Goal: Task Accomplishment & Management: Manage account settings

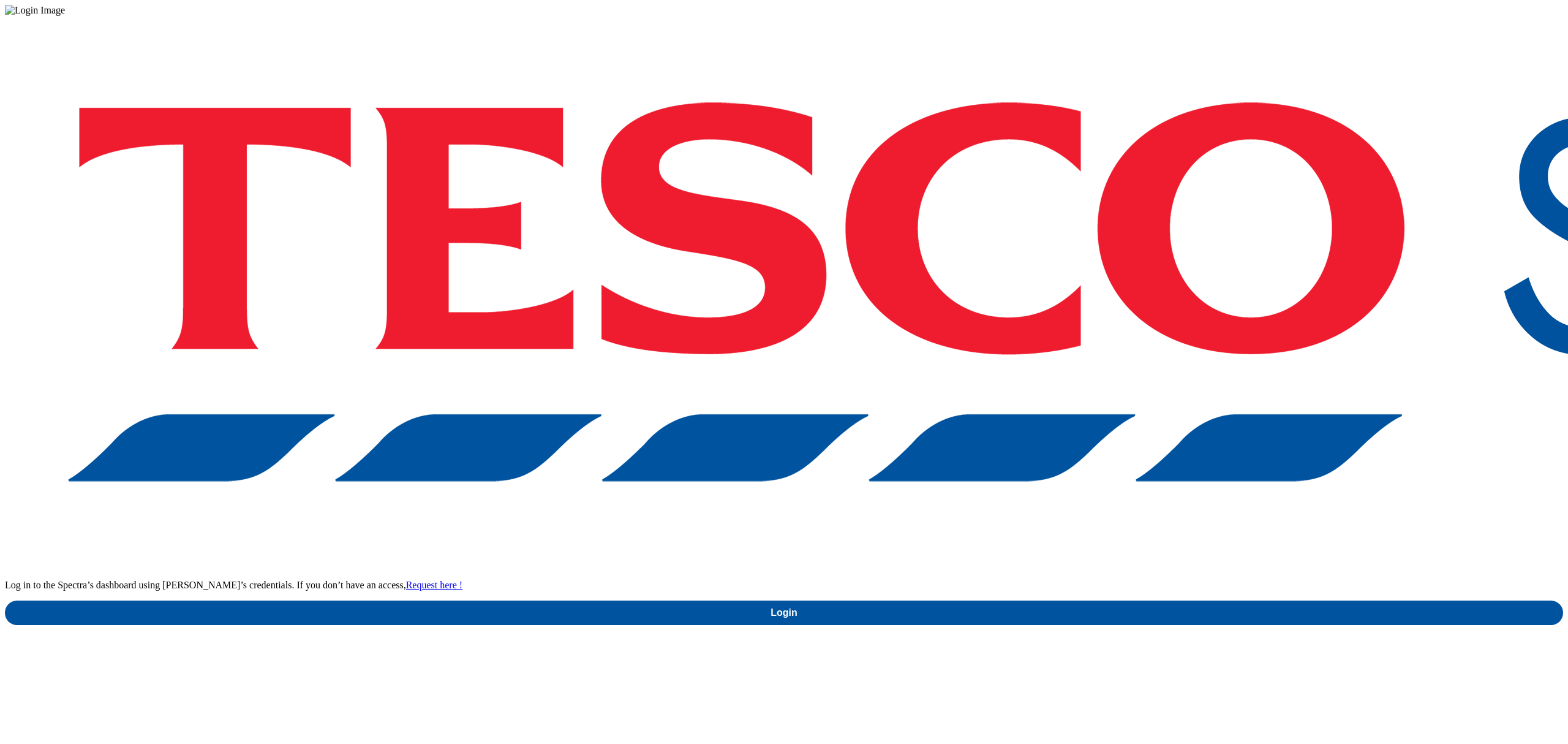
click at [1154, 434] on div "Log in to the Spectra’s dashboard using Tesco’s credentials. If you don’t have …" at bounding box center [784, 320] width 1558 height 609
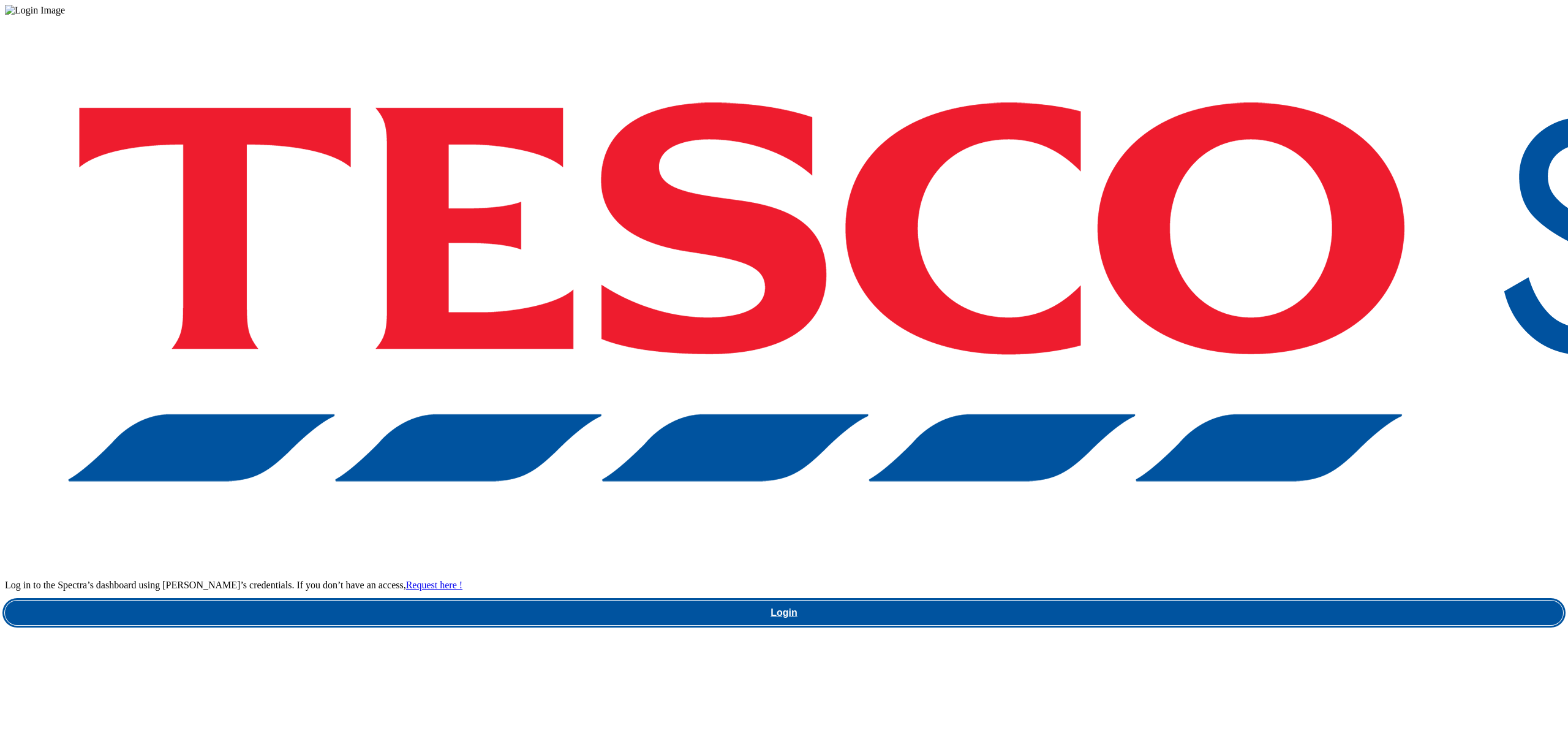
click at [1154, 600] on link "Login" at bounding box center [784, 612] width 1558 height 24
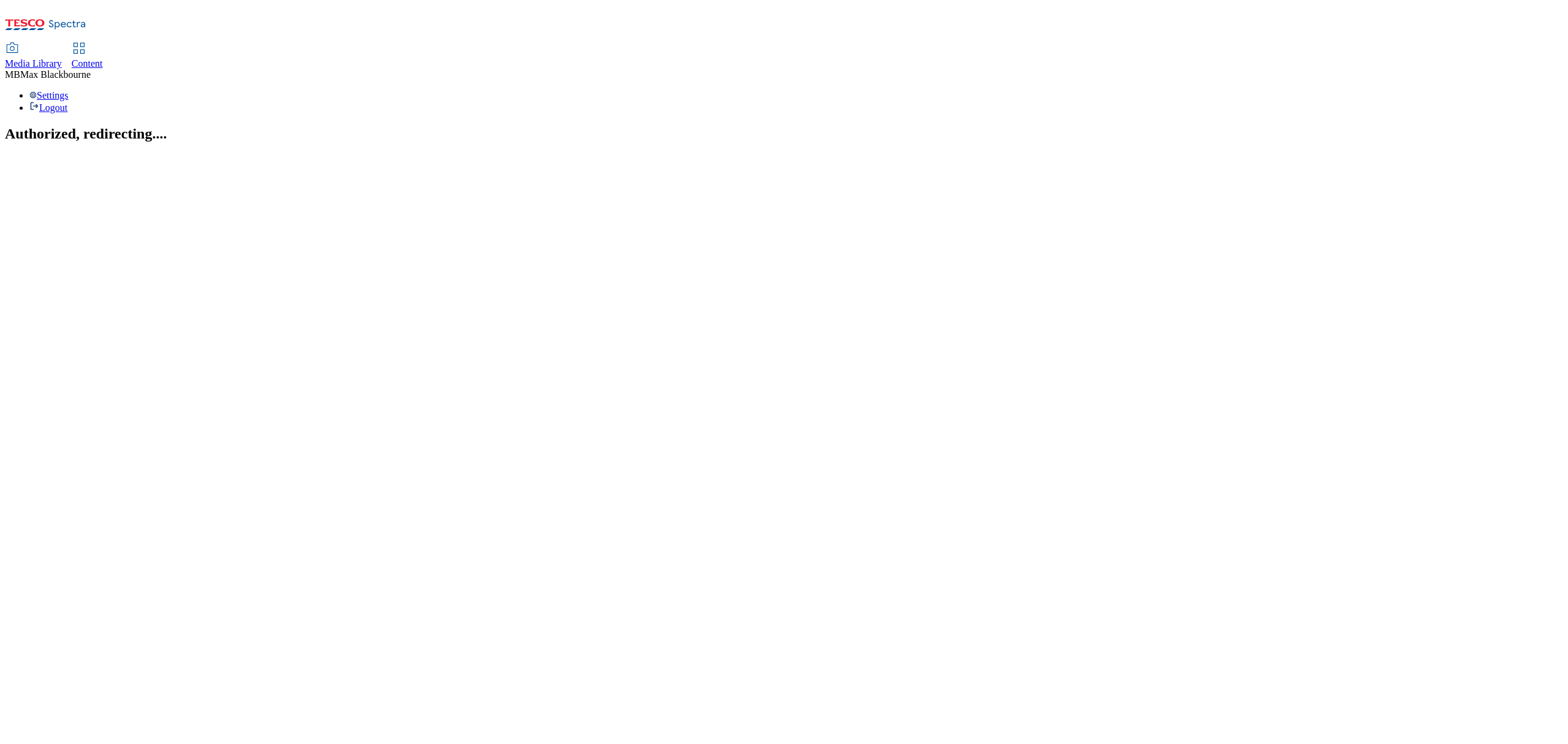
click at [103, 58] on span "Content" at bounding box center [87, 63] width 31 height 10
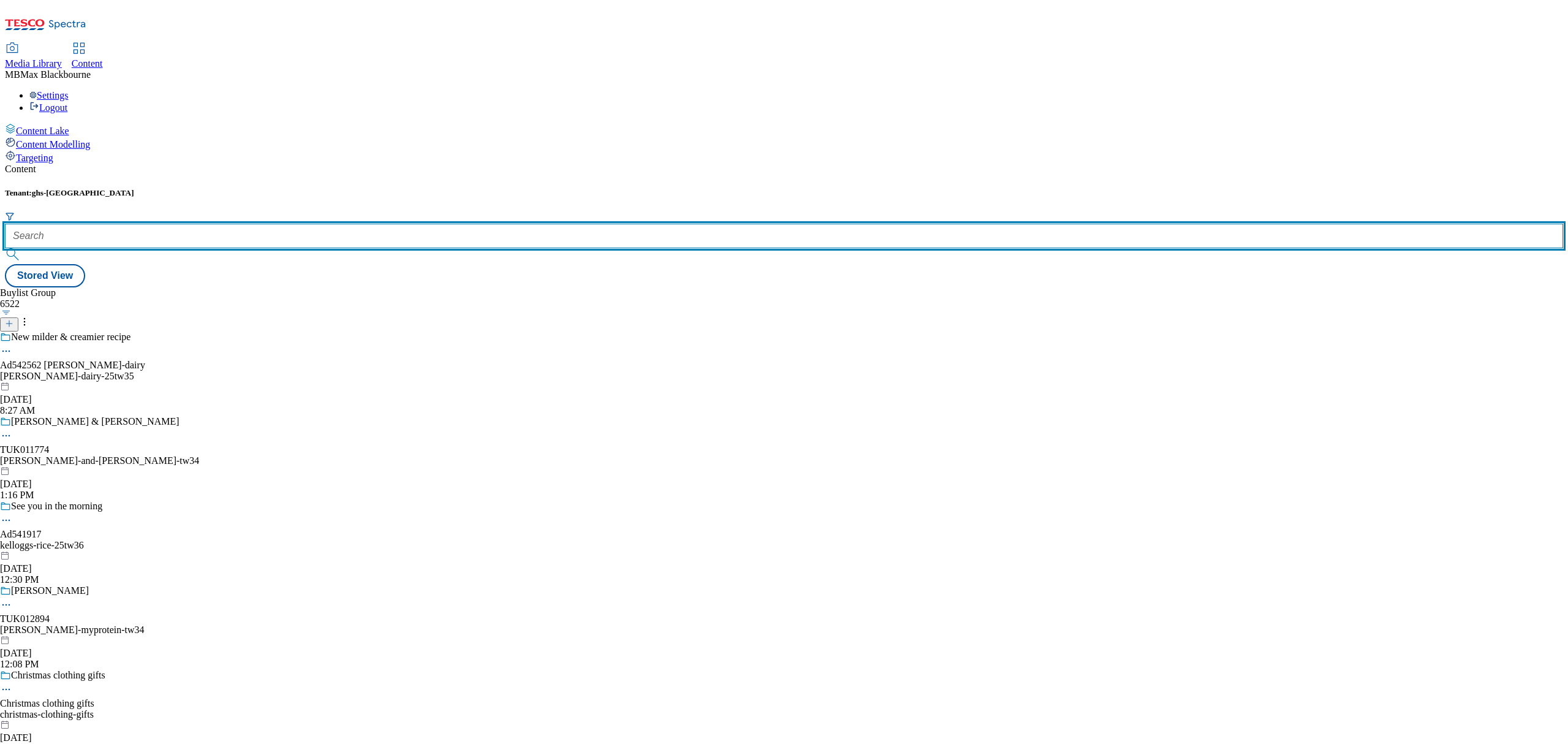
click at [272, 224] on input "text" at bounding box center [784, 236] width 1558 height 24
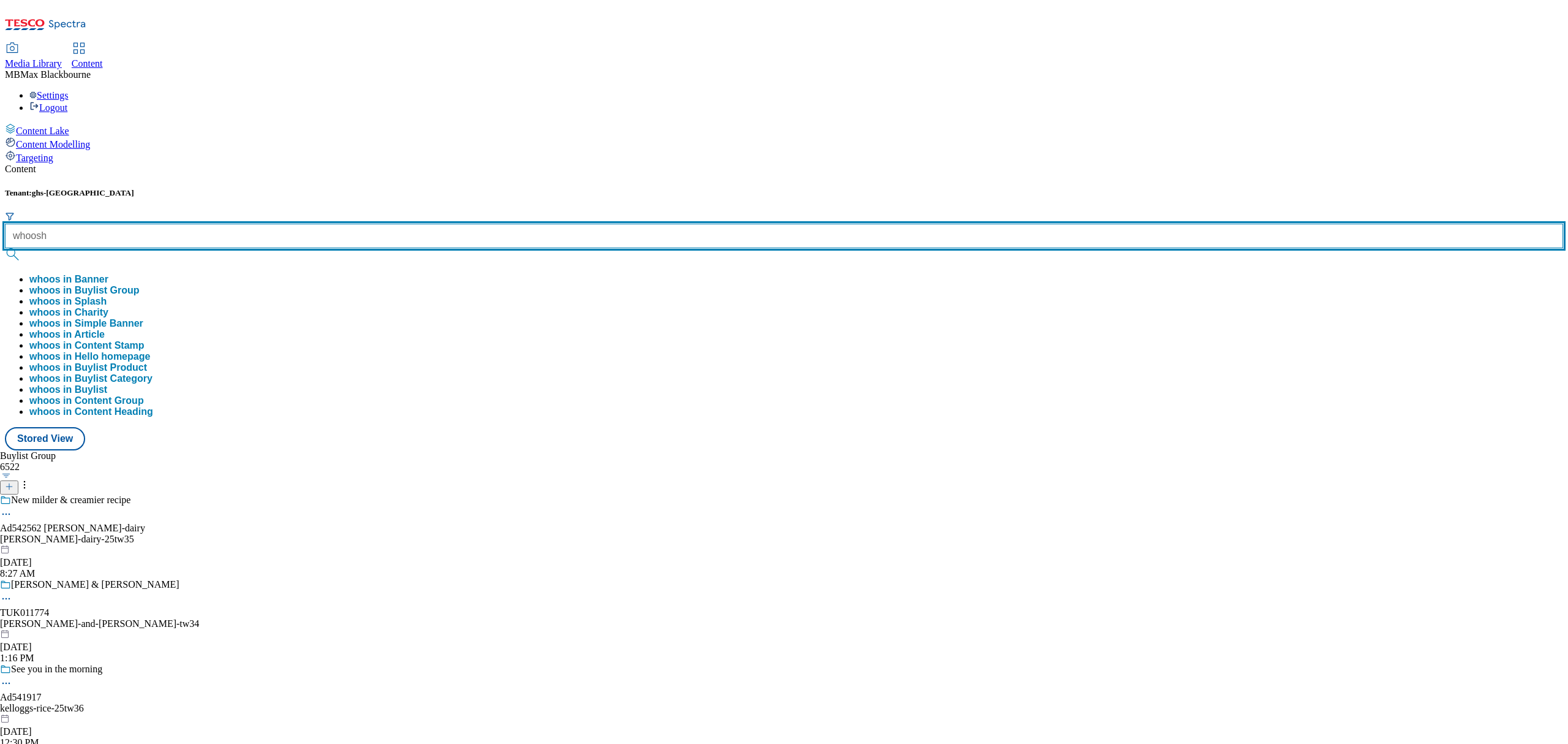
type input "whoosh"
click at [5, 248] on button "submit" at bounding box center [13, 254] width 17 height 12
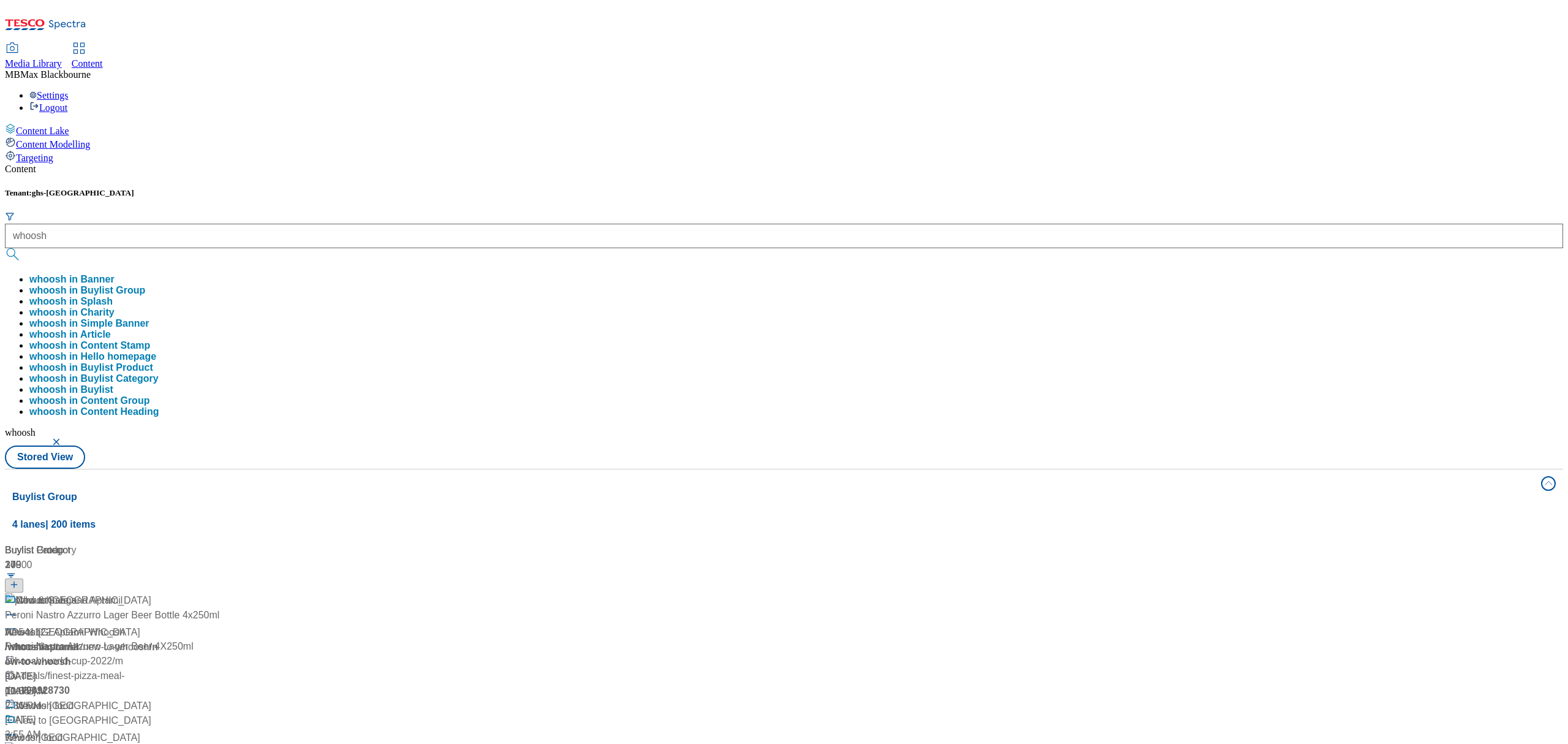
click at [500, 188] on div "Tenant: ghs-uk whoosh whoosh in Banner whoosh in Buylist Group whoosh in Splash…" at bounding box center [784, 328] width 1558 height 280
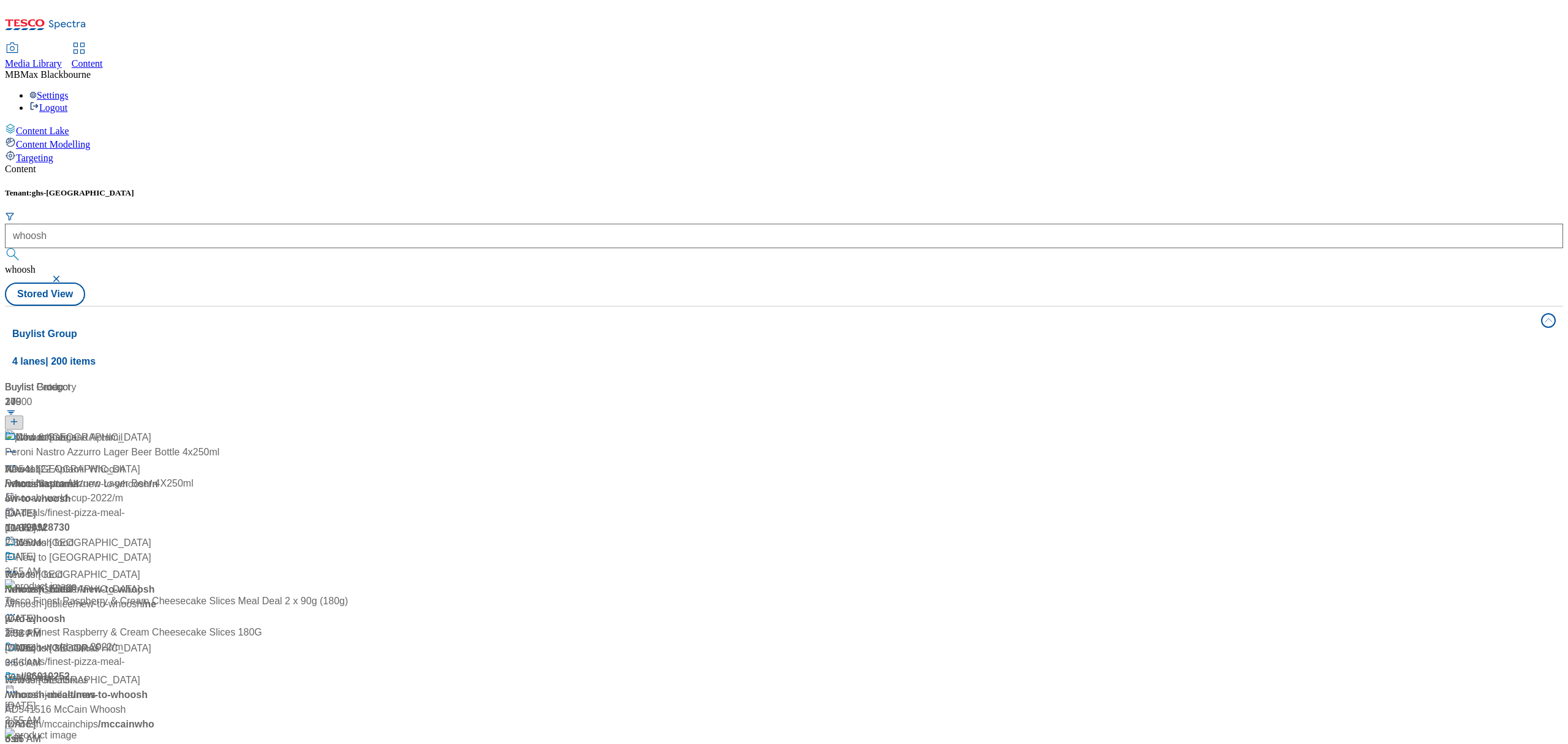
click at [52, 430] on div "Whoosh" at bounding box center [34, 437] width 36 height 15
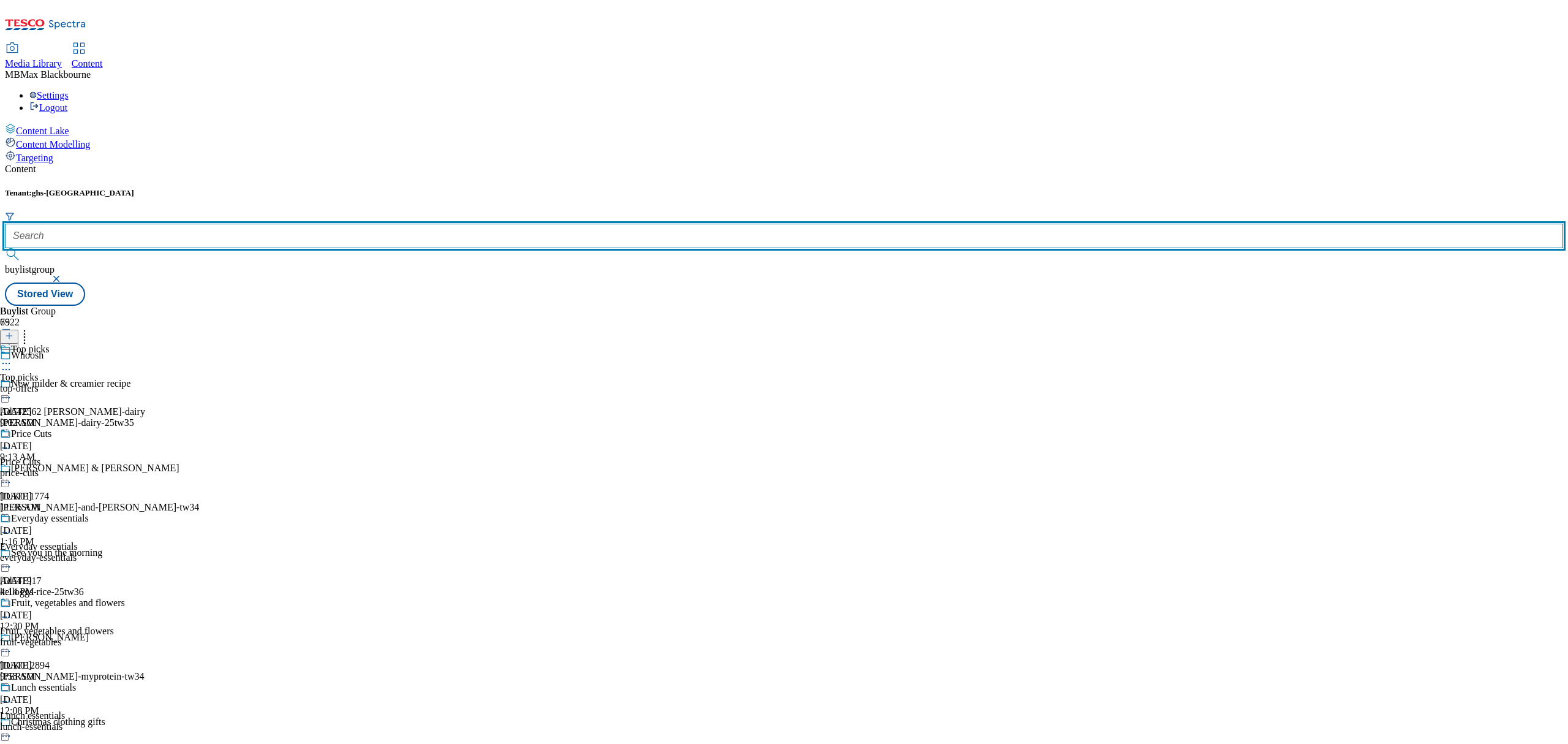
click at [318, 224] on input "text" at bounding box center [784, 236] width 1558 height 24
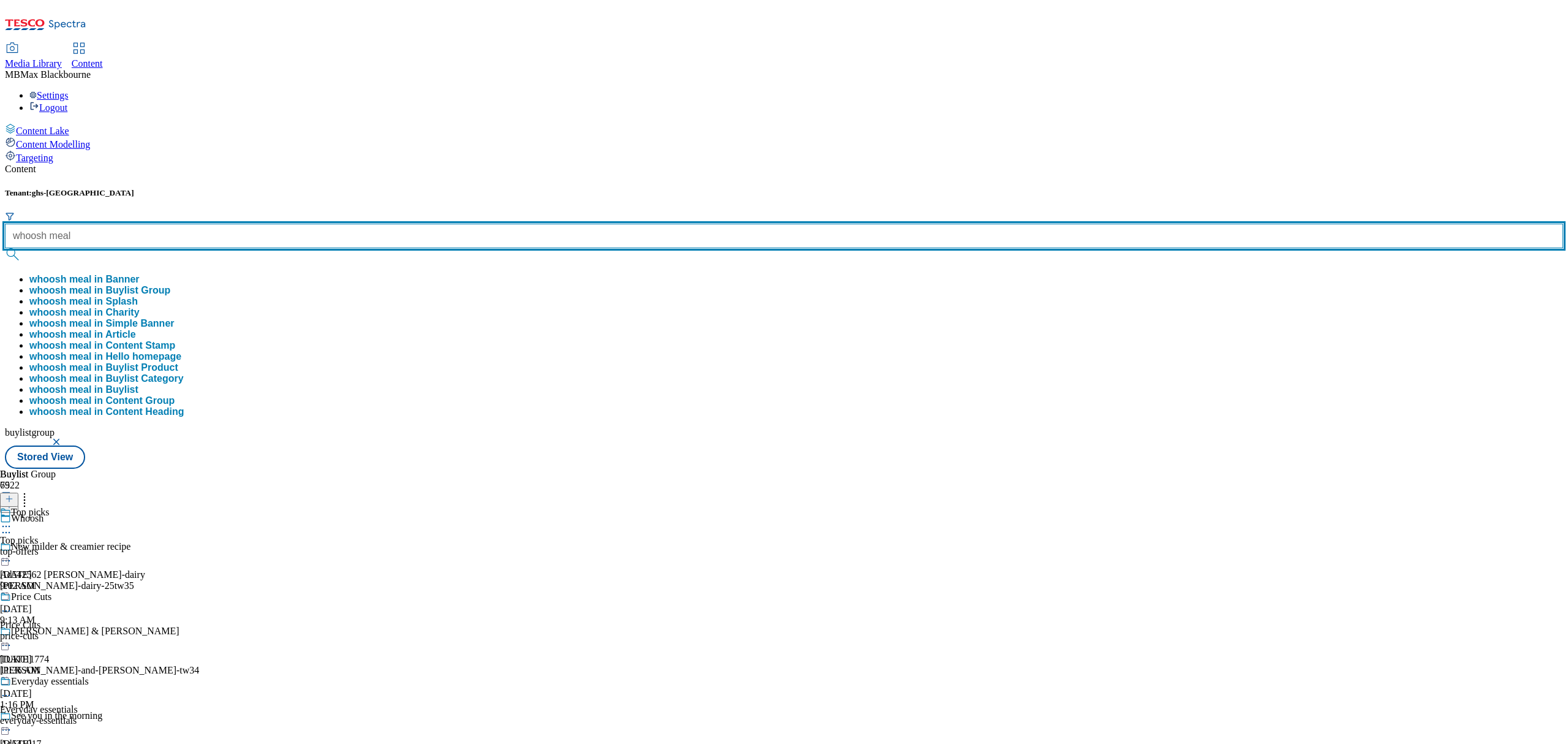
type input "whoosh meal"
click at [5, 248] on button "submit" at bounding box center [13, 254] width 17 height 12
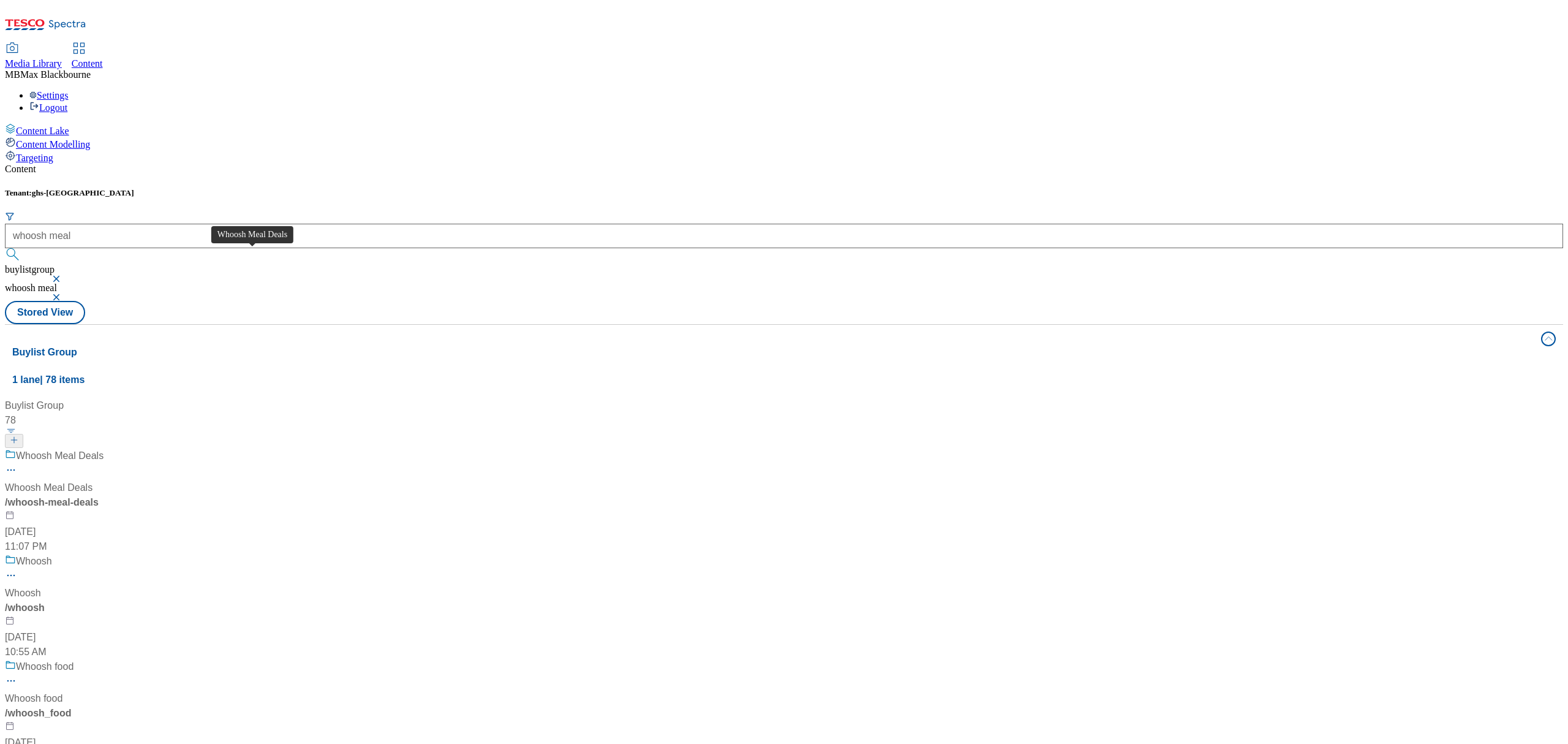
click at [104, 448] on div "Whoosh Meal Deals" at bounding box center [60, 455] width 88 height 15
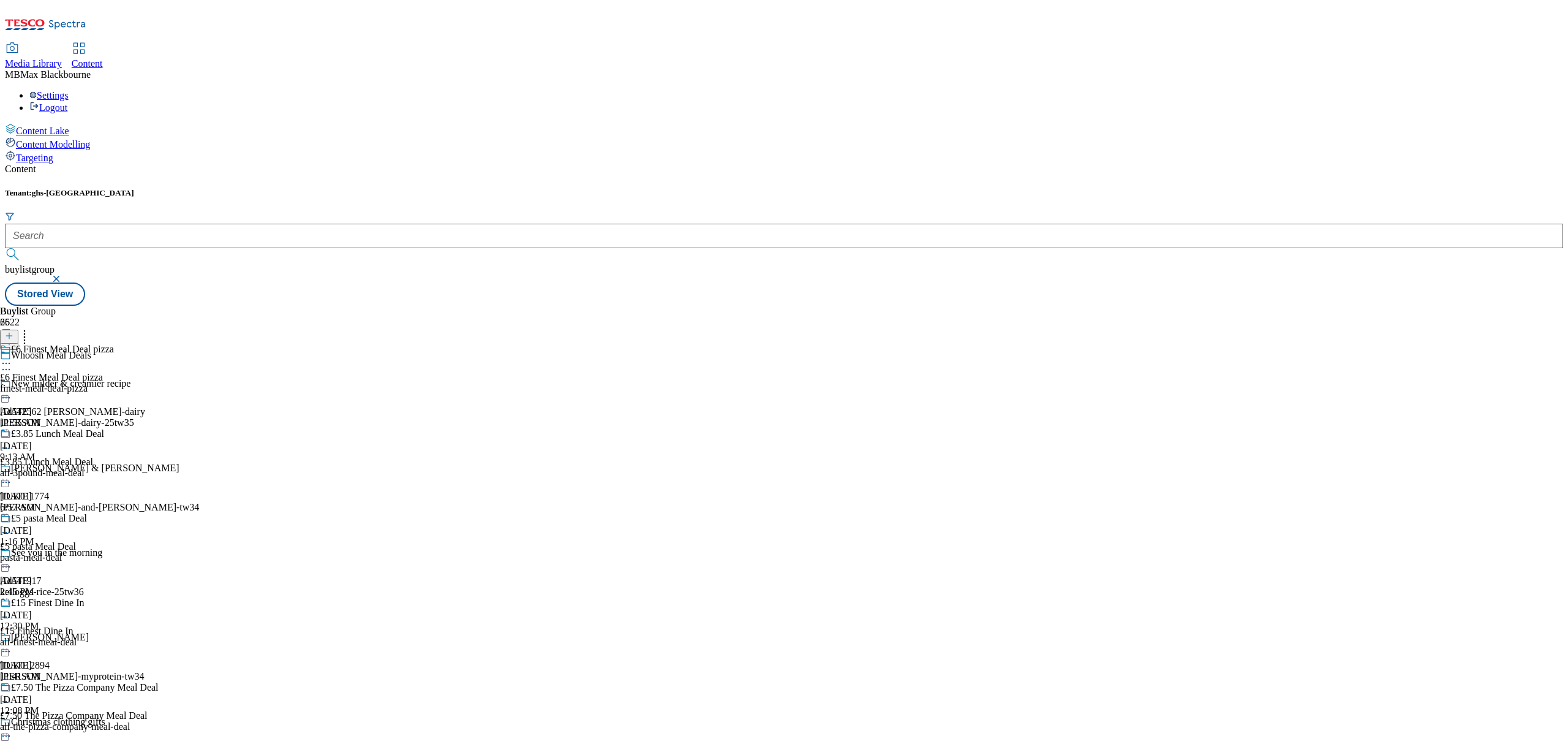
scroll to position [163, 0]
click at [159, 597] on div "£15 Finest Dine In £15 Finest Dine In all-finest-meal-deal Oct 14, 2025 11:41 AM" at bounding box center [79, 640] width 159 height 85
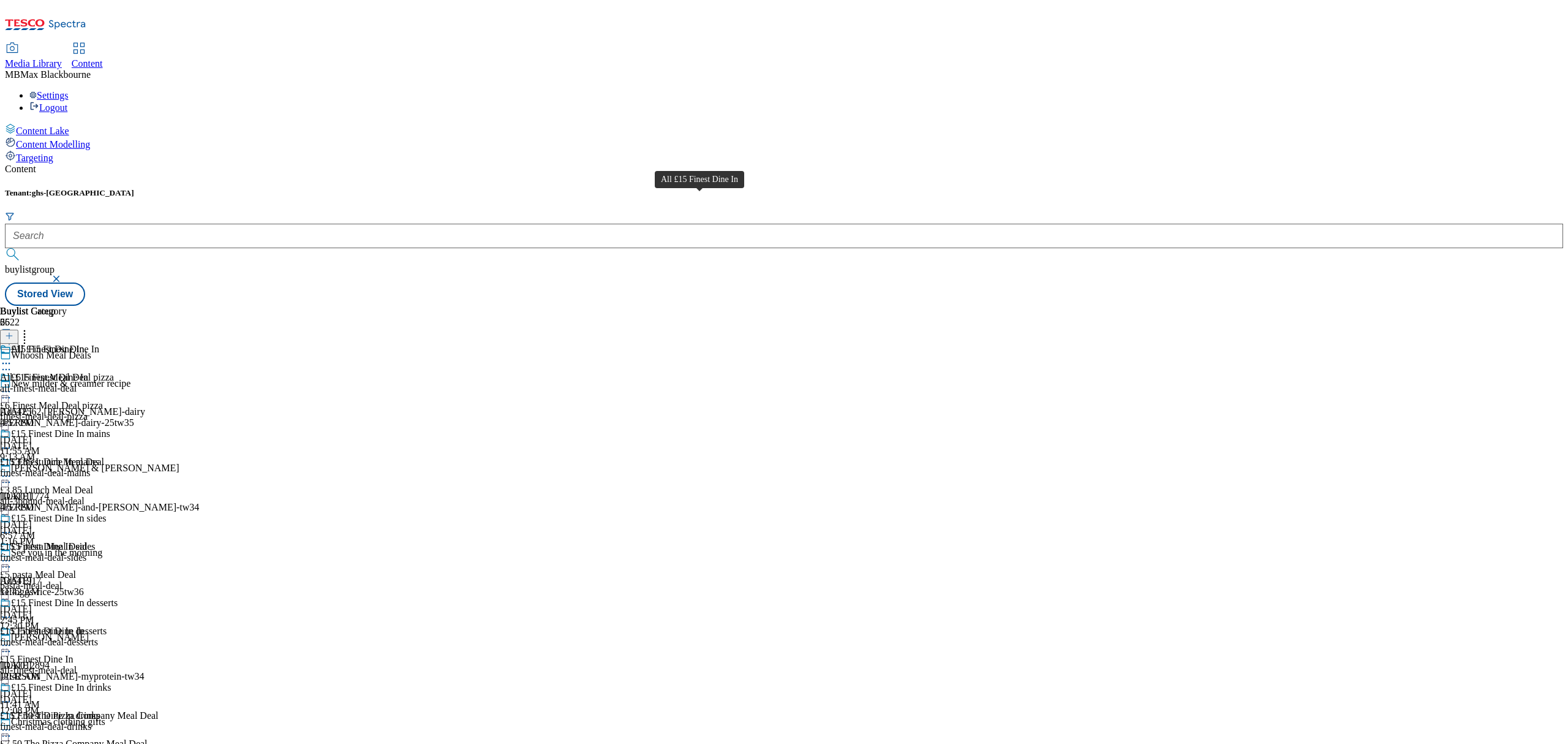
click at [99, 344] on div "All £15 Finest Dine In" at bounding box center [55, 349] width 88 height 11
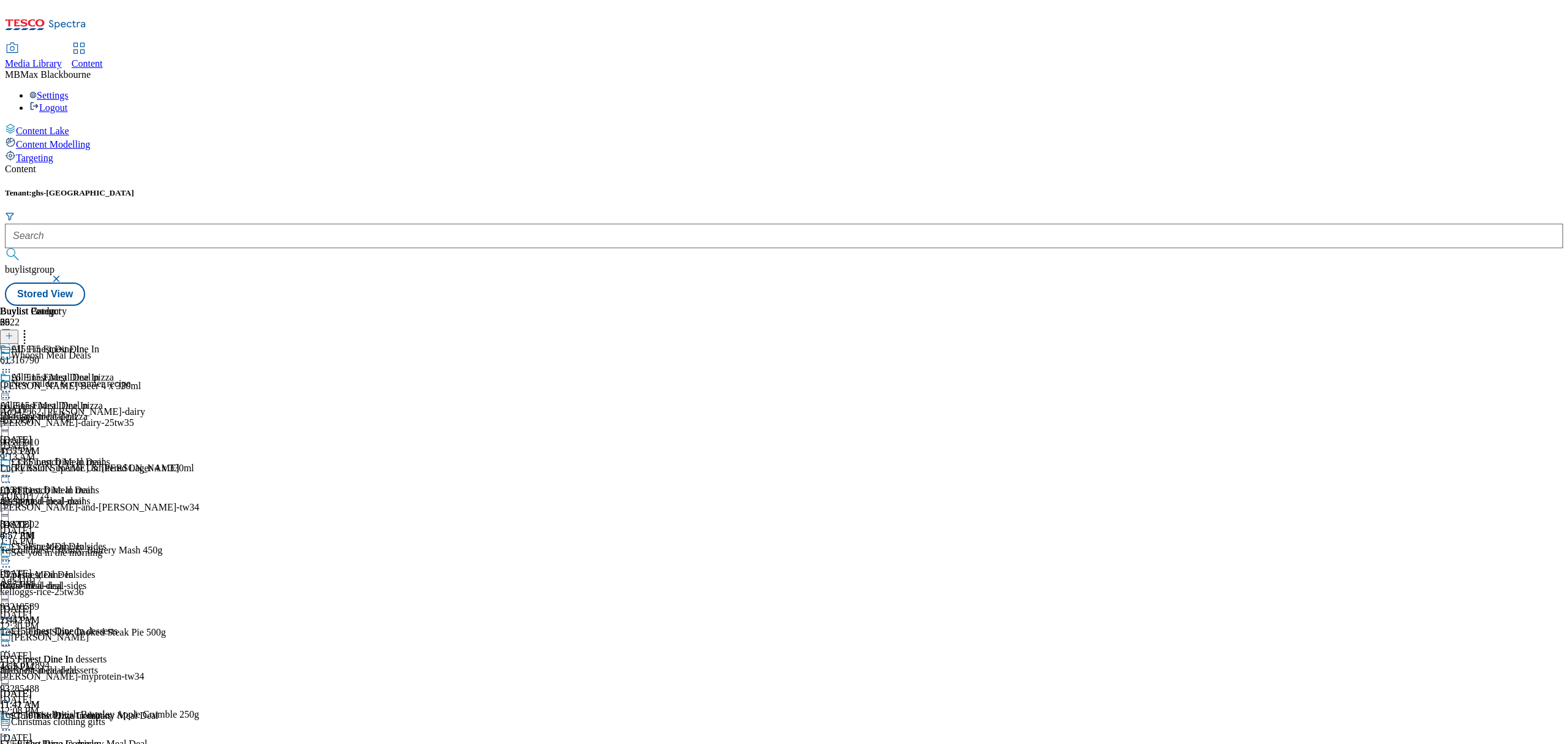
scroll to position [1723, 0]
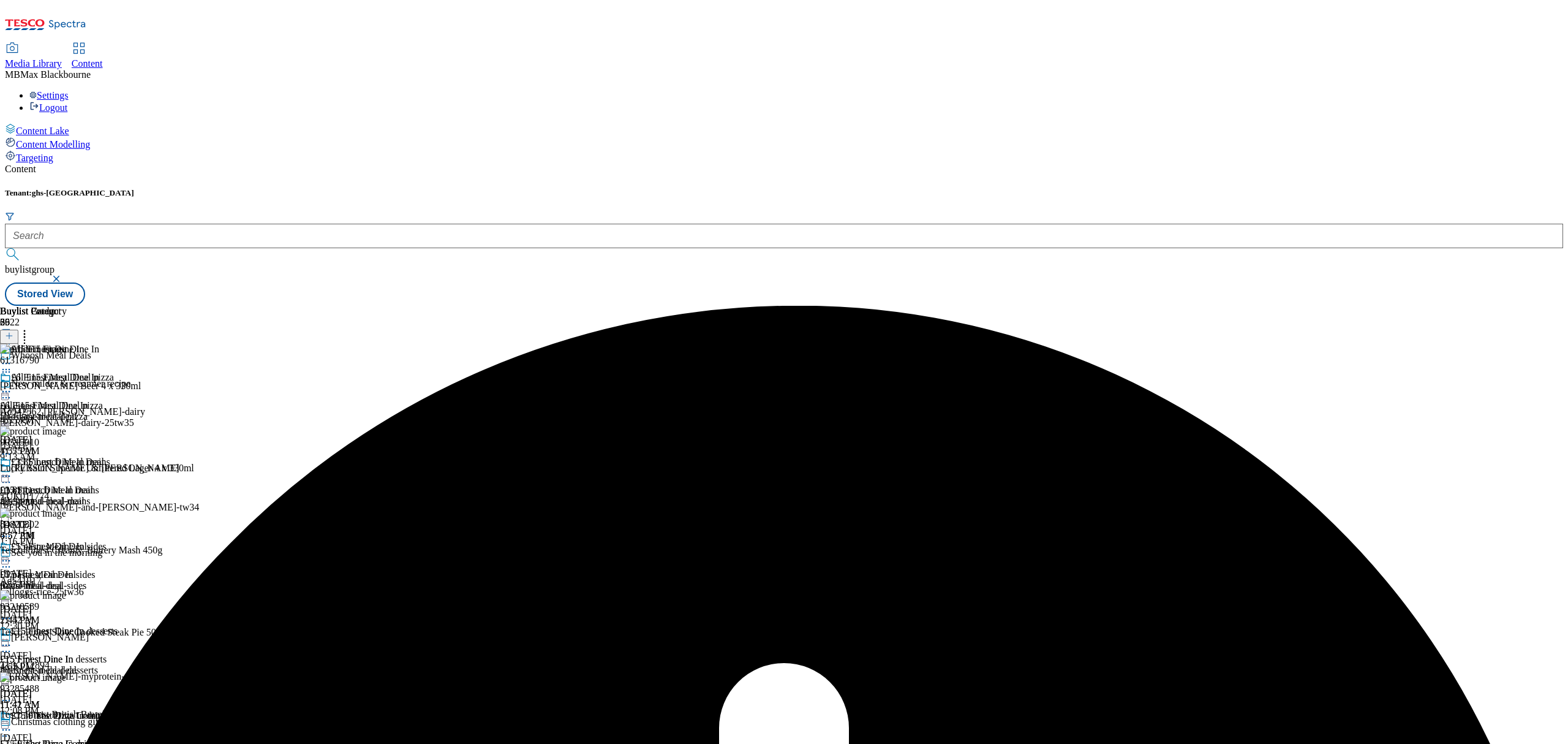
click at [12, 385] on icon at bounding box center [6, 391] width 12 height 12
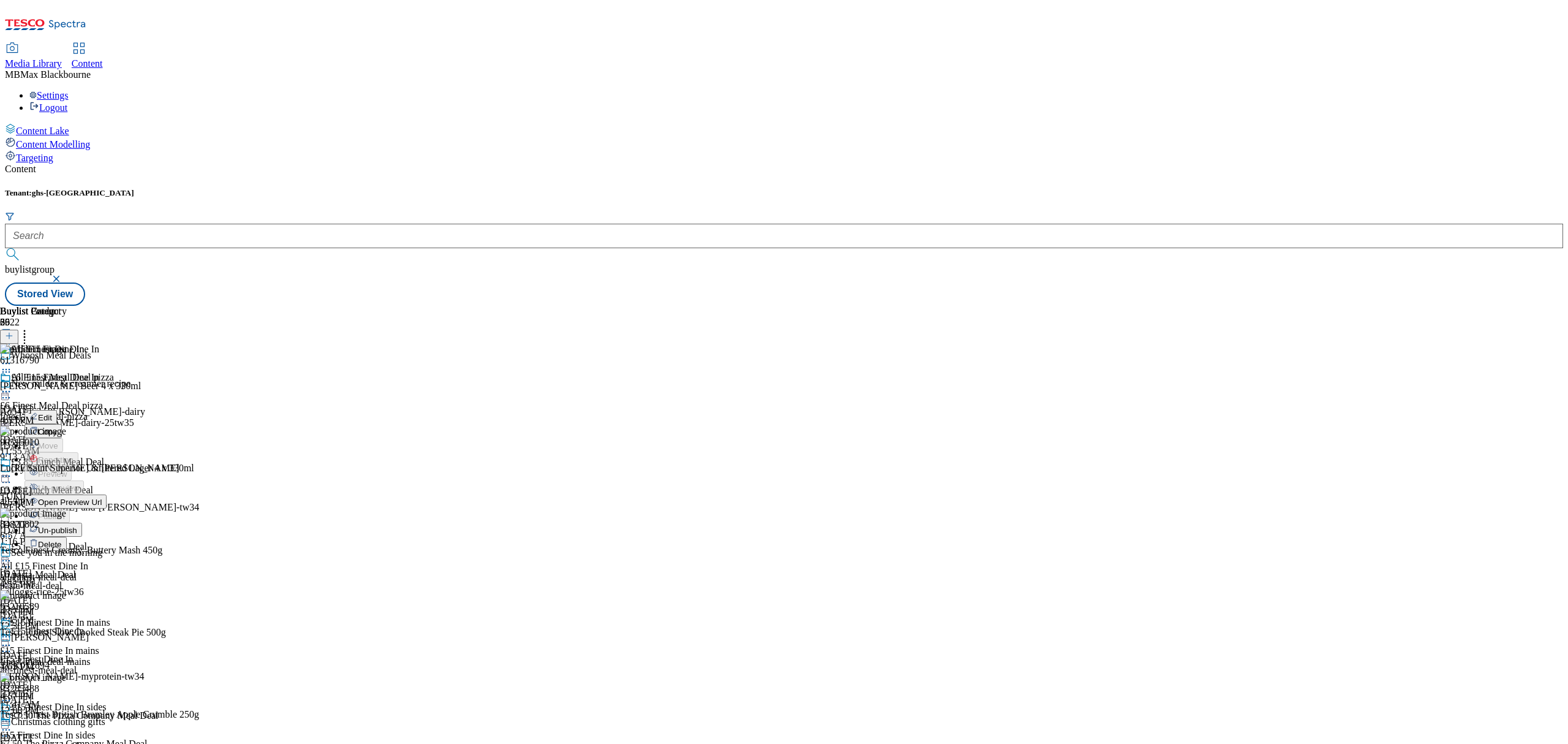
click at [77, 526] on span "Un-publish" at bounding box center [58, 530] width 39 height 9
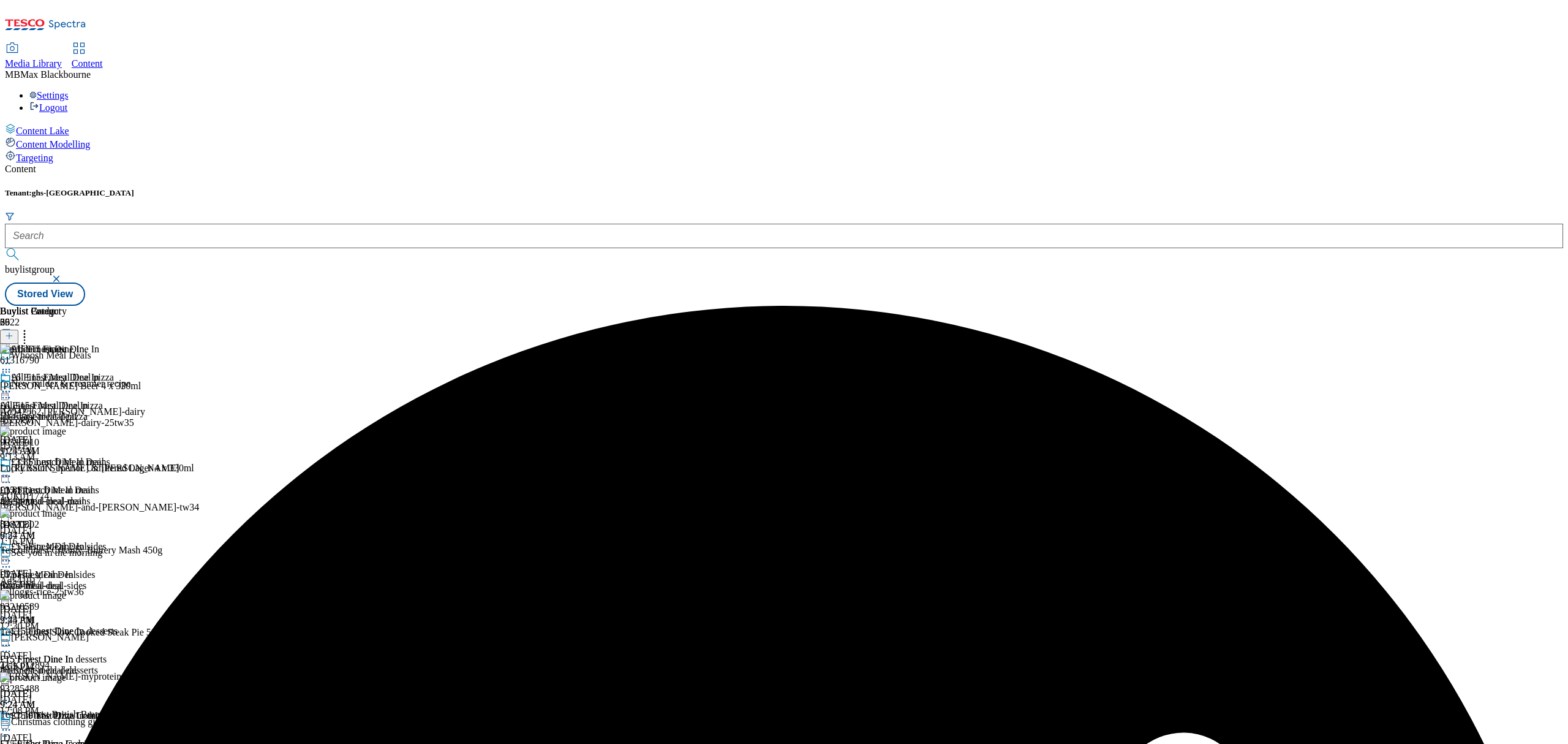
click at [12, 385] on icon at bounding box center [6, 391] width 12 height 12
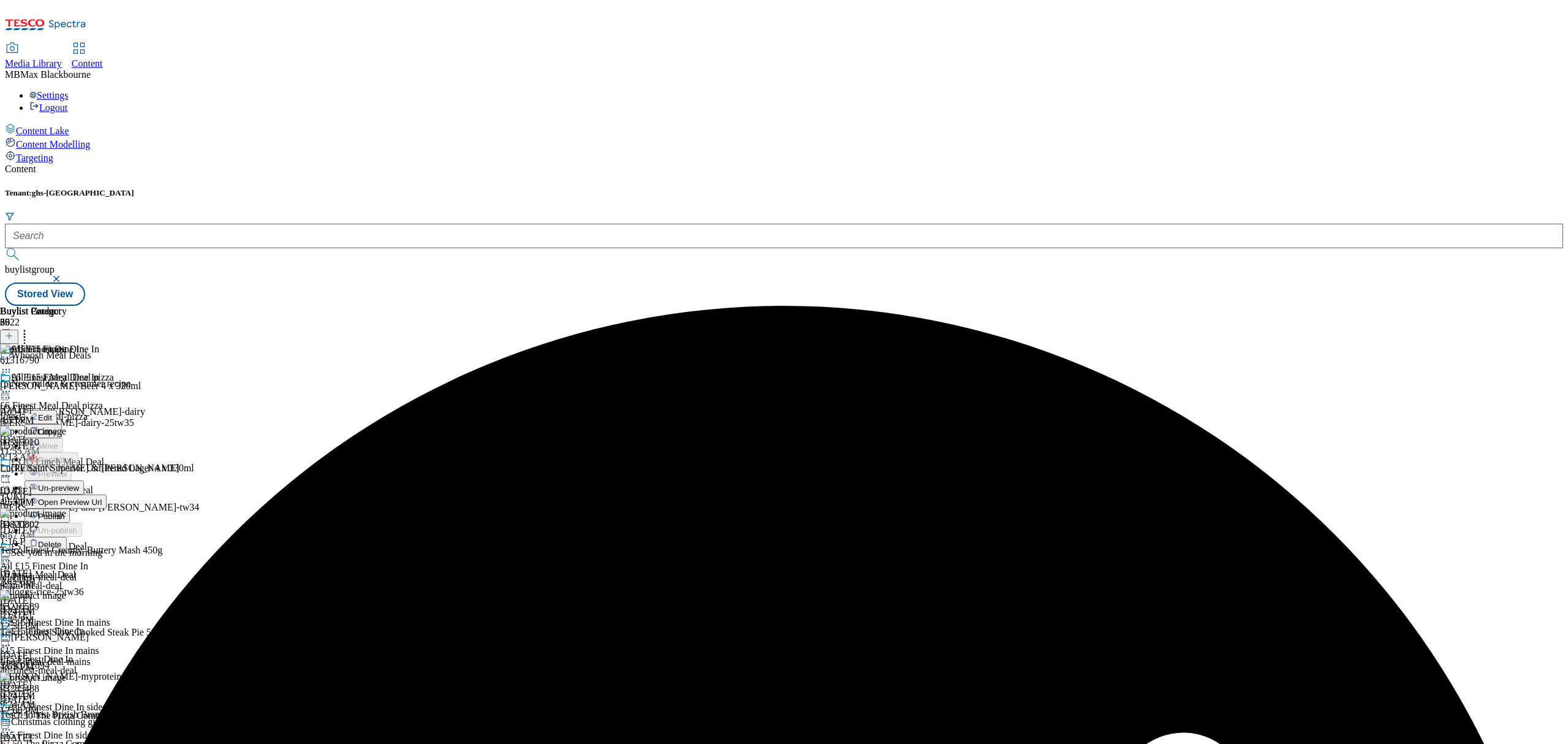
click at [79, 483] on span "Un-preview" at bounding box center [59, 488] width 41 height 9
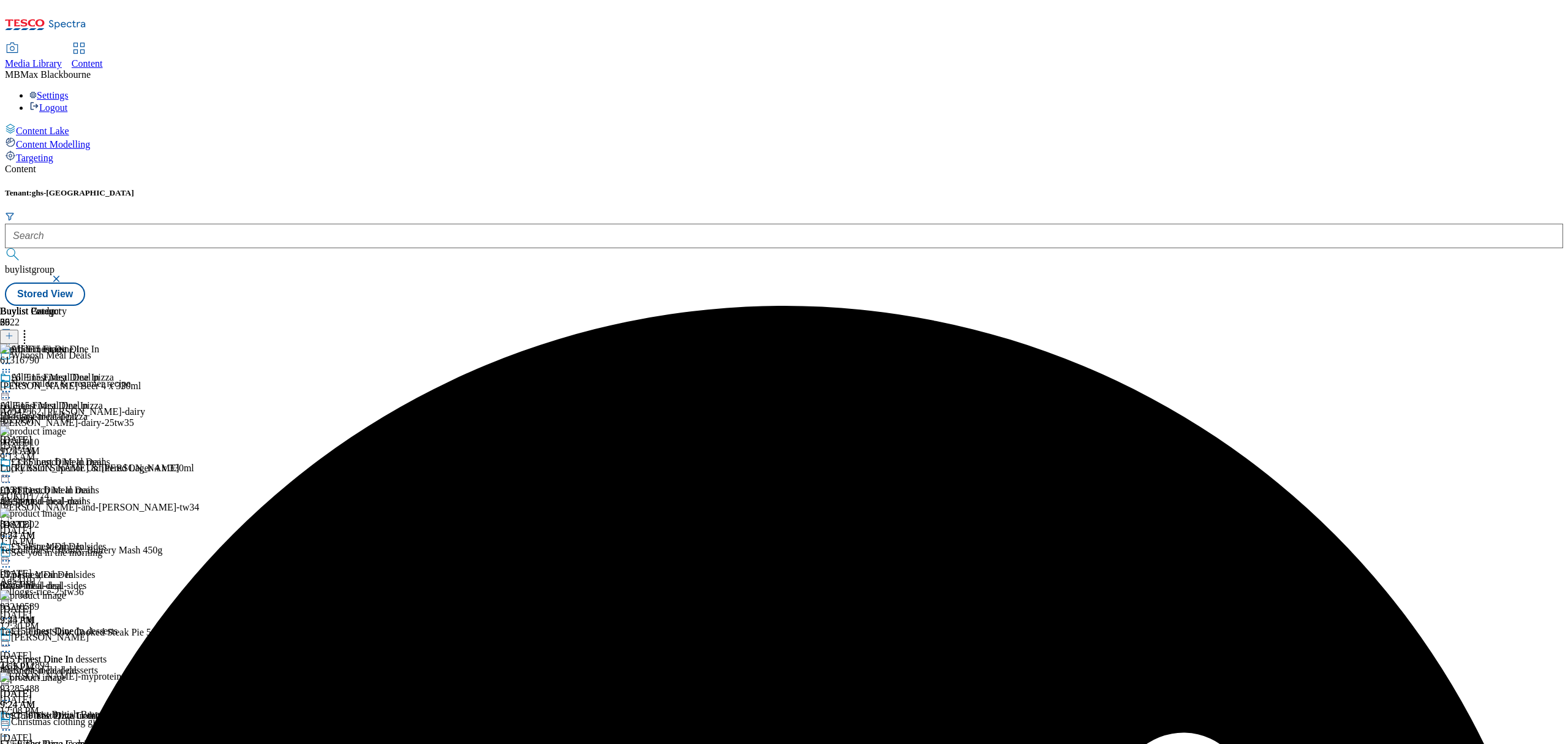
scroll to position [1605, 0]
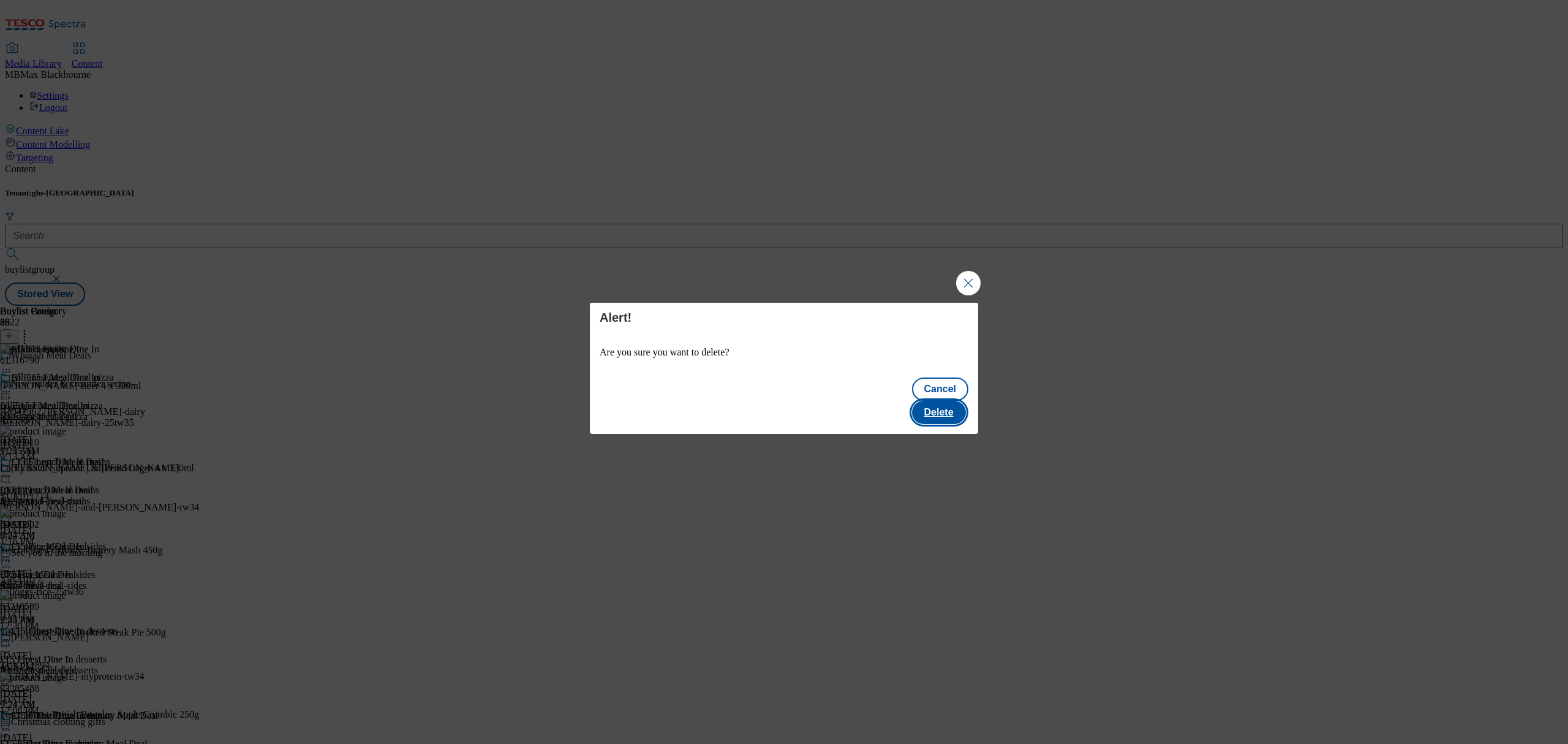
click at [934, 406] on button "Delete" at bounding box center [939, 412] width 54 height 24
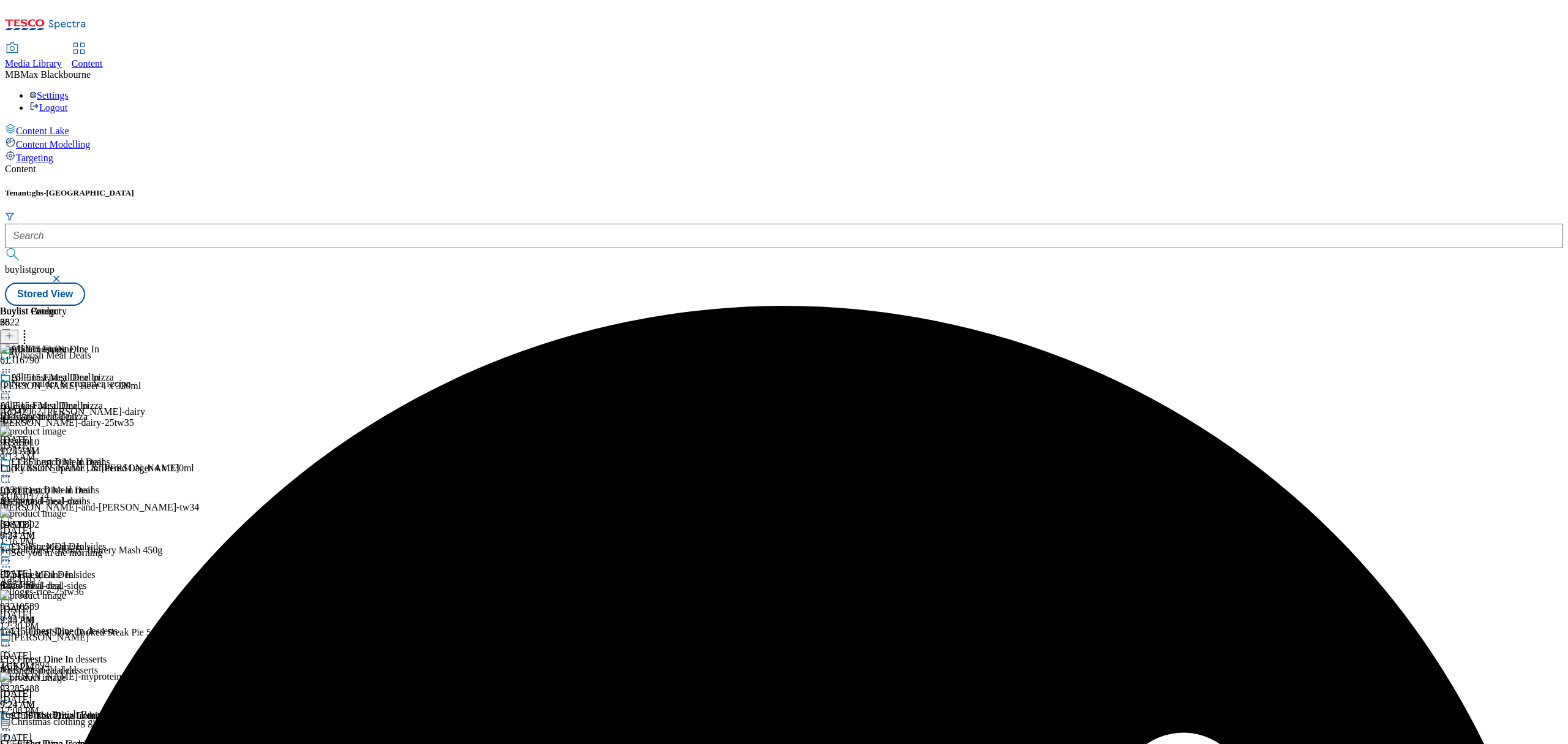
click at [12, 385] on icon at bounding box center [6, 391] width 12 height 12
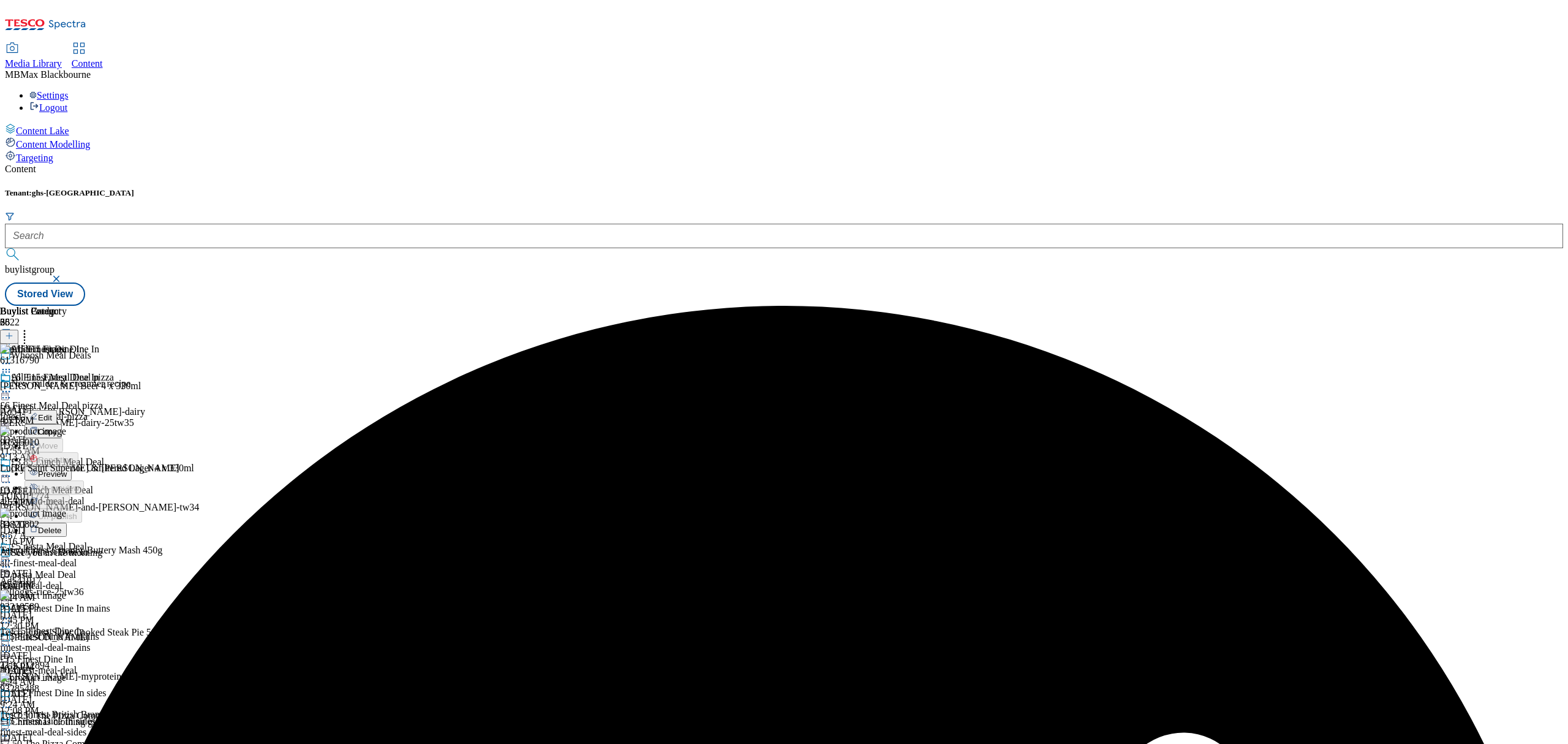
click at [57, 410] on button "Edit" at bounding box center [40, 417] width 32 height 14
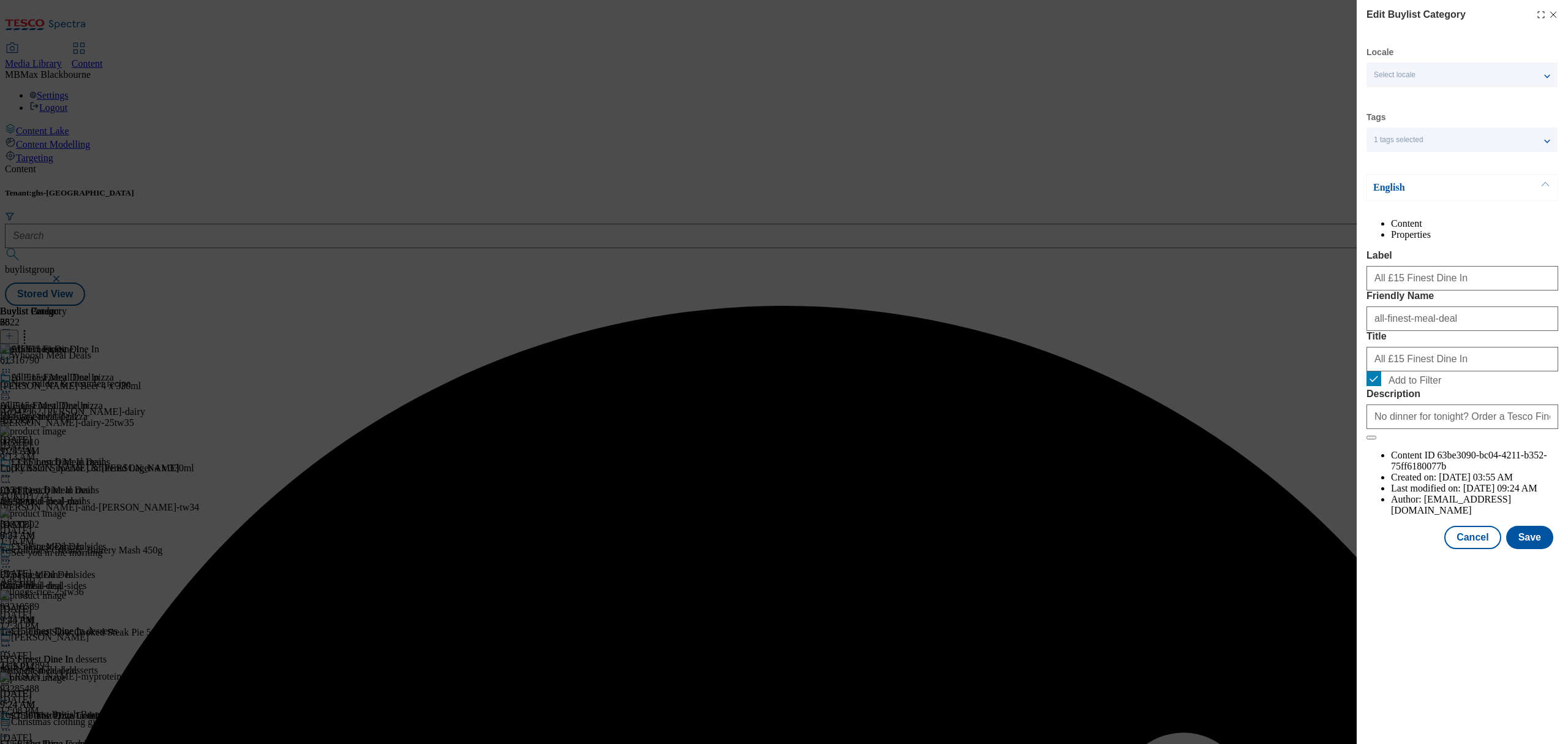
click at [1525, 568] on div "Modal" at bounding box center [1462, 560] width 211 height 17
click at [1544, 552] on div "Edit Buylist Category Locale Select locale English Welsh Tags 1 tags selected f…" at bounding box center [1462, 276] width 211 height 552
click at [1544, 549] on button "Save" at bounding box center [1530, 537] width 47 height 24
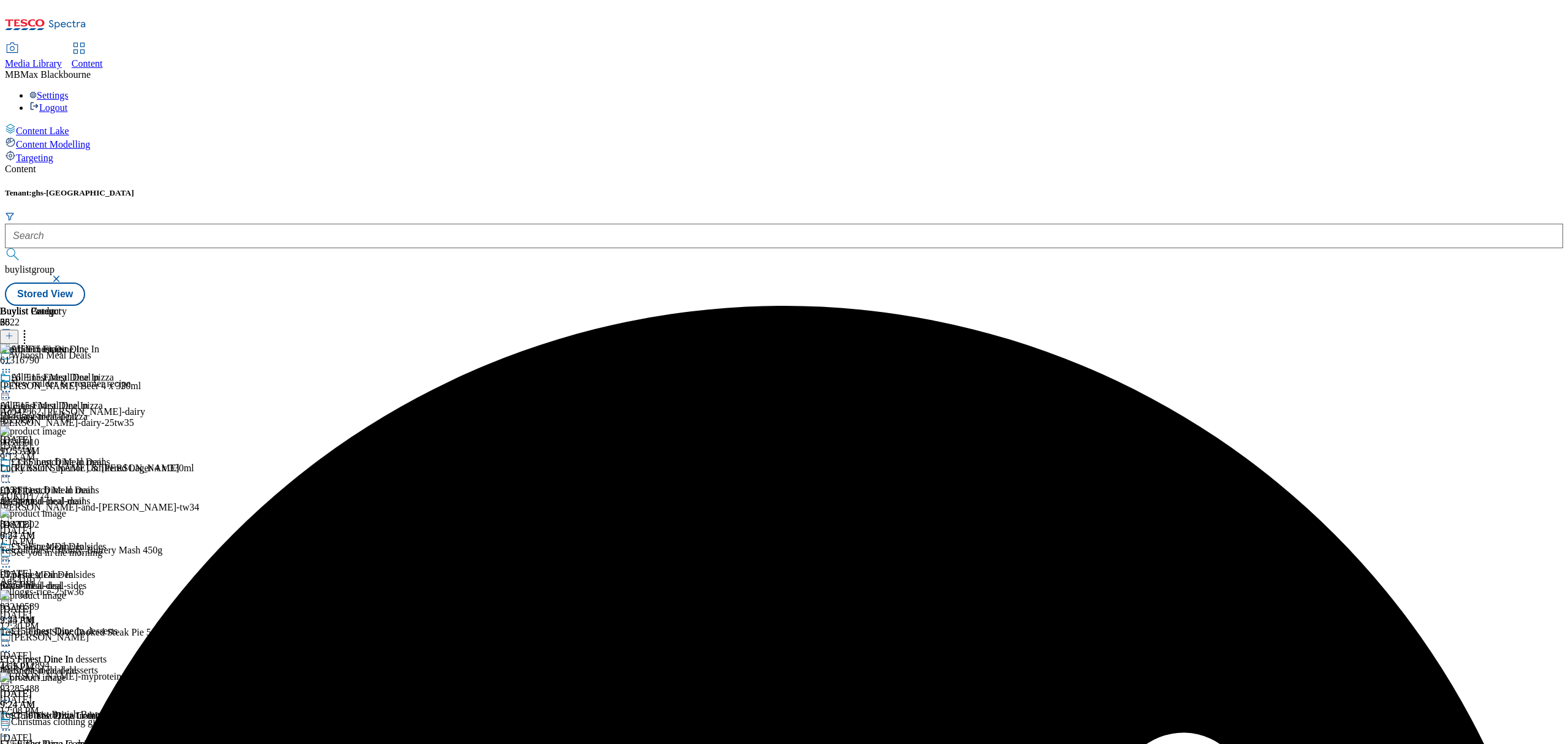
click at [12, 385] on icon at bounding box center [6, 391] width 12 height 12
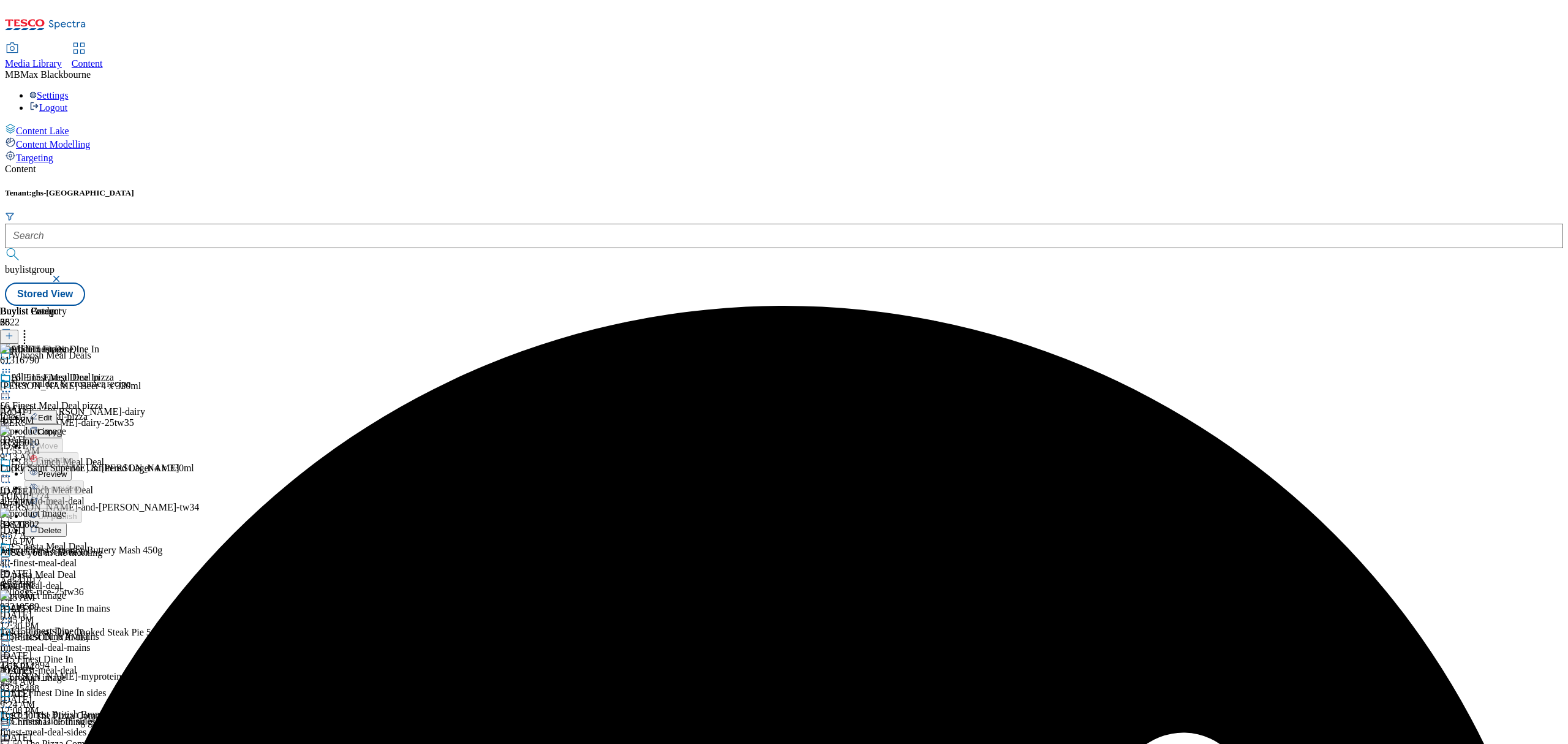
click at [118, 480] on li "Un-preview" at bounding box center [71, 487] width 93 height 14
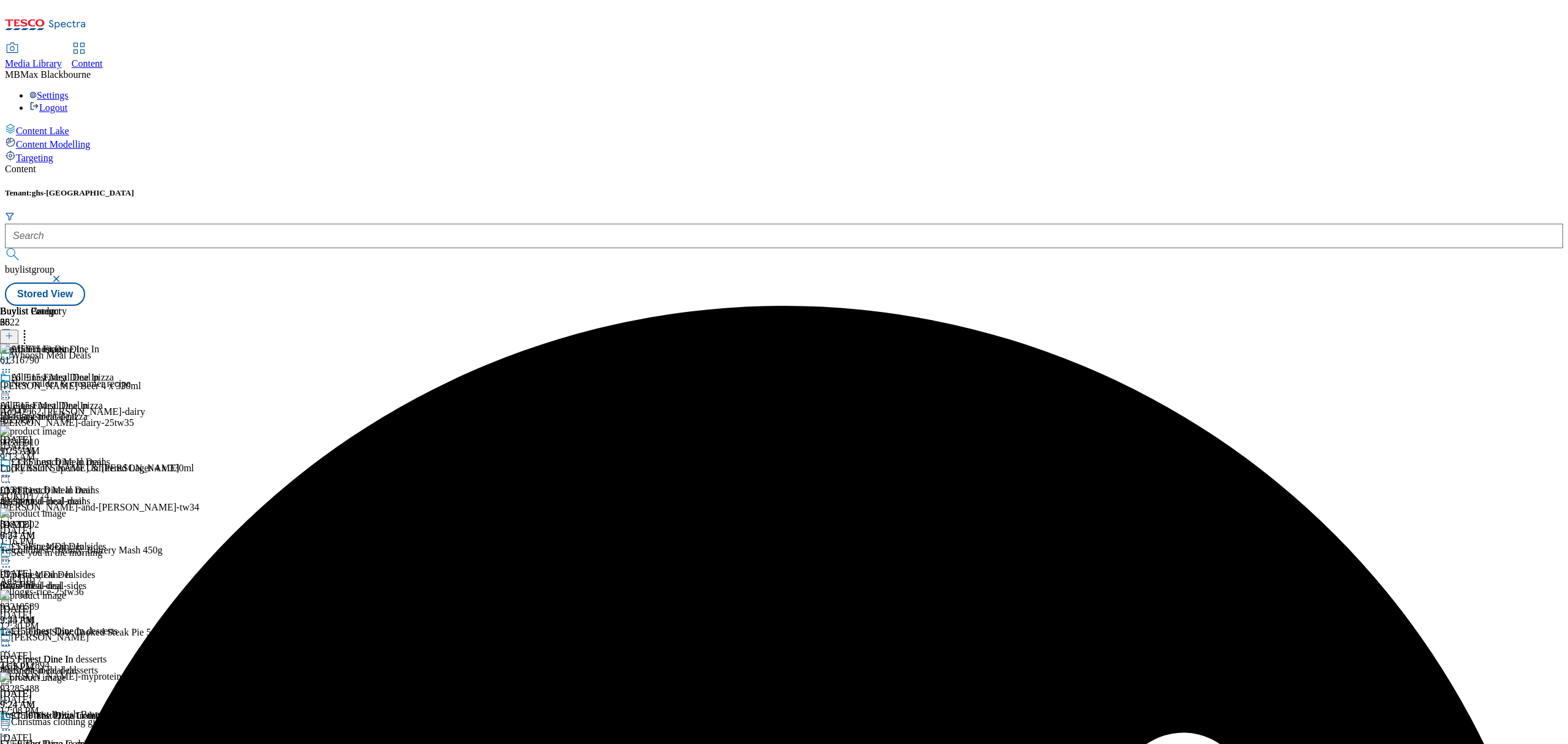
click at [12, 385] on icon at bounding box center [6, 391] width 12 height 12
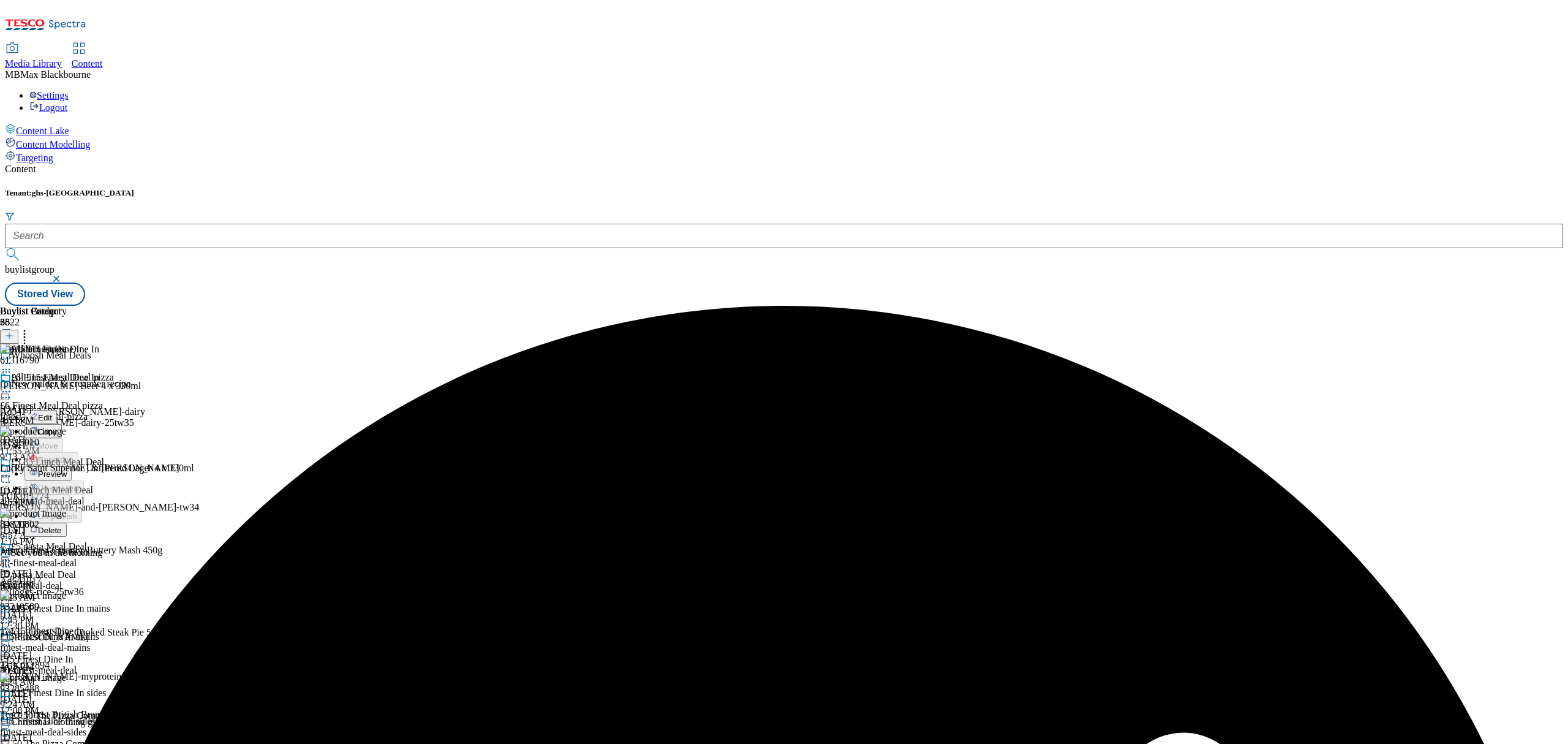
click at [118, 466] on li "Preview" at bounding box center [71, 473] width 93 height 14
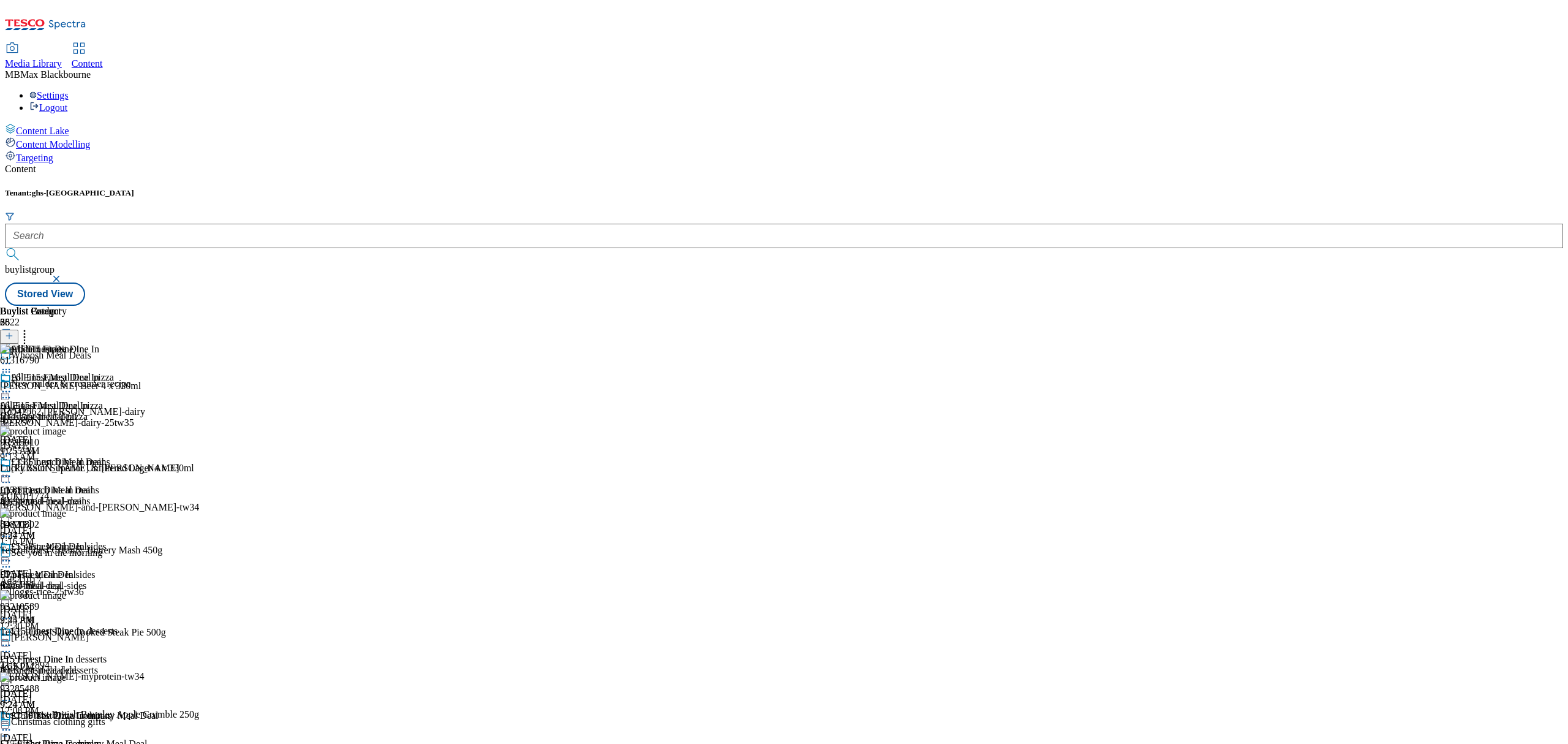
click at [8, 391] on circle at bounding box center [6, 392] width 2 height 2
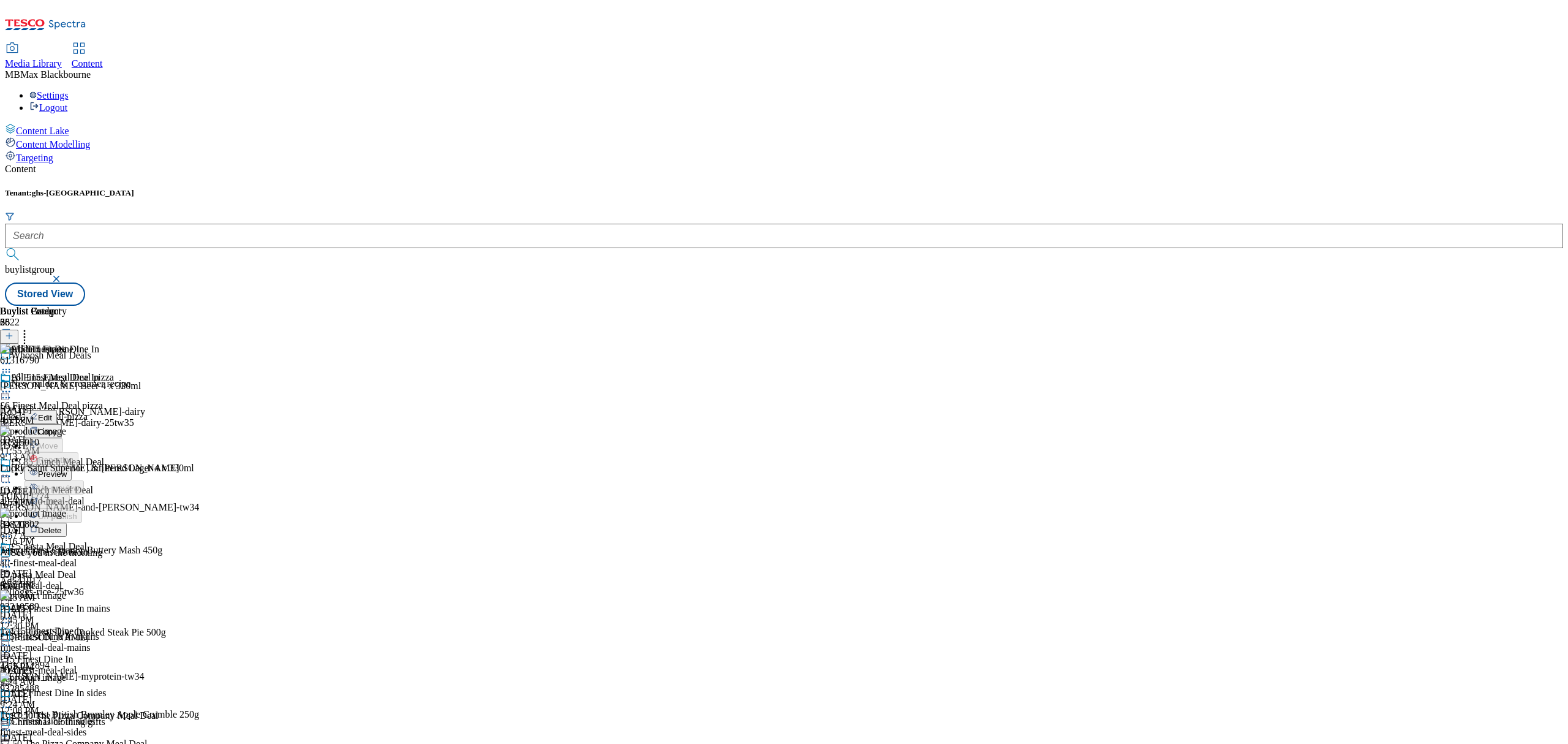
click at [118, 480] on li "Un-preview" at bounding box center [71, 487] width 93 height 14
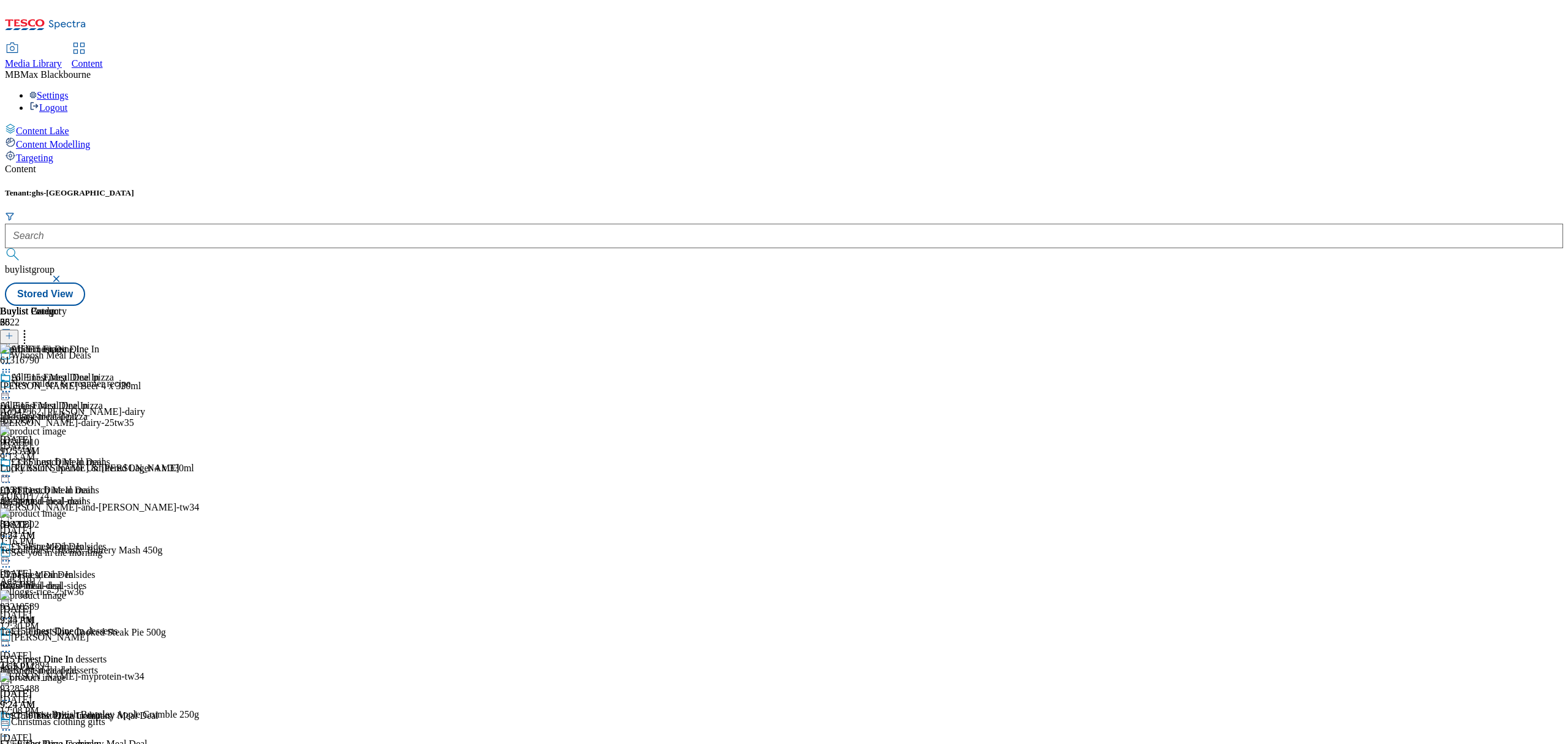
click at [12, 385] on icon at bounding box center [6, 391] width 12 height 12
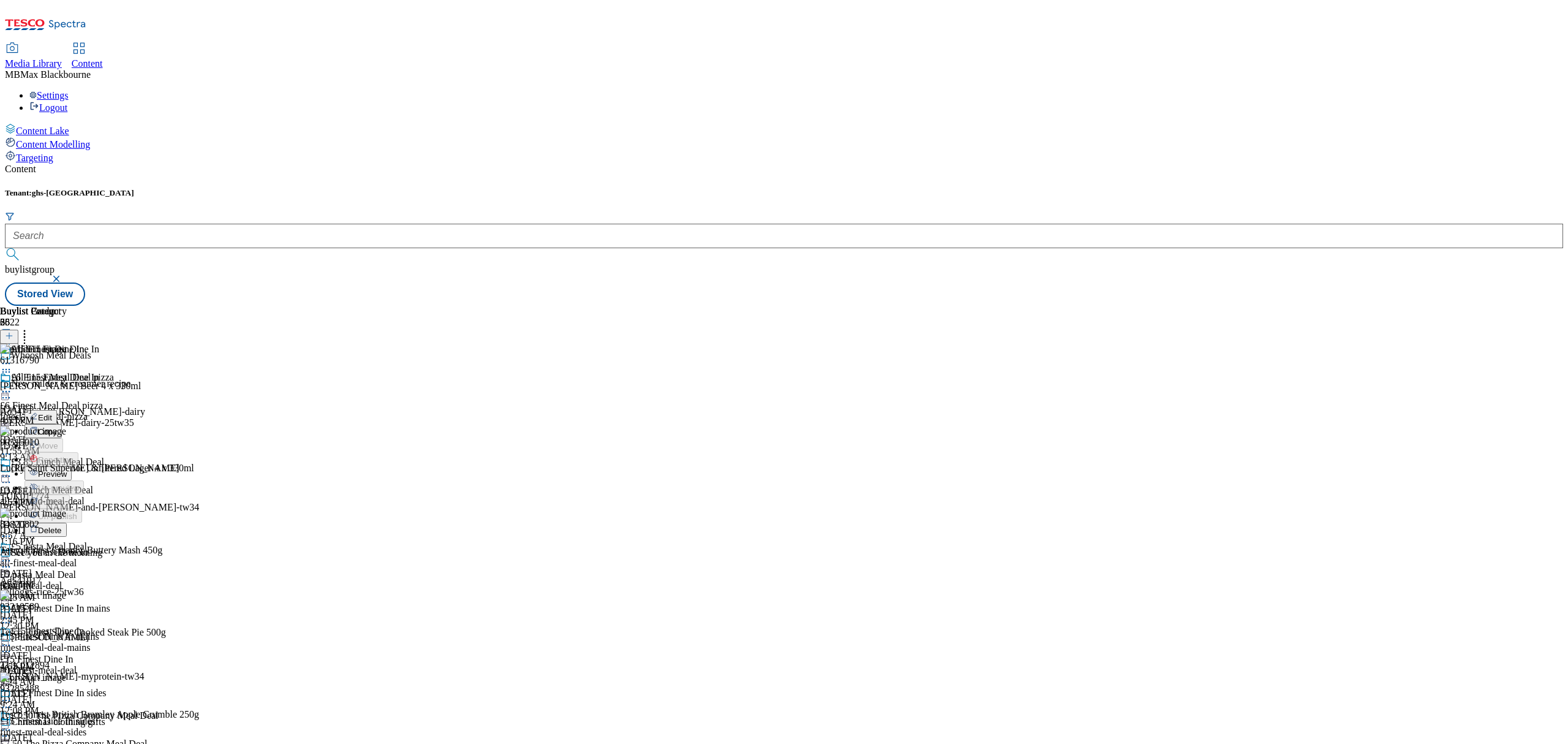
click at [67, 469] on span "Preview" at bounding box center [52, 474] width 29 height 9
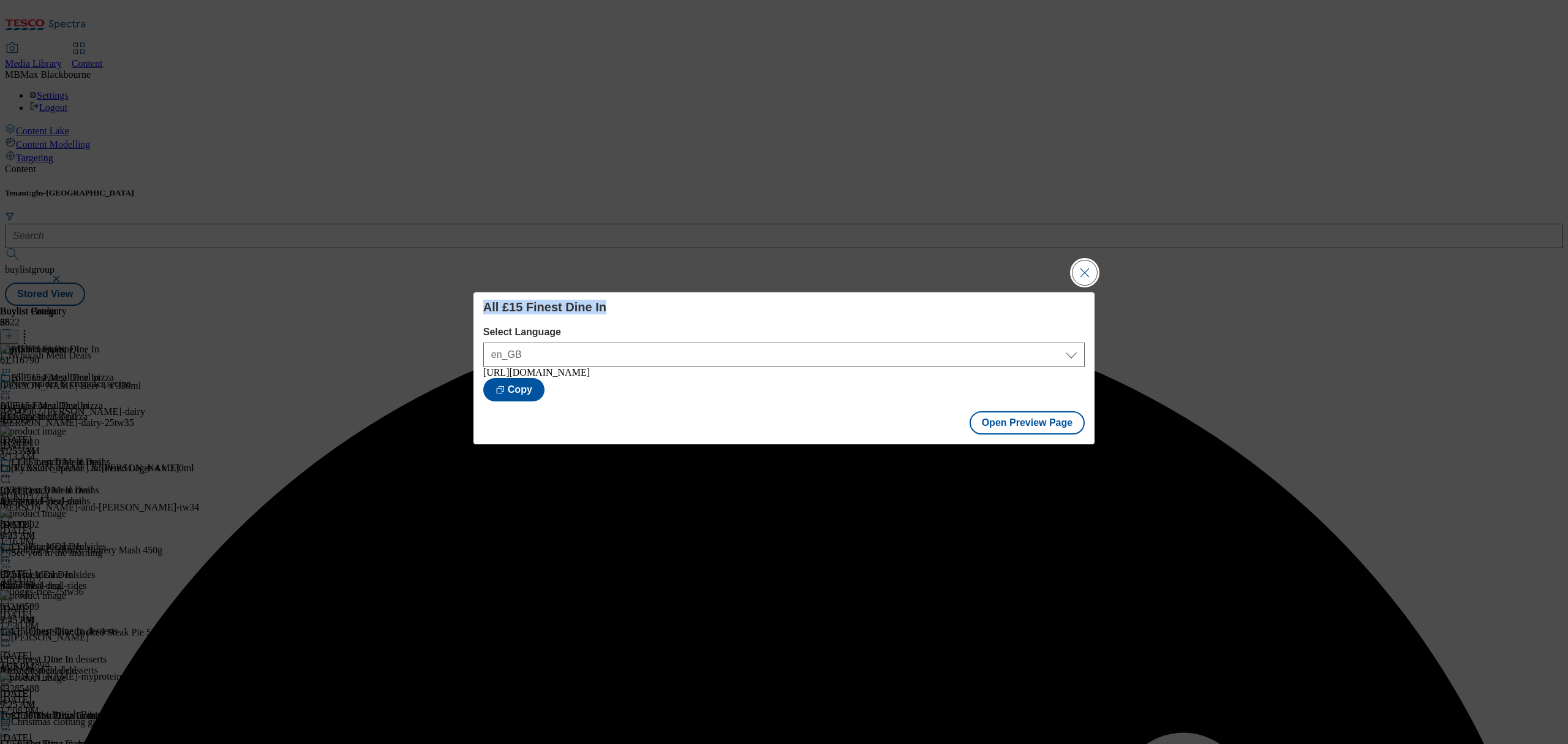
click at [1076, 255] on div "All £15 Finest Dine In Select Language en_GB en_GB https://www.tesco.com/grocer…" at bounding box center [784, 372] width 1568 height 744
click at [1078, 261] on button "Close Modal" at bounding box center [1085, 273] width 24 height 24
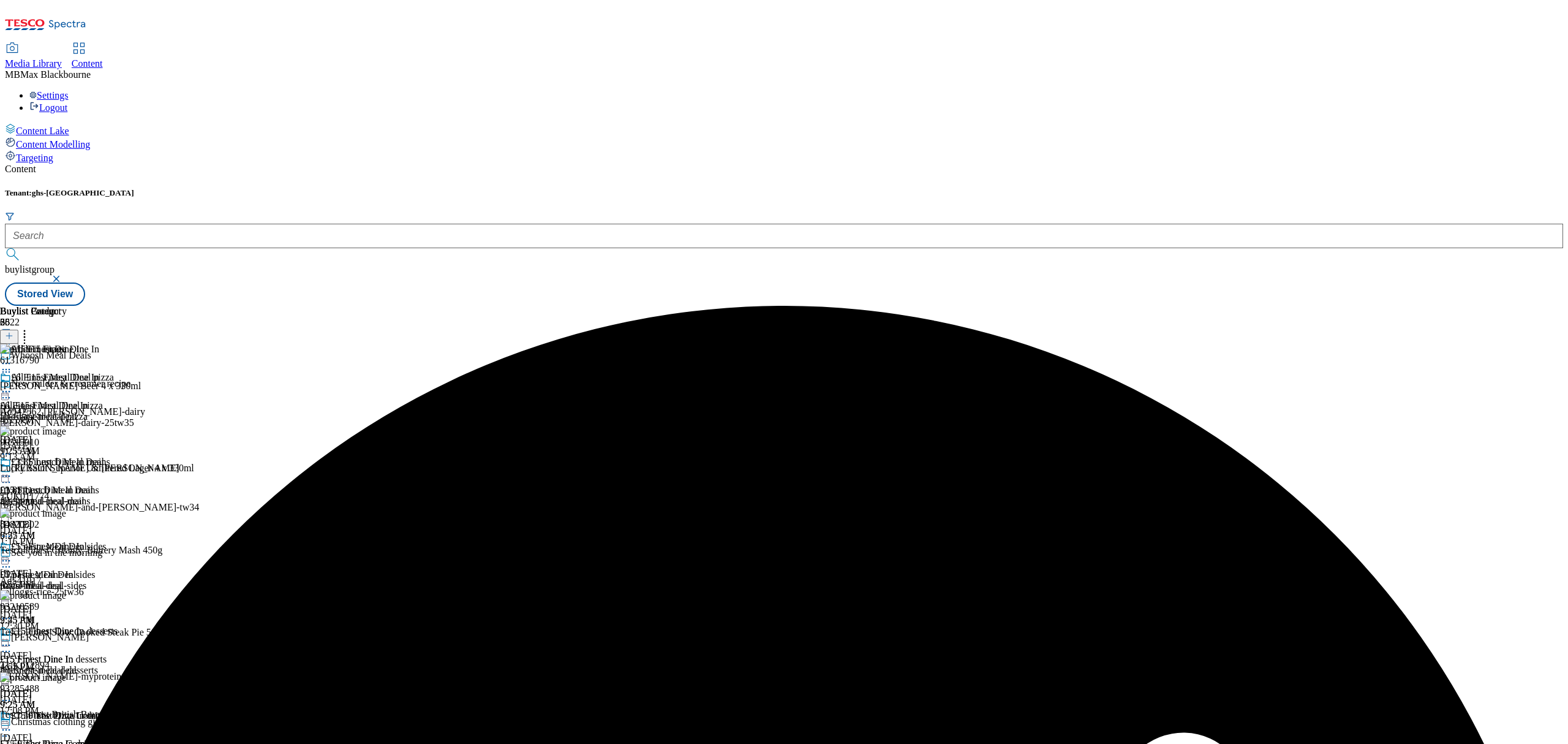
click at [12, 385] on icon at bounding box center [6, 391] width 12 height 12
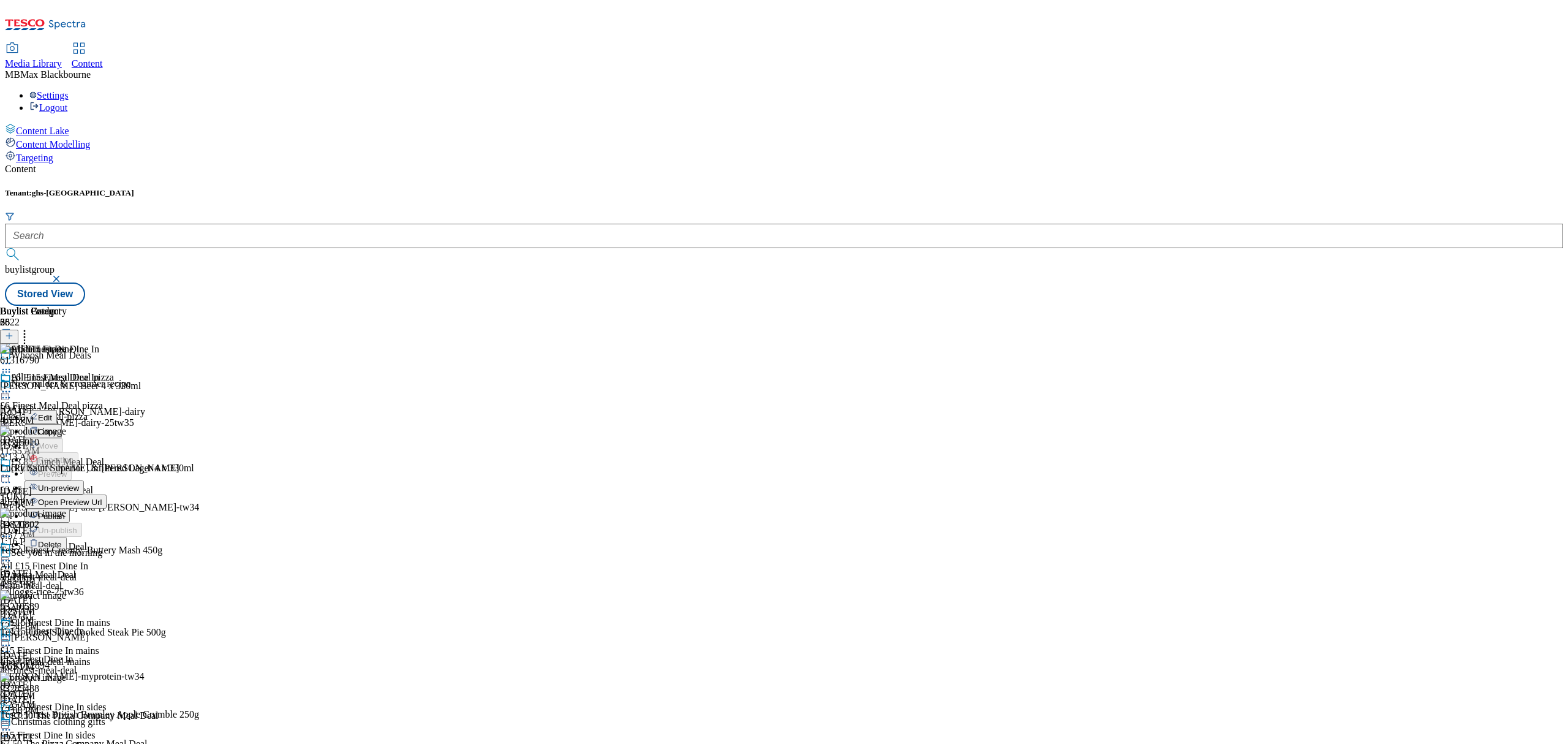
click at [65, 512] on span "Publish" at bounding box center [52, 516] width 27 height 9
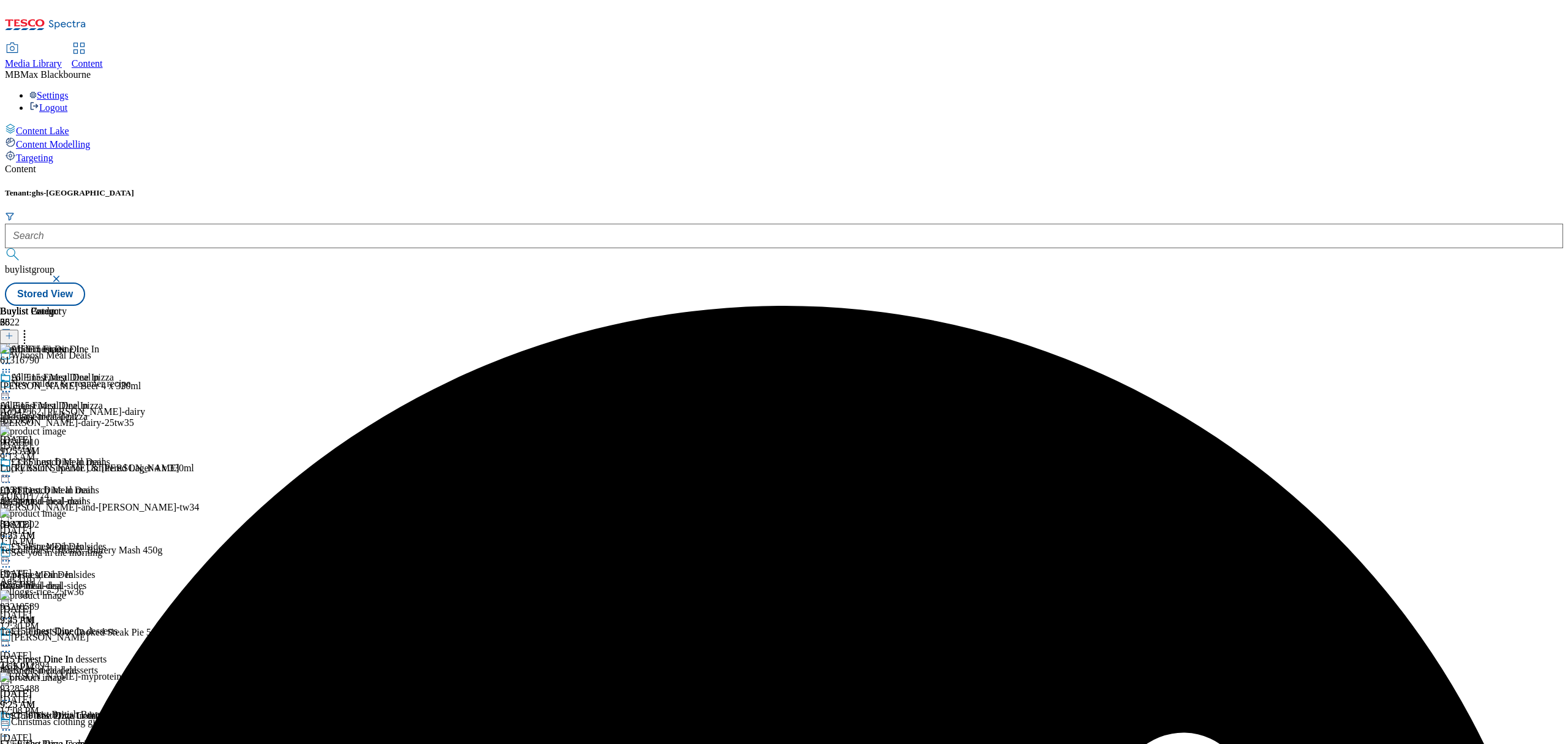
scroll to position [245, 0]
click at [118, 626] on span "£15 Finest Dine In desserts" at bounding box center [64, 632] width 106 height 13
click at [118, 710] on div "£15 Finest Dine In drinks £15 Finest Dine In drinks finest-meal-deal-drinks Oct…" at bounding box center [59, 752] width 118 height 85
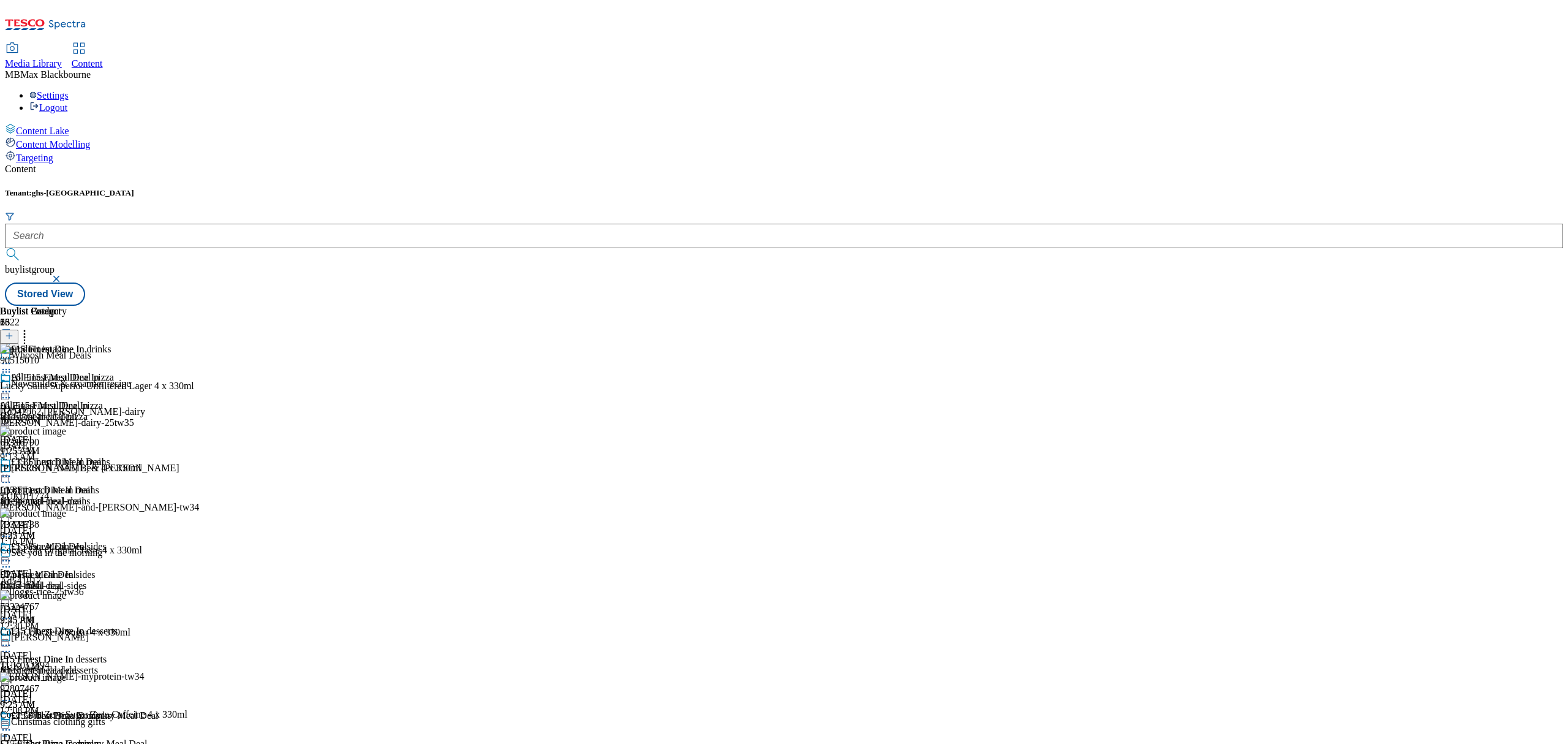
scroll to position [245, 0]
click at [12, 724] on icon at bounding box center [6, 729] width 12 height 12
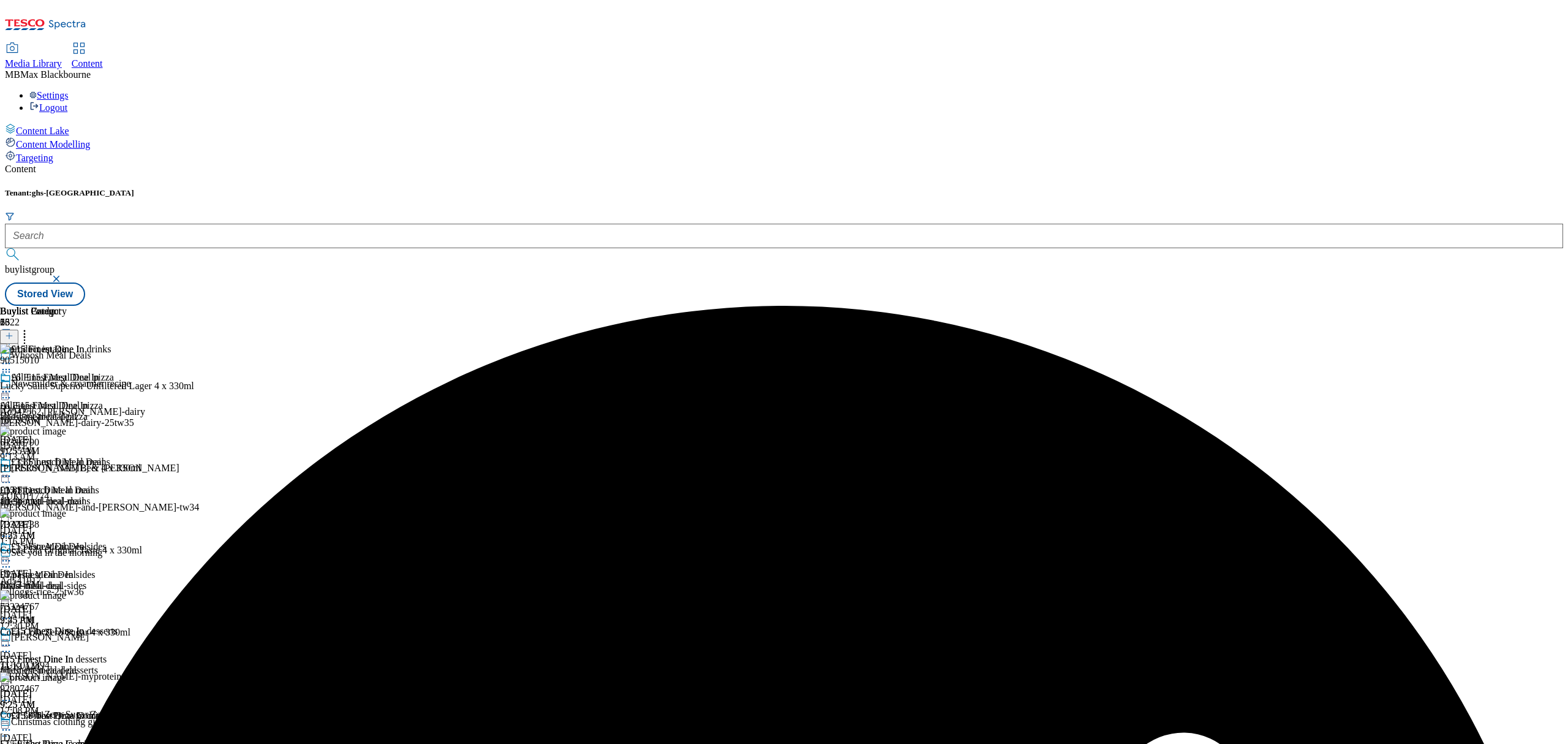
scroll to position [248, 0]
click at [8, 729] on circle at bounding box center [6, 729] width 2 height 2
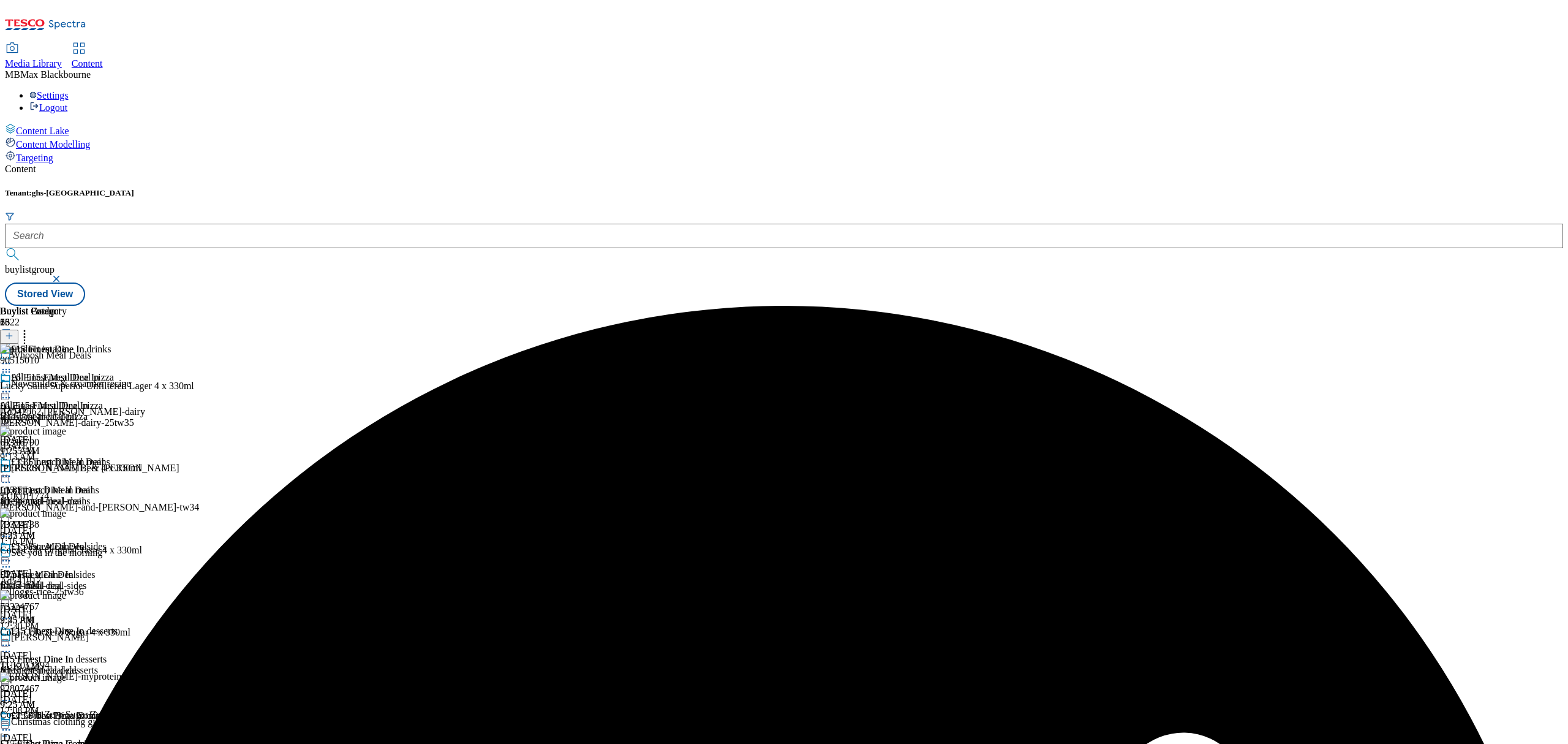
click at [12, 612] on icon at bounding box center [6, 618] width 12 height 12
click at [62, 696] on span "Delete" at bounding box center [50, 701] width 24 height 9
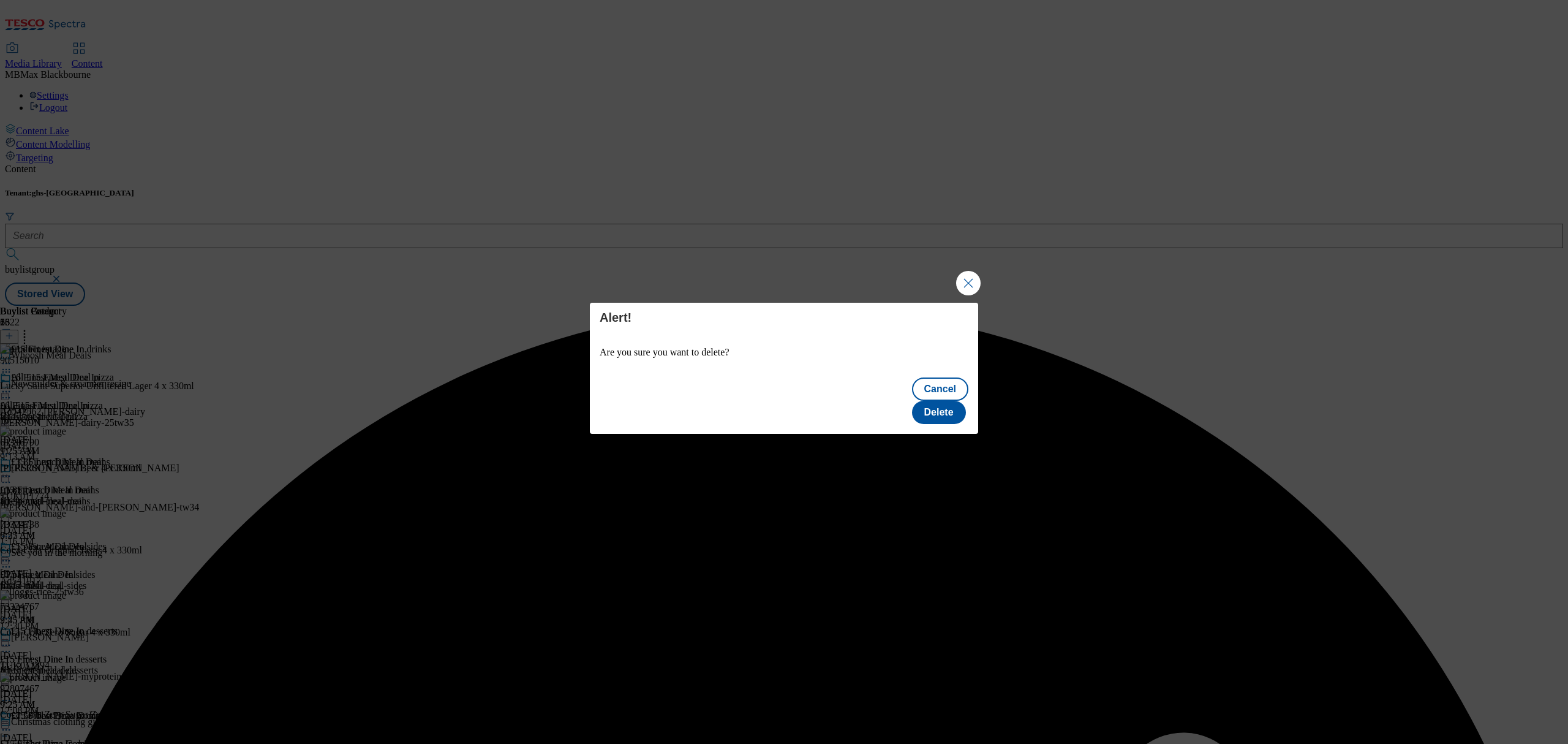
scroll to position [0, 0]
click at [936, 403] on button "Delete" at bounding box center [939, 412] width 54 height 24
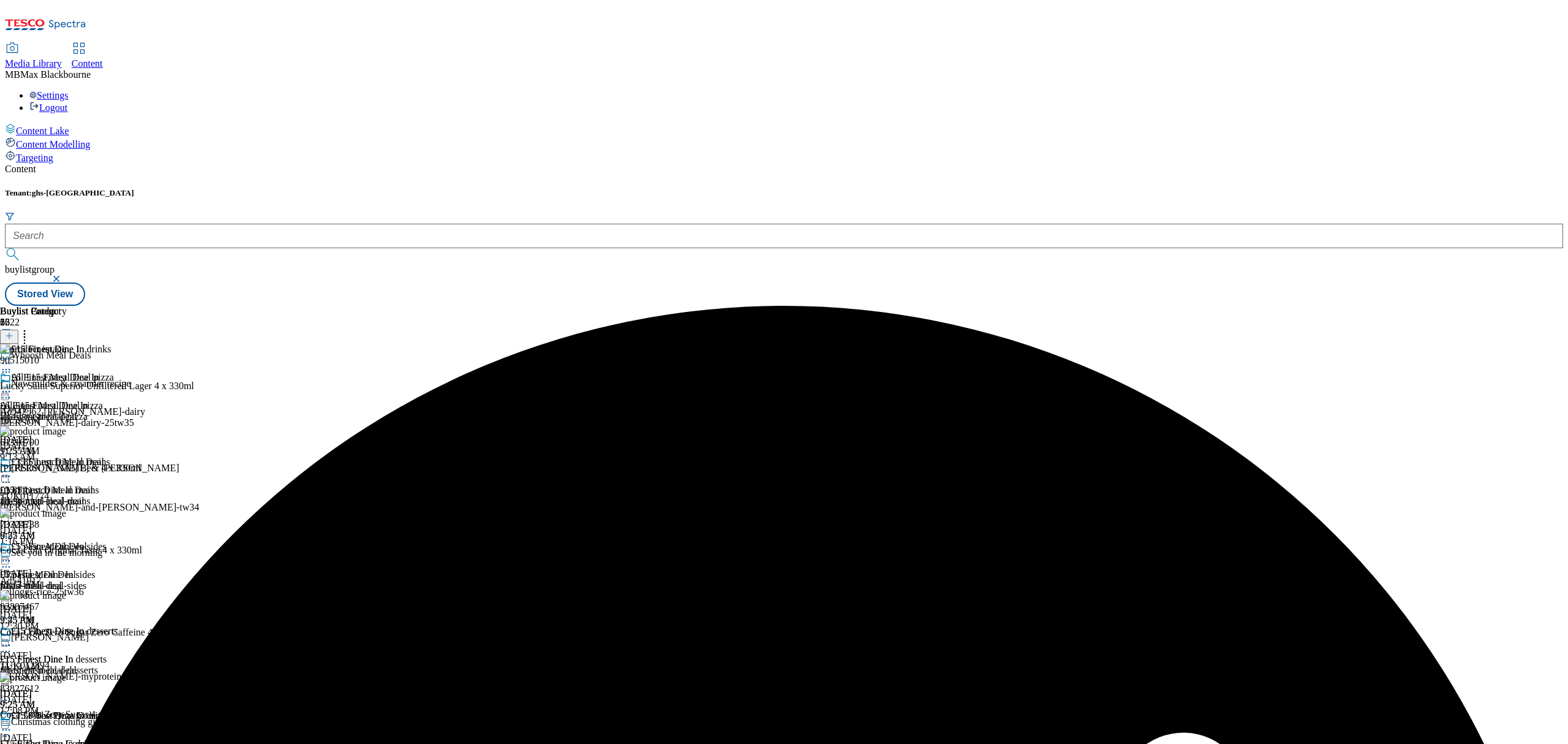
scroll to position [248, 0]
click at [12, 724] on icon at bounding box center [6, 729] width 12 height 12
click at [118, 743] on li "Edit" at bounding box center [71, 755] width 93 height 14
click at [118, 724] on div at bounding box center [59, 731] width 118 height 15
click at [52, 743] on span "Edit" at bounding box center [45, 755] width 14 height 9
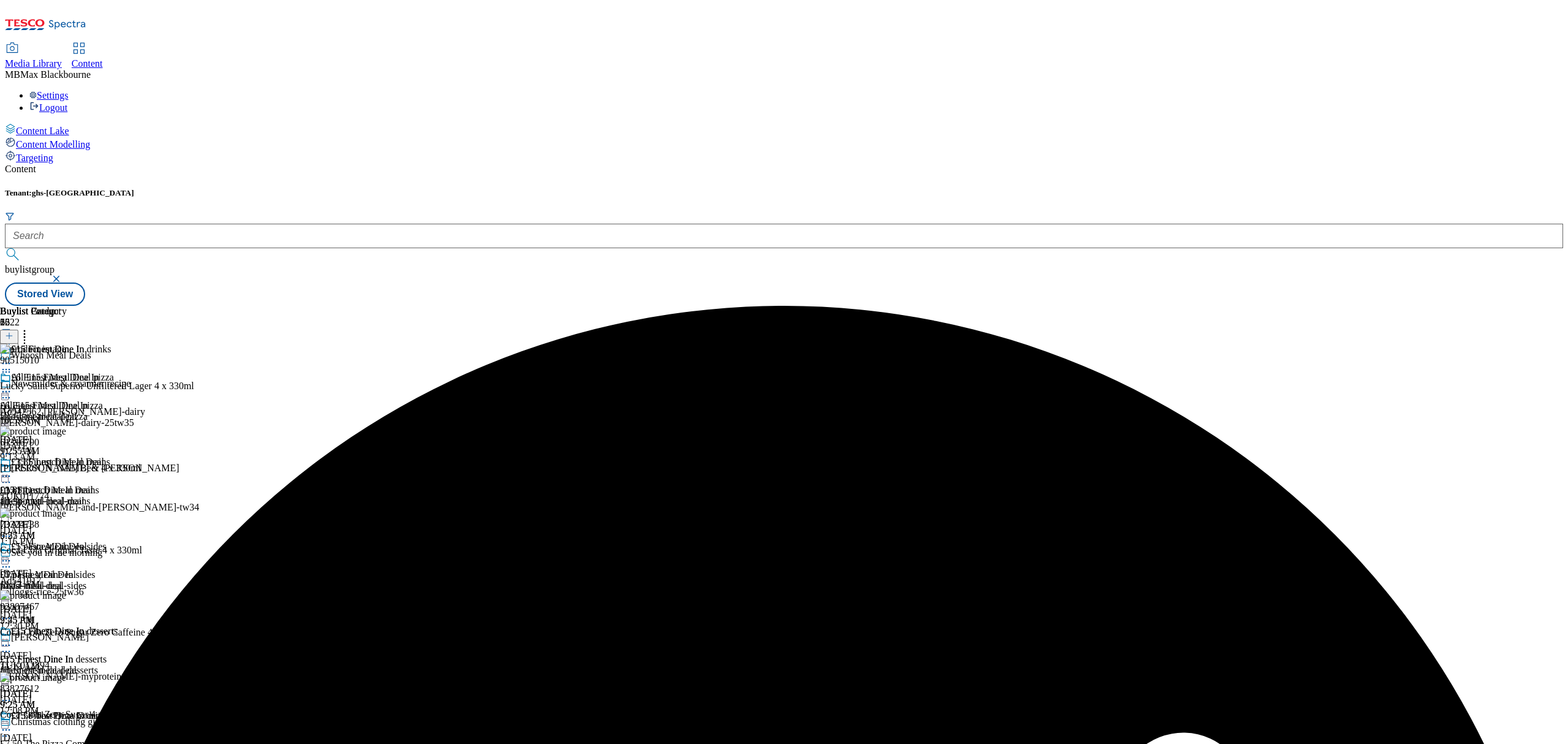
scroll to position [0, 0]
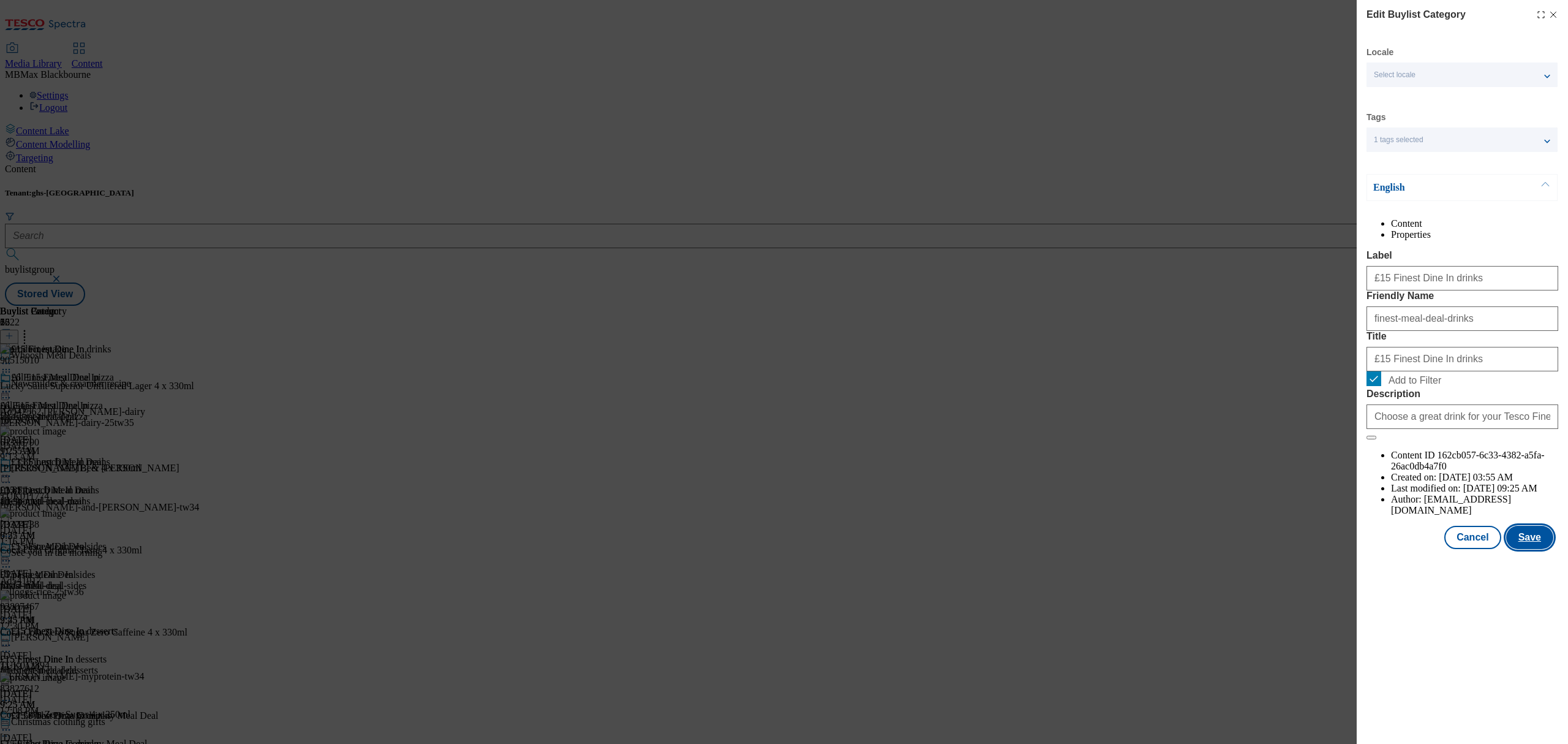
click at [1534, 549] on button "Save" at bounding box center [1530, 537] width 47 height 24
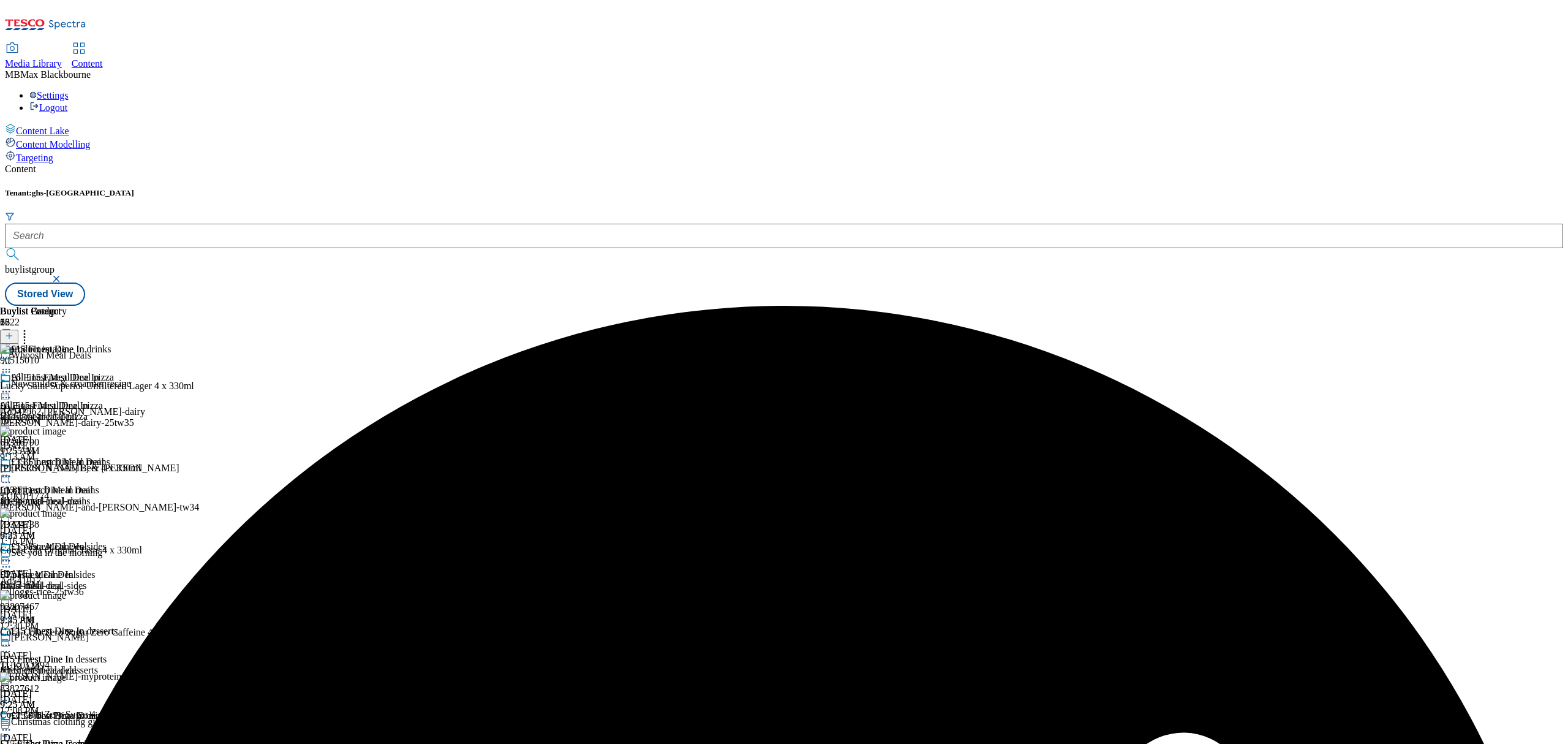
scroll to position [248, 0]
click at [12, 724] on icon at bounding box center [6, 729] width 12 height 12
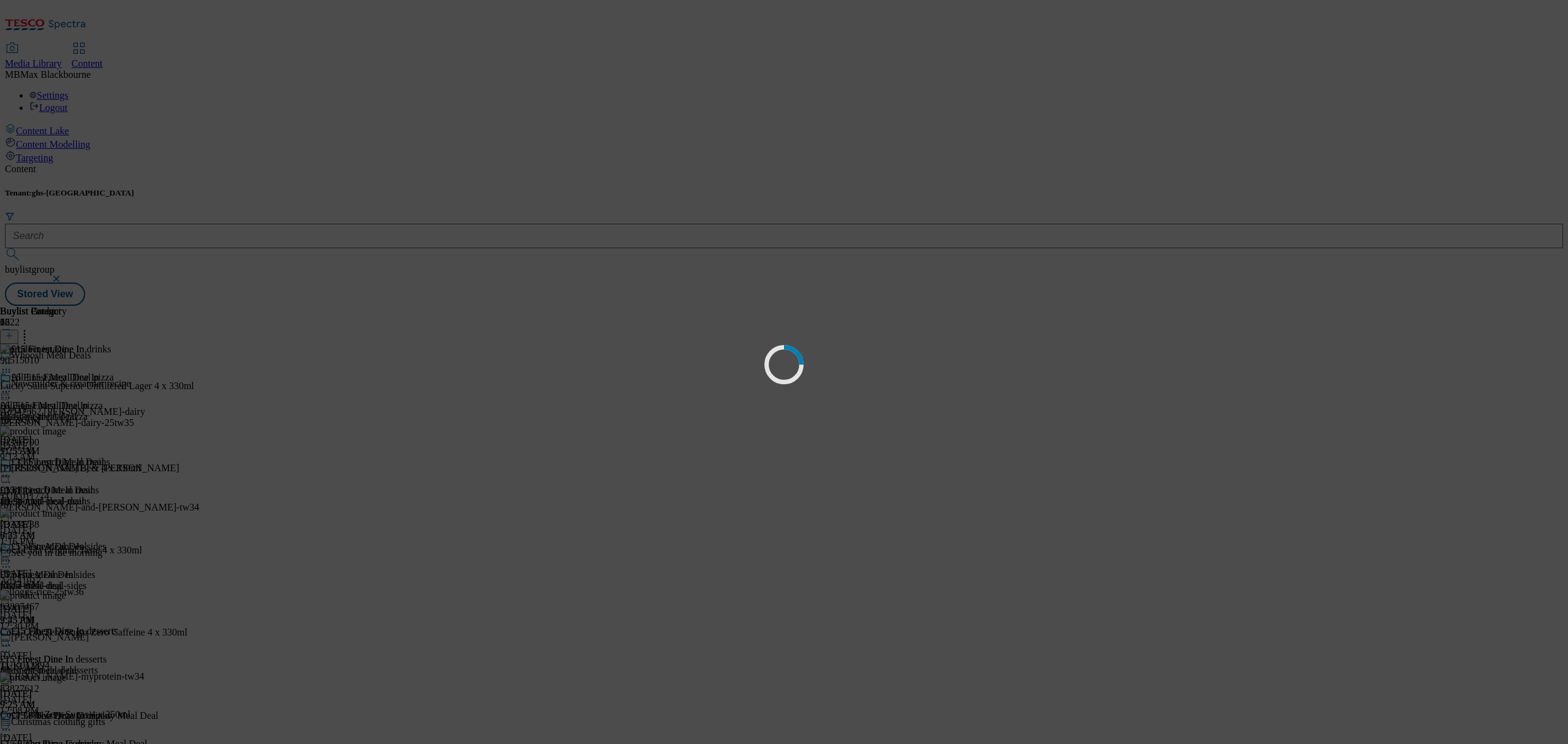
scroll to position [0, 0]
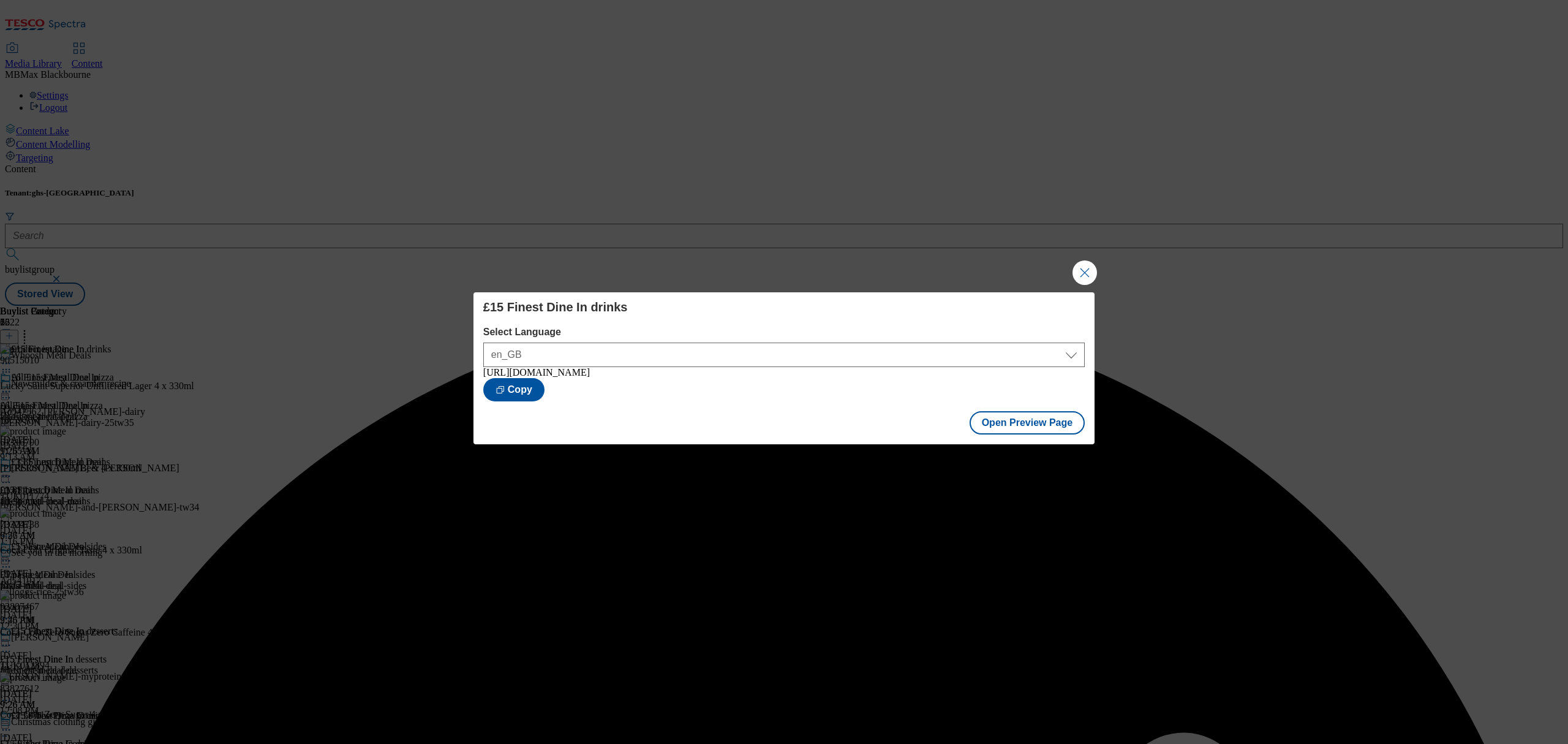
click at [1116, 240] on div "£15 Finest Dine In drinks Select Language en_GB en_GB https://www.tesco.com/gro…" at bounding box center [784, 372] width 1568 height 744
click at [1079, 268] on button "Close Modal" at bounding box center [1085, 273] width 24 height 24
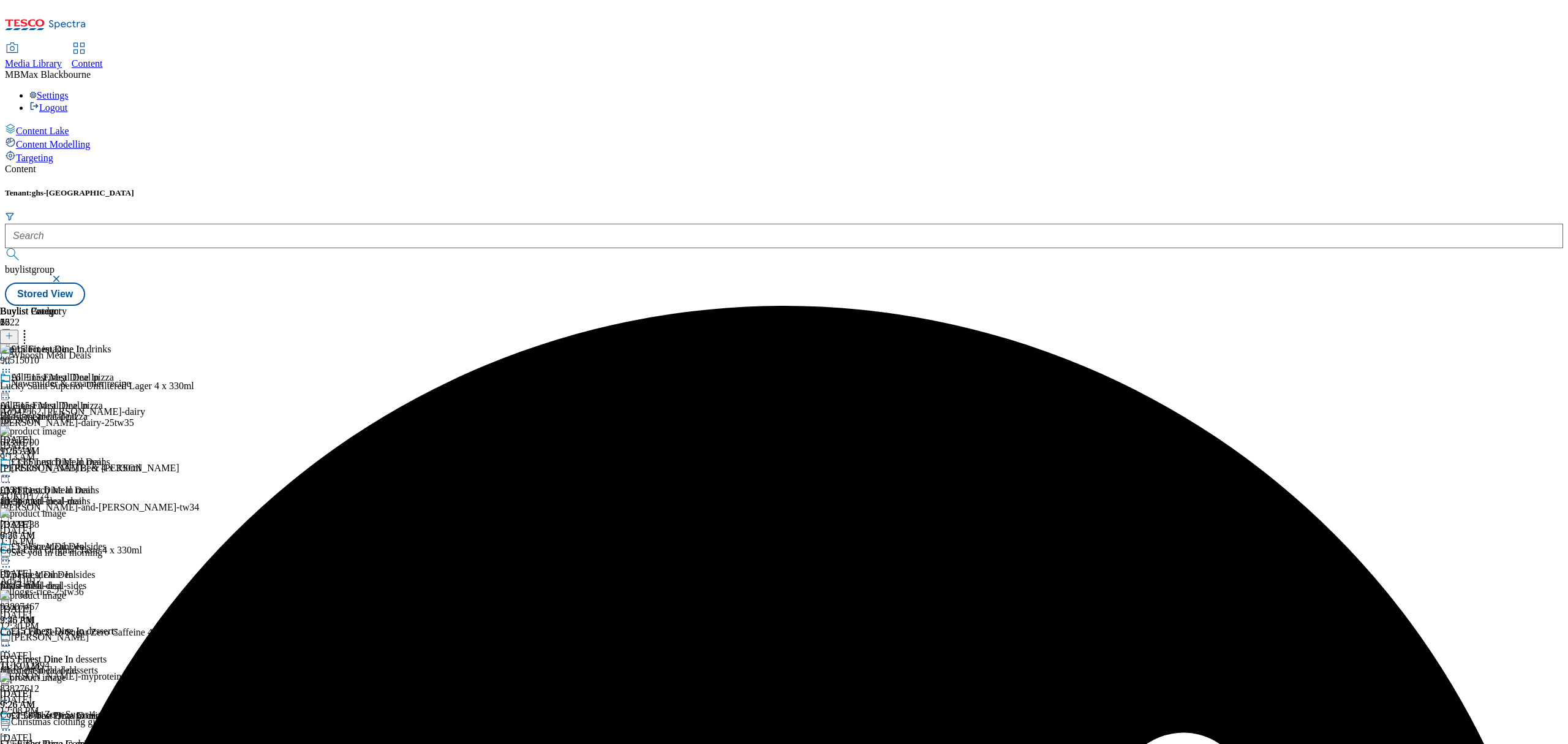
scroll to position [248, 0]
click at [12, 724] on icon at bounding box center [6, 729] width 12 height 12
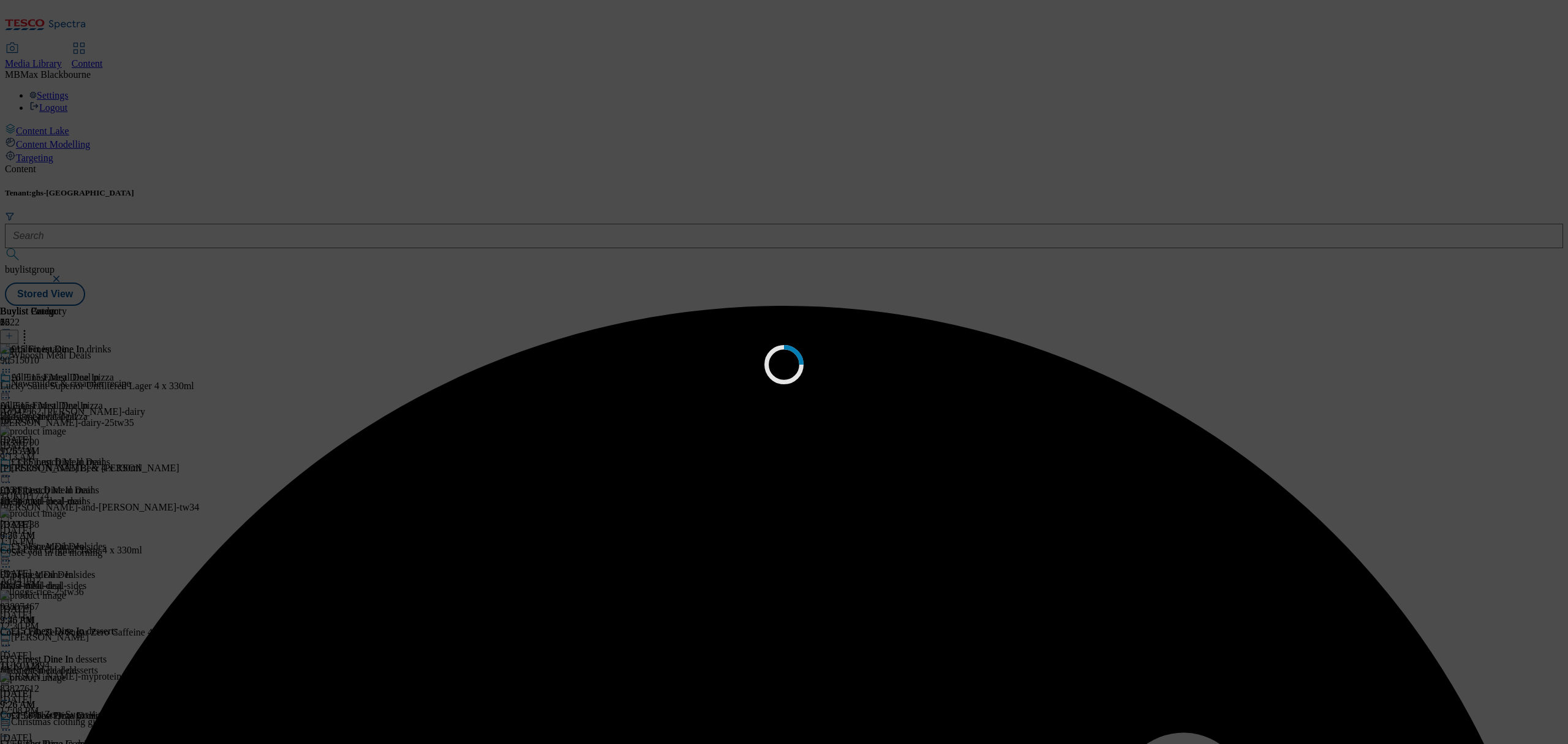
scroll to position [0, 0]
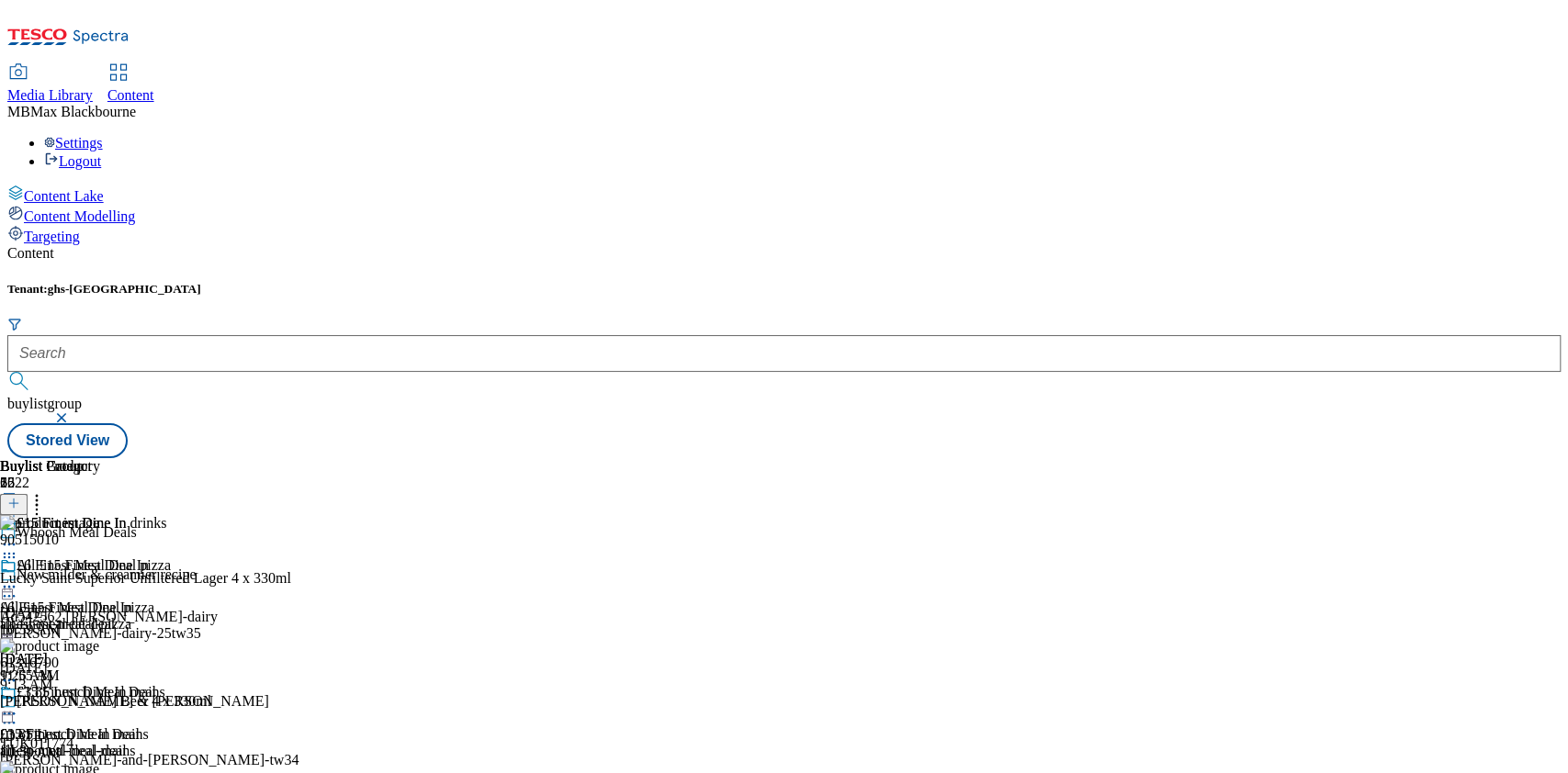
click at [959, 282] on div "Tenant: ghs-uk buylistgroup Stored View" at bounding box center [784, 369] width 1553 height 177
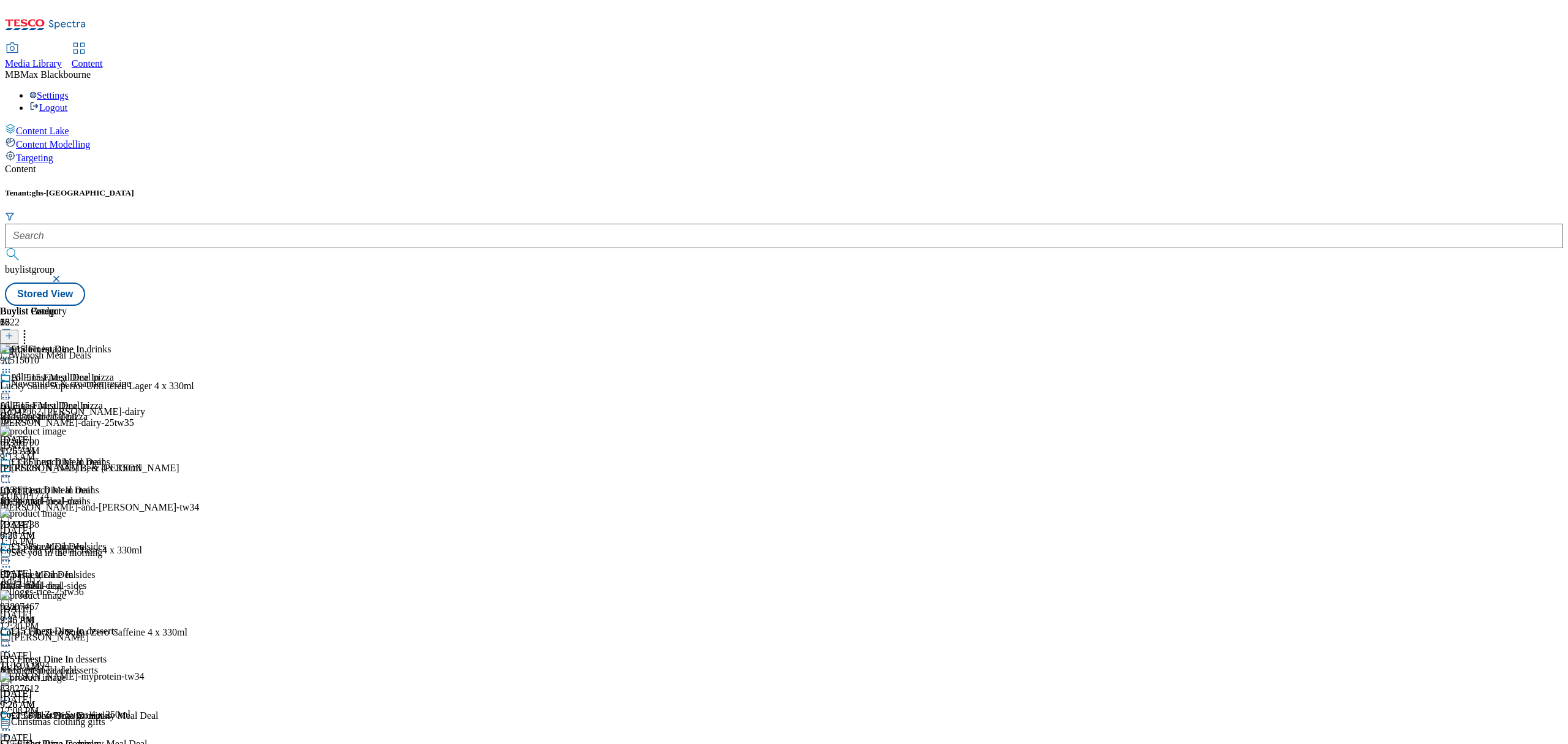
click at [1470, 306] on div "Buylist Group 6522 Whoosh Meal Deals New milder & creamier recipe Ad542562 long…" at bounding box center [784, 306] width 1558 height 0
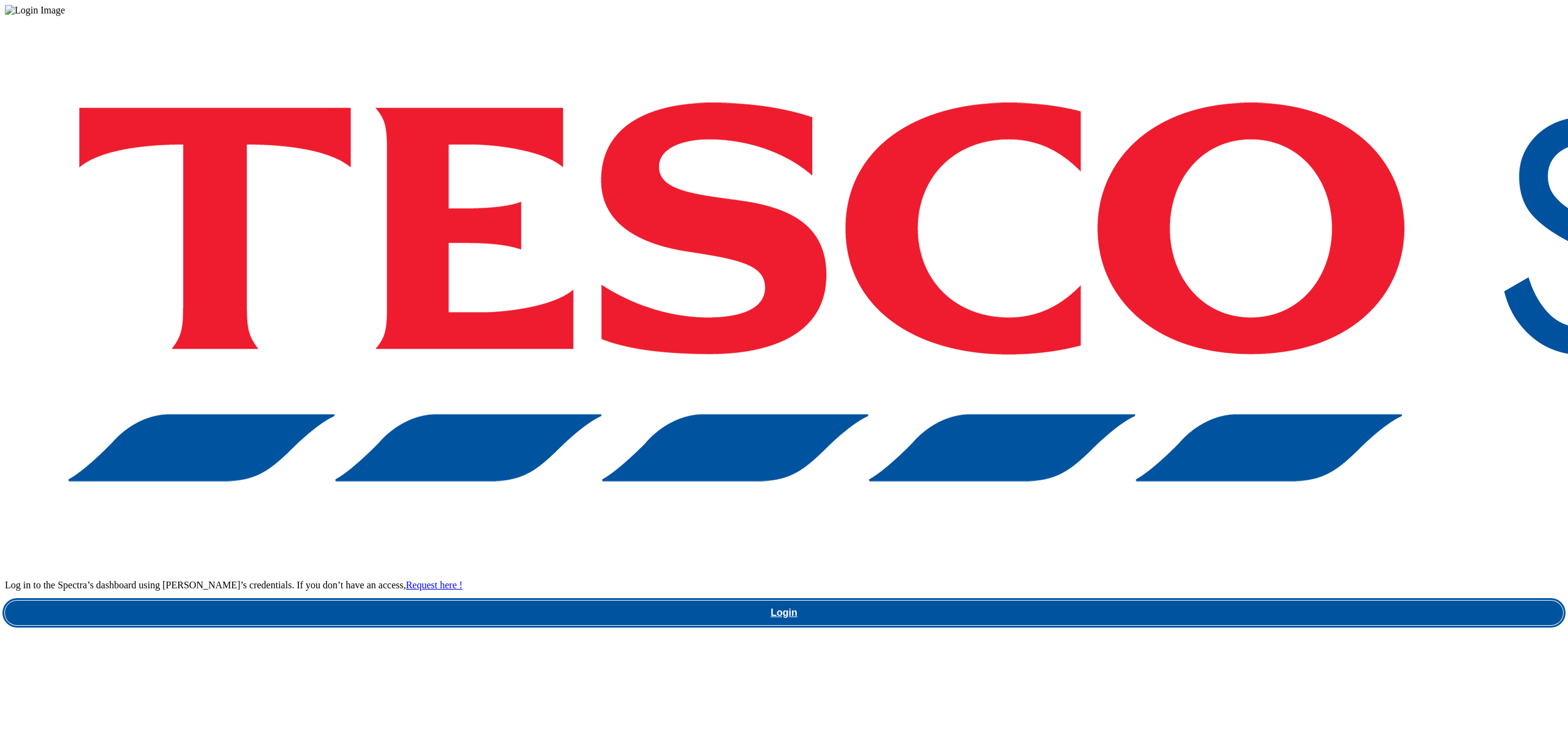
click at [1128, 600] on link "Login" at bounding box center [784, 612] width 1558 height 24
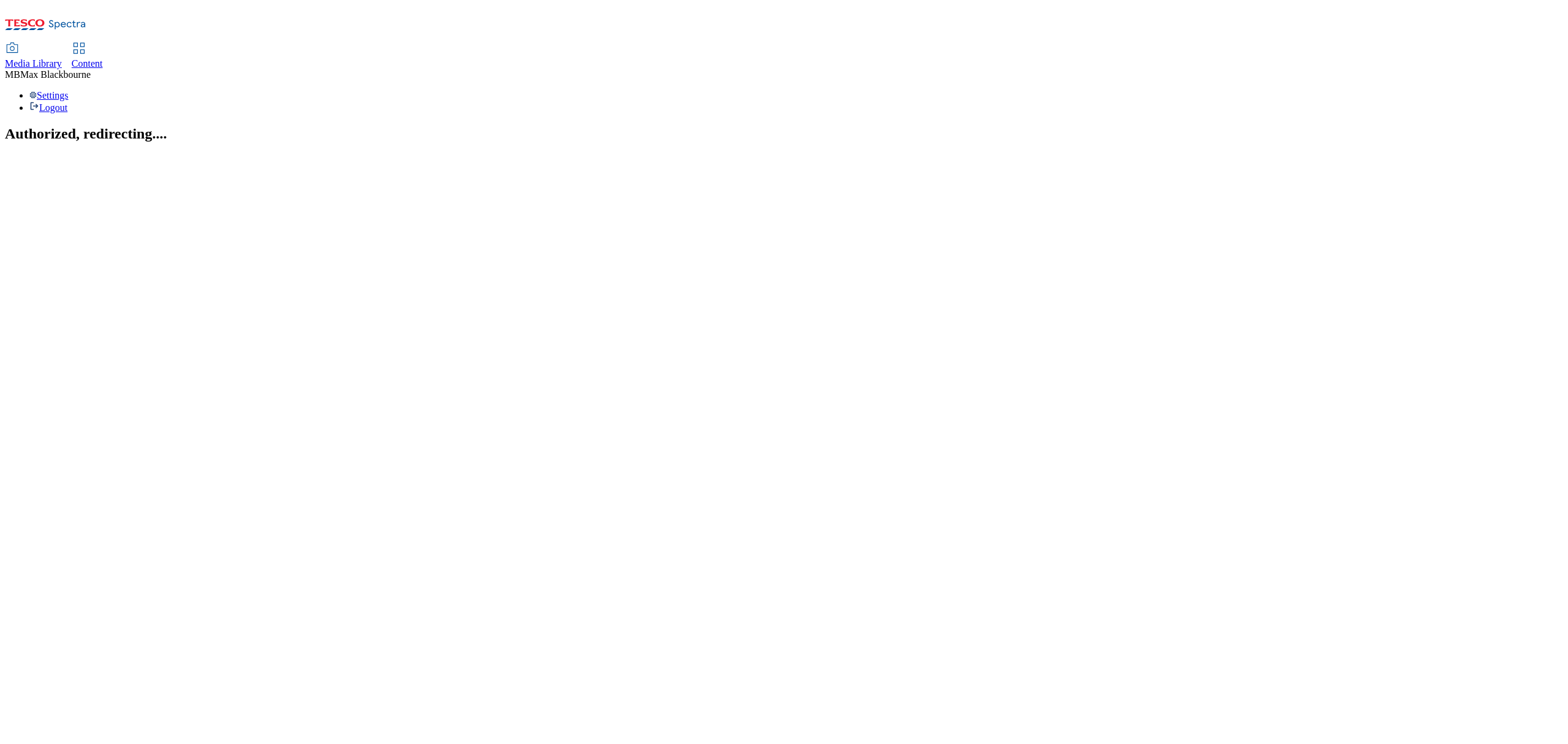
drag, startPoint x: 753, startPoint y: 438, endPoint x: 584, endPoint y: 264, distance: 242.6
click at [753, 142] on h2 "Authorized, redirecting...." at bounding box center [784, 134] width 1558 height 17
click at [103, 58] on div "Content" at bounding box center [87, 63] width 31 height 11
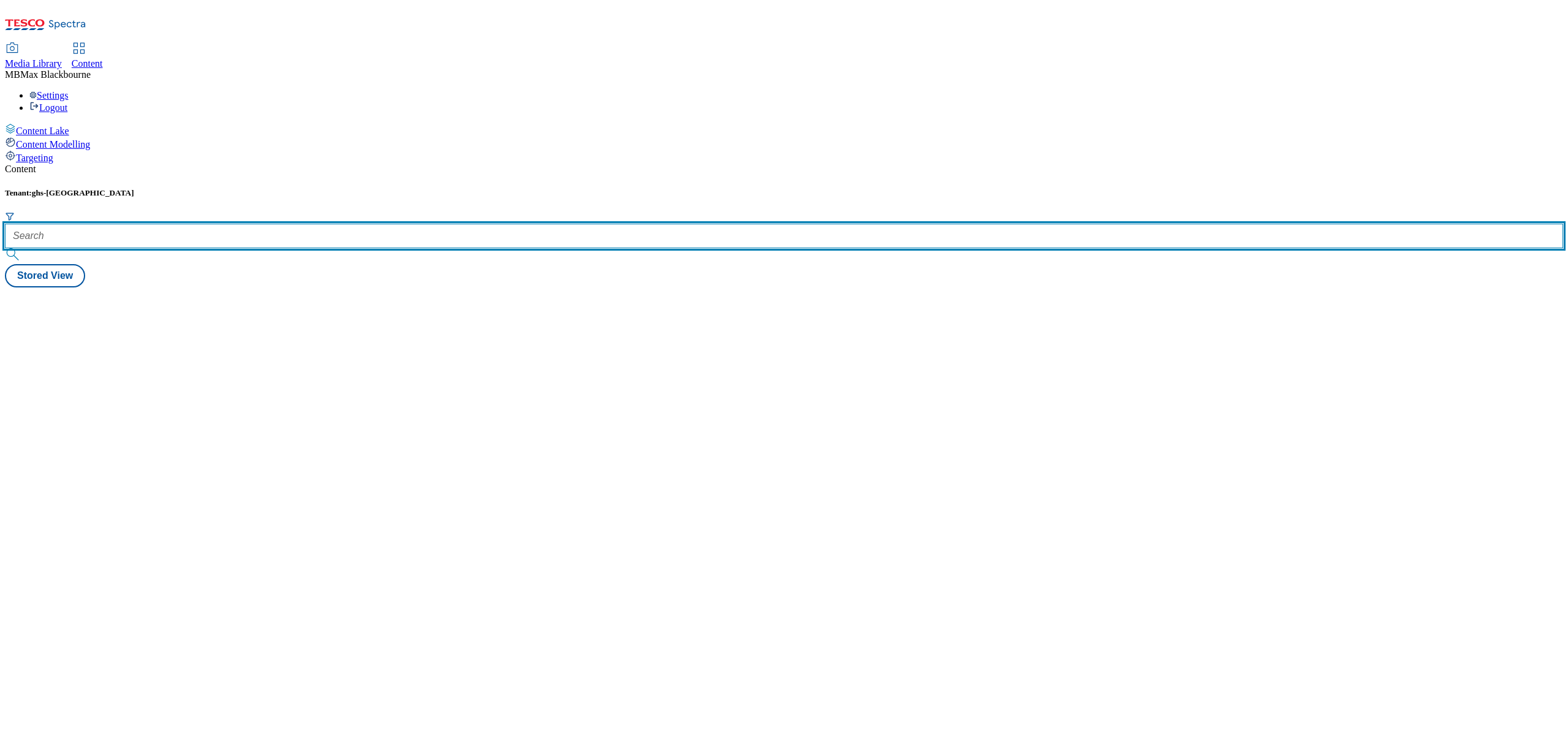
click at [309, 224] on input "text" at bounding box center [784, 236] width 1558 height 24
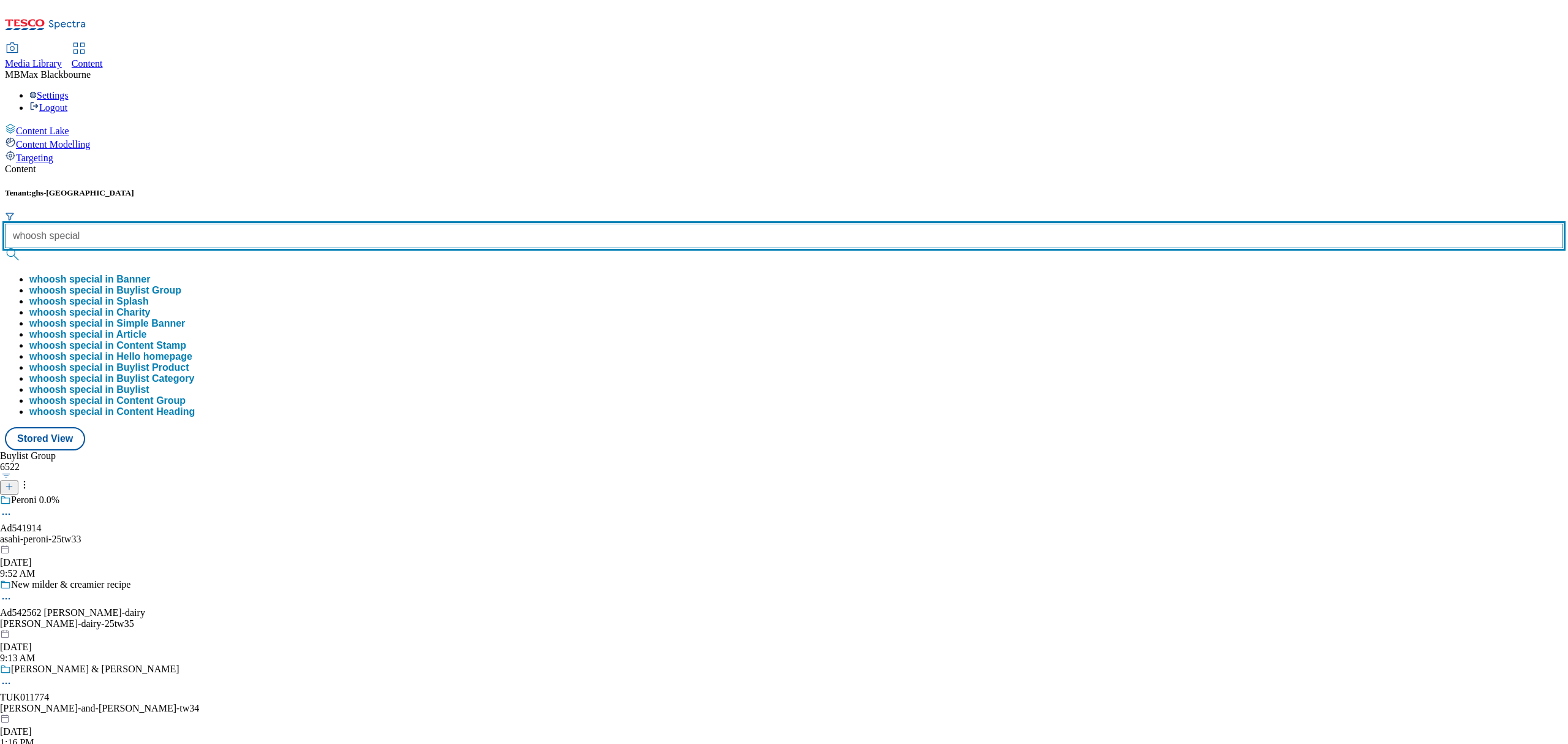
type input "whoosh special"
click at [5, 248] on button "submit" at bounding box center [13, 254] width 17 height 12
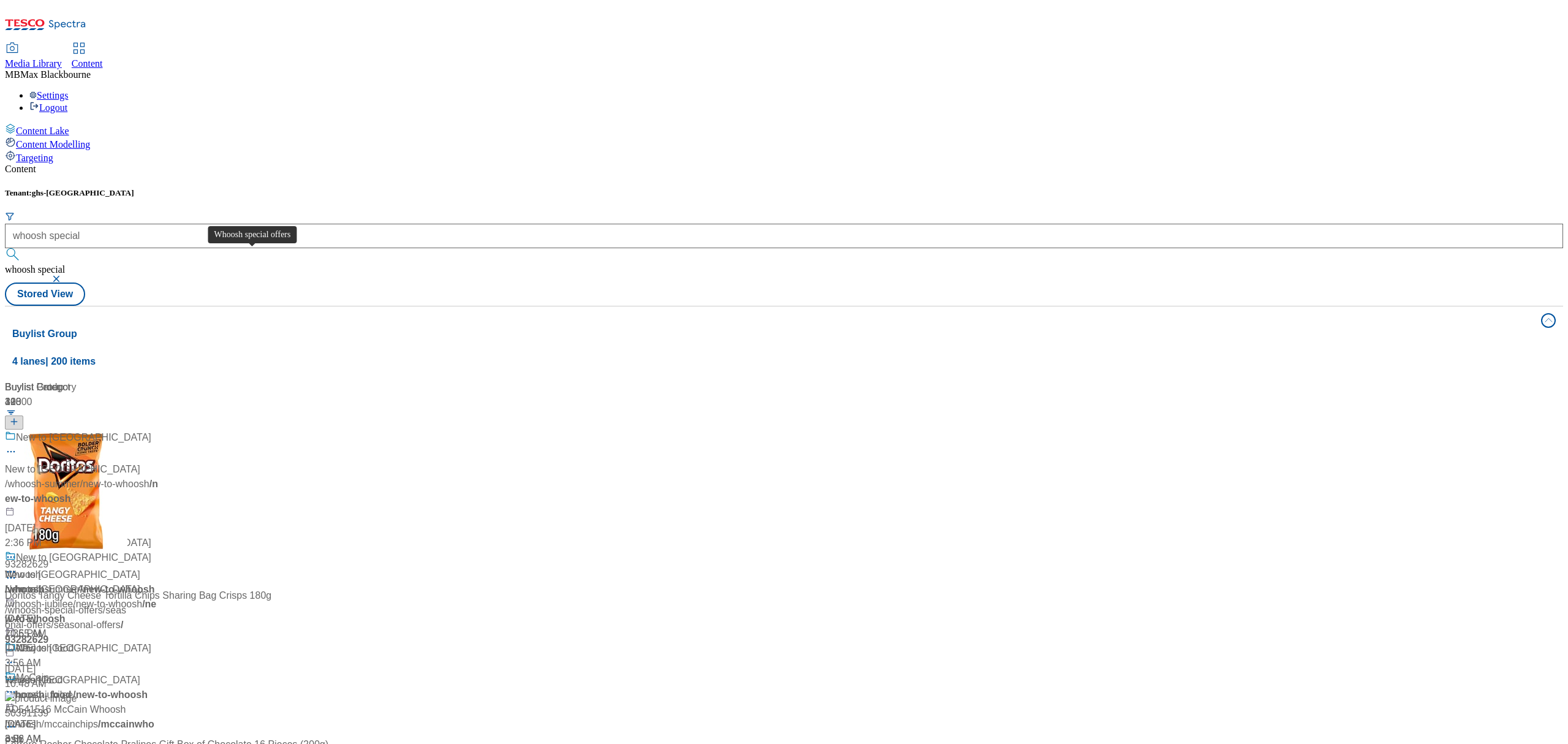
click at [112, 430] on div "Whoosh special offers" at bounding box center [64, 437] width 96 height 15
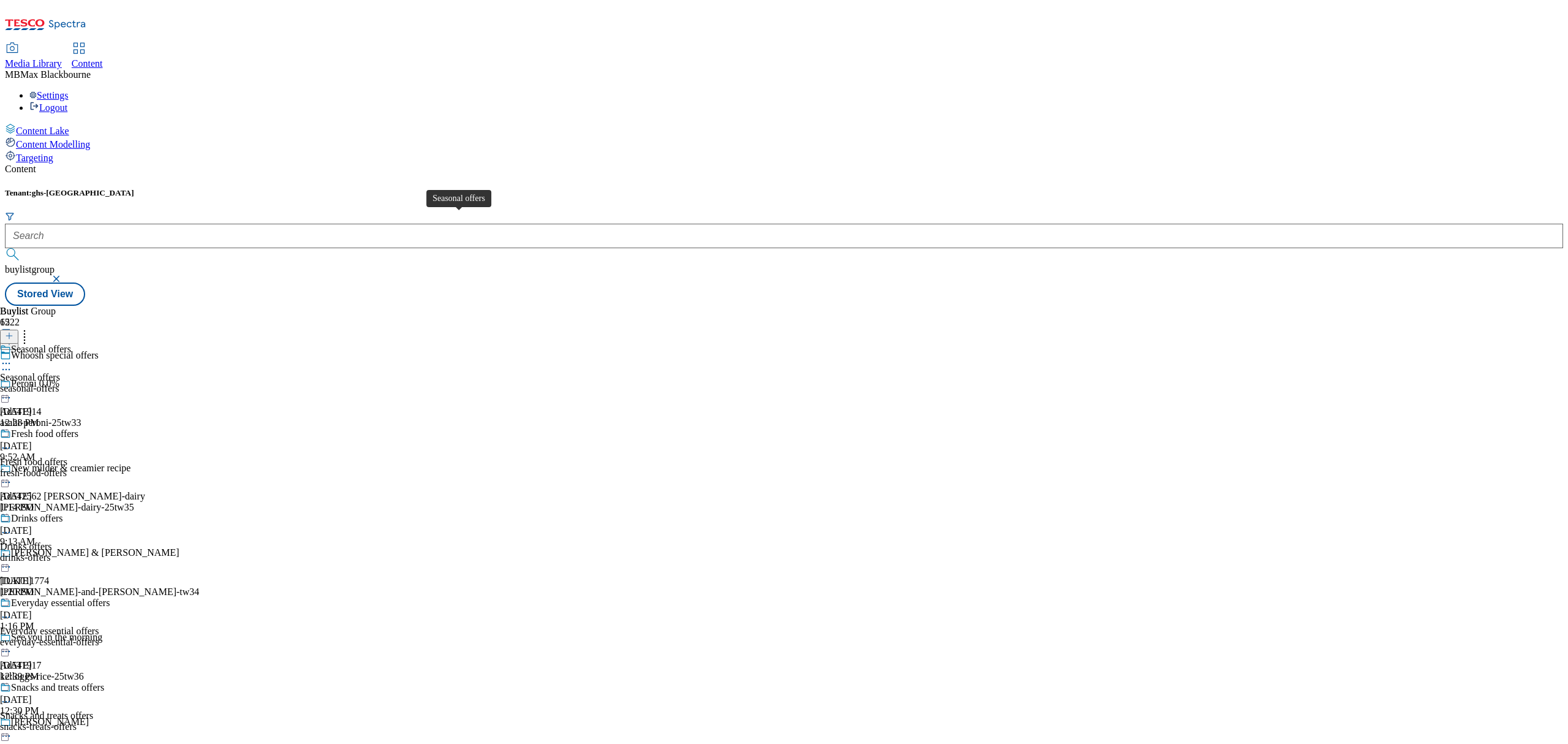
click at [71, 344] on span "Seasonal offers" at bounding box center [41, 350] width 60 height 13
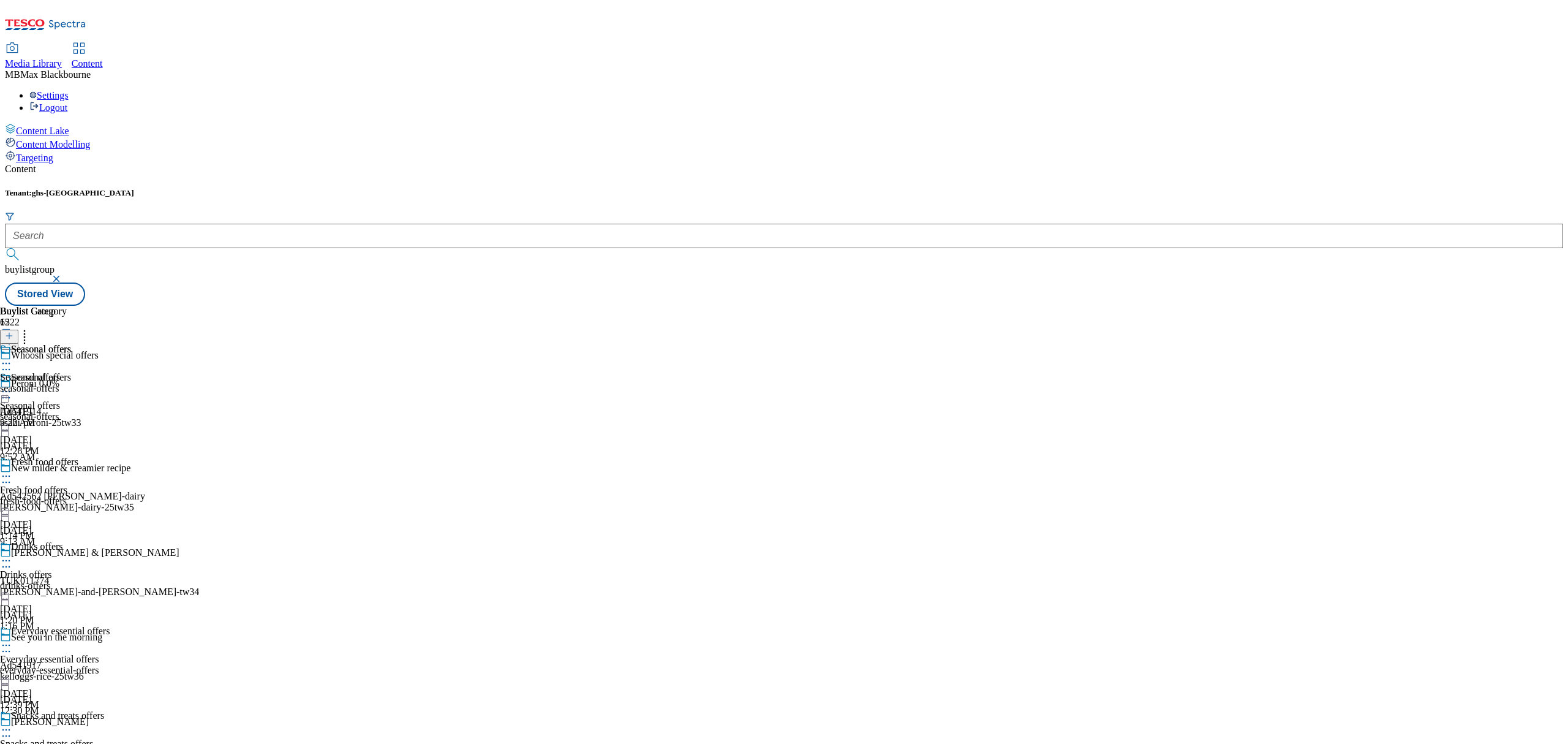
click at [12, 357] on icon at bounding box center [6, 363] width 12 height 12
click at [82, 494] on button "Un-publish" at bounding box center [53, 501] width 57 height 14
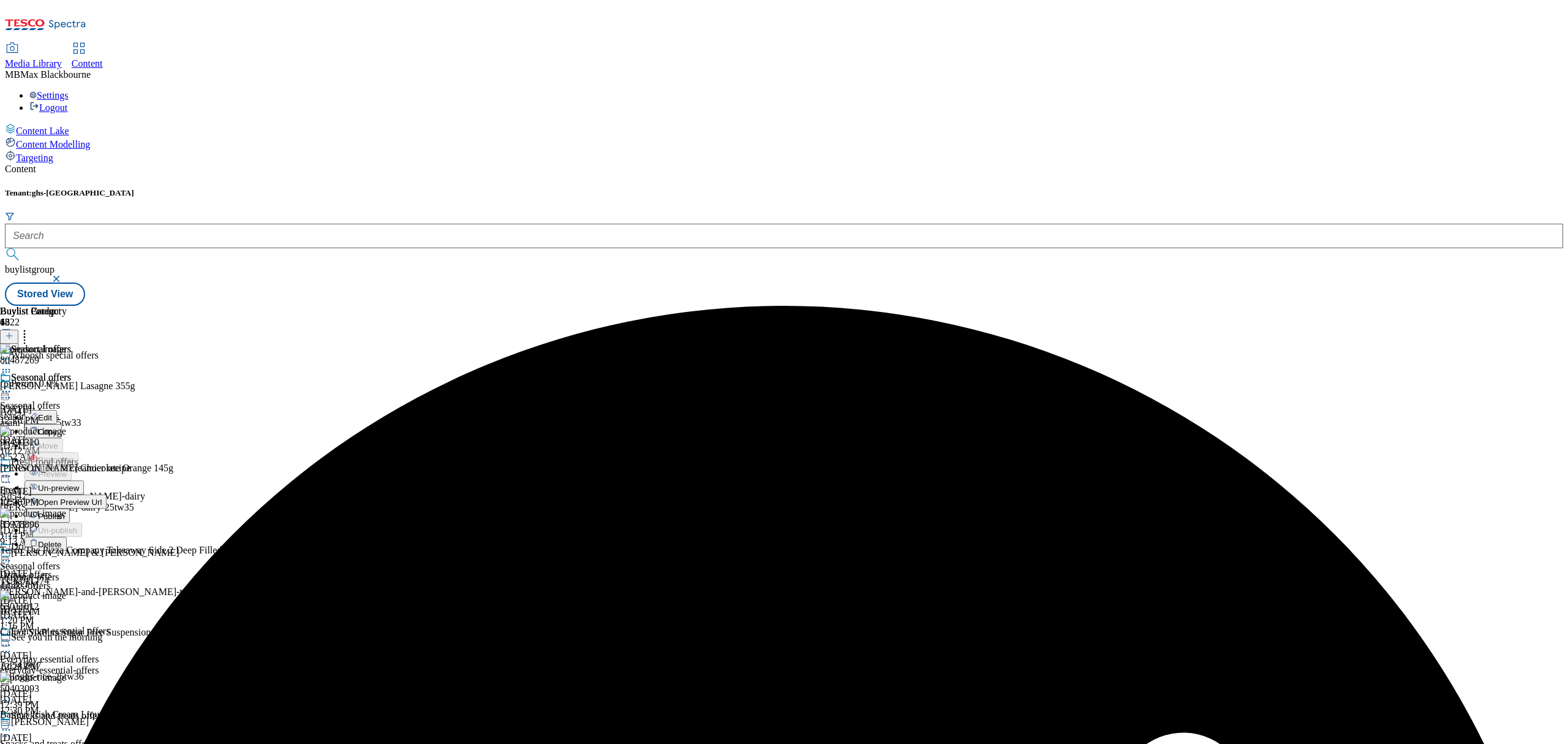
click at [79, 483] on span "Un-preview" at bounding box center [59, 488] width 41 height 9
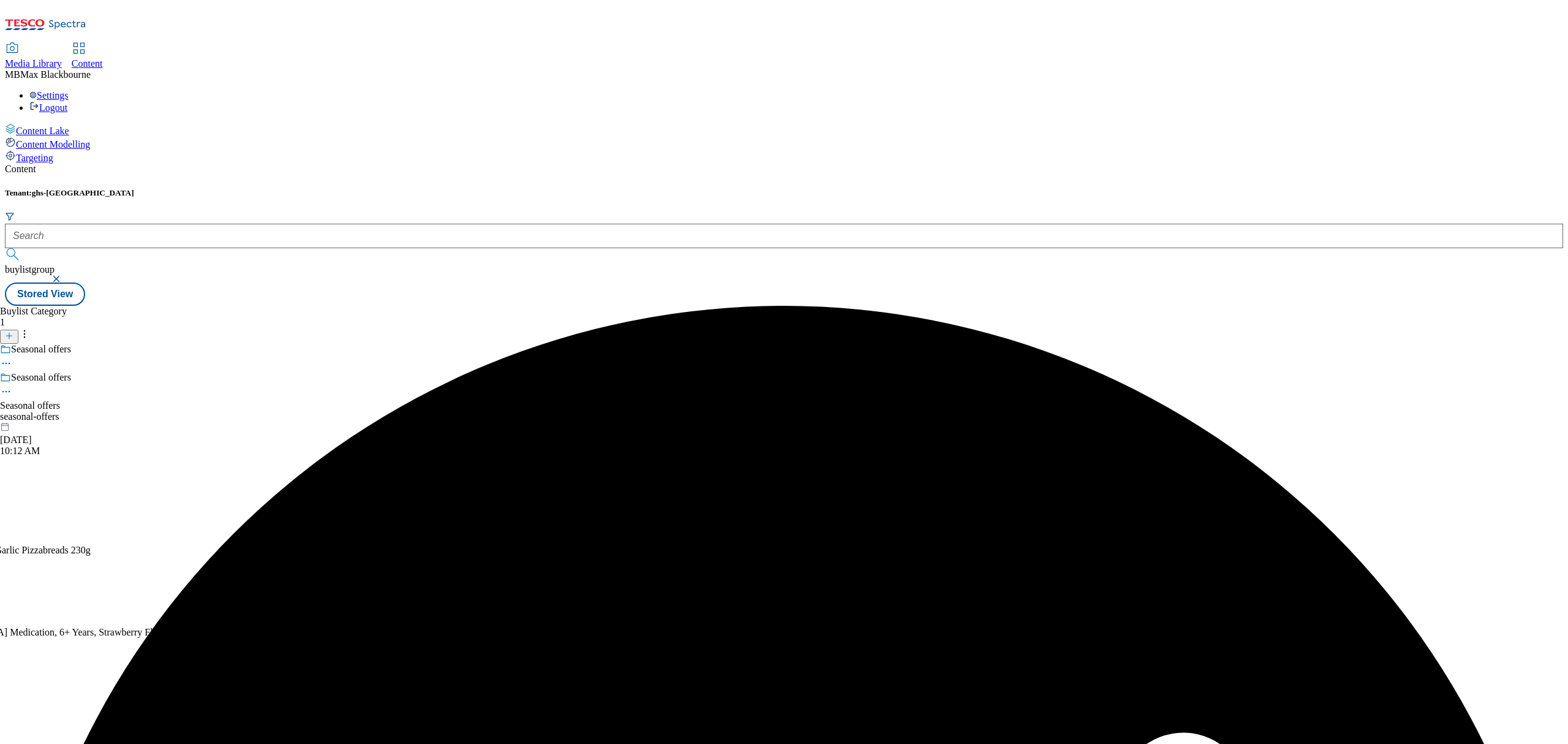
click at [1048, 306] on div "Buylist Product 48 80487269 Charlie Bigham's Lasagne 355g Oct 1, 2025 12:28 PM …" at bounding box center [784, 306] width 1558 height 0
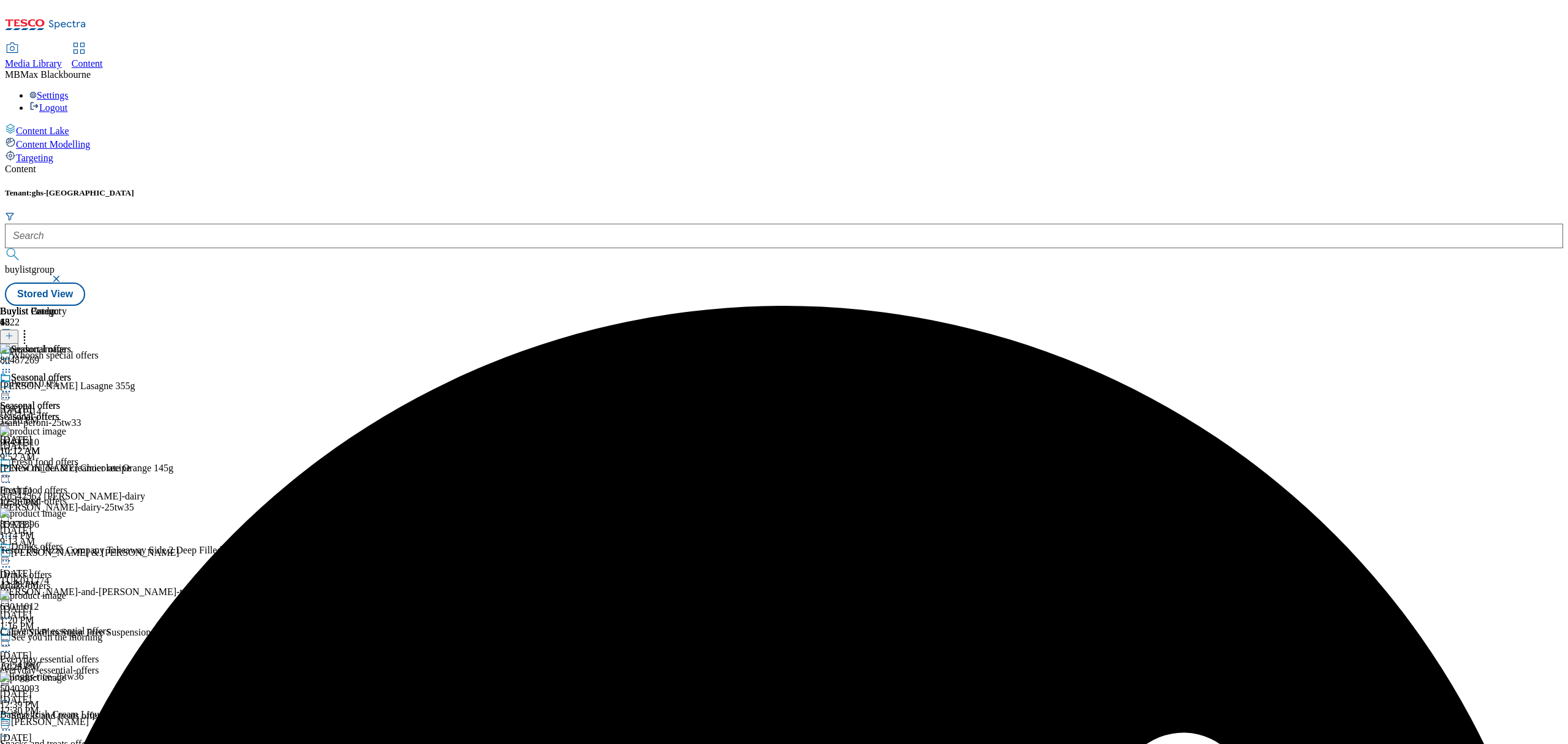
click at [429, 306] on header "Buylist Product 48" at bounding box center [215, 325] width 429 height 38
click at [31, 328] on icon at bounding box center [24, 334] width 12 height 12
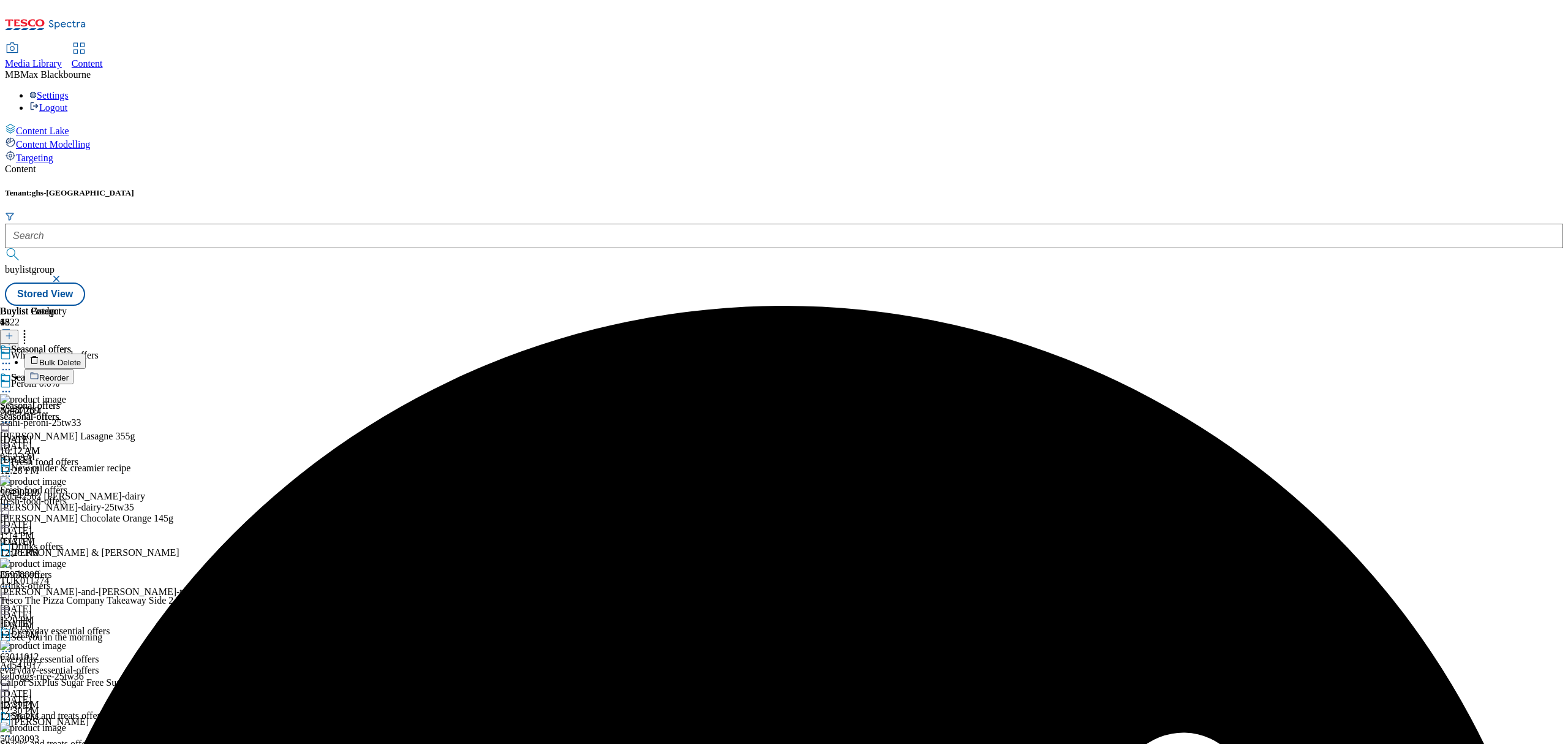
click at [73, 369] on button "Reorder" at bounding box center [48, 376] width 49 height 15
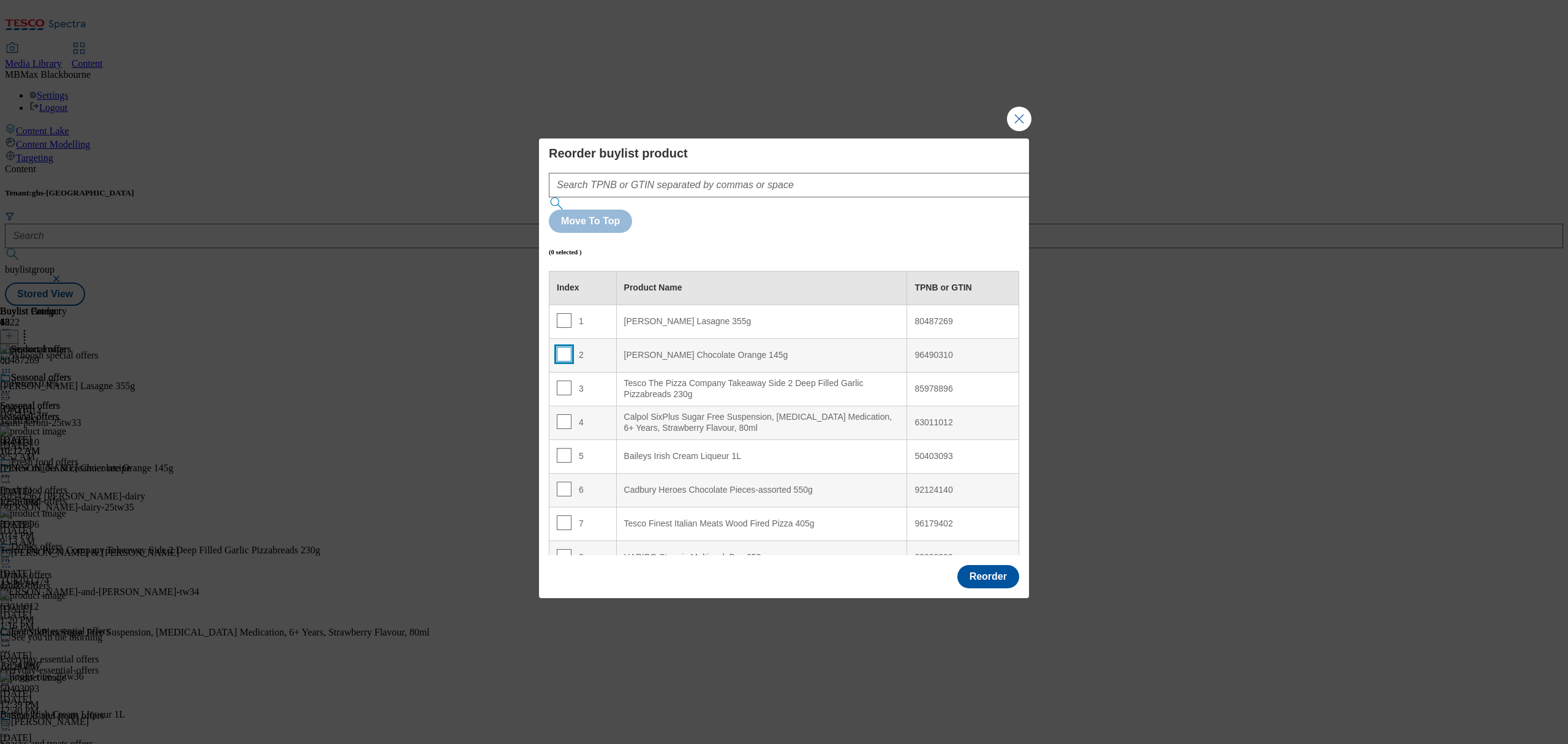
click at [559, 347] on input "Modal" at bounding box center [564, 354] width 15 height 15
checkbox input "true"
click at [1019, 131] on button "Close Modal" at bounding box center [1019, 118] width 24 height 24
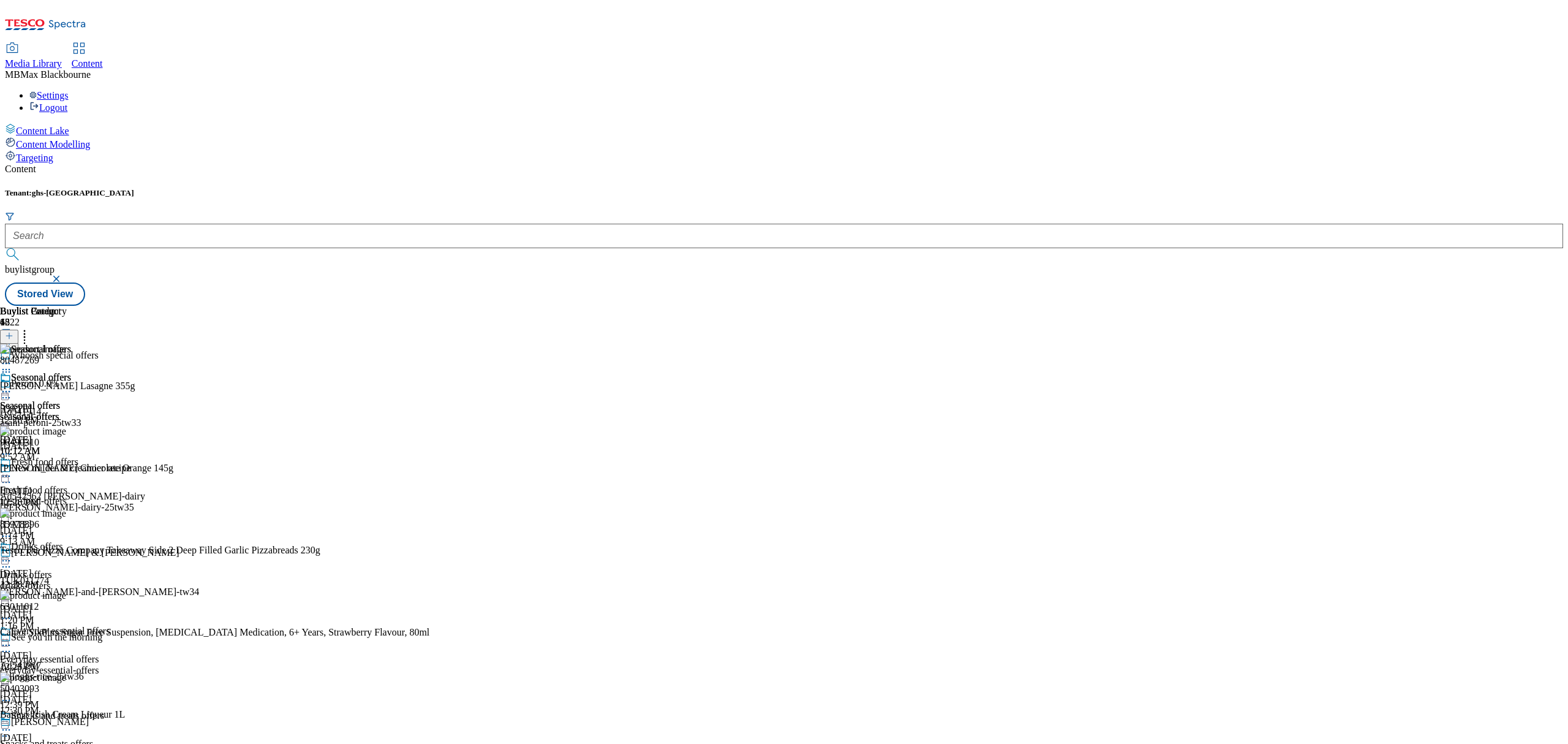
click at [12, 448] on icon at bounding box center [6, 454] width 12 height 12
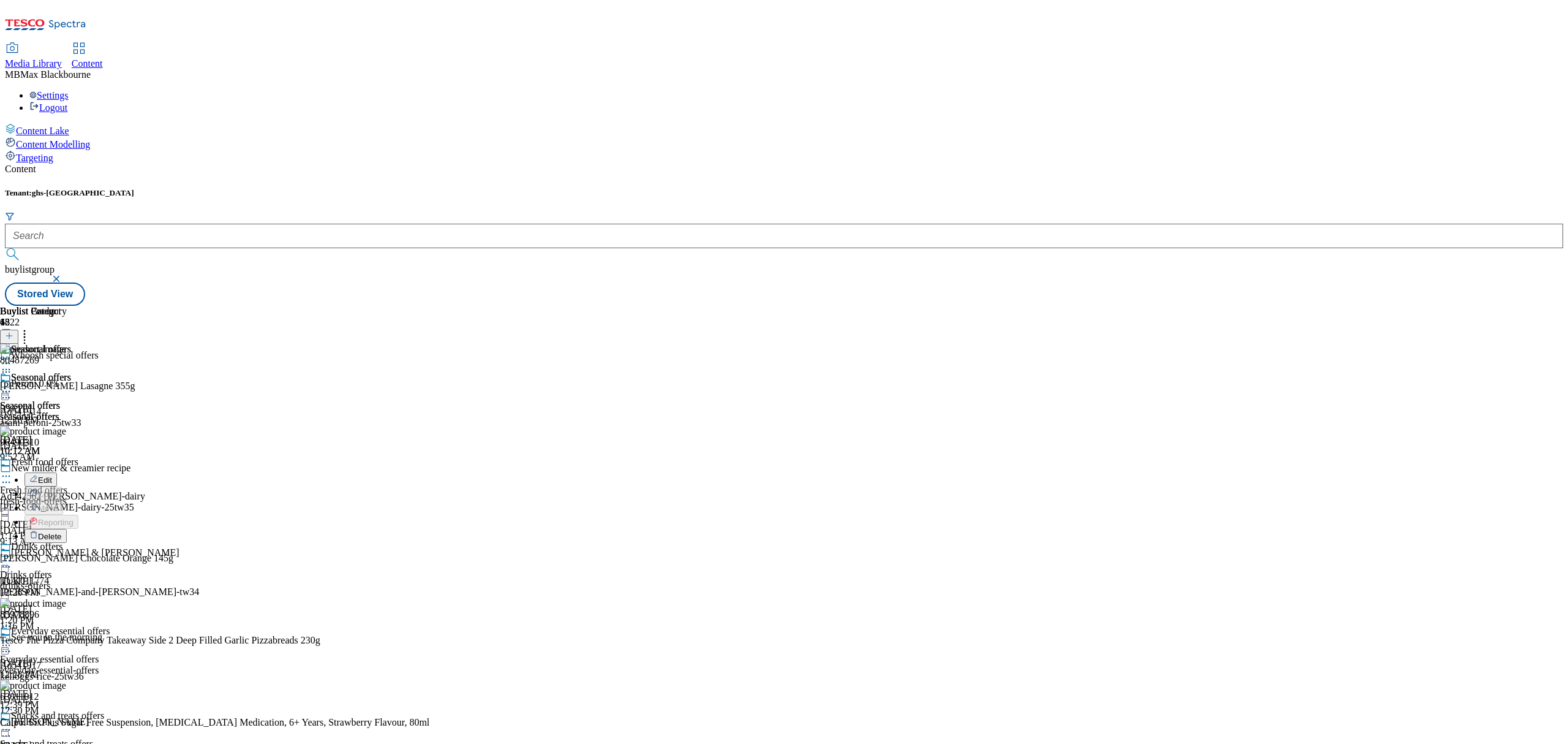
click at [62, 532] on span "Delete" at bounding box center [50, 536] width 24 height 9
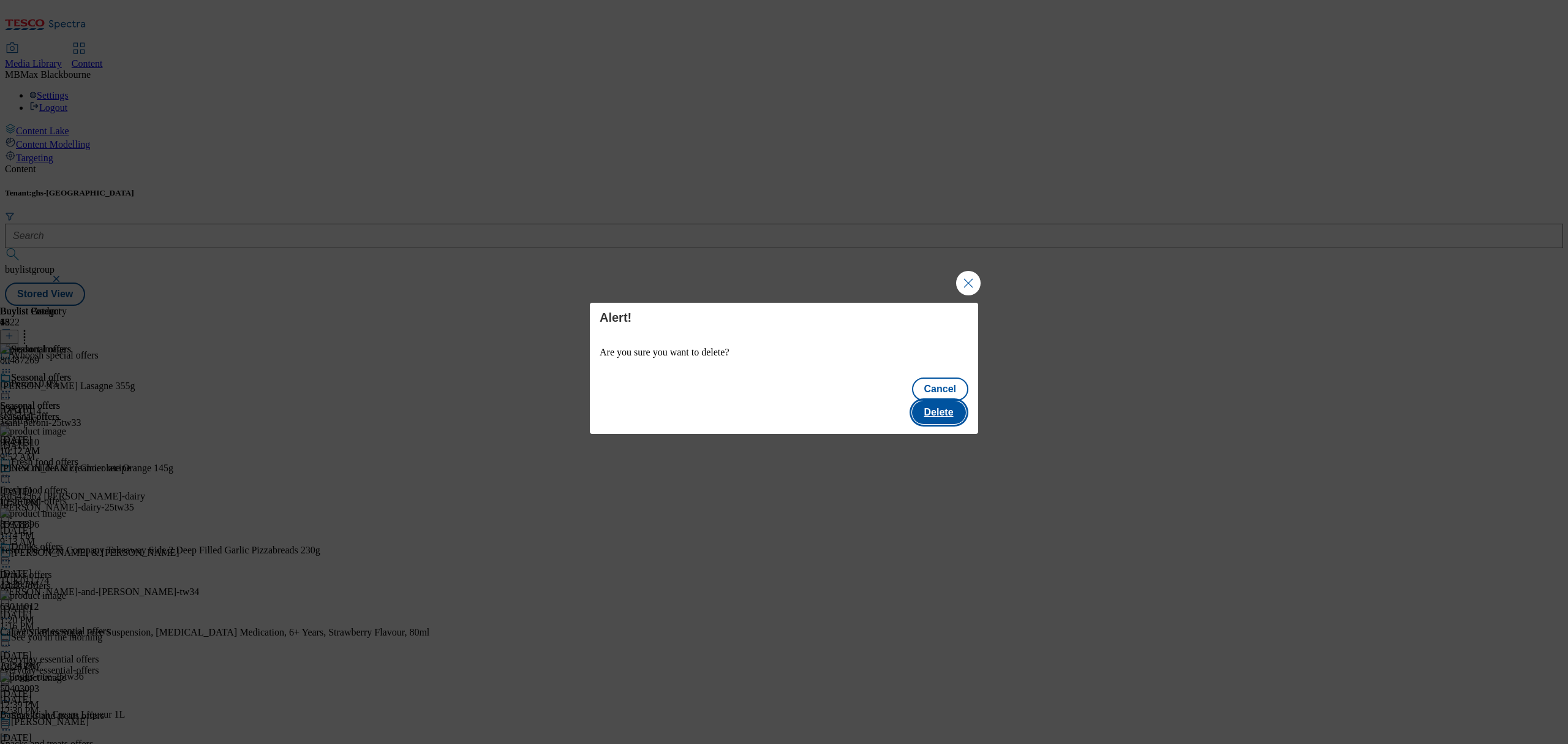
click at [949, 402] on button "Delete" at bounding box center [939, 412] width 54 height 24
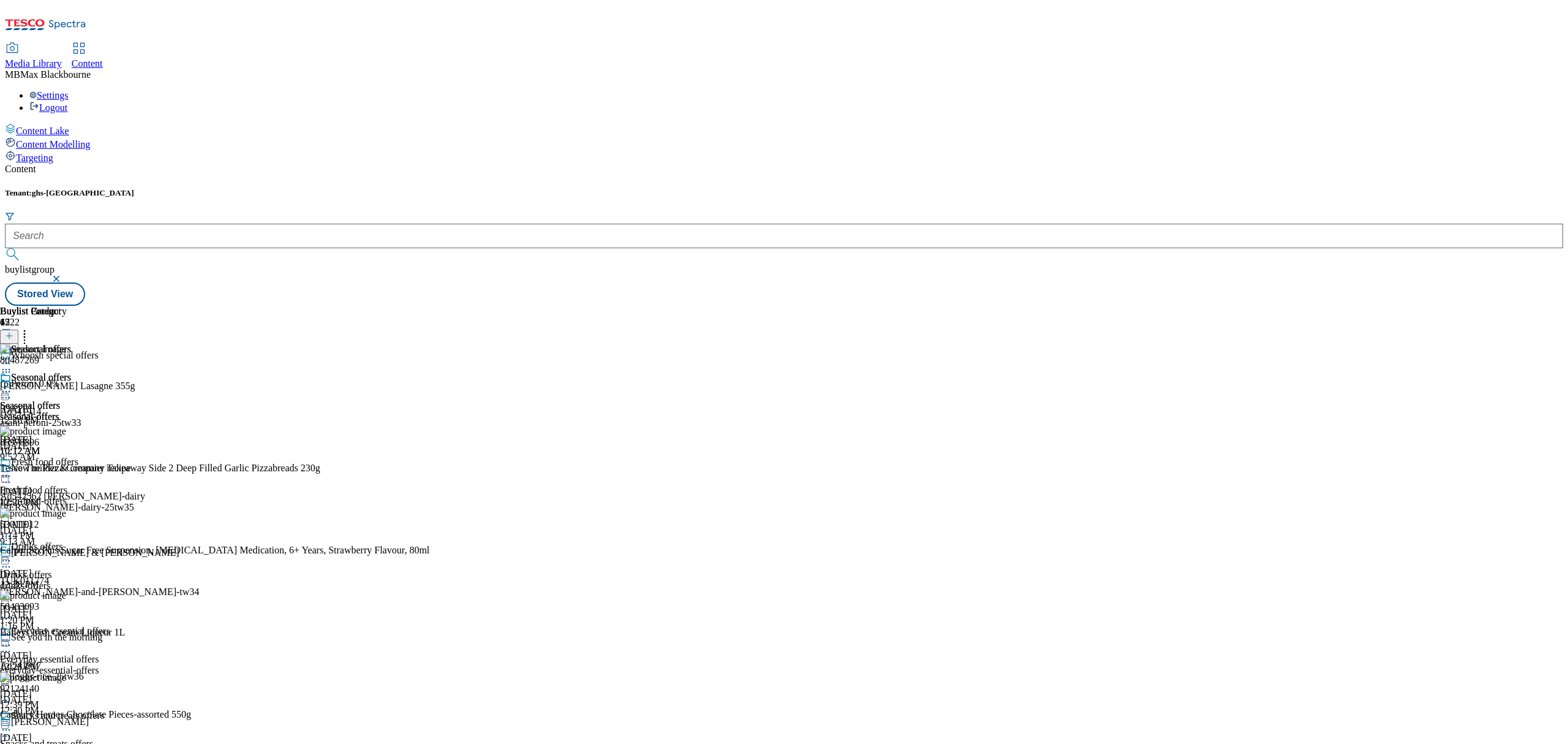
scroll to position [817, 0]
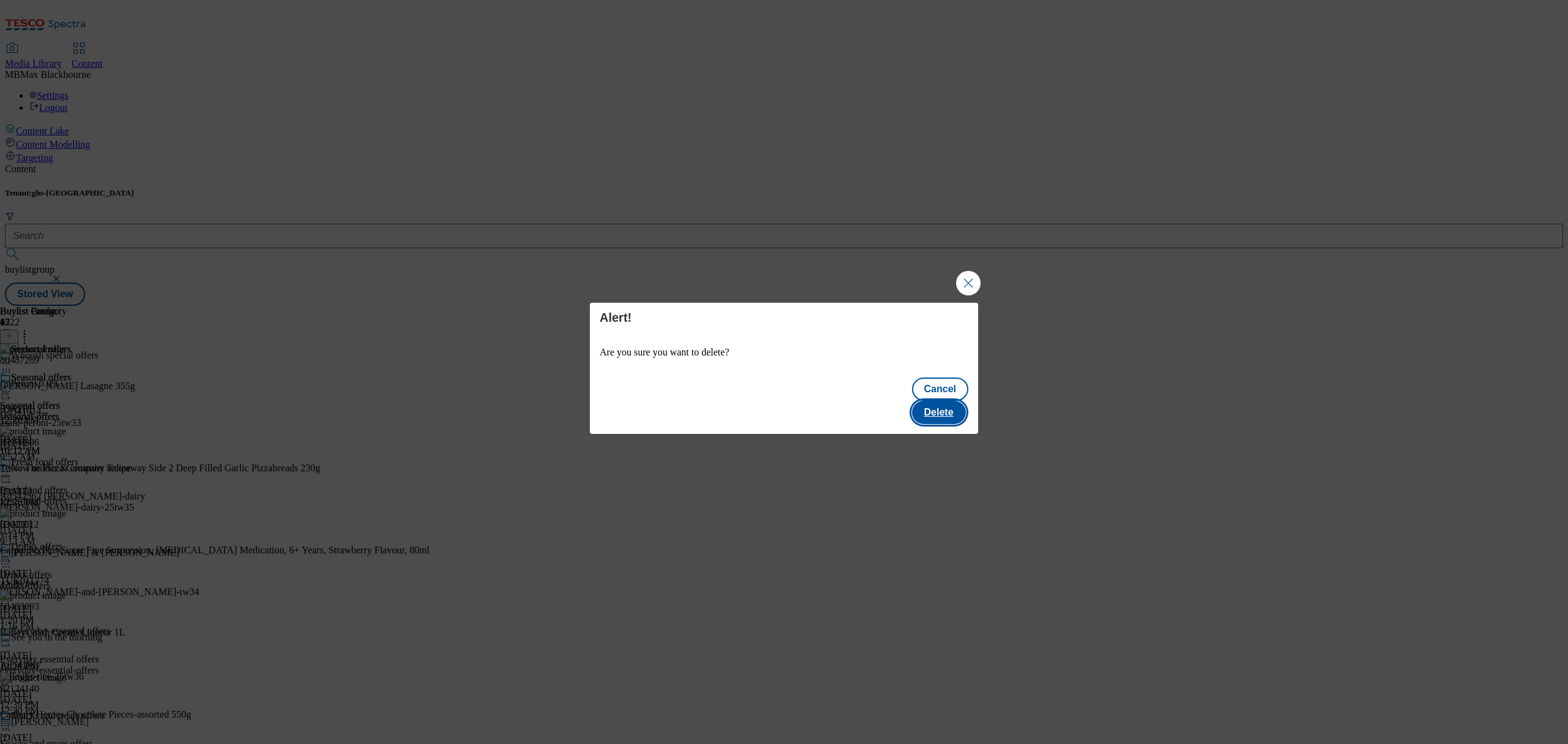
click at [927, 401] on button "Delete" at bounding box center [939, 412] width 54 height 24
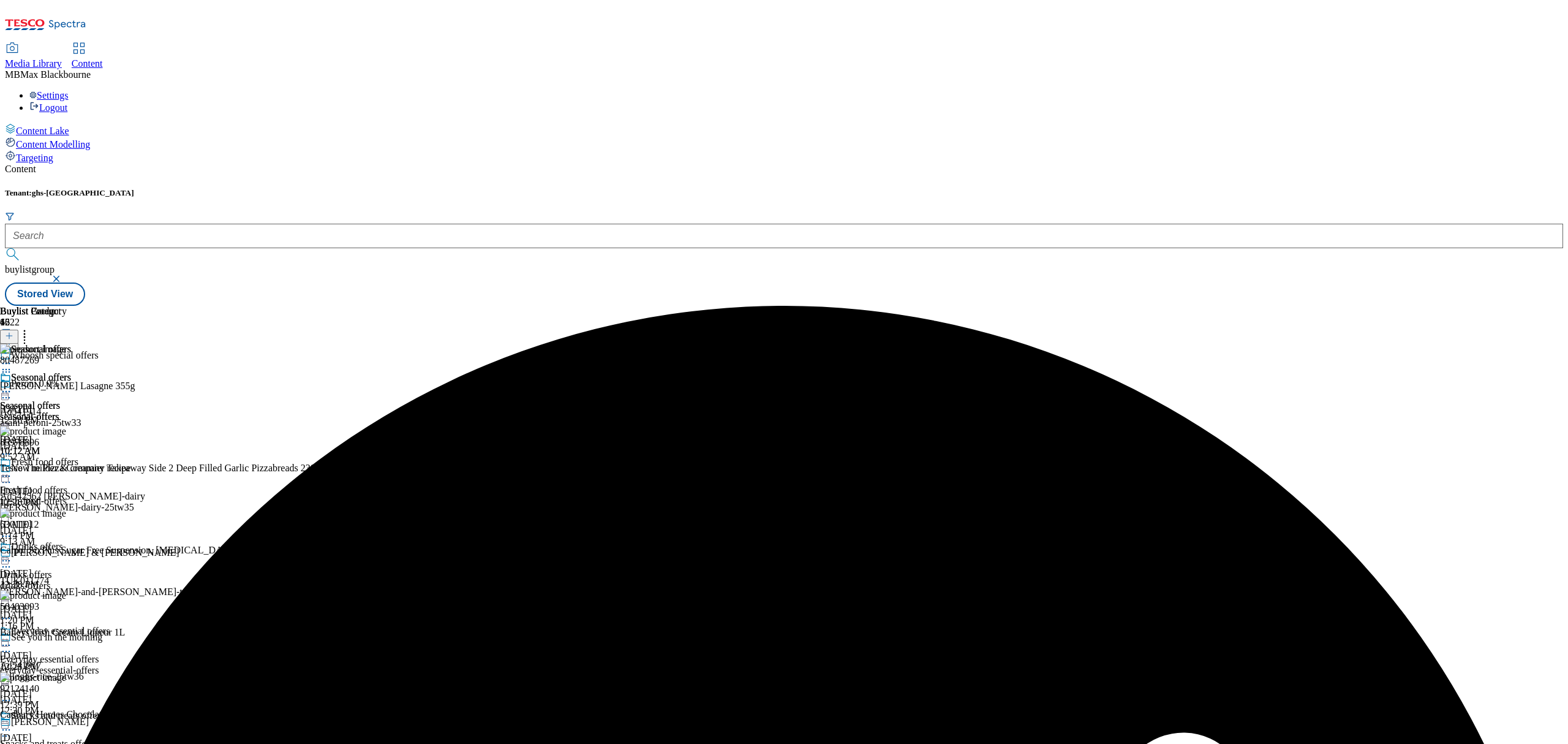
scroll to position [817, 0]
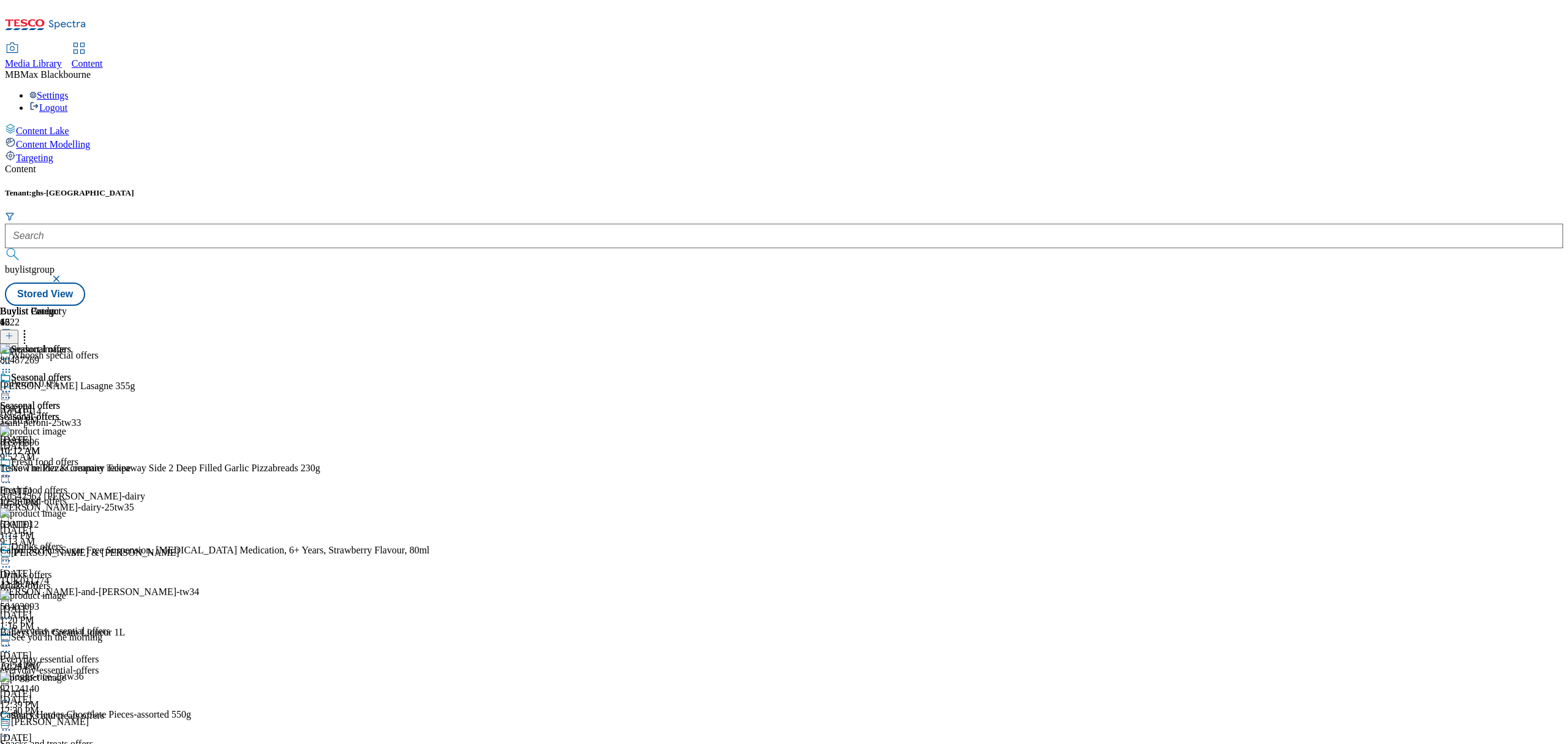
click at [1069, 306] on div "Buylist Group 6522 Whoosh special offers Peroni 0.0% Ad541914 asahi-peroni-25tw…" at bounding box center [784, 306] width 1558 height 0
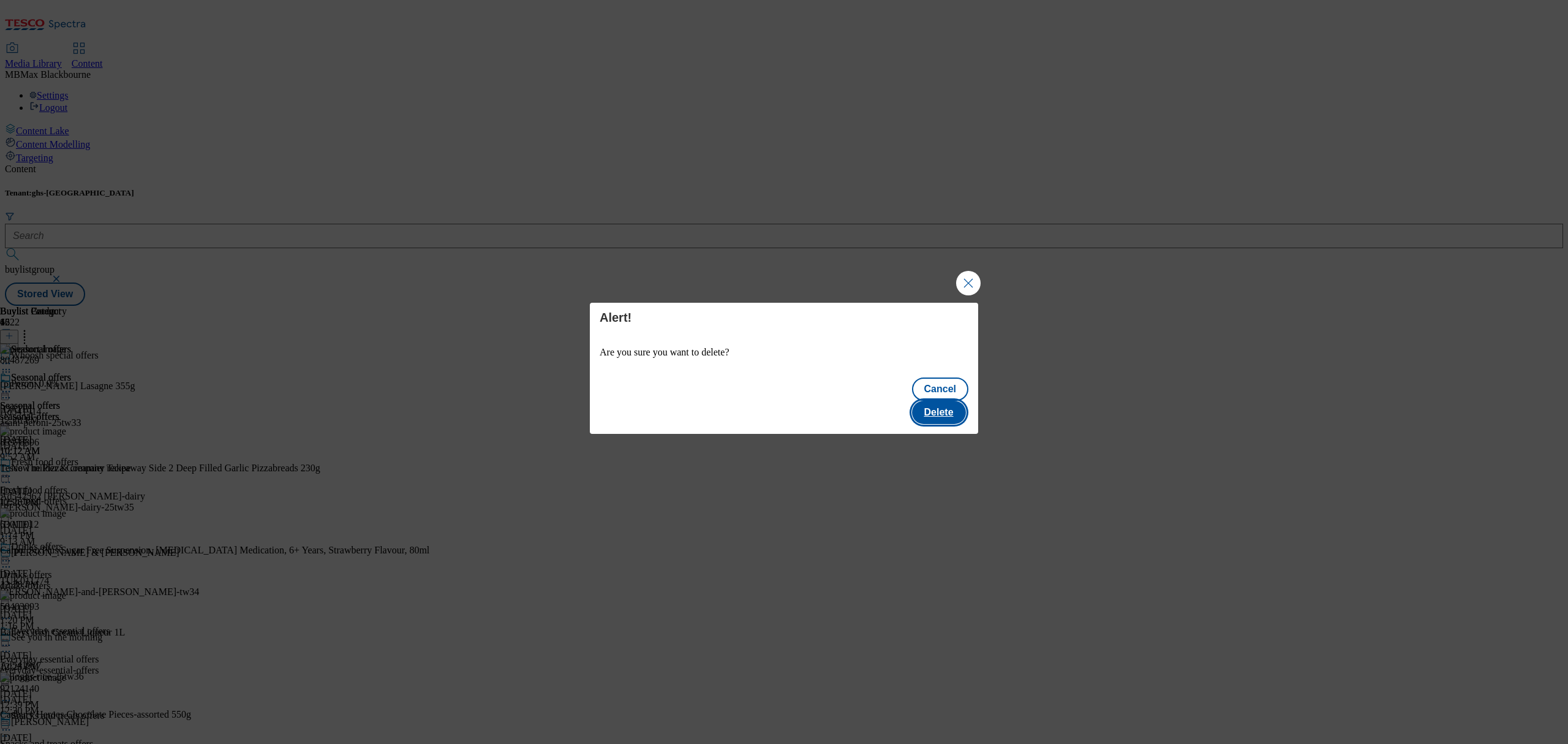
click at [959, 411] on button "Delete" at bounding box center [939, 412] width 54 height 24
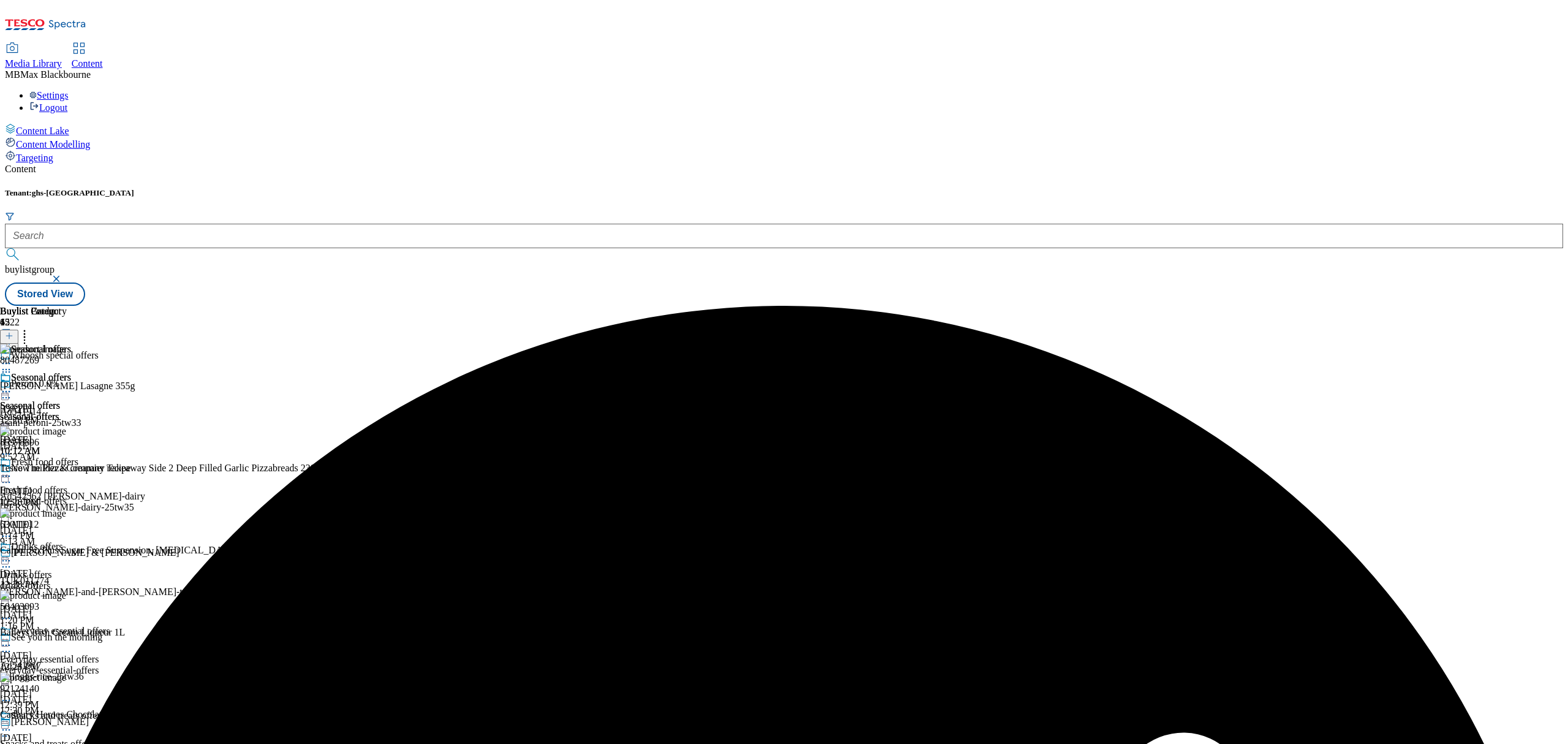
scroll to position [898, 0]
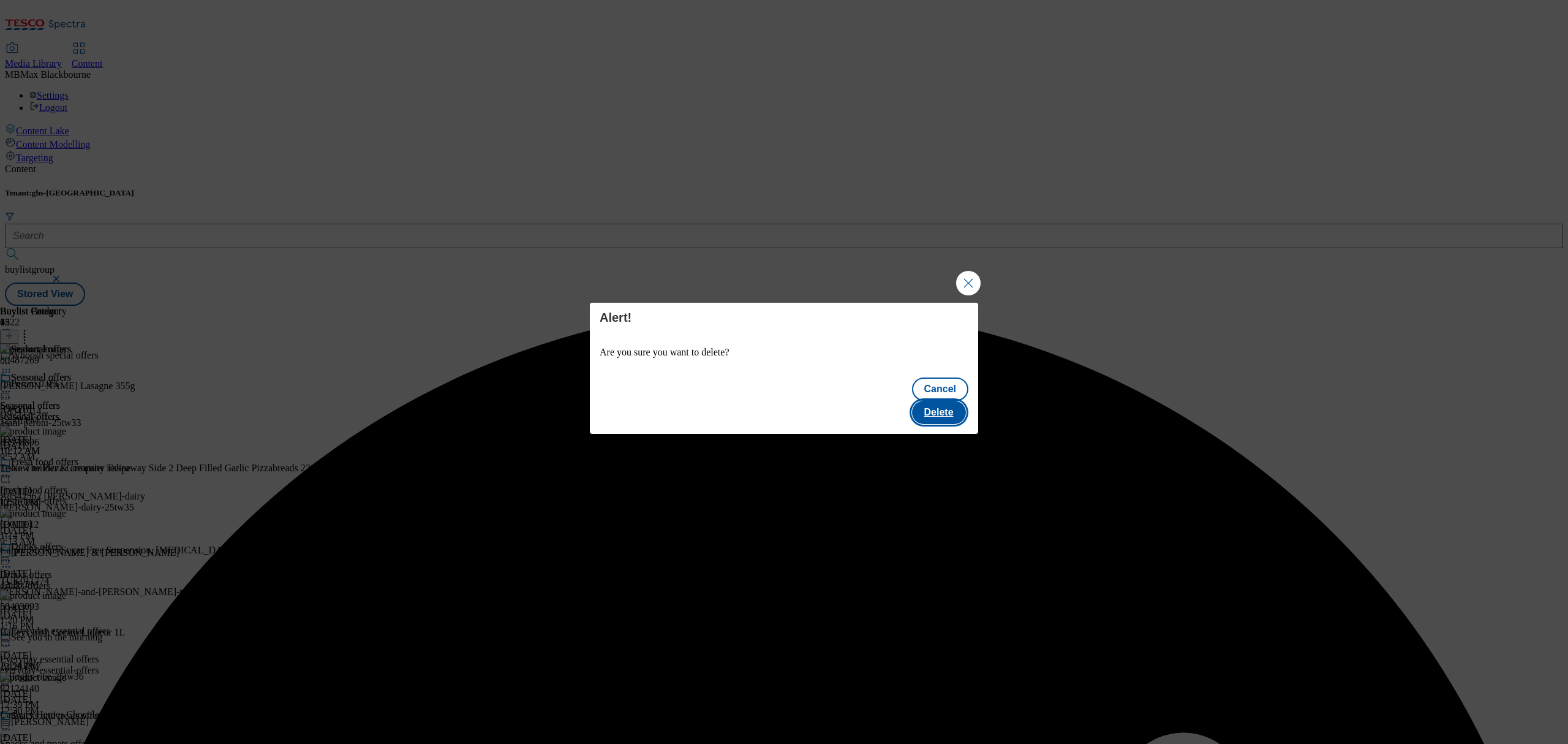
click at [954, 411] on button "Delete" at bounding box center [939, 412] width 54 height 24
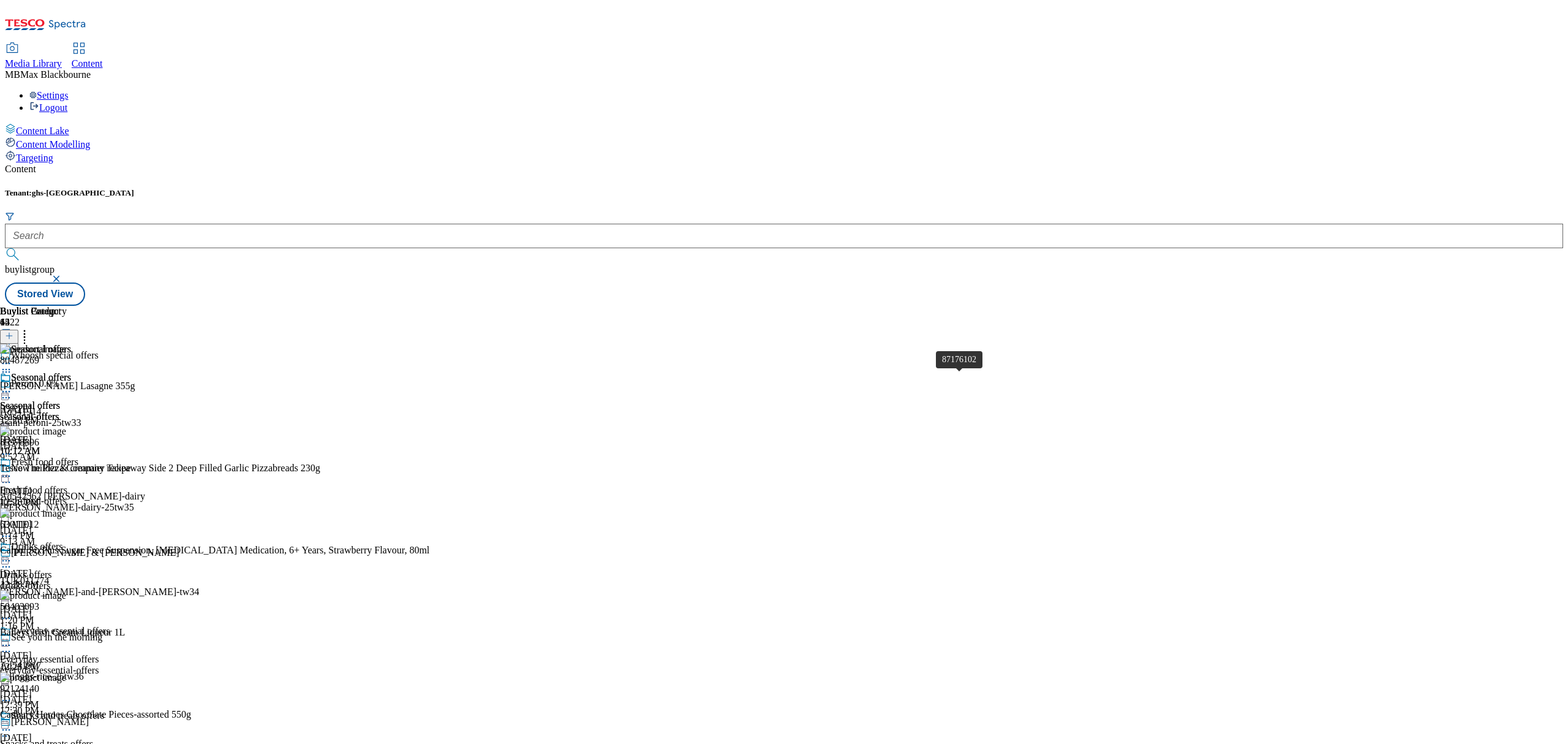
scroll to position [2273, 0]
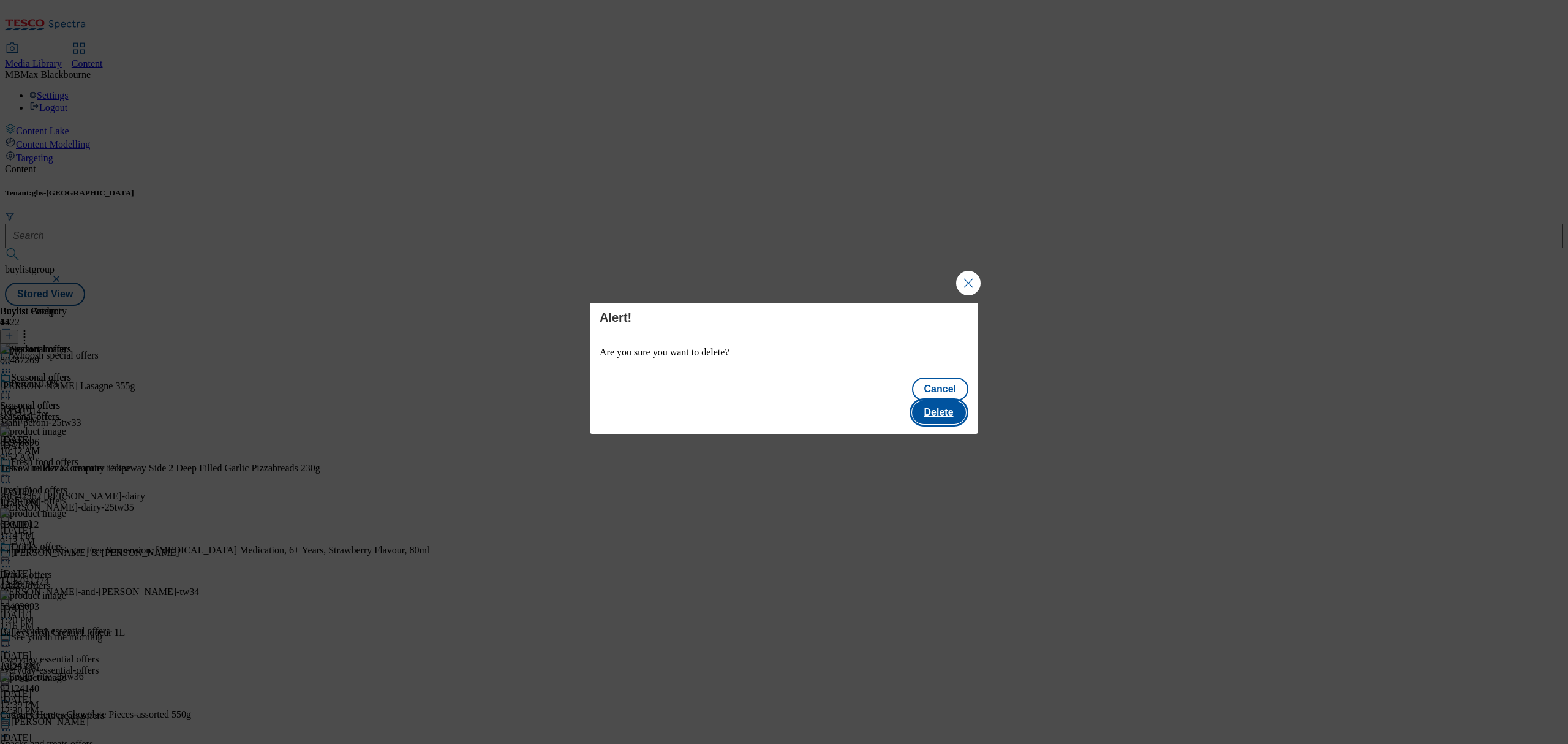
click at [952, 401] on button "Delete" at bounding box center [939, 412] width 54 height 24
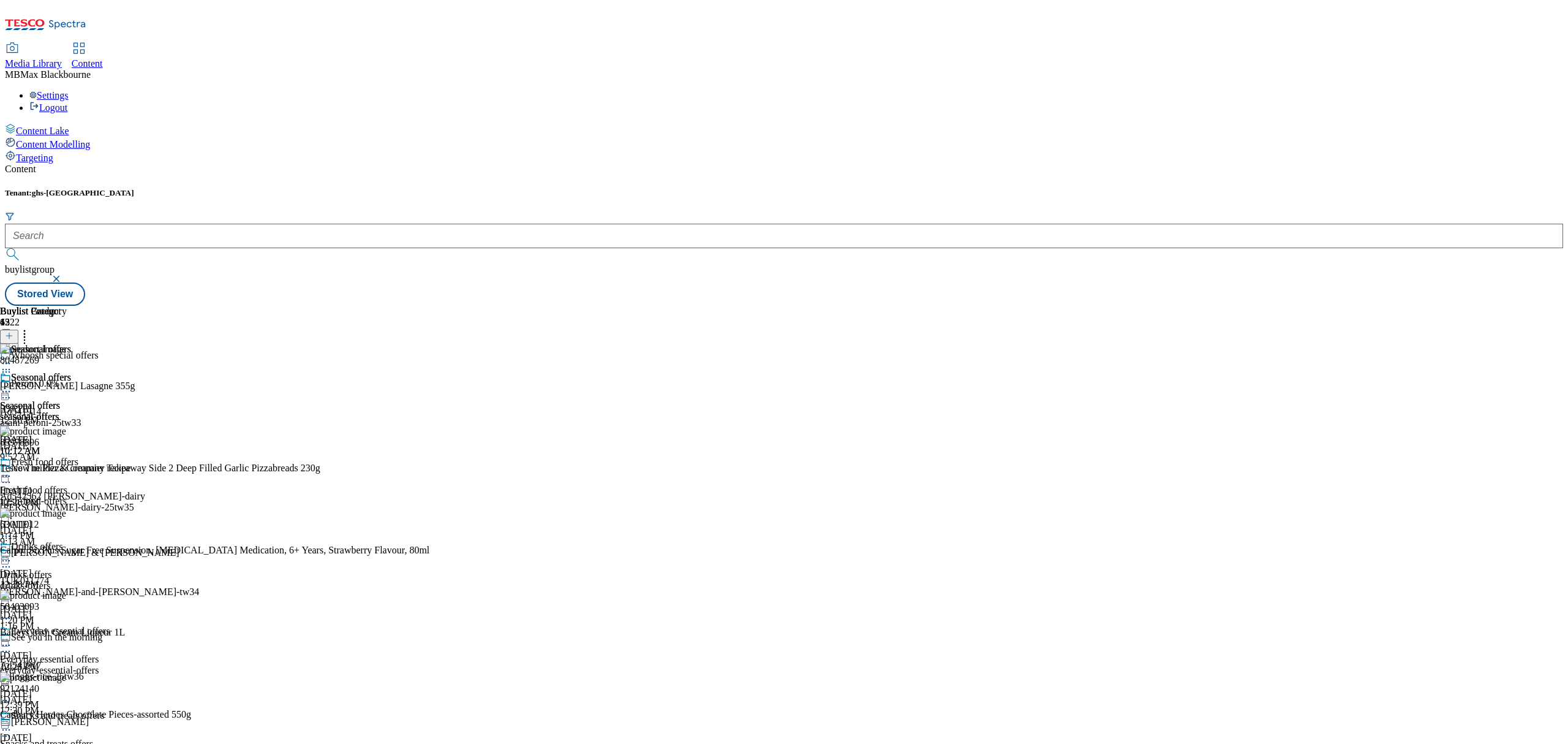
scroll to position [96, 0]
drag, startPoint x: 1066, startPoint y: 228, endPoint x: 1060, endPoint y: 228, distance: 6.0
click at [1066, 306] on div "Buylist Group 6522 Whoosh special offers Peroni 0.0% Ad541914 asahi-peroni-25tw…" at bounding box center [784, 306] width 1558 height 0
click at [71, 372] on span "Seasonal offers" at bounding box center [41, 378] width 60 height 13
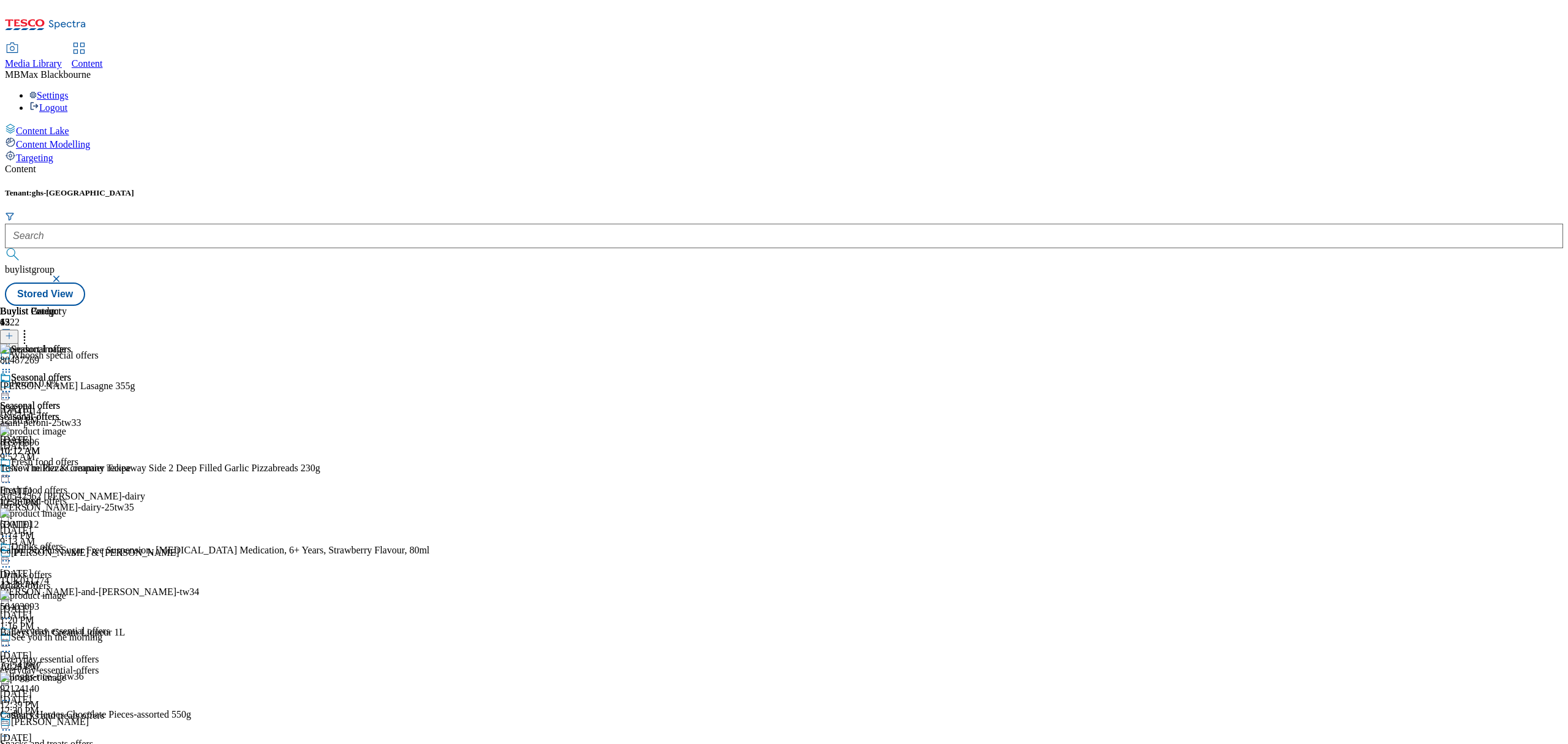
click at [60, 400] on div "Seasonal offers" at bounding box center [30, 405] width 60 height 11
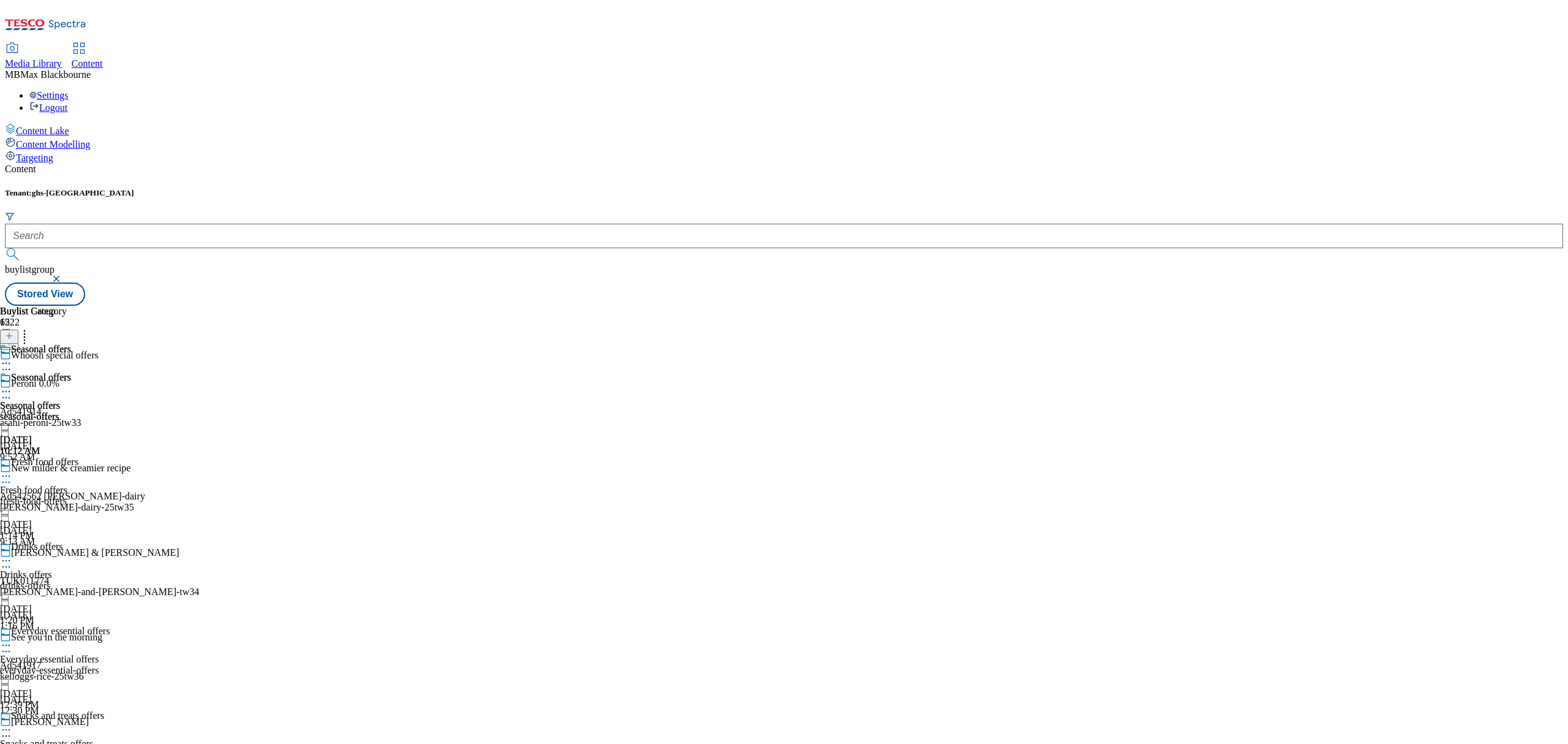
click at [71, 372] on div "Seasonal offers Seasonal offers seasonal-offers Oct 15, 2025 10:12 AM" at bounding box center [36, 414] width 71 height 85
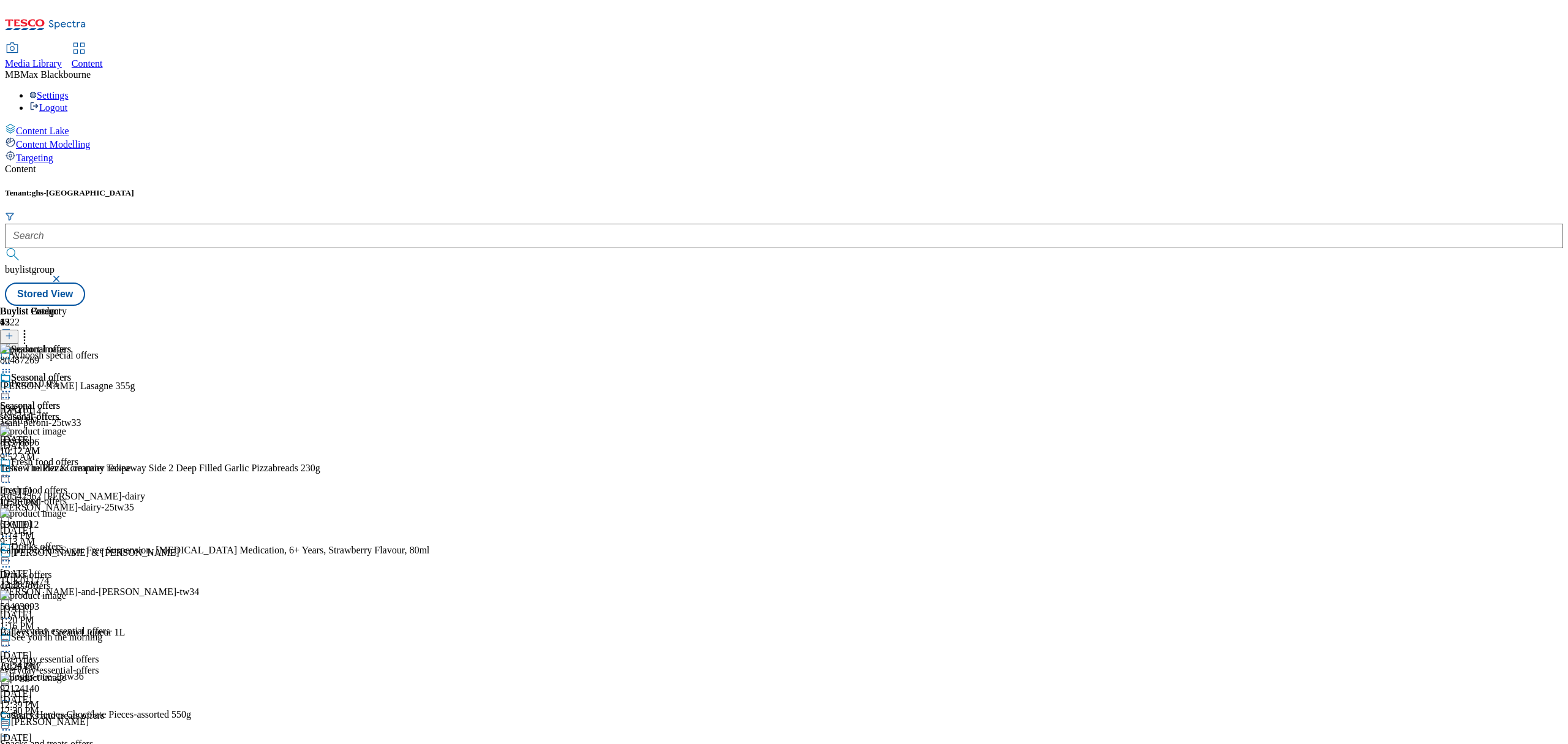
scroll to position [4295, 0]
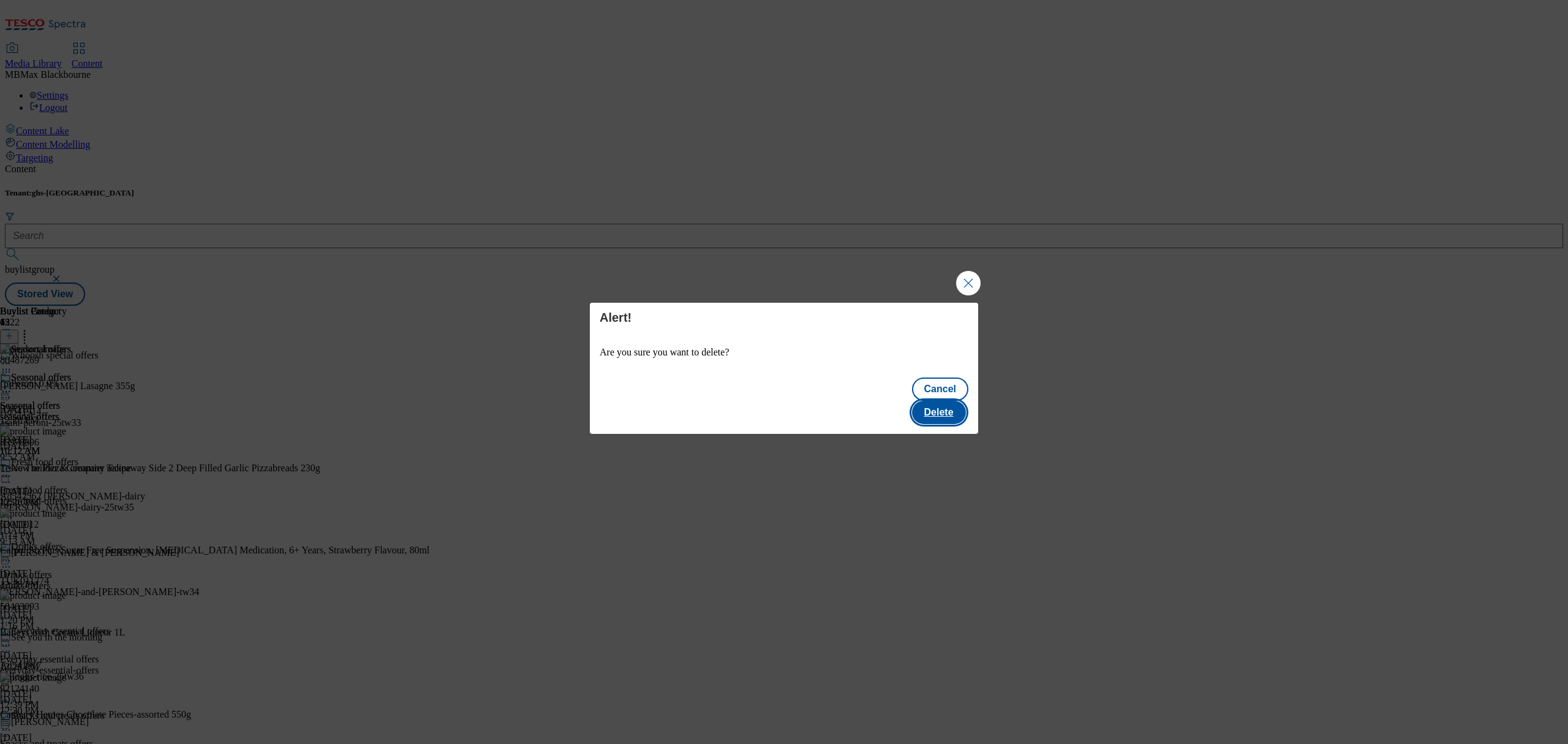
click at [944, 408] on button "Delete" at bounding box center [939, 412] width 54 height 24
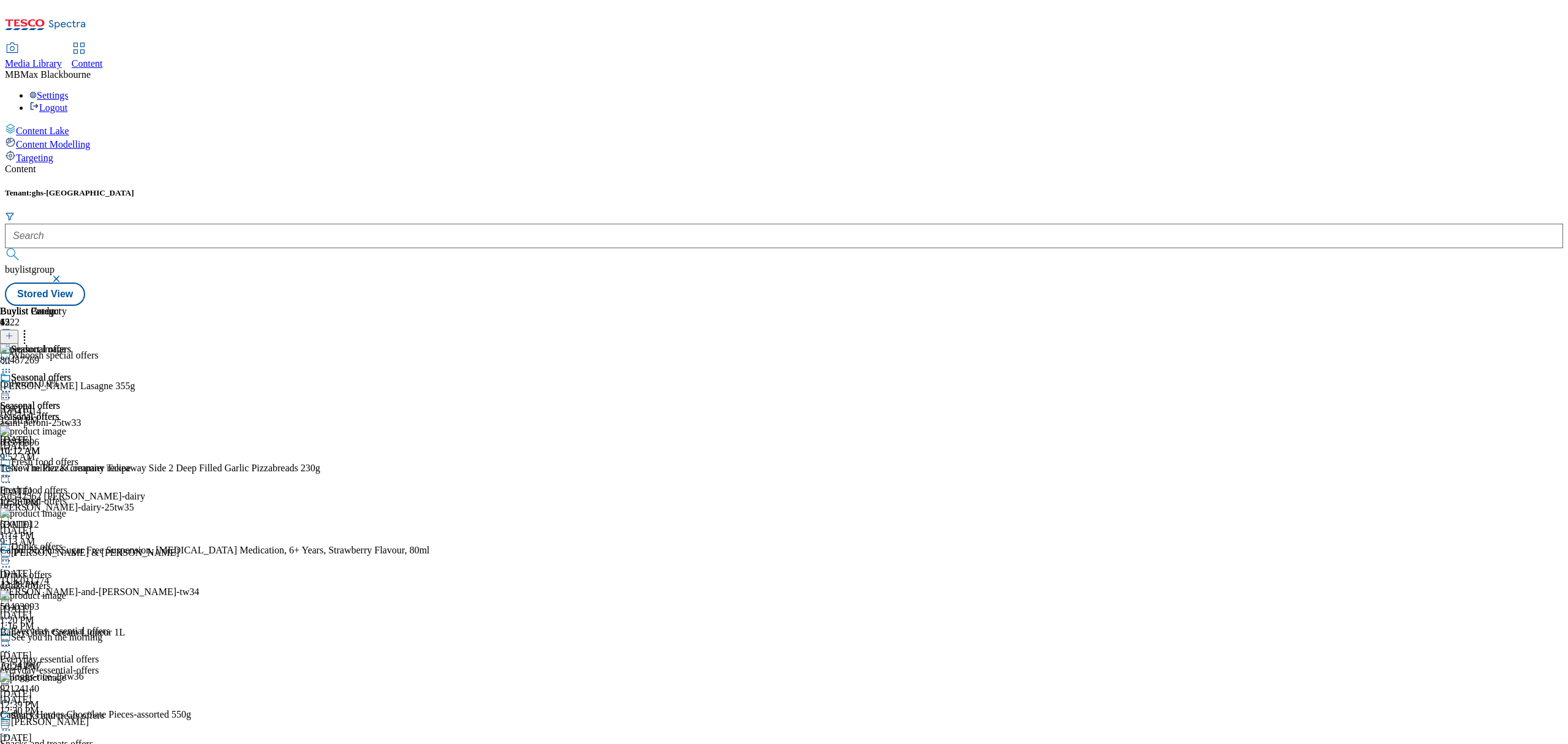
scroll to position [4412, 0]
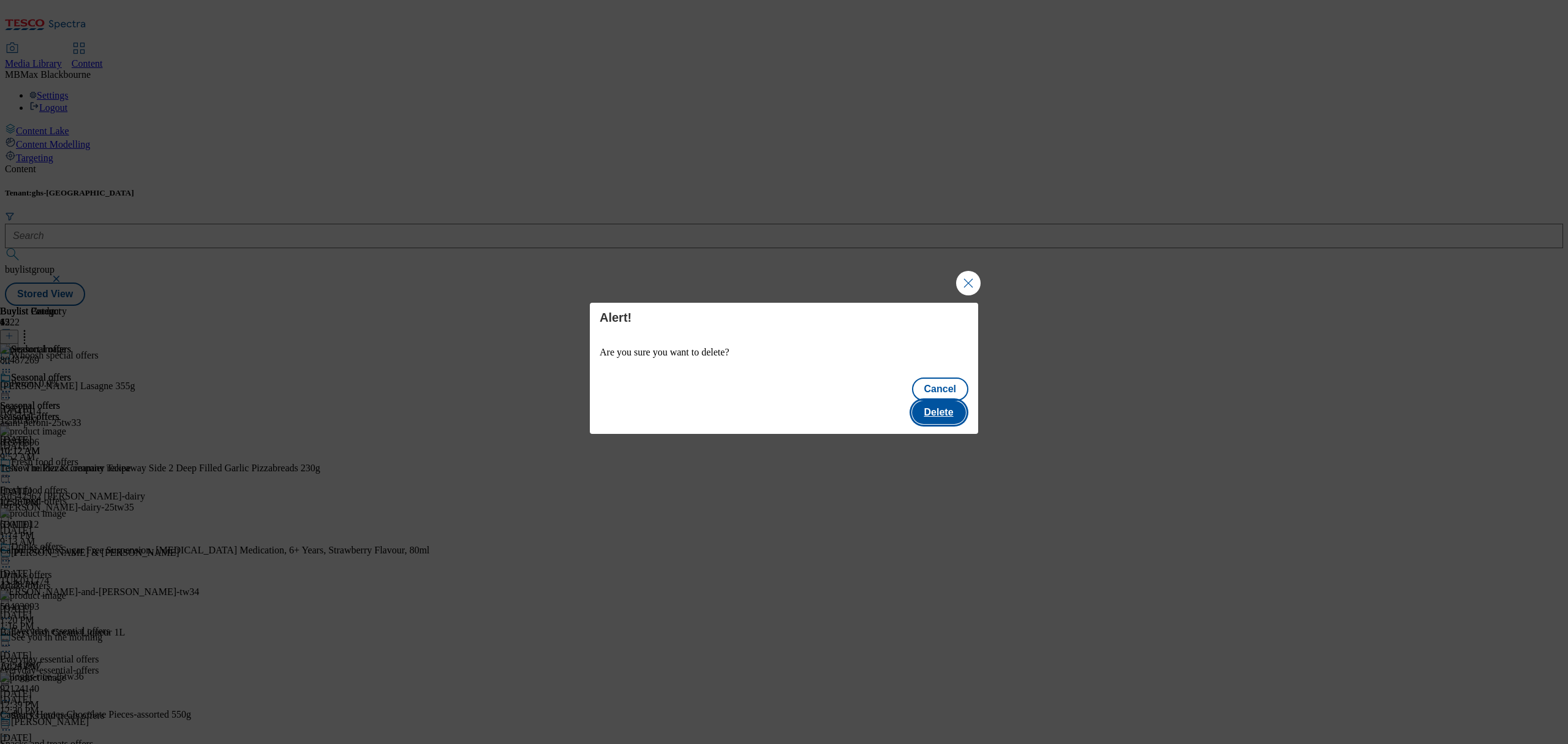
click at [951, 404] on button "Delete" at bounding box center [939, 412] width 54 height 24
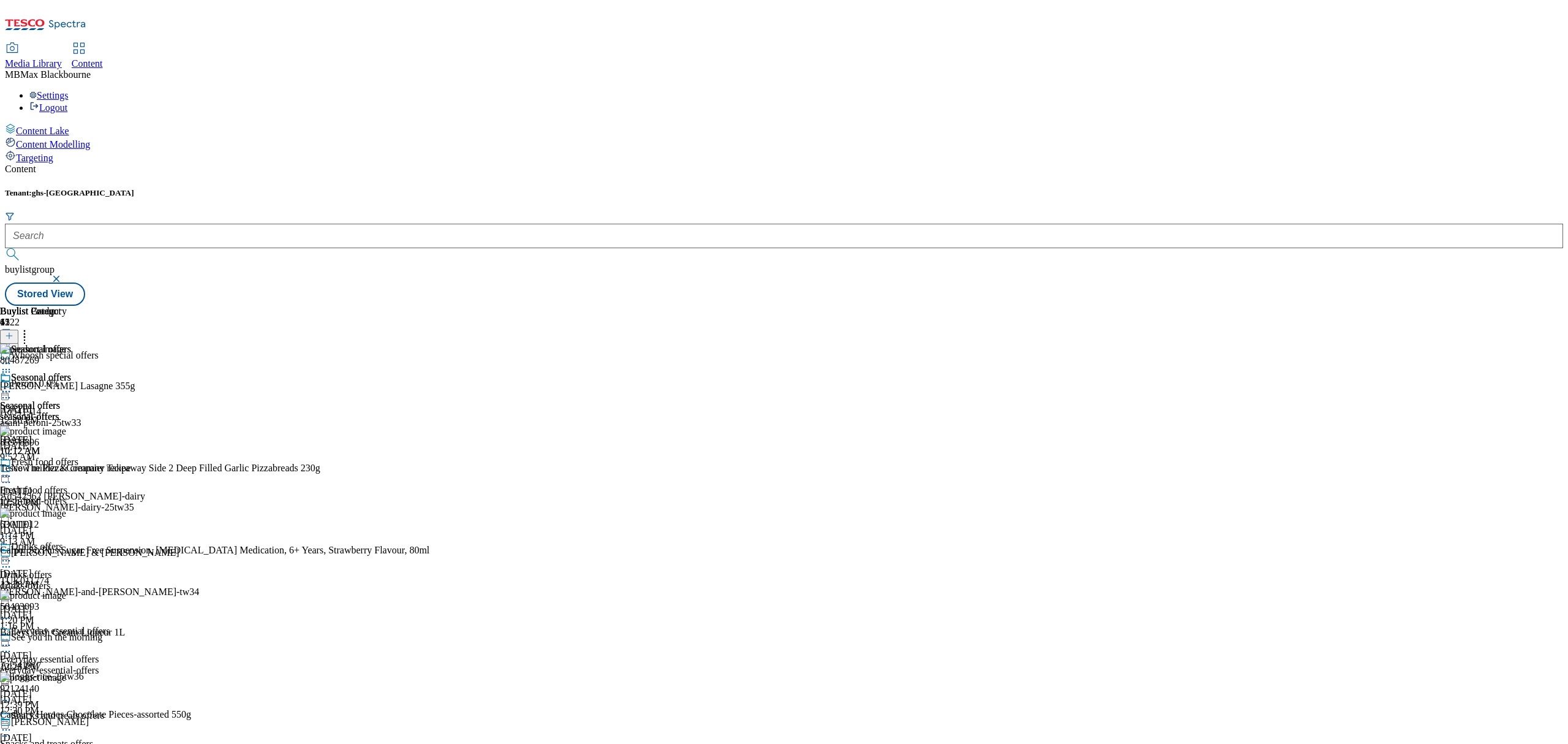
scroll to position [4040, 0]
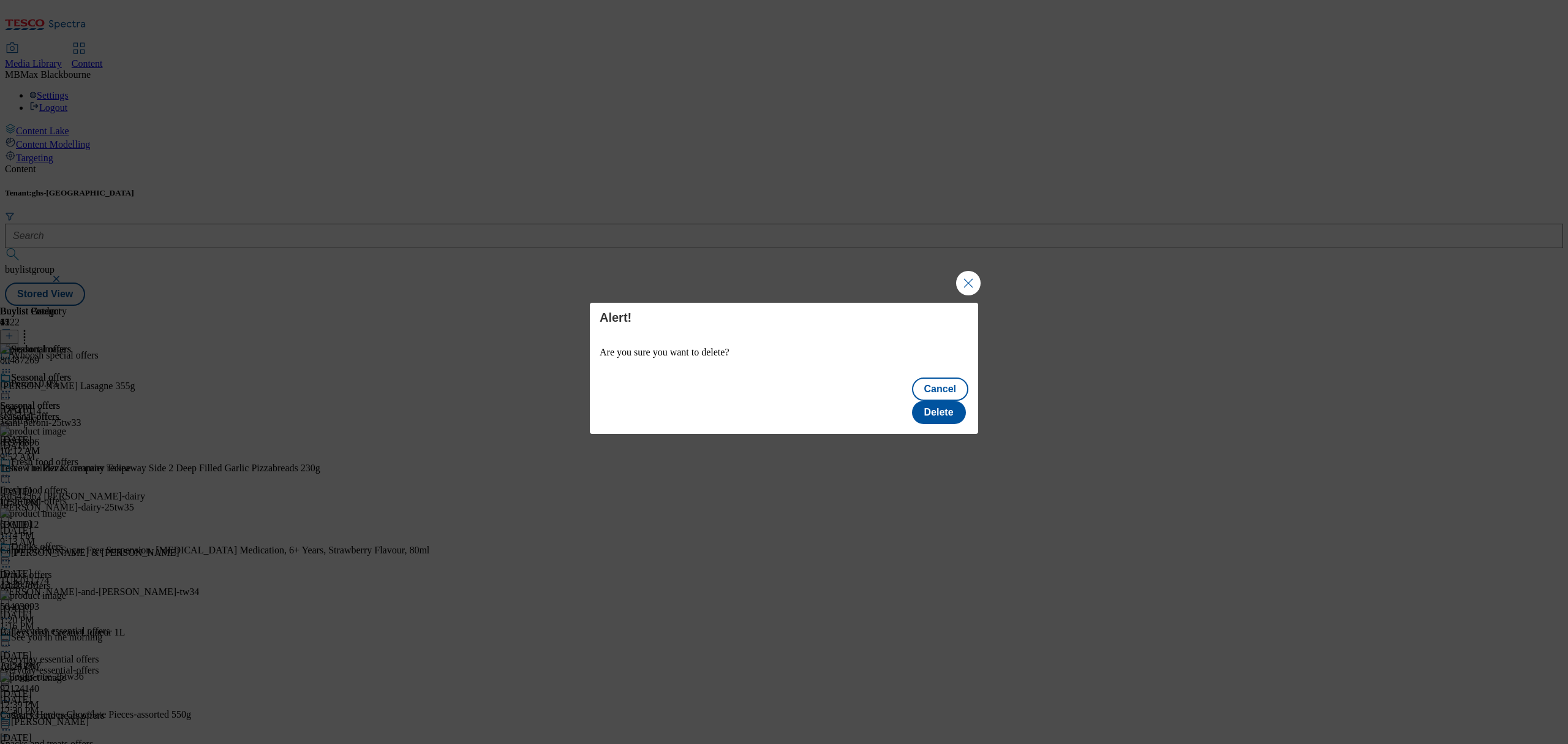
click at [950, 415] on div "Cancel Delete" at bounding box center [784, 402] width 388 height 64
click at [948, 412] on button "Delete" at bounding box center [939, 412] width 54 height 24
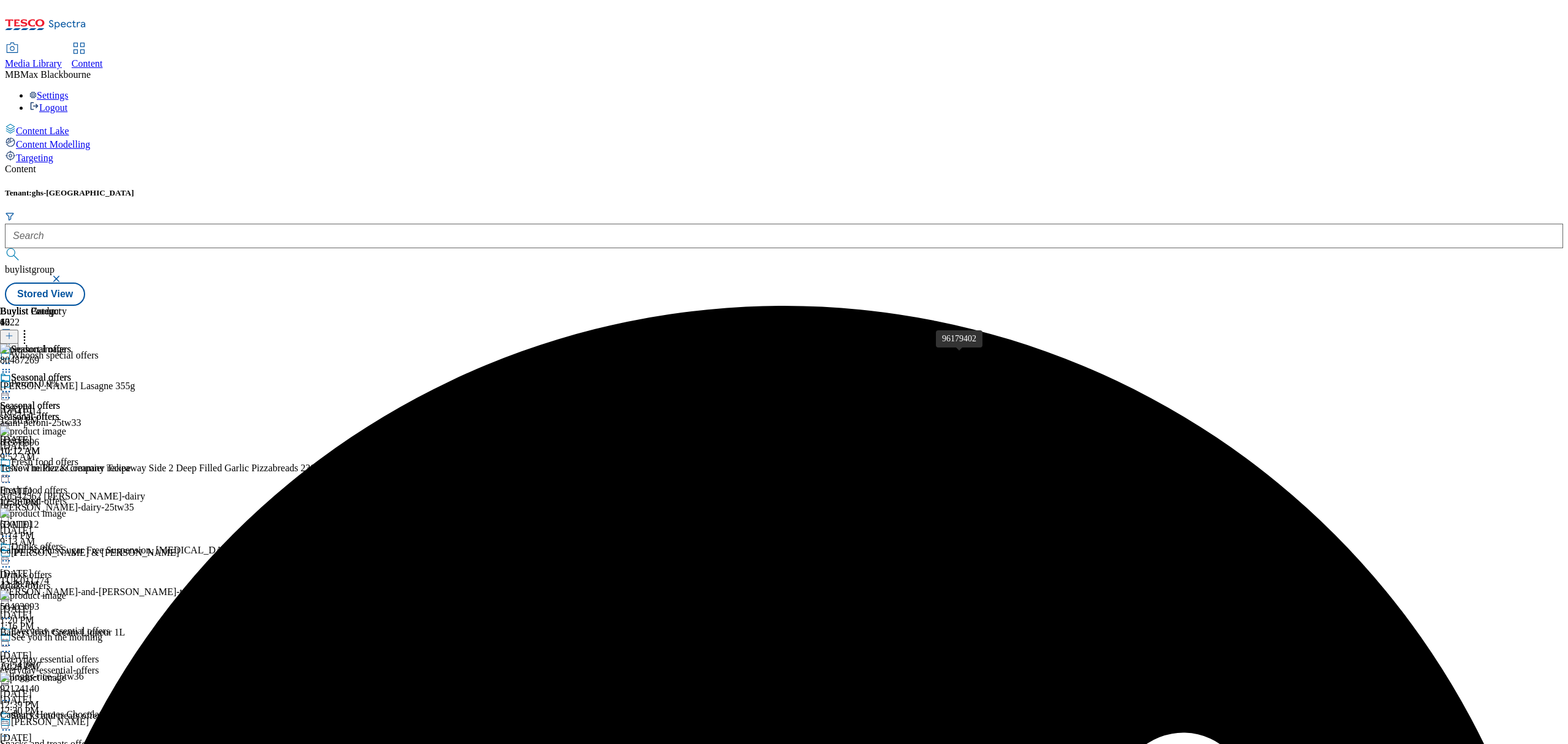
scroll to position [860, 0]
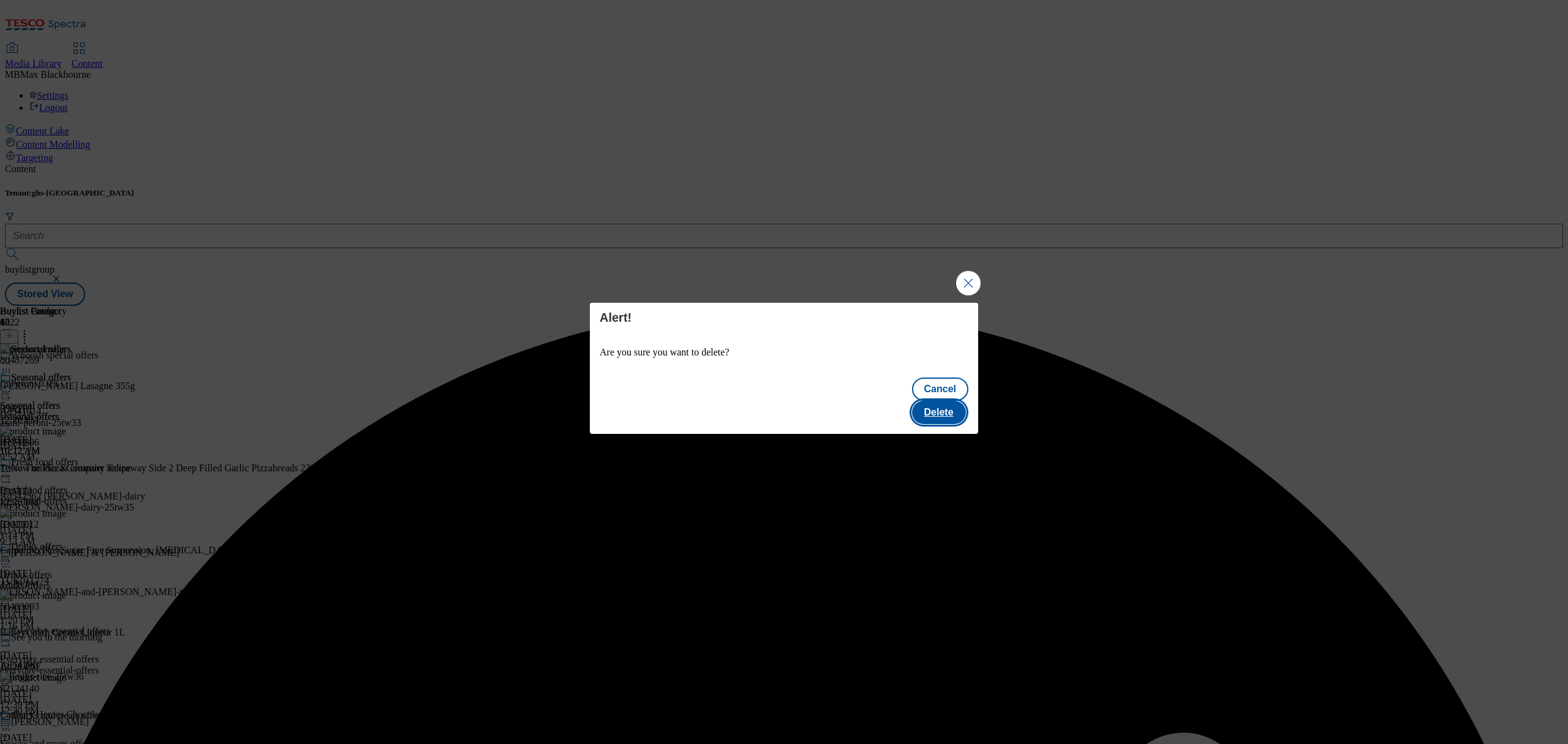
click at [956, 401] on button "Delete" at bounding box center [939, 412] width 54 height 24
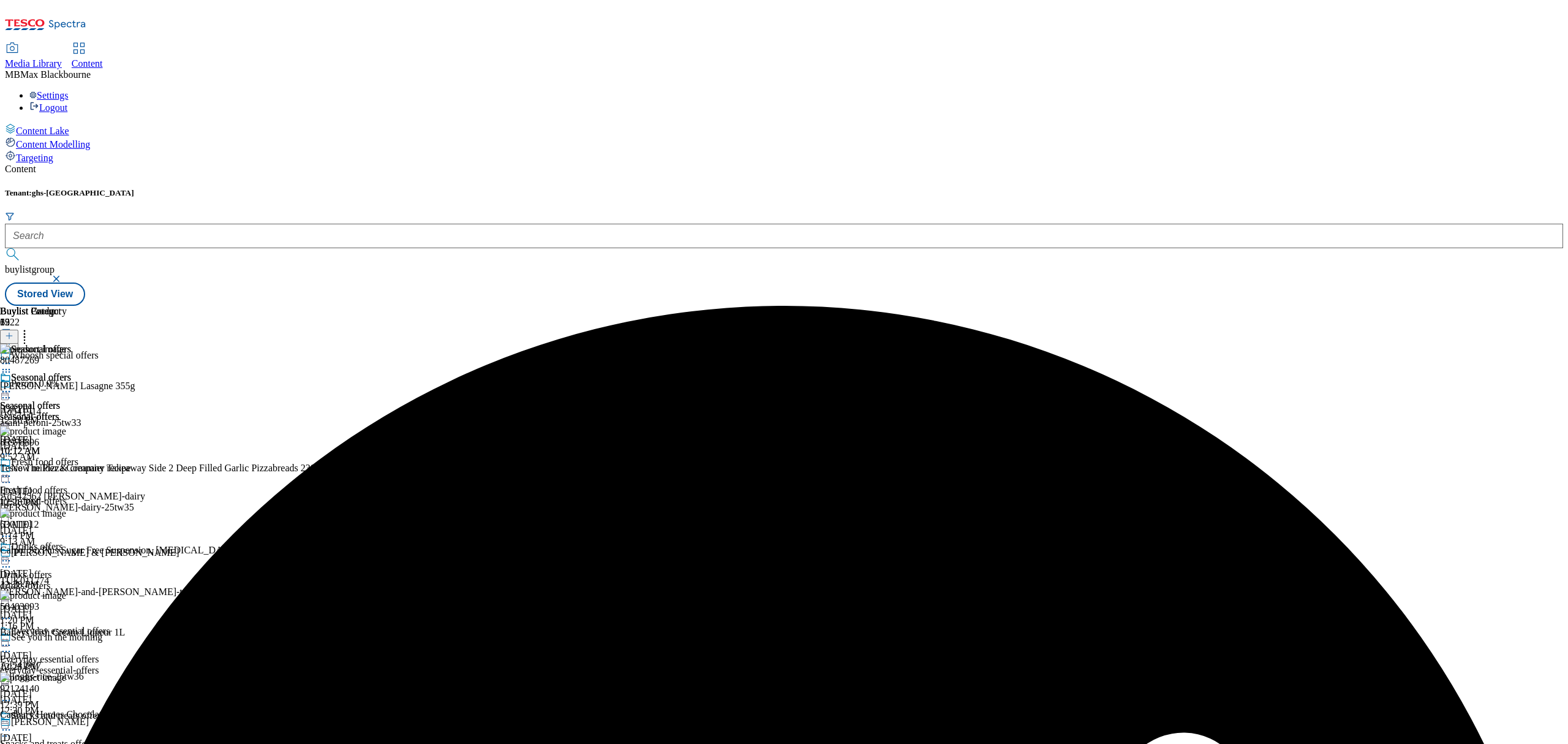
click at [12, 385] on icon at bounding box center [6, 391] width 12 height 12
click at [57, 410] on button "Edit" at bounding box center [40, 417] width 32 height 14
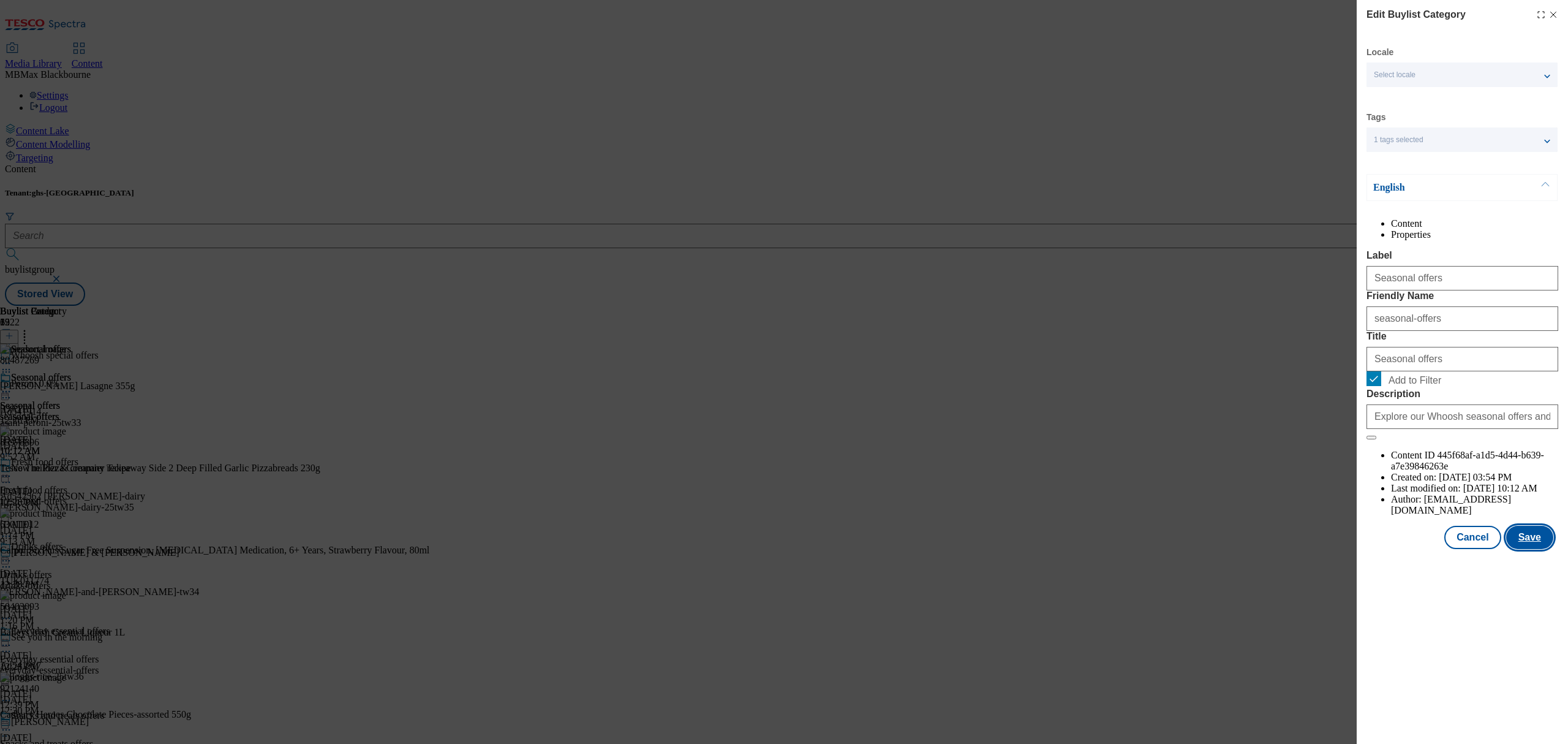
click at [1537, 549] on button "Save" at bounding box center [1530, 537] width 47 height 24
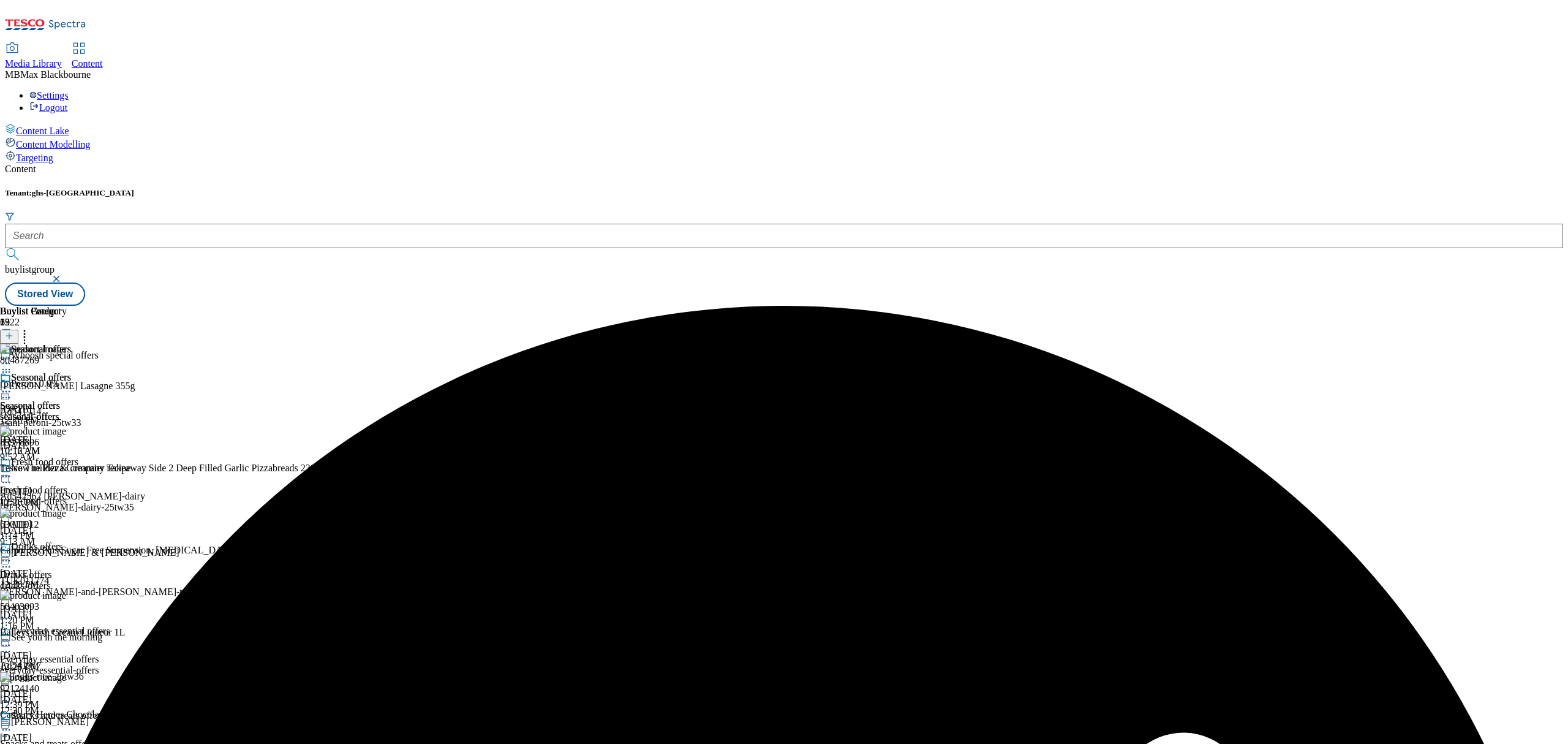
click at [12, 385] on icon at bounding box center [6, 391] width 12 height 12
click at [84, 466] on li "Preview" at bounding box center [53, 473] width 59 height 14
click at [12, 385] on icon at bounding box center [6, 391] width 12 height 12
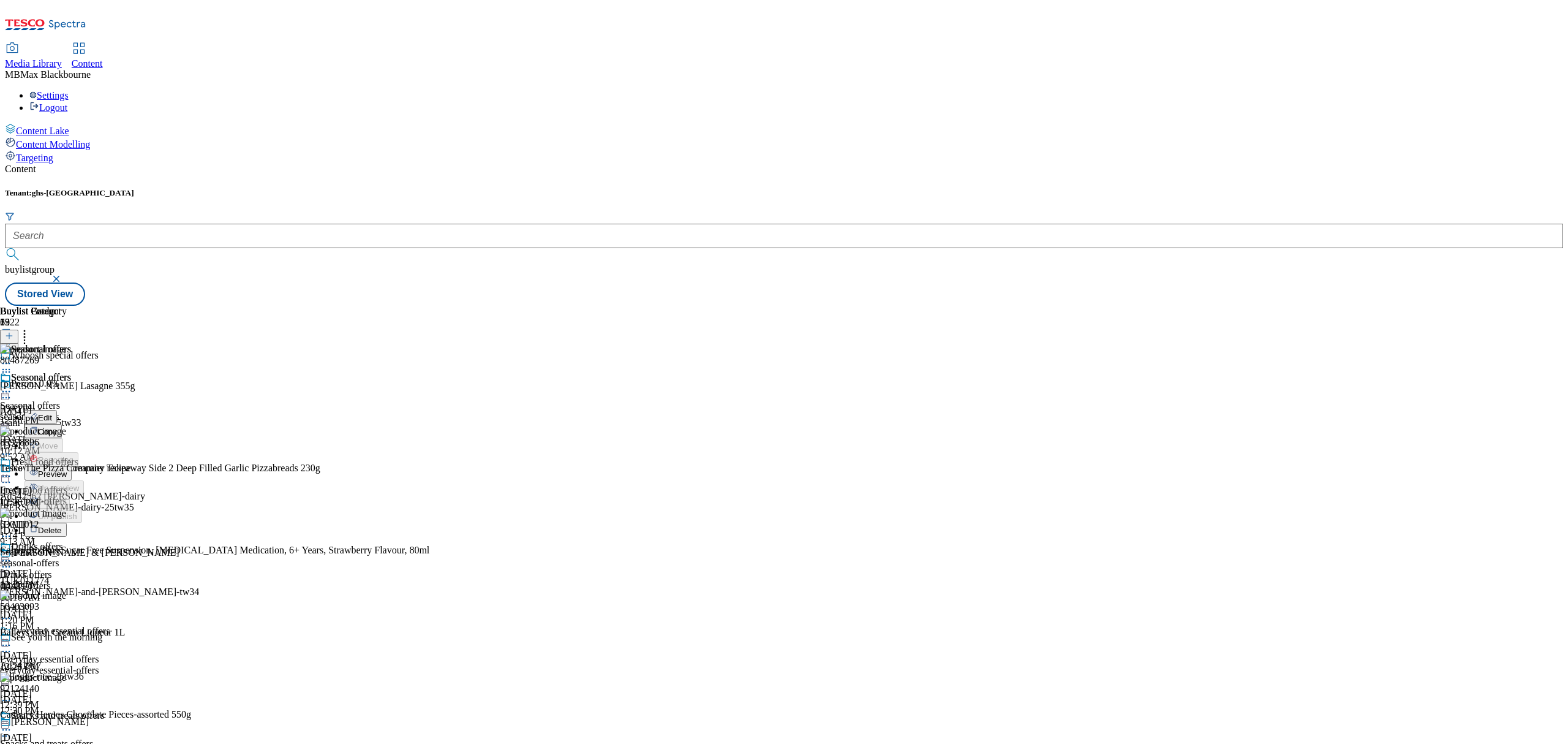
click at [67, 469] on span "Preview" at bounding box center [52, 474] width 29 height 9
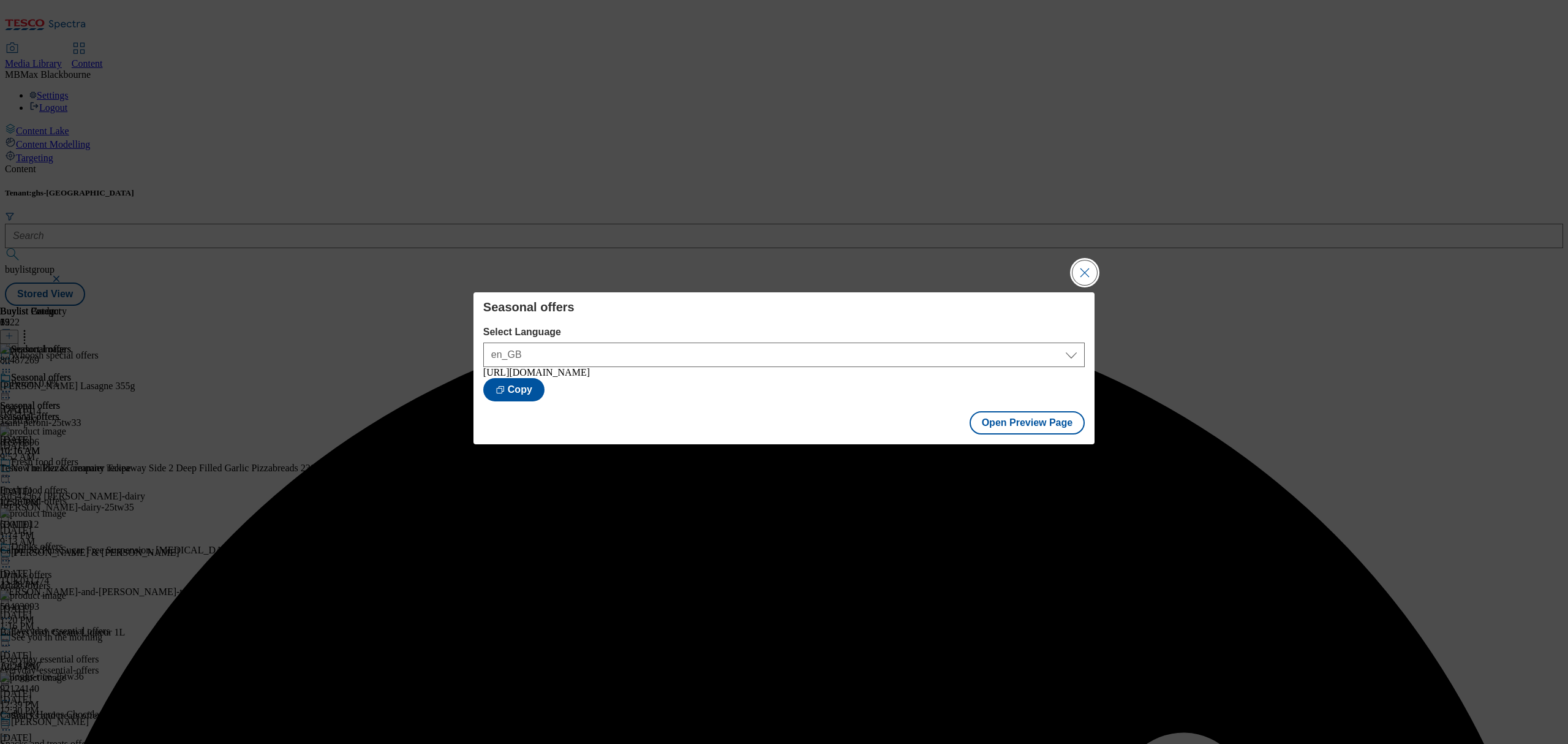
drag, startPoint x: 1085, startPoint y: 263, endPoint x: 820, endPoint y: 236, distance: 266.4
click at [1084, 264] on button "Close Modal" at bounding box center [1085, 273] width 24 height 24
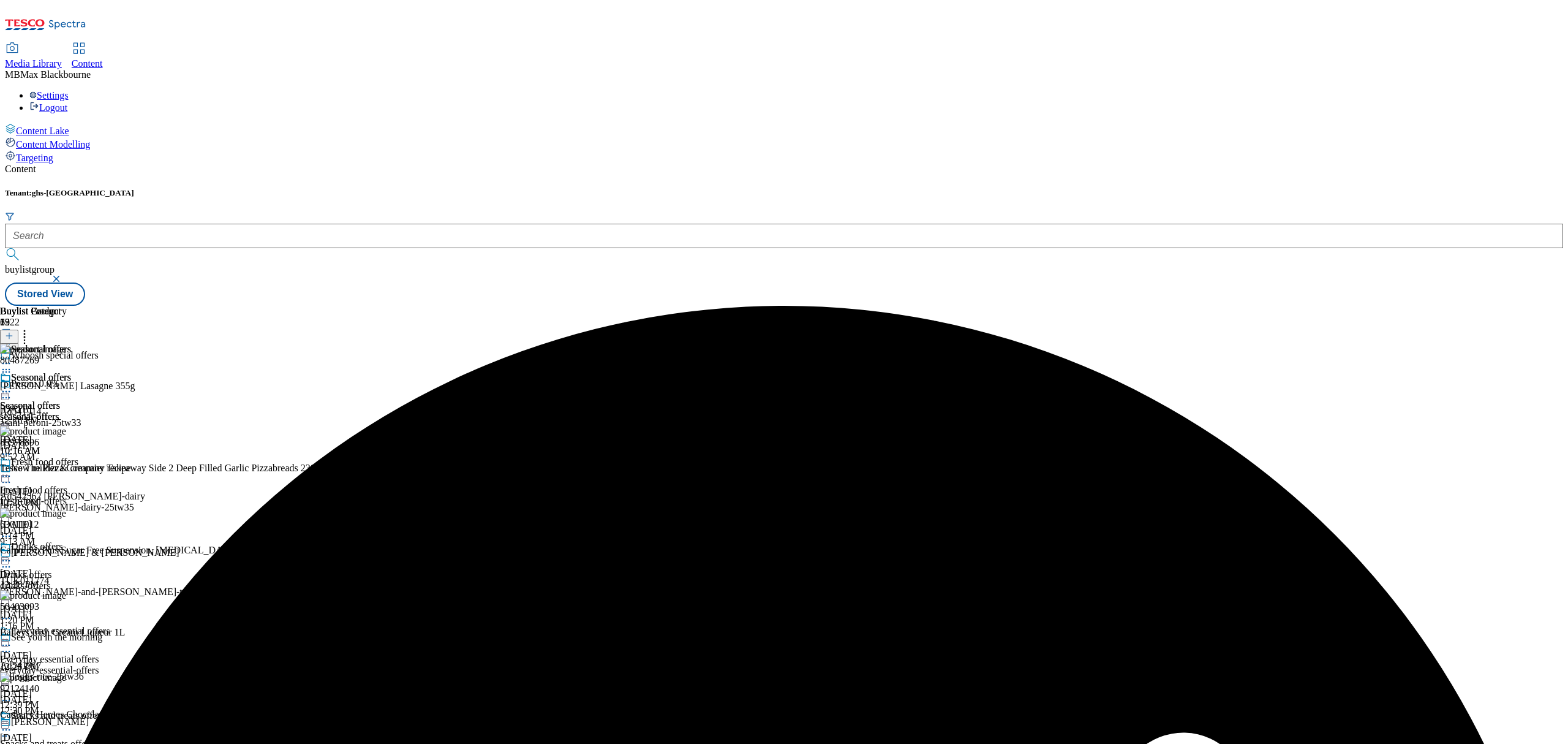
click at [12, 385] on icon at bounding box center [6, 391] width 12 height 12
click at [70, 508] on button "Publish" at bounding box center [46, 515] width 45 height 14
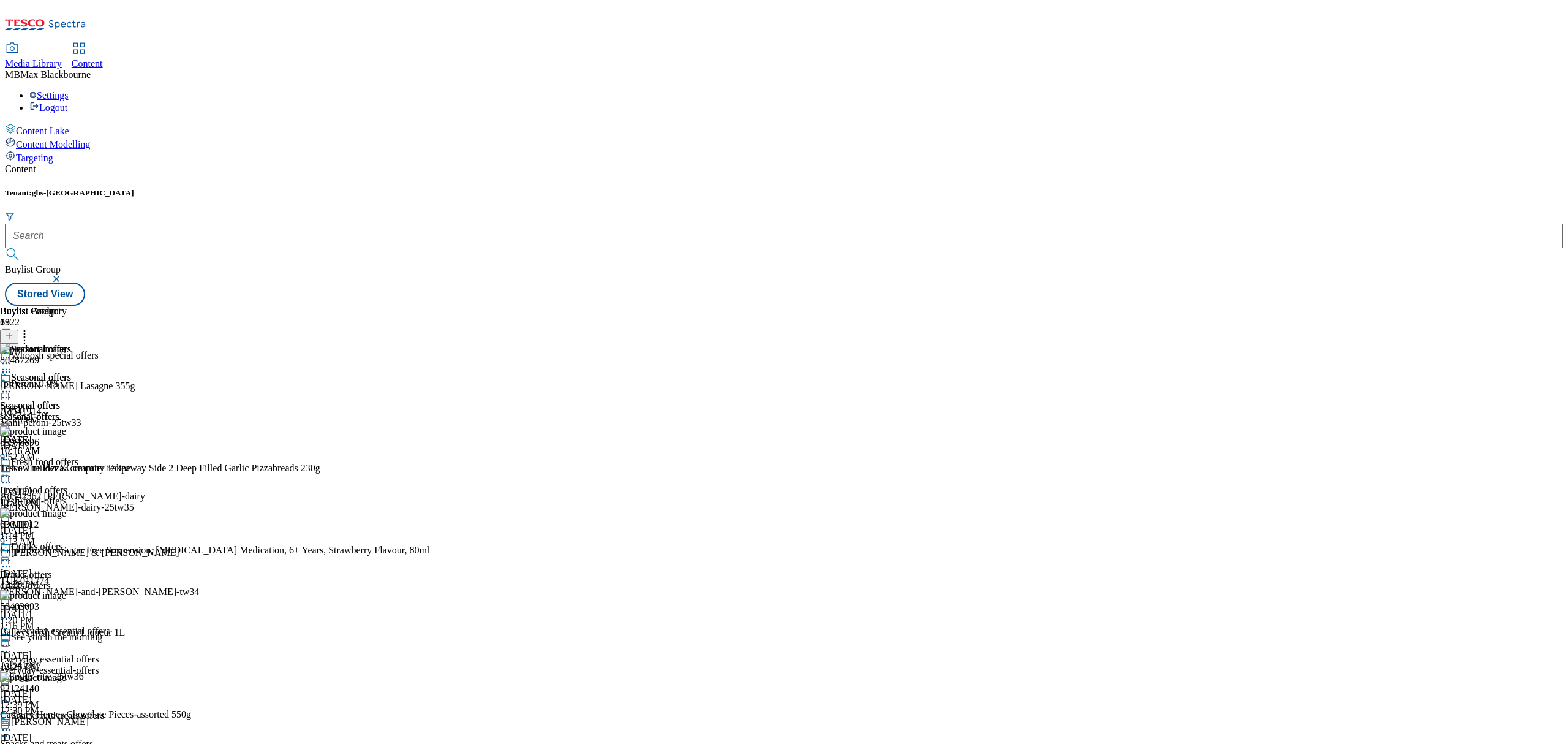
click at [1094, 188] on div "Tenant: ghs-uk Buylist Group Stored View" at bounding box center [784, 247] width 1558 height 118
click at [78, 456] on div "Fresh food offers" at bounding box center [45, 461] width 68 height 11
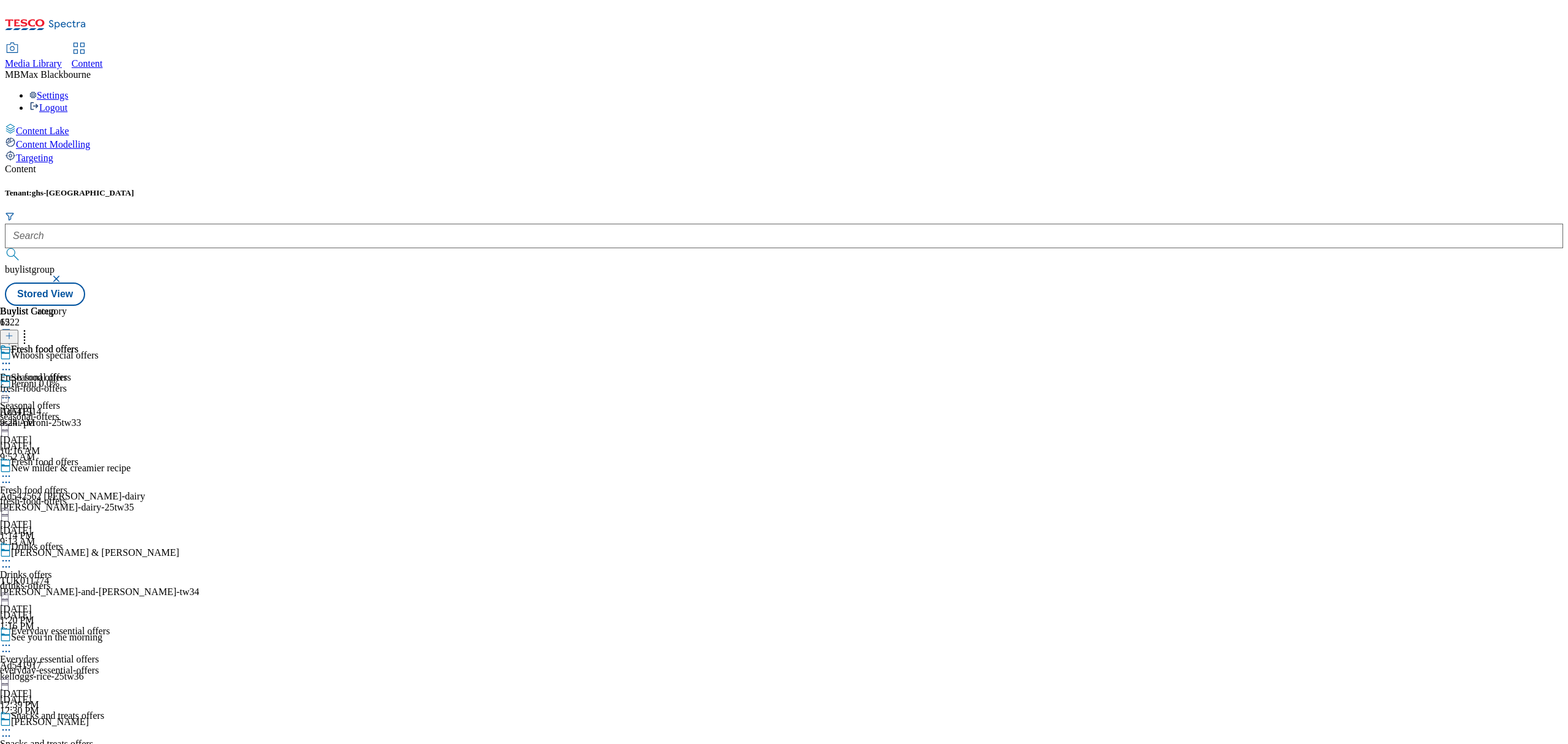
click at [12, 357] on icon at bounding box center [6, 363] width 12 height 12
click at [78, 344] on div "Fresh food offers" at bounding box center [45, 349] width 68 height 11
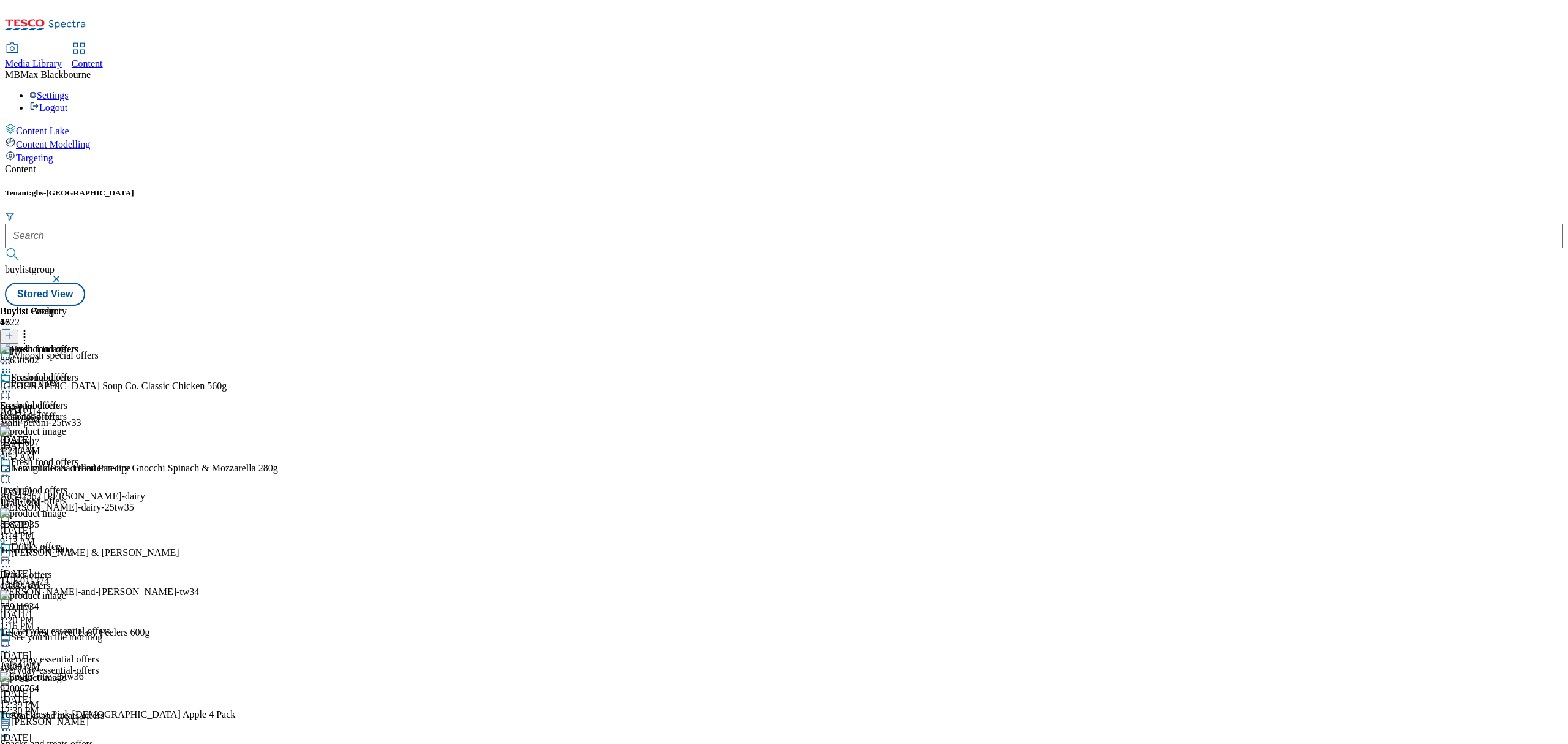
click at [12, 385] on icon at bounding box center [6, 391] width 12 height 12
click at [77, 526] on span "Un-publish" at bounding box center [58, 530] width 39 height 9
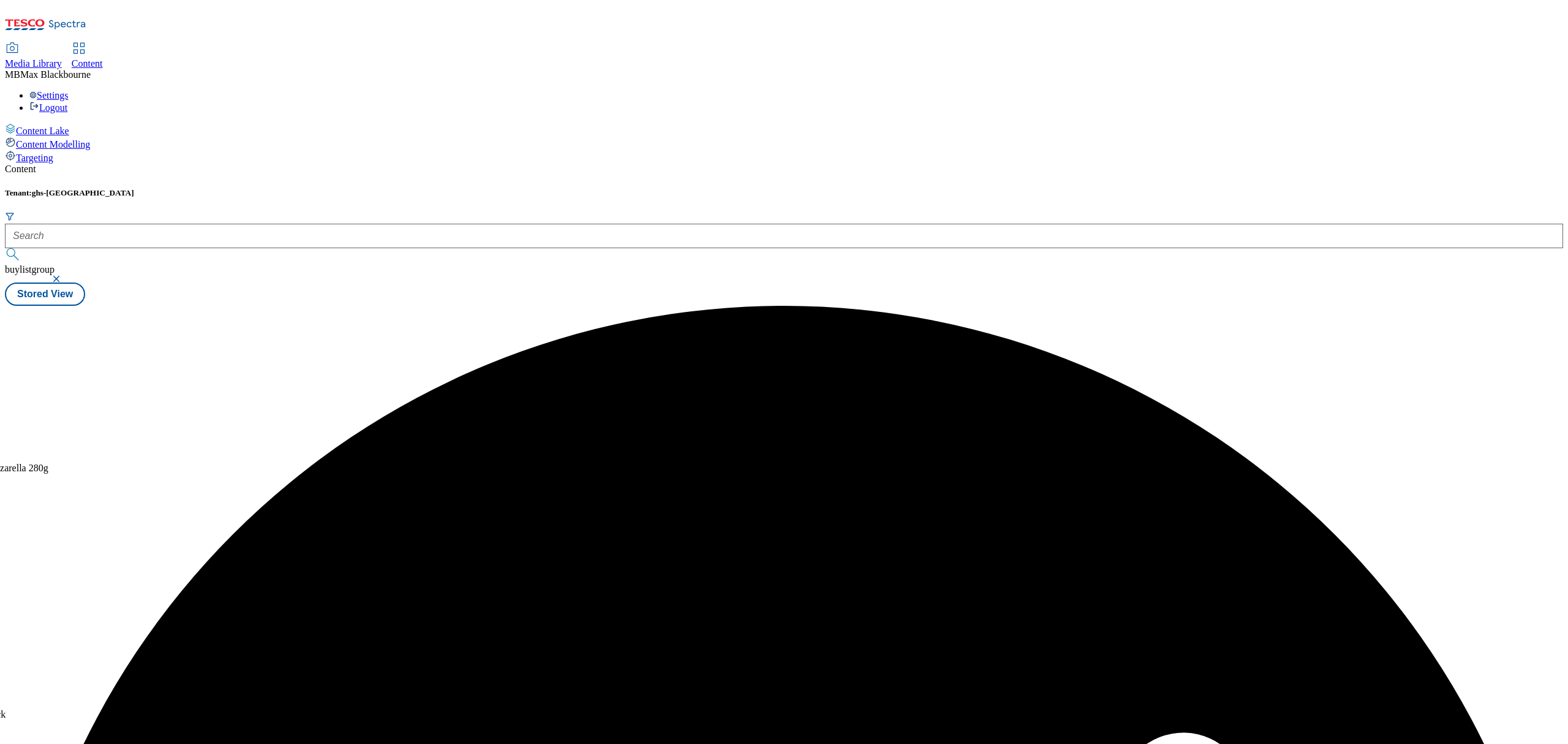
click at [796, 306] on div "Buylist Product 46 88630502 [GEOGRAPHIC_DATA] Soup Co. Classic Chicken 560g [DA…" at bounding box center [784, 306] width 1558 height 0
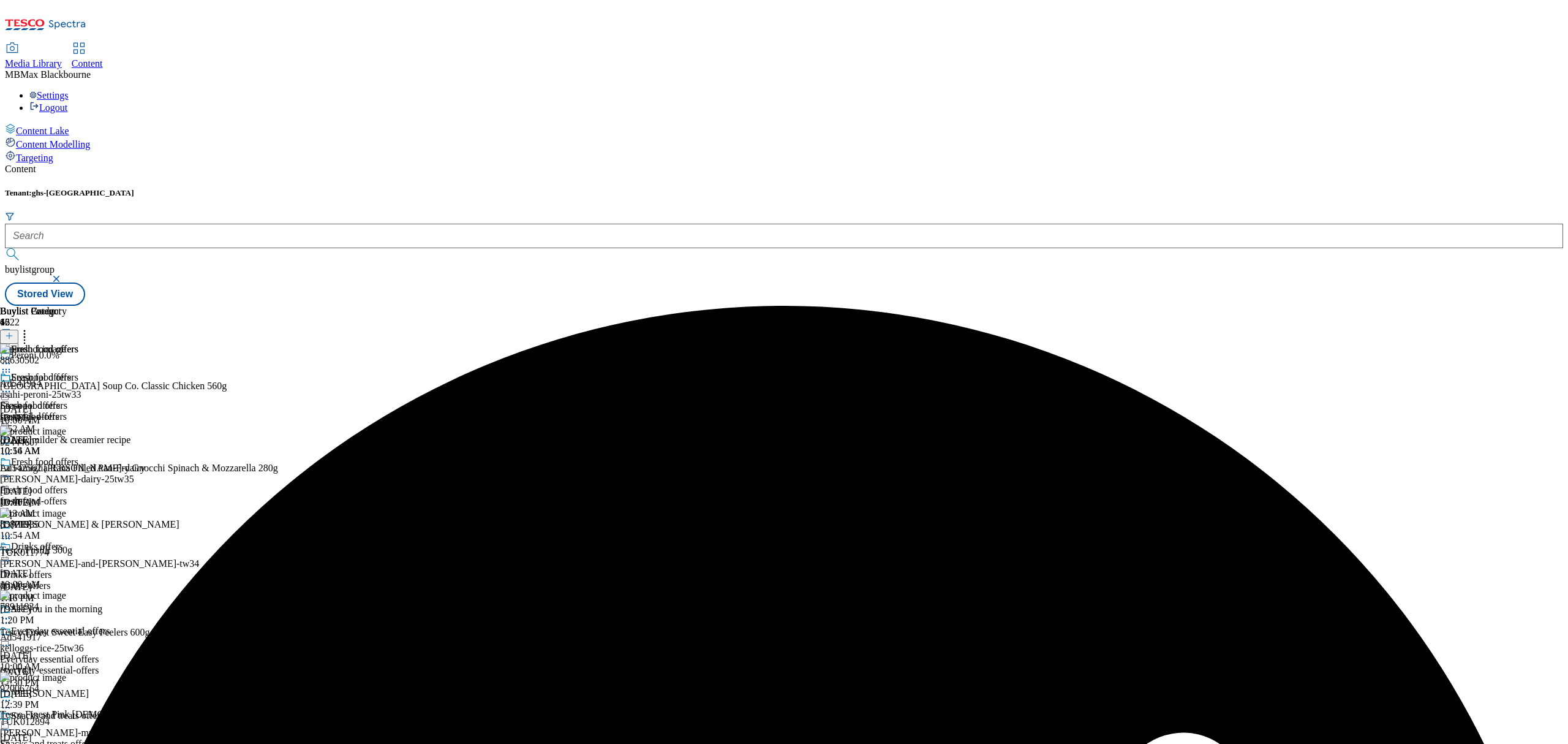
click at [12, 385] on icon at bounding box center [6, 391] width 12 height 12
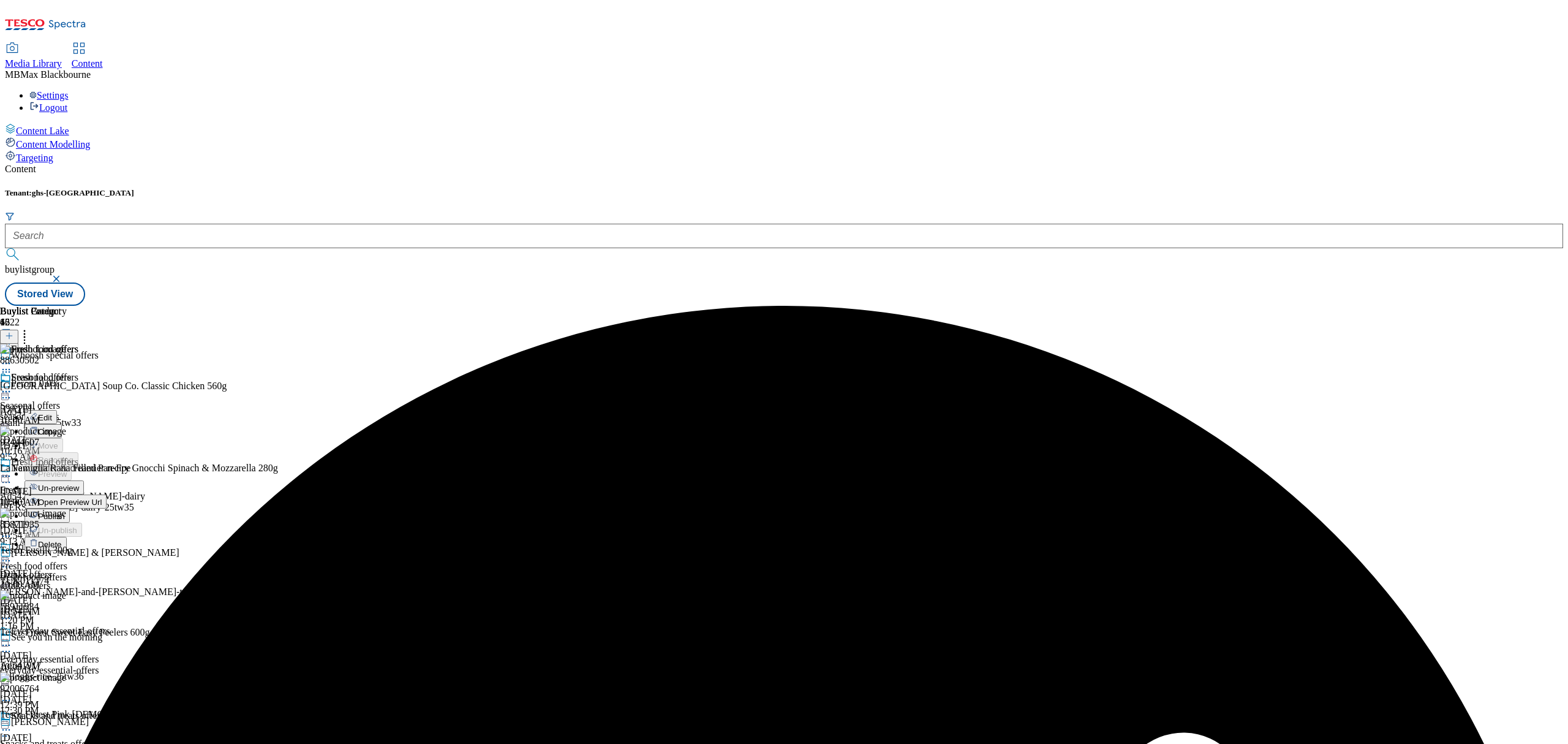
click at [79, 483] on span "Un-preview" at bounding box center [59, 488] width 41 height 9
click at [278, 306] on header "Buylist Product 46" at bounding box center [139, 325] width 278 height 38
click at [31, 328] on icon at bounding box center [24, 334] width 12 height 12
click at [1104, 306] on div "Buylist Group 6522 Whoosh special offers Peroni 0.0% Ad541914 asahi-peroni-25tw…" at bounding box center [784, 306] width 1558 height 0
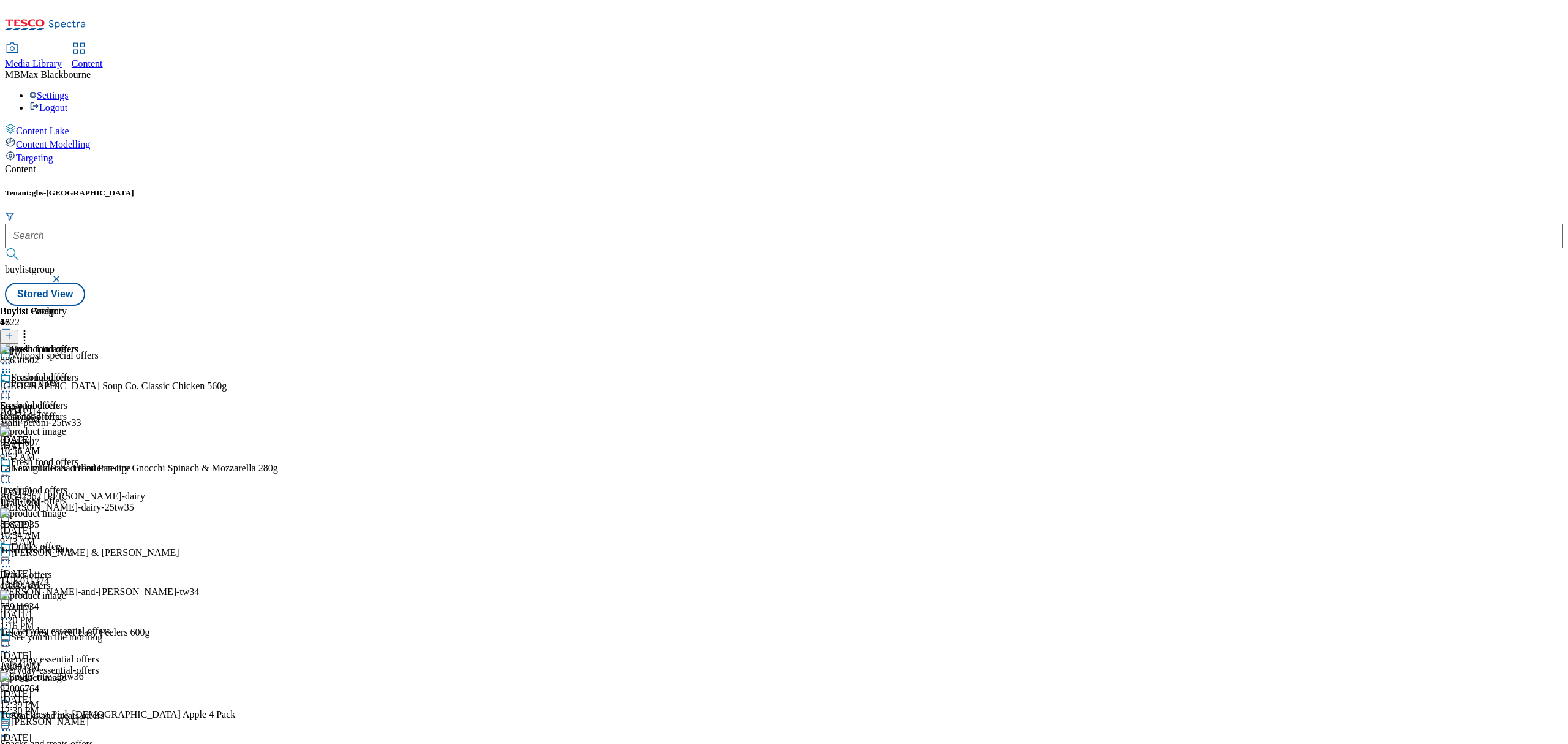
click at [31, 328] on icon at bounding box center [24, 334] width 12 height 12
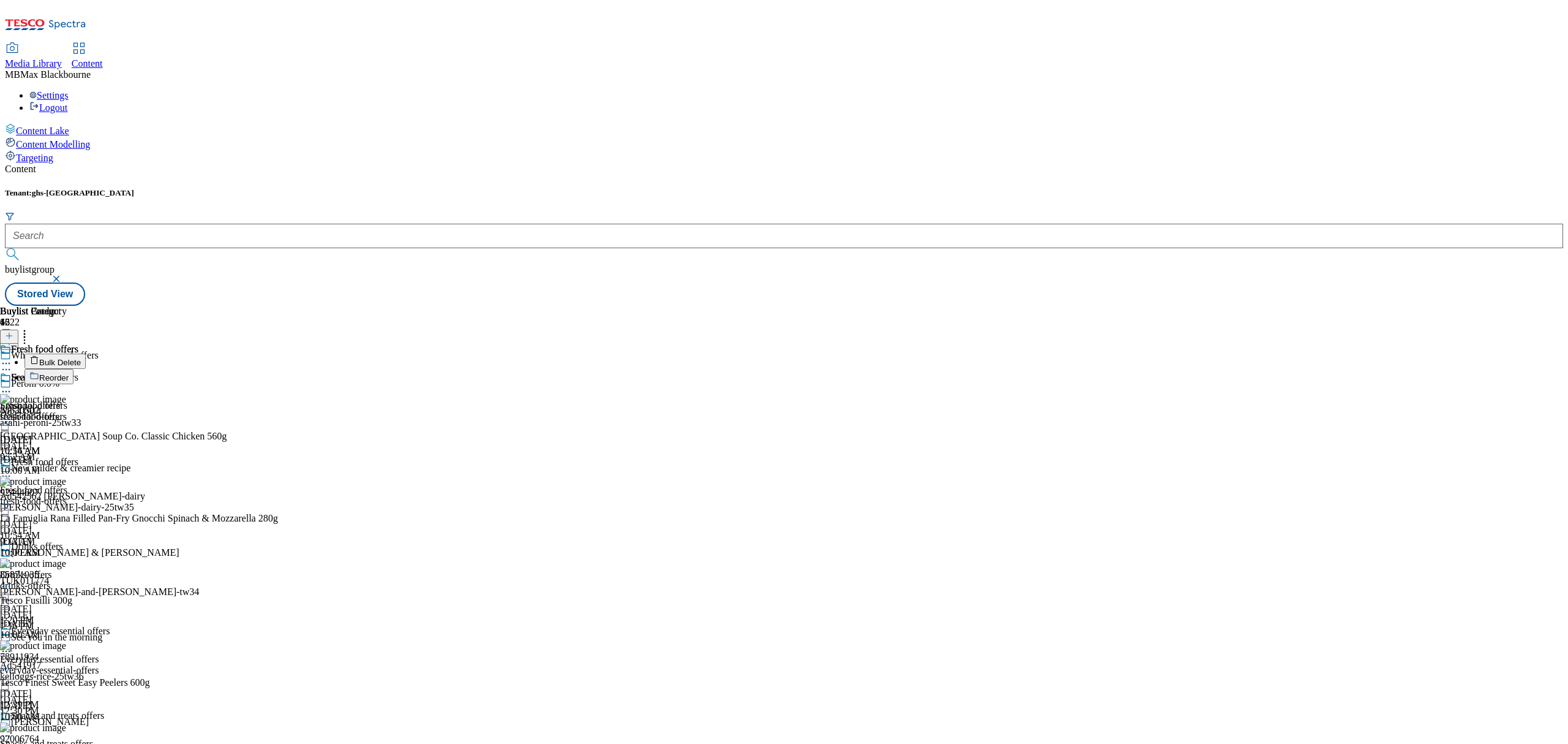
click at [81, 358] on span "Bulk Delete" at bounding box center [60, 362] width 41 height 9
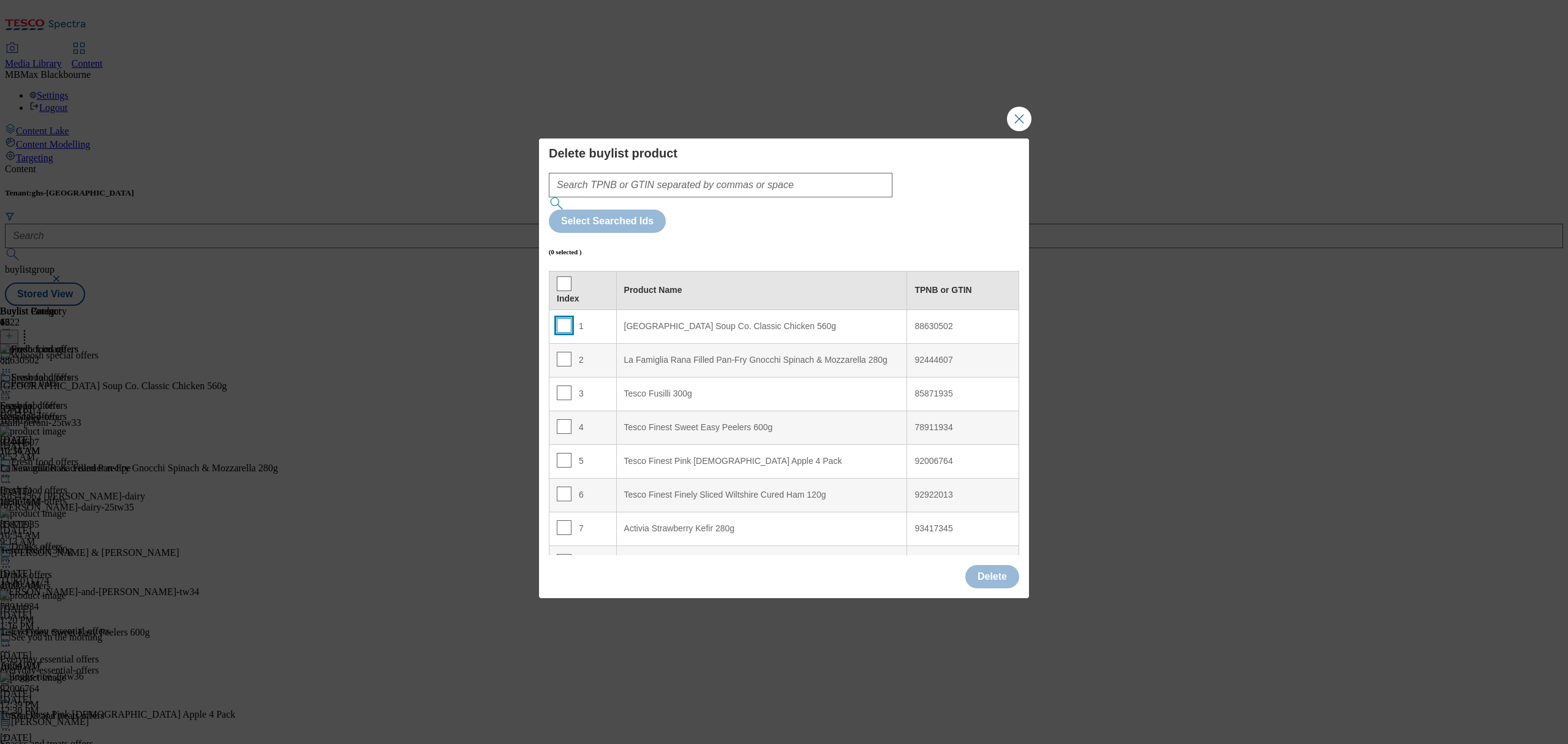
click at [567, 318] on input "Modal" at bounding box center [564, 325] width 15 height 15
checkbox input "true"
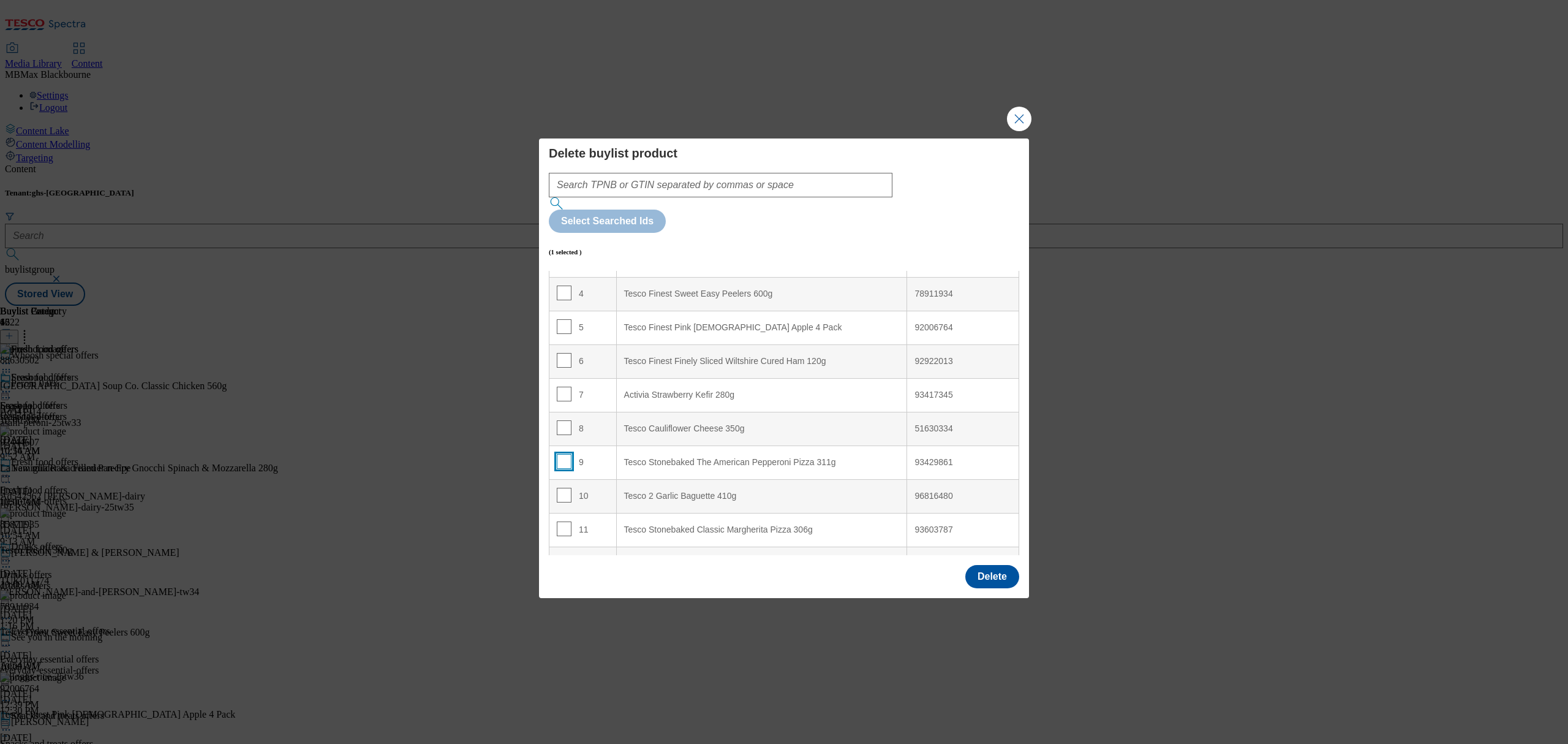
scroll to position [163, 0]
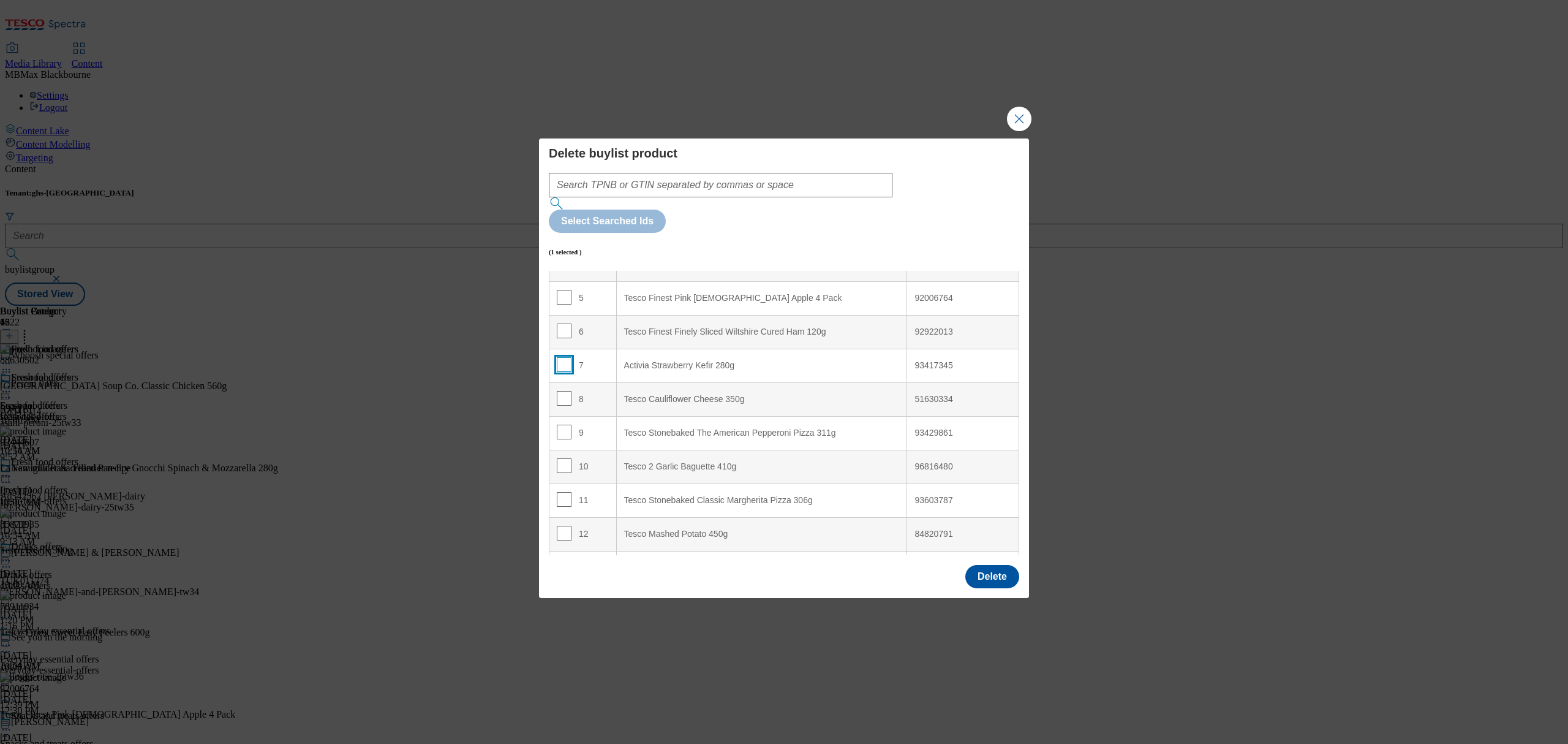
click at [564, 357] on input "Modal" at bounding box center [564, 364] width 15 height 15
checkbox input "true"
click at [567, 424] on input "Modal" at bounding box center [564, 431] width 15 height 15
checkbox input "true"
click at [559, 458] on input "Modal" at bounding box center [564, 465] width 15 height 15
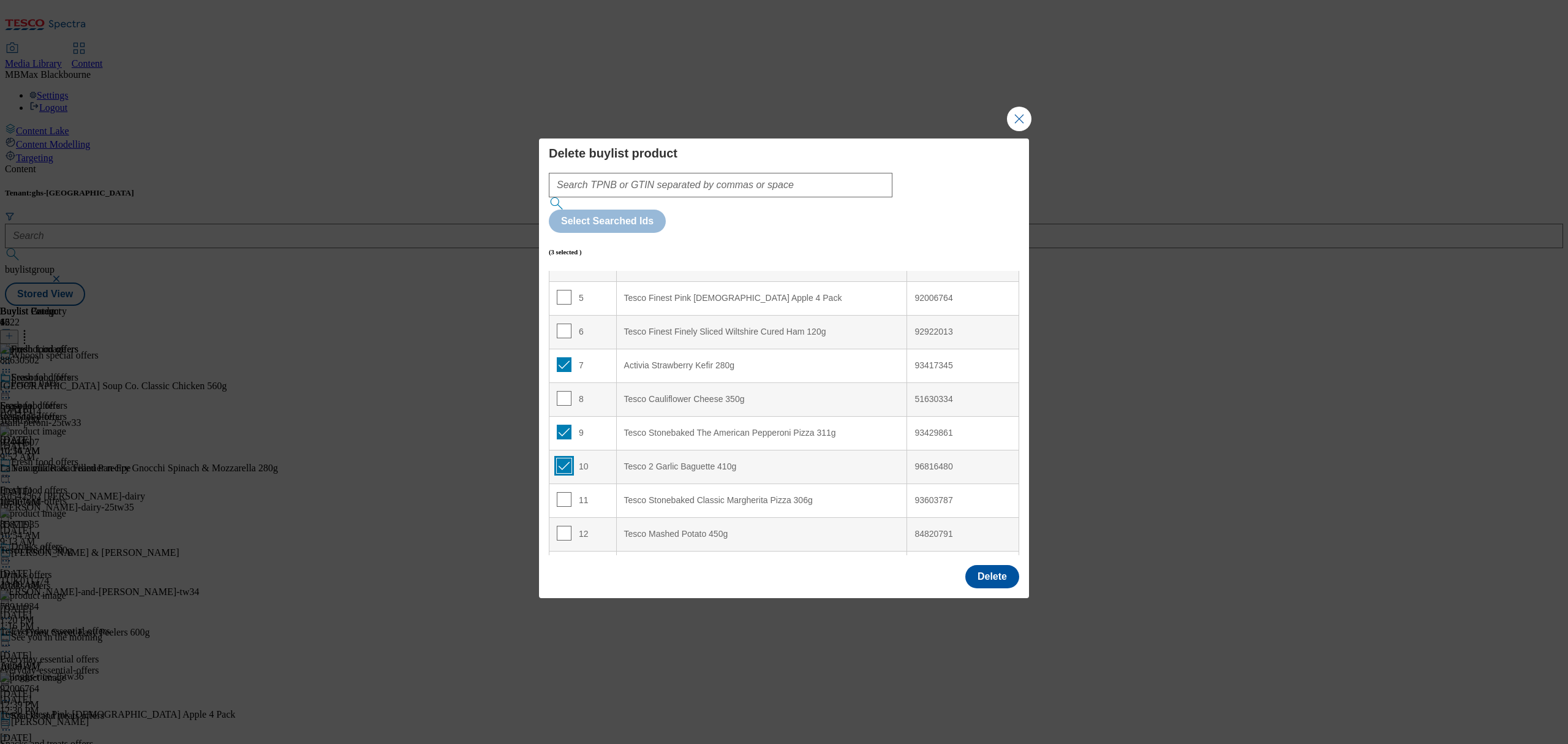
checkbox input "true"
click at [566, 483] on td "11" at bounding box center [583, 500] width 68 height 34
click at [560, 492] on input "Modal" at bounding box center [564, 499] width 15 height 15
checkbox input "true"
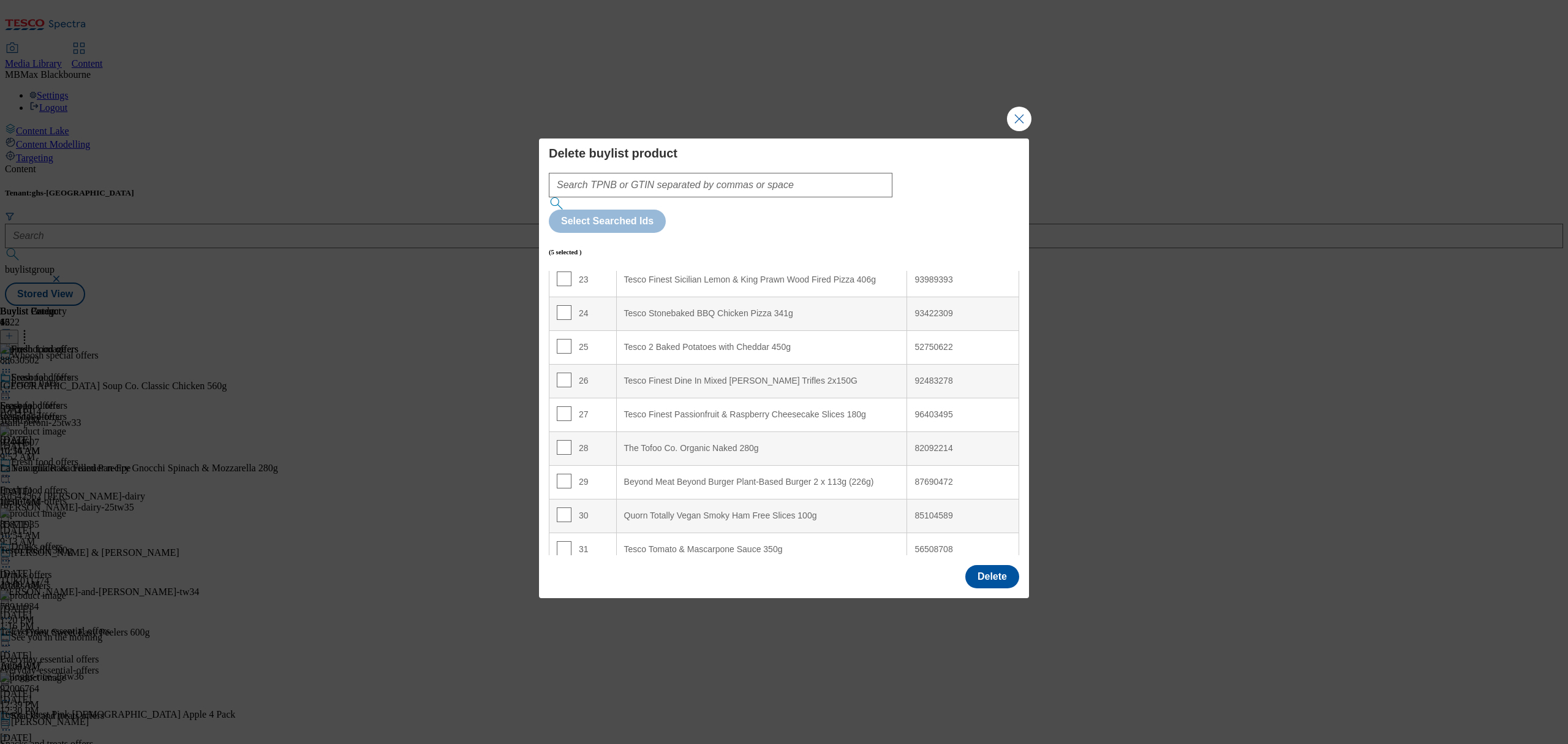
scroll to position [817, 0]
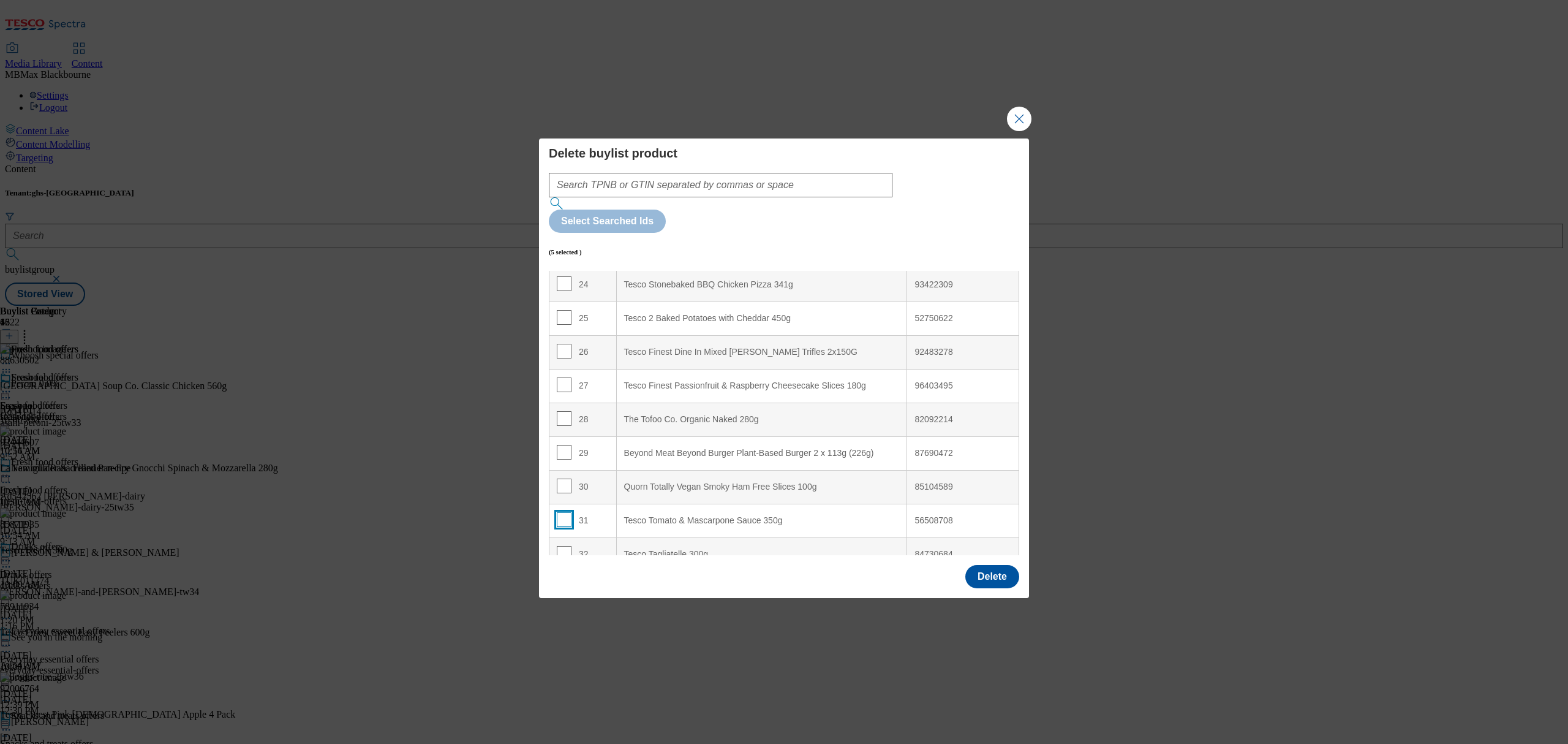
click at [565, 512] on input "Modal" at bounding box center [564, 519] width 15 height 15
checkbox input "true"
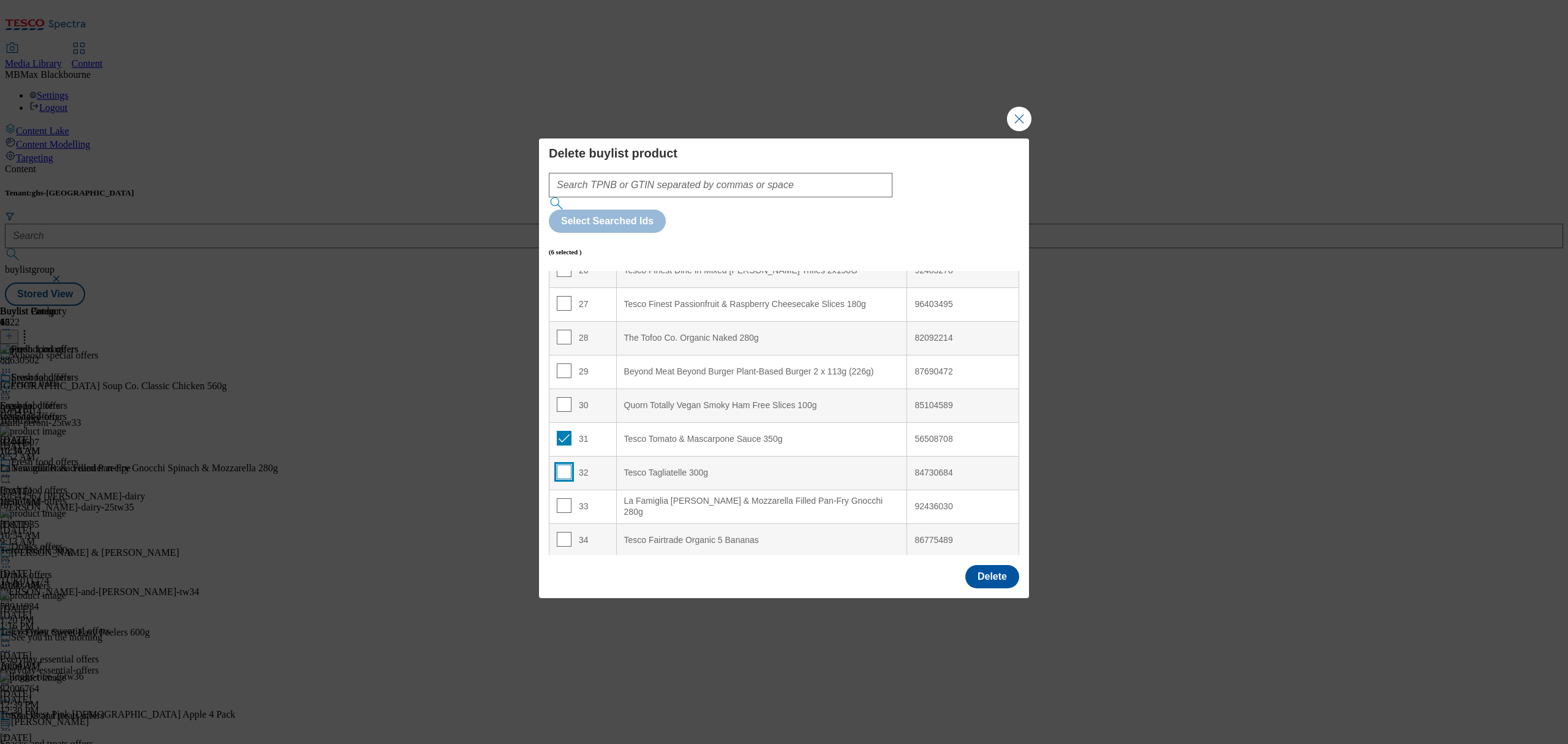
click at [564, 464] on input "Modal" at bounding box center [564, 471] width 15 height 15
checkbox input "true"
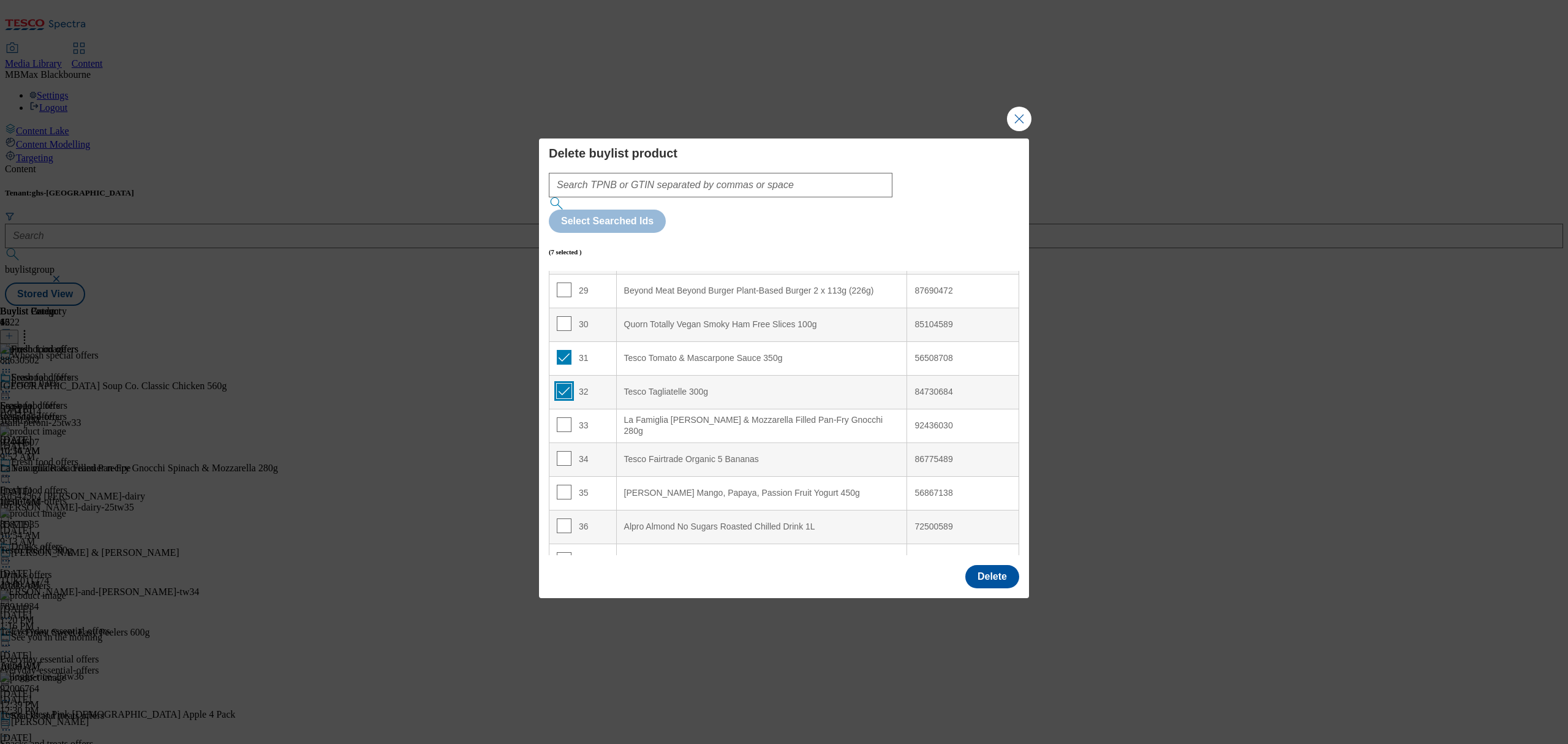
scroll to position [980, 0]
click at [565, 483] on input "Modal" at bounding box center [564, 490] width 15 height 15
checkbox input "true"
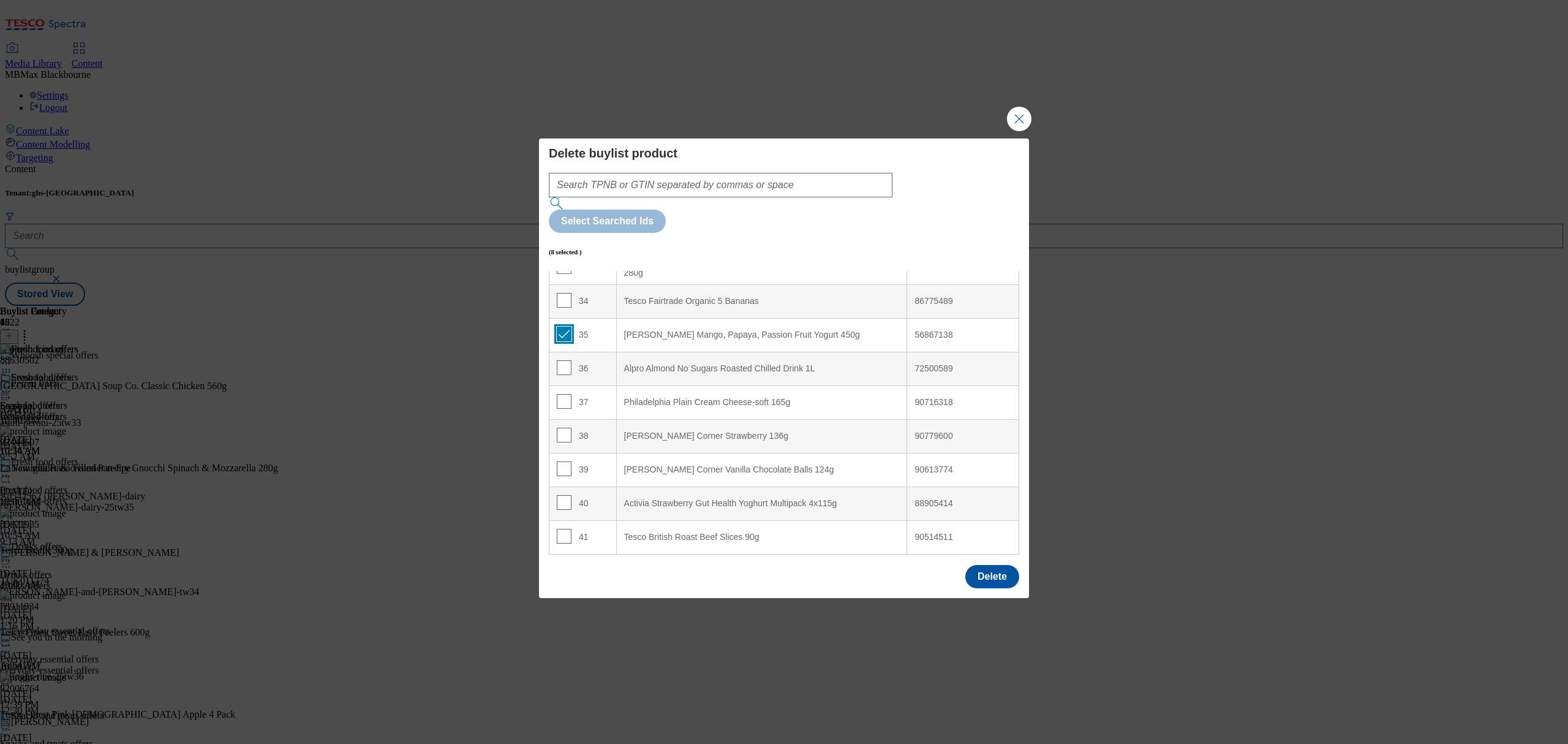
scroll to position [1143, 0]
click at [564, 354] on input "Modal" at bounding box center [564, 361] width 15 height 15
checkbox input "true"
click at [562, 388] on input "Modal" at bounding box center [564, 395] width 15 height 15
checkbox input "true"
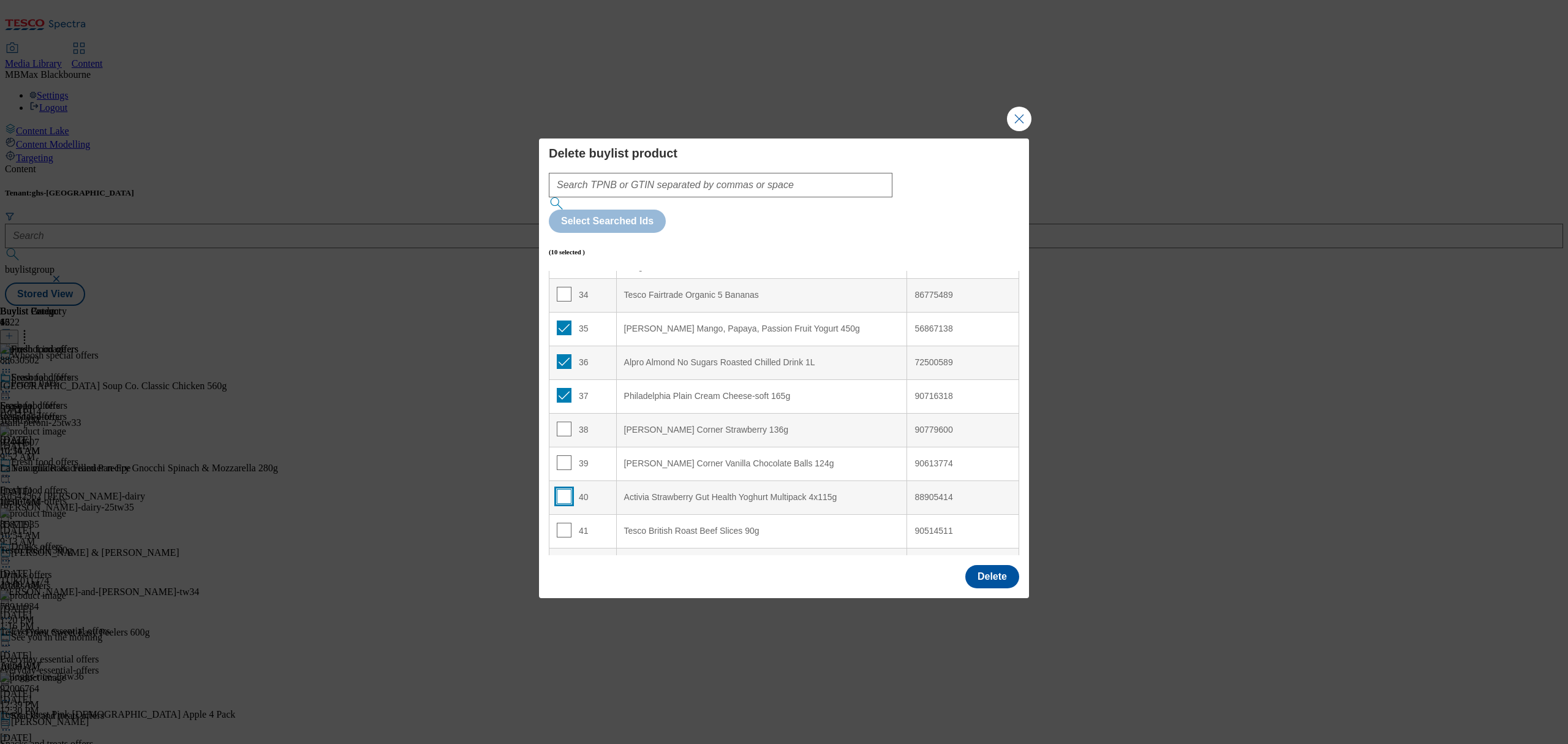
click at [557, 489] on input "Modal" at bounding box center [564, 496] width 15 height 15
checkbox input "true"
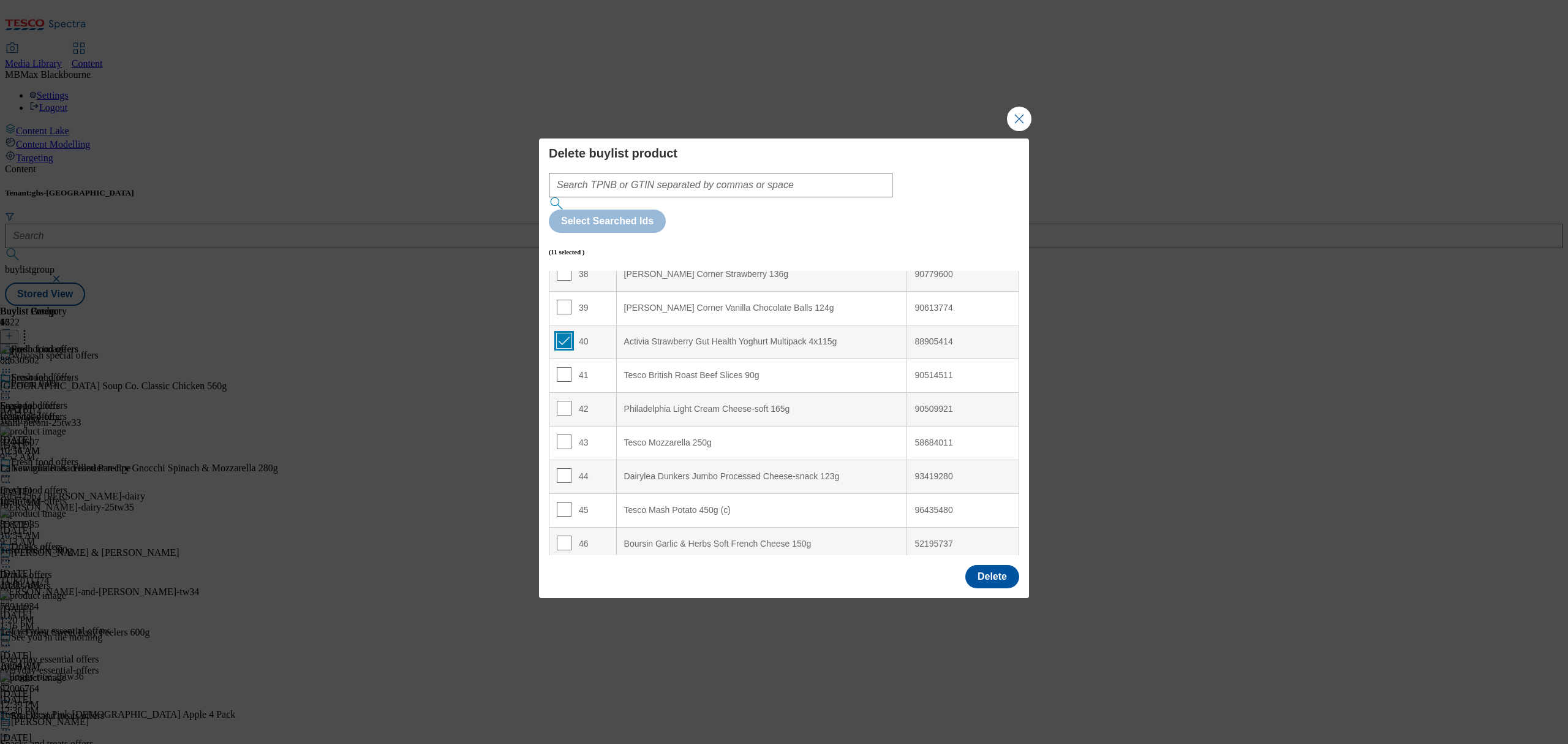
scroll to position [1300, 0]
click at [562, 399] on input "Modal" at bounding box center [564, 406] width 15 height 15
checkbox input "true"
click at [559, 467] on input "Modal" at bounding box center [564, 474] width 15 height 15
checkbox input "true"
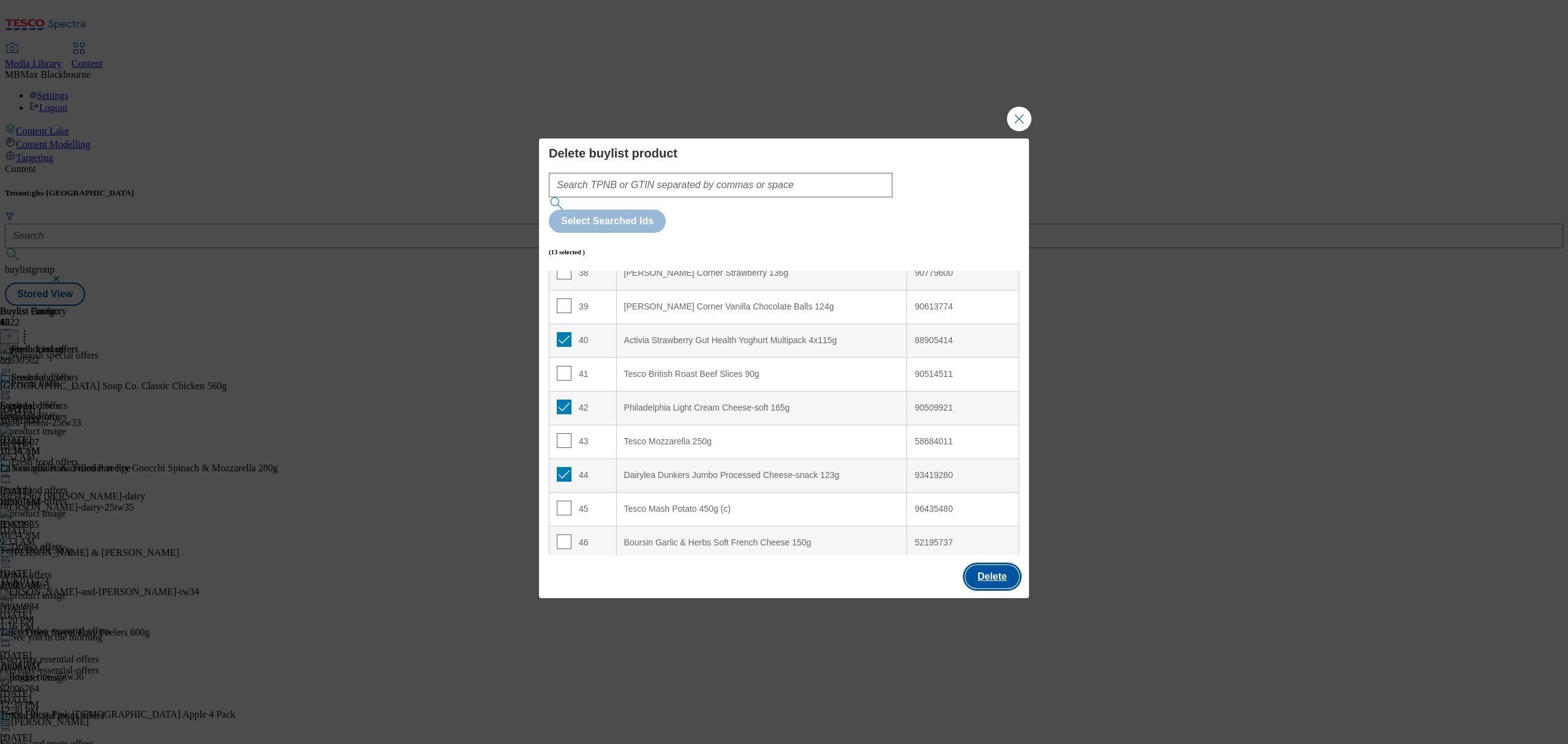
click at [995, 565] on button "Delete" at bounding box center [992, 576] width 54 height 24
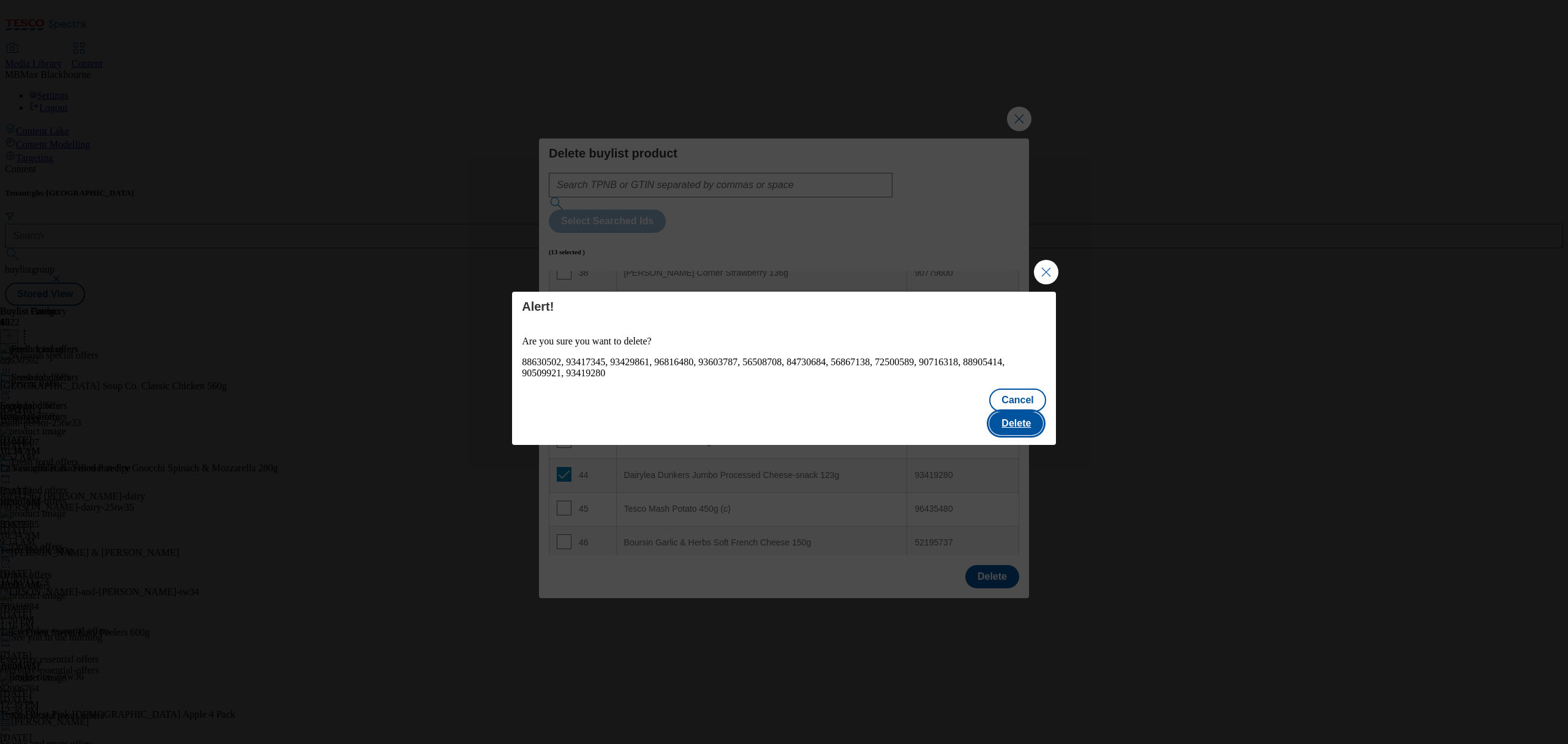
click at [1025, 415] on button "Delete" at bounding box center [1016, 423] width 54 height 24
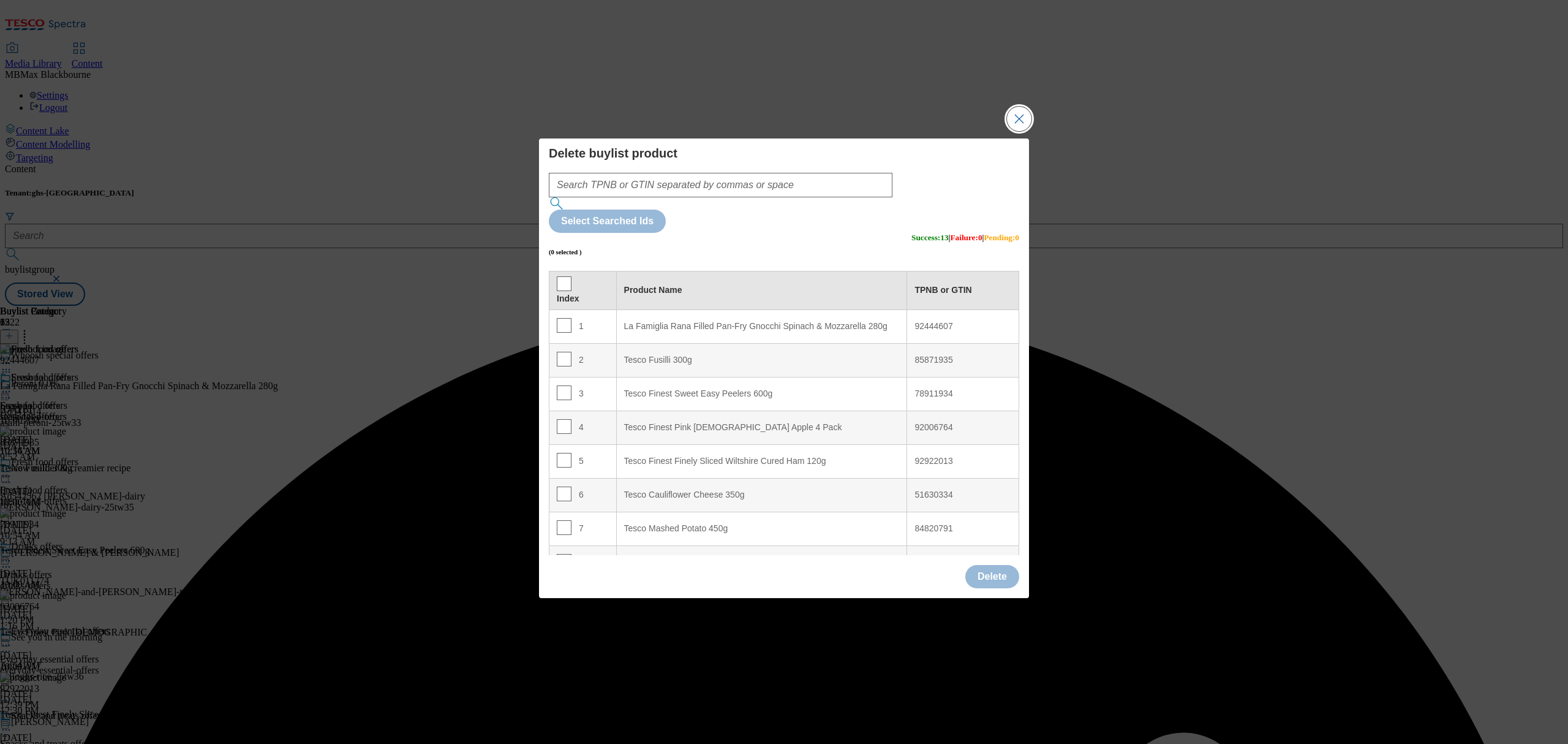
click at [1012, 131] on button "Close Modal" at bounding box center [1019, 118] width 24 height 24
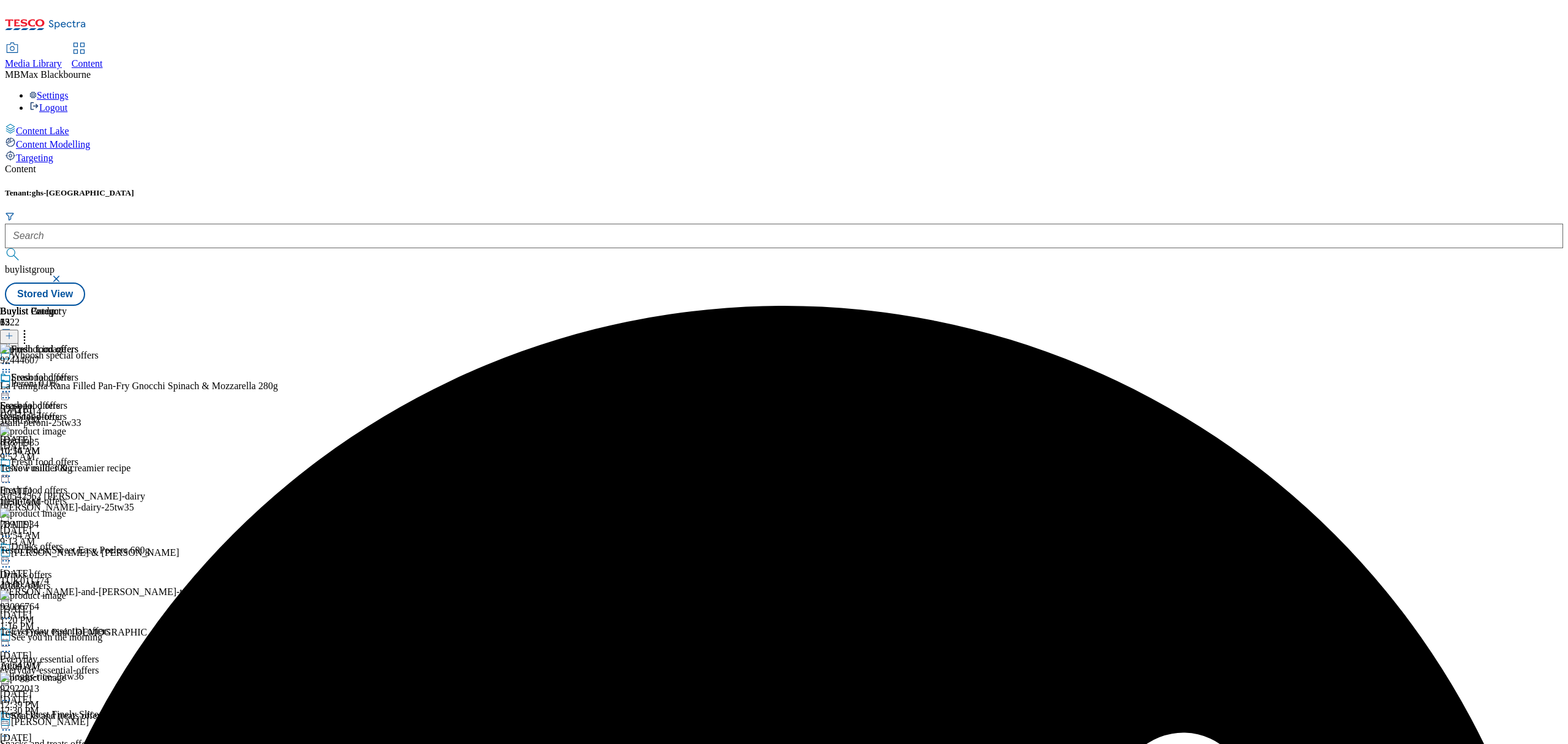
click at [12, 385] on icon at bounding box center [6, 391] width 12 height 12
click at [52, 413] on span "Edit" at bounding box center [45, 417] width 14 height 9
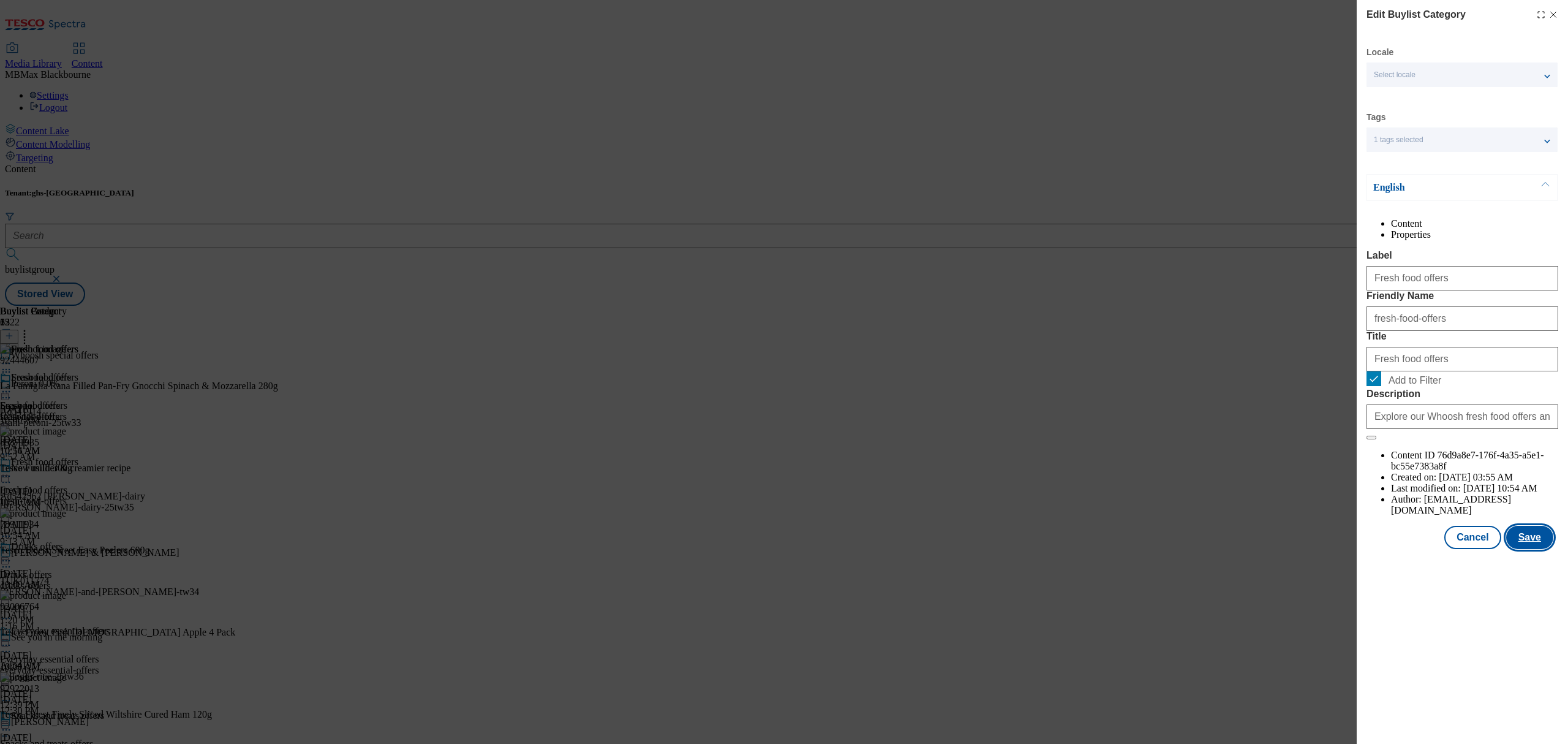
click at [1534, 549] on button "Save" at bounding box center [1530, 537] width 47 height 24
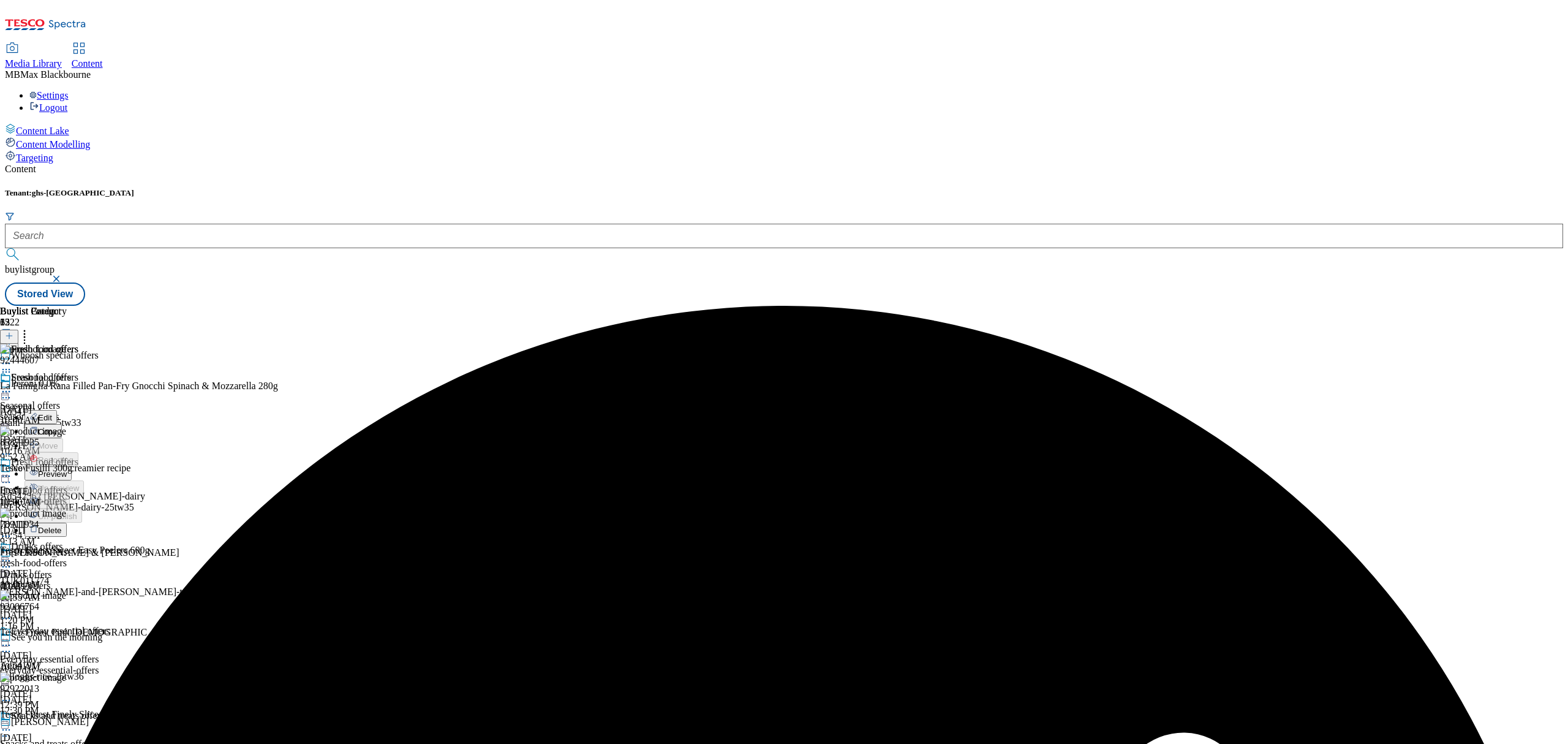
click at [67, 469] on span "Preview" at bounding box center [52, 474] width 29 height 9
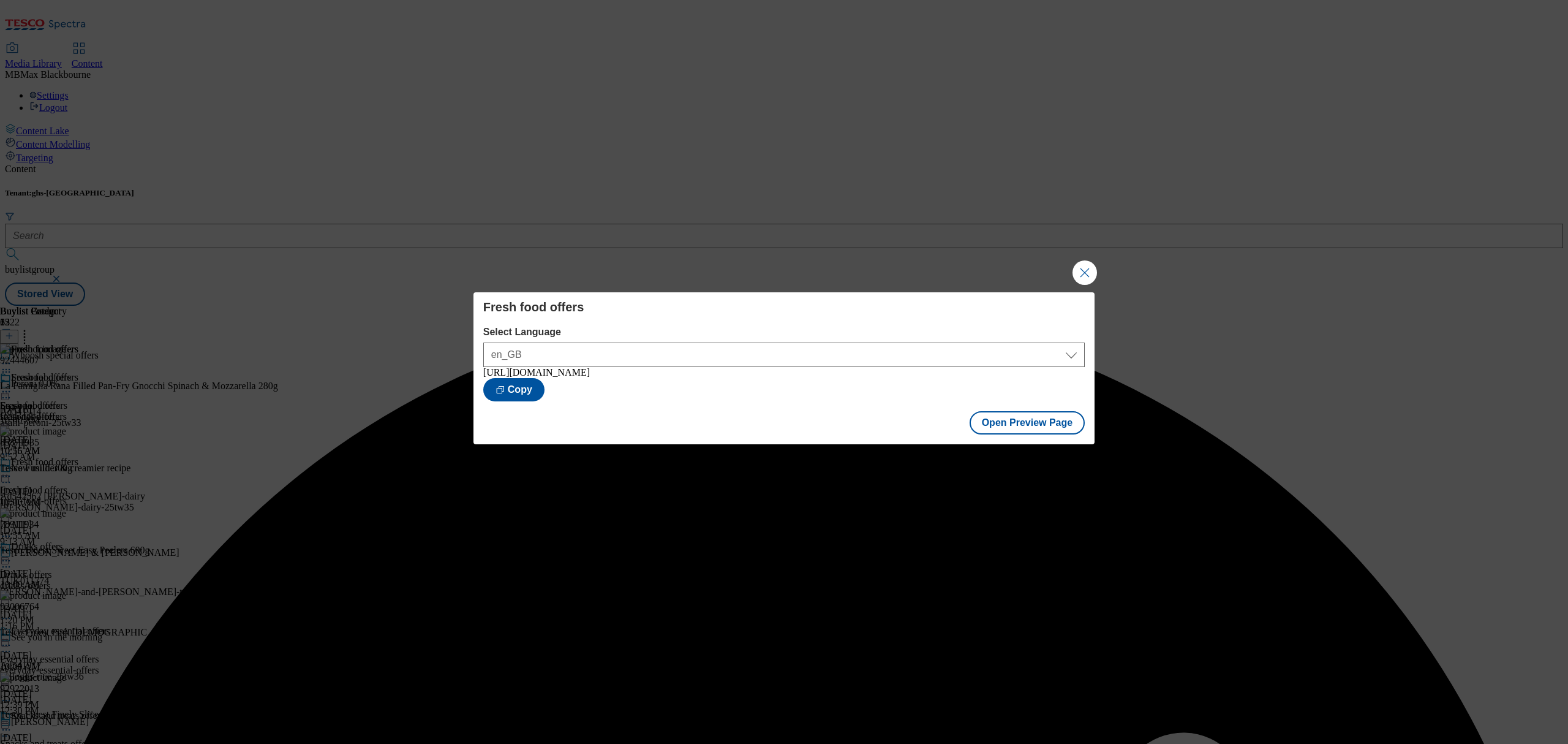
click at [1085, 269] on button "Close Modal" at bounding box center [1085, 273] width 24 height 24
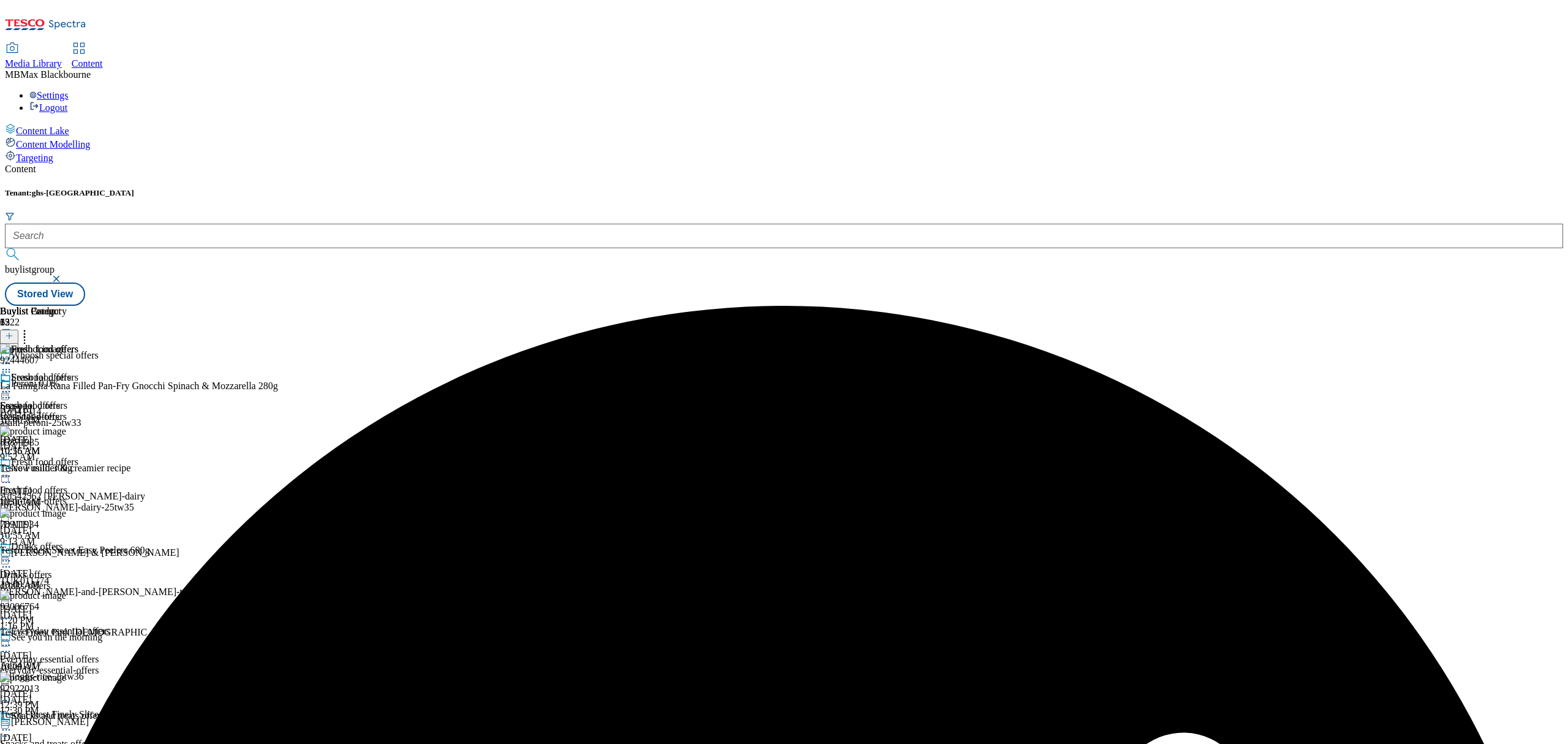
click at [12, 385] on icon at bounding box center [6, 391] width 12 height 12
click at [70, 508] on button "Publish" at bounding box center [46, 515] width 45 height 14
click at [63, 541] on div "Drinks offers" at bounding box center [37, 546] width 52 height 11
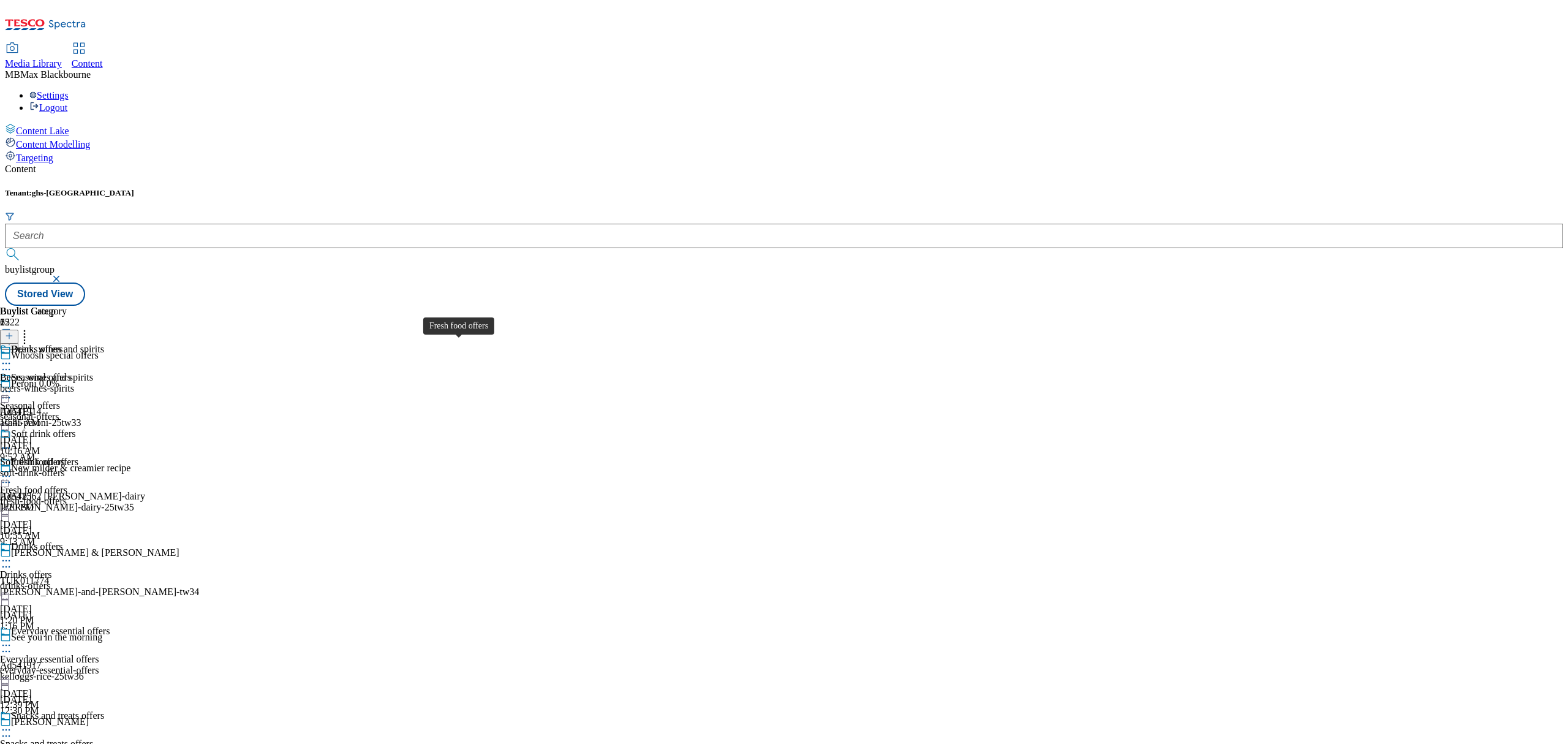
scroll to position [245, 0]
click at [110, 626] on div "Everyday essential offers" at bounding box center [60, 631] width 99 height 11
click at [110, 344] on span "Everyday essential offers" at bounding box center [60, 350] width 99 height 13
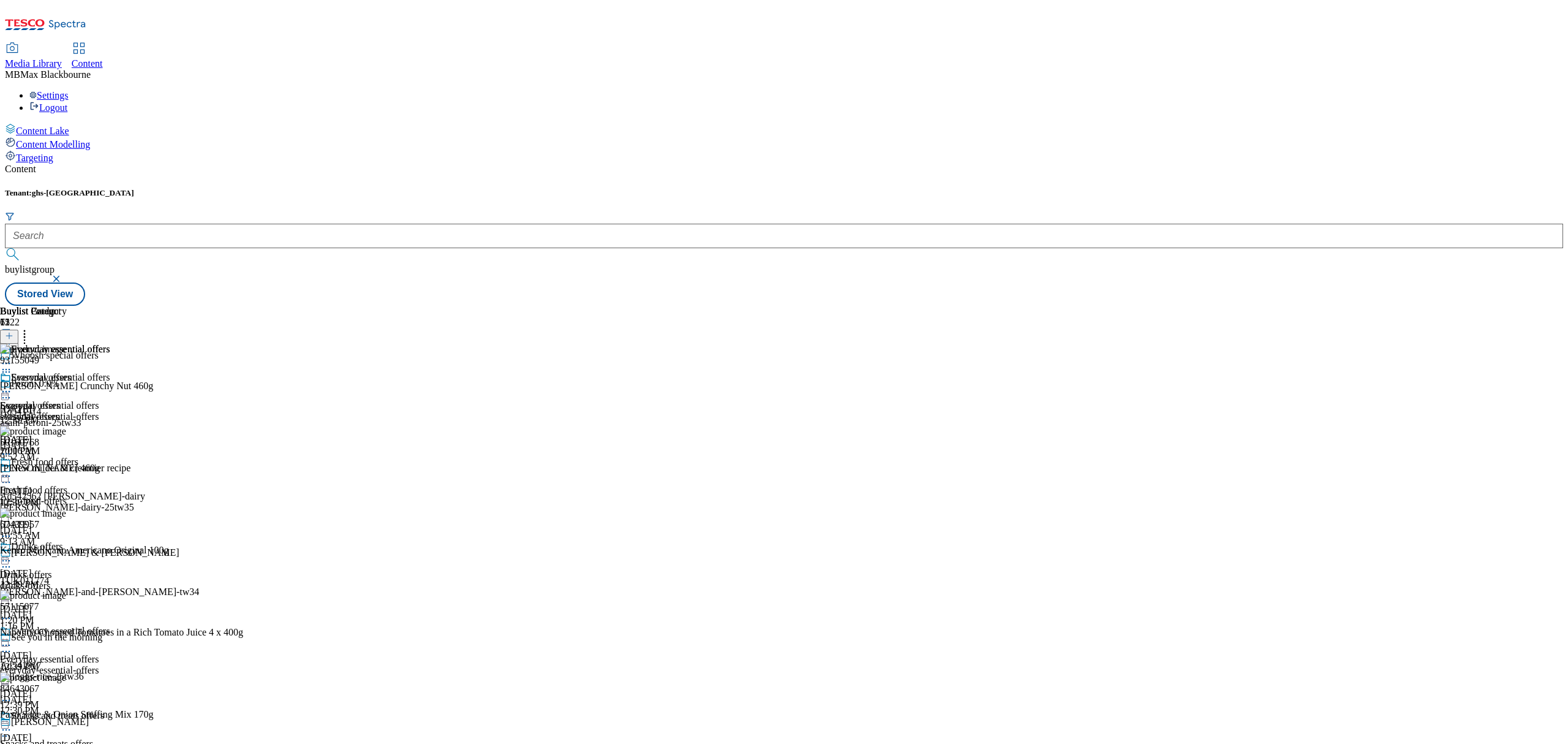
click at [12, 385] on icon at bounding box center [6, 391] width 12 height 12
click at [77, 526] on span "Un-publish" at bounding box center [58, 530] width 39 height 9
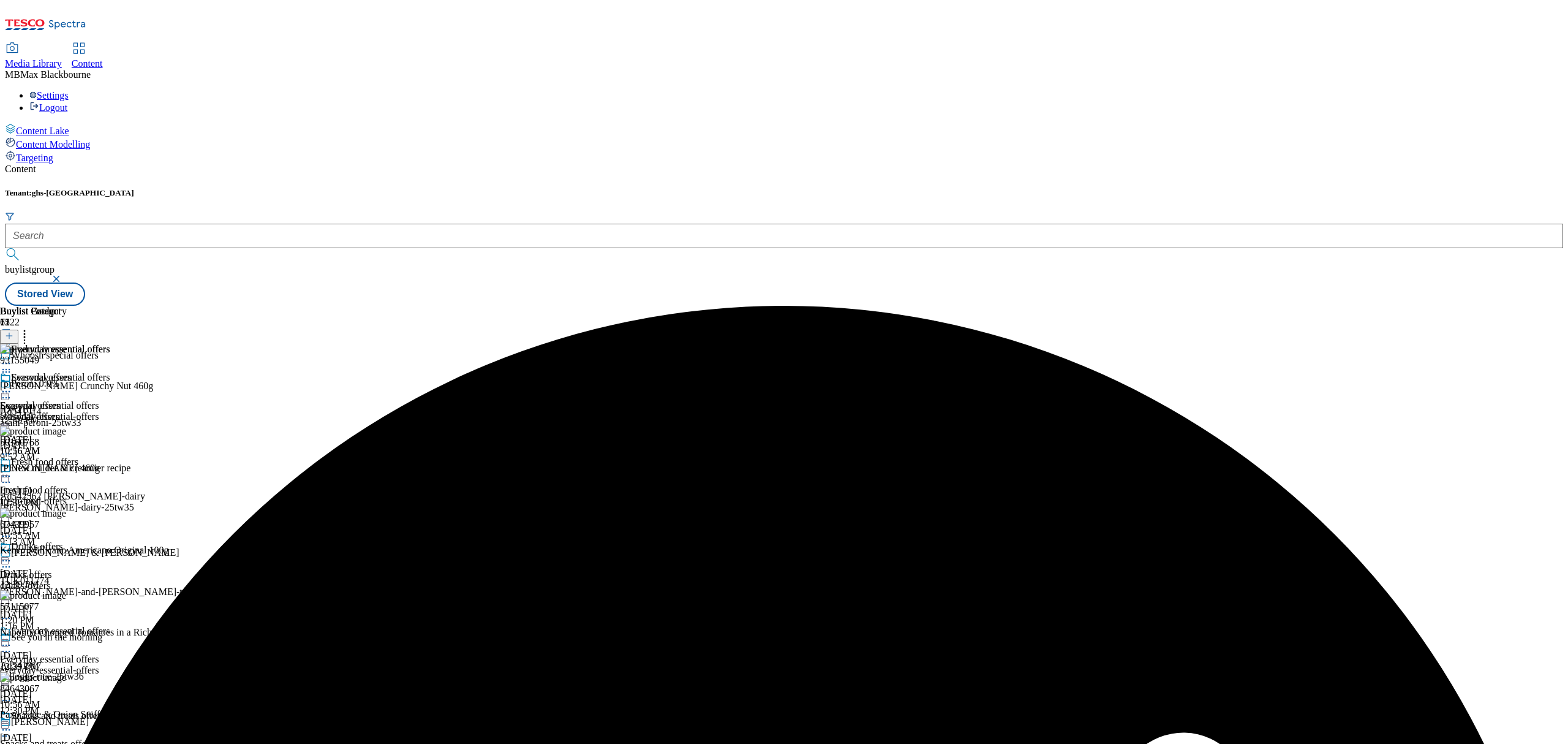
click at [110, 385] on div at bounding box center [55, 392] width 110 height 15
click at [79, 483] on span "Un-preview" at bounding box center [59, 488] width 41 height 9
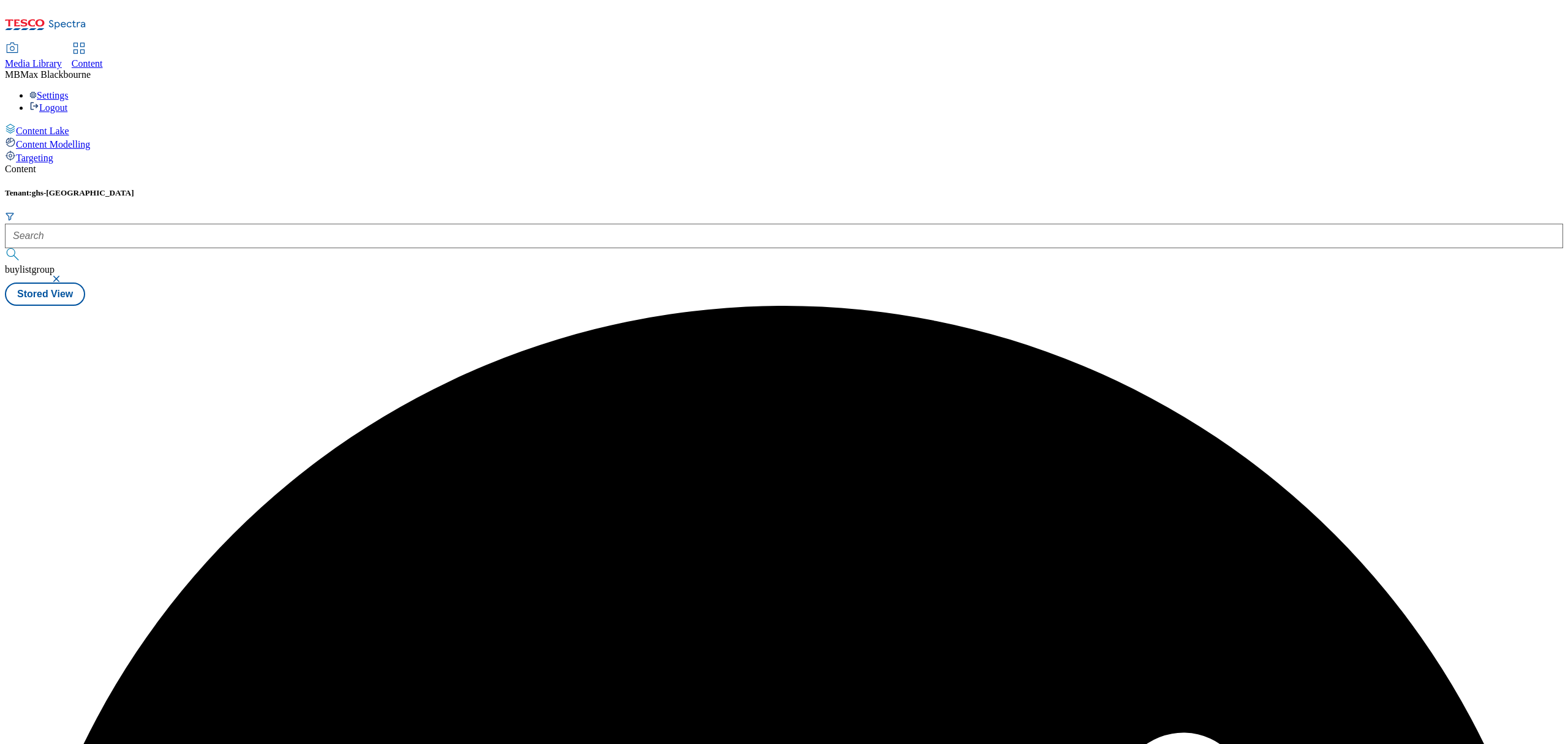
click at [1039, 164] on div "Content Tenant: ghs-uk buylistgroup Stored View" at bounding box center [784, 234] width 1558 height 142
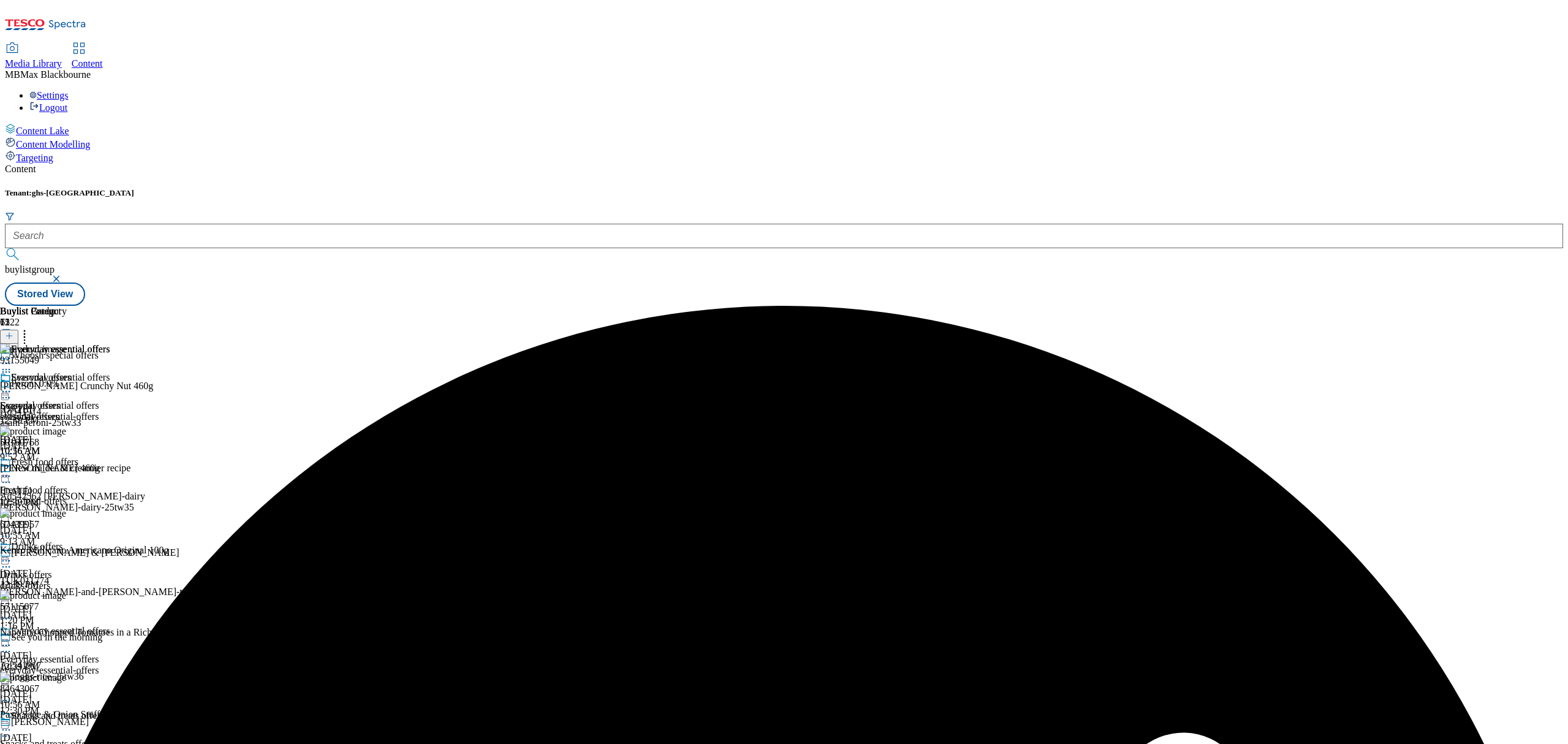
click at [25, 333] on circle at bounding box center [25, 334] width 2 height 2
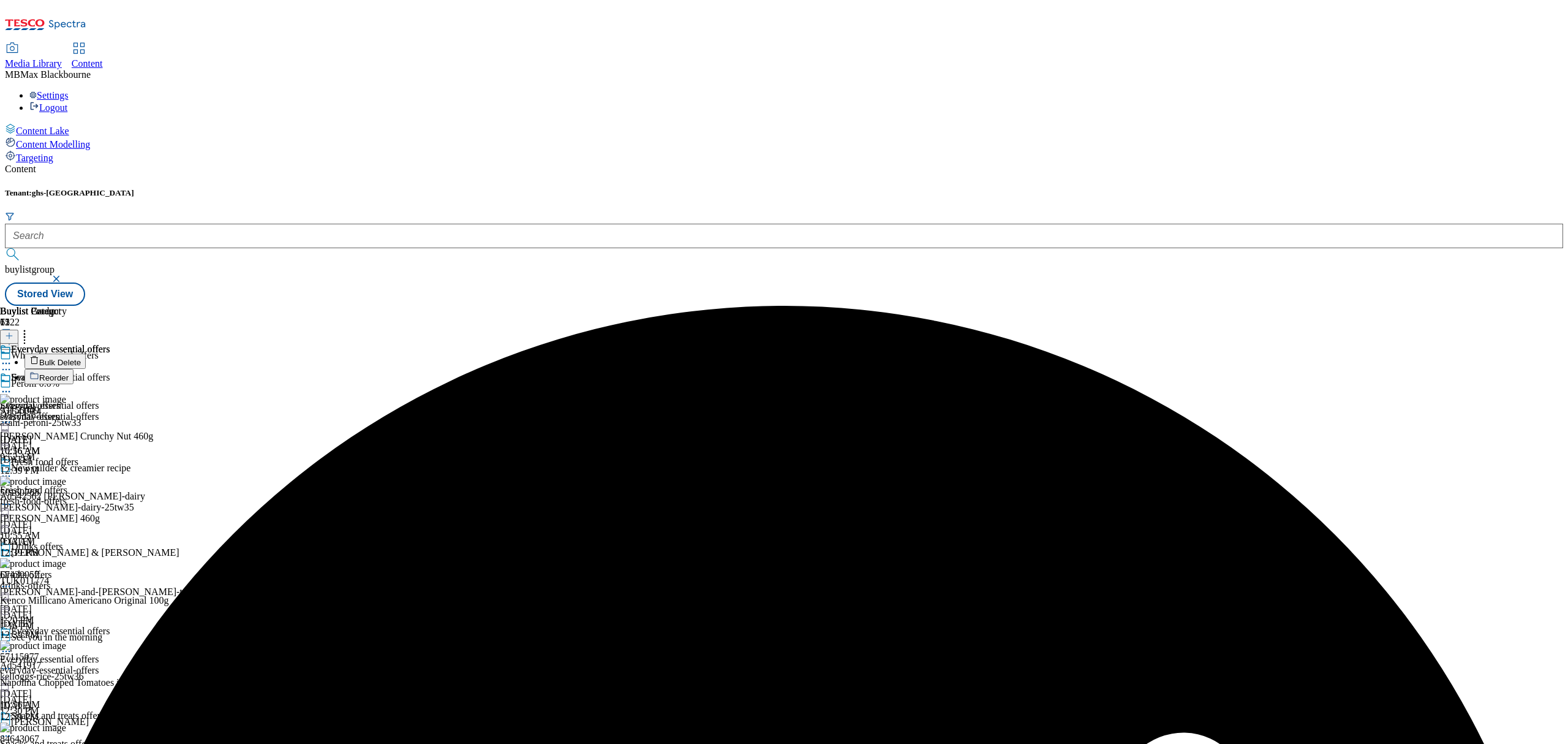
click at [81, 358] on span "Bulk Delete" at bounding box center [60, 362] width 41 height 9
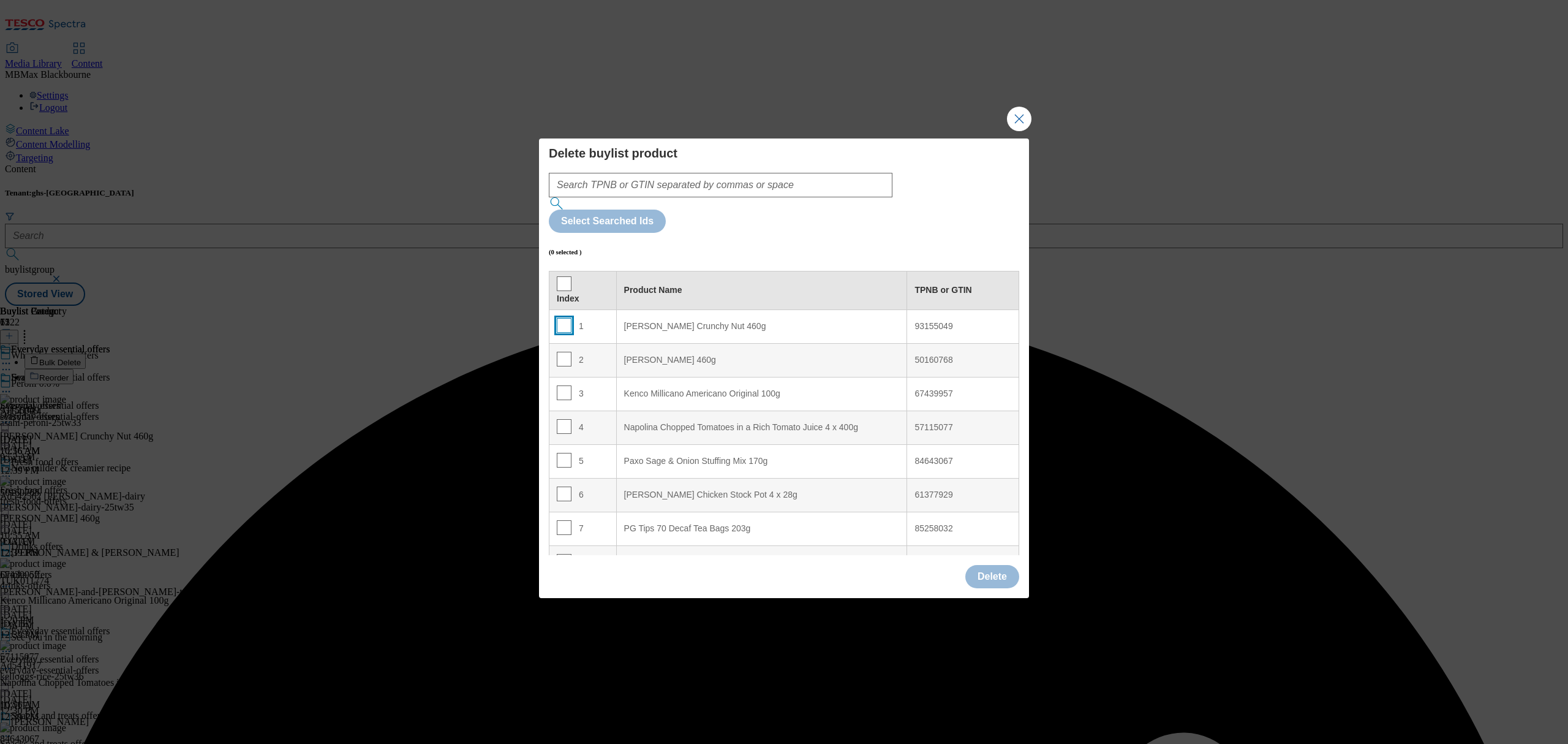
click at [566, 318] on input "Modal" at bounding box center [564, 325] width 15 height 15
checkbox input "true"
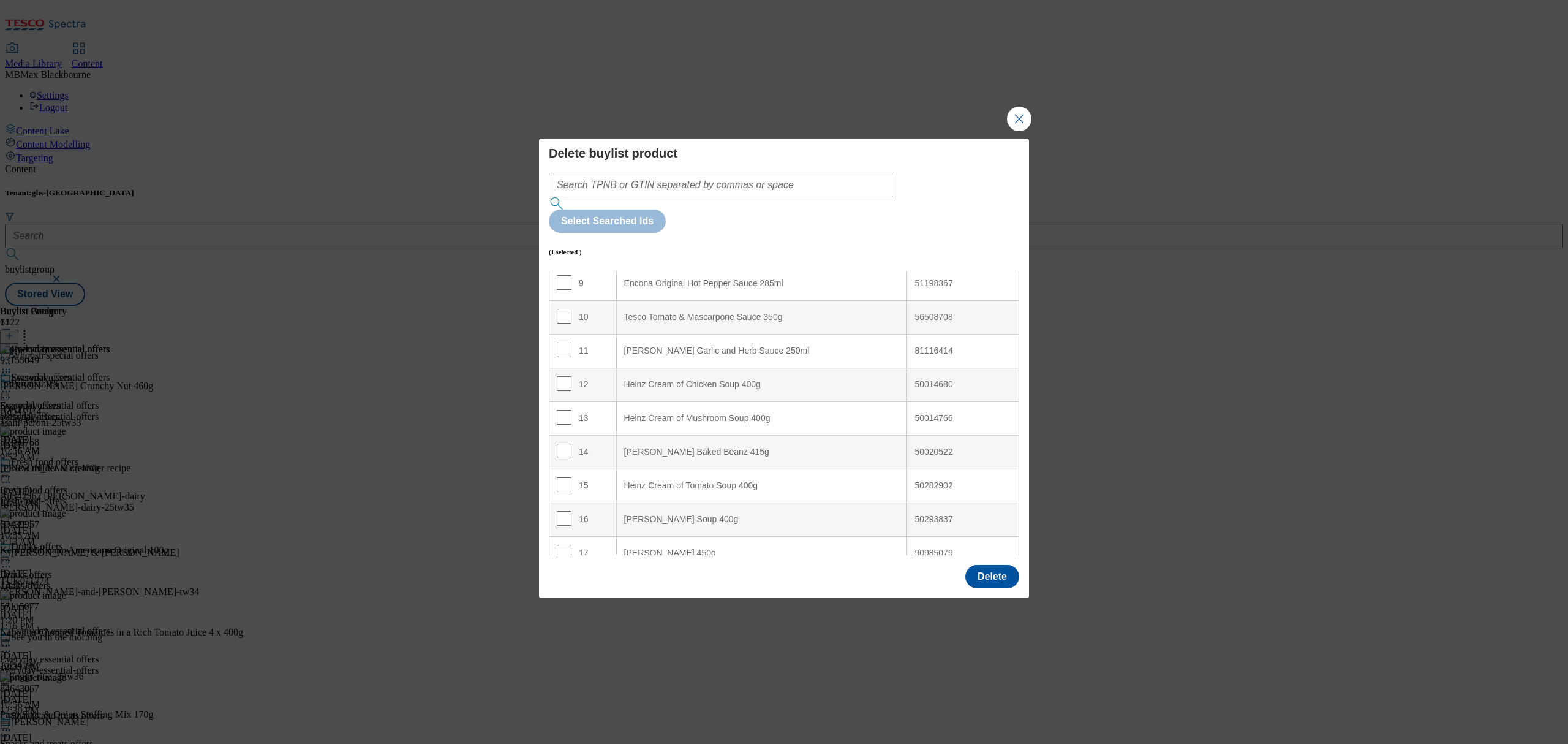
scroll to position [327, 0]
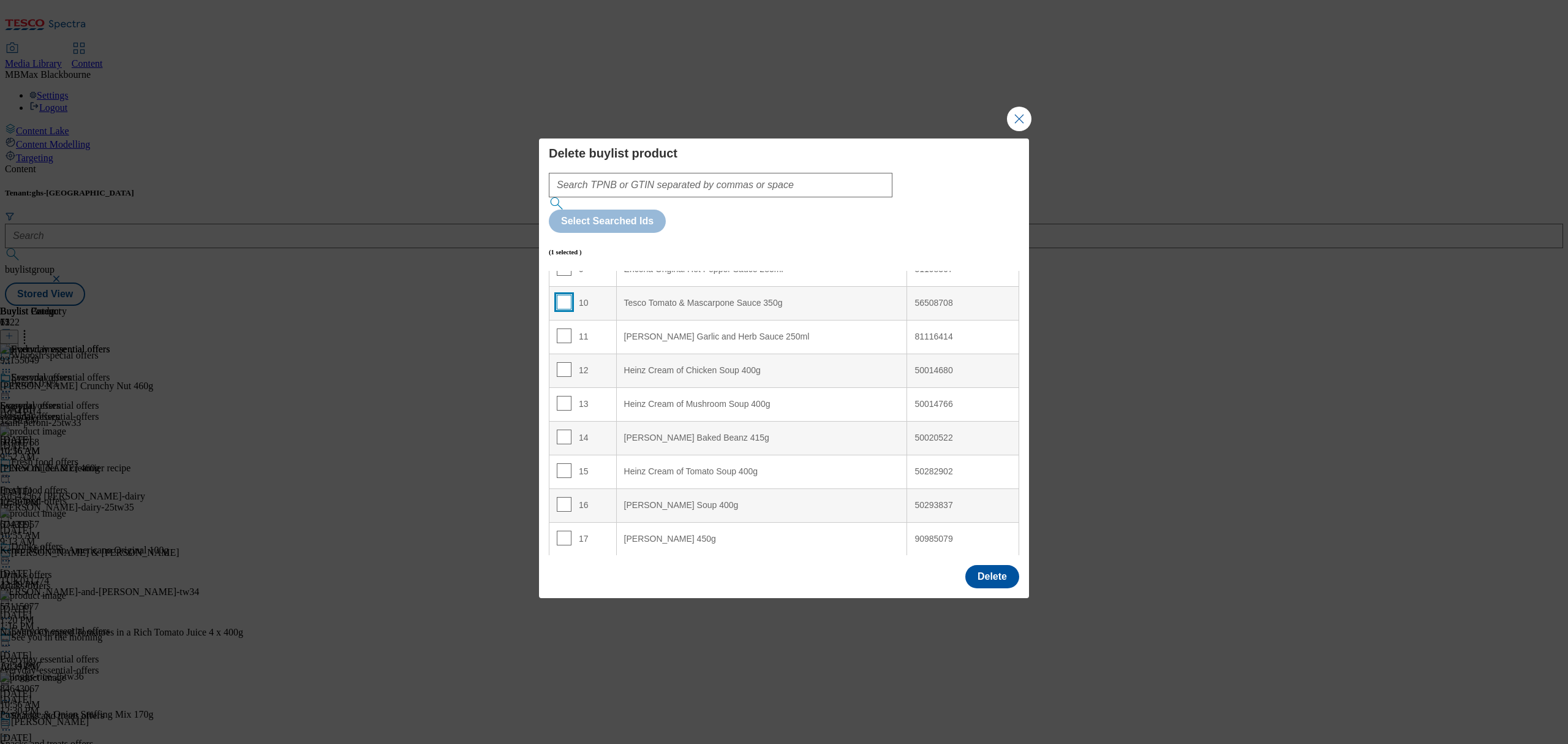
click at [557, 295] on input "Modal" at bounding box center [564, 302] width 15 height 15
checkbox input "true"
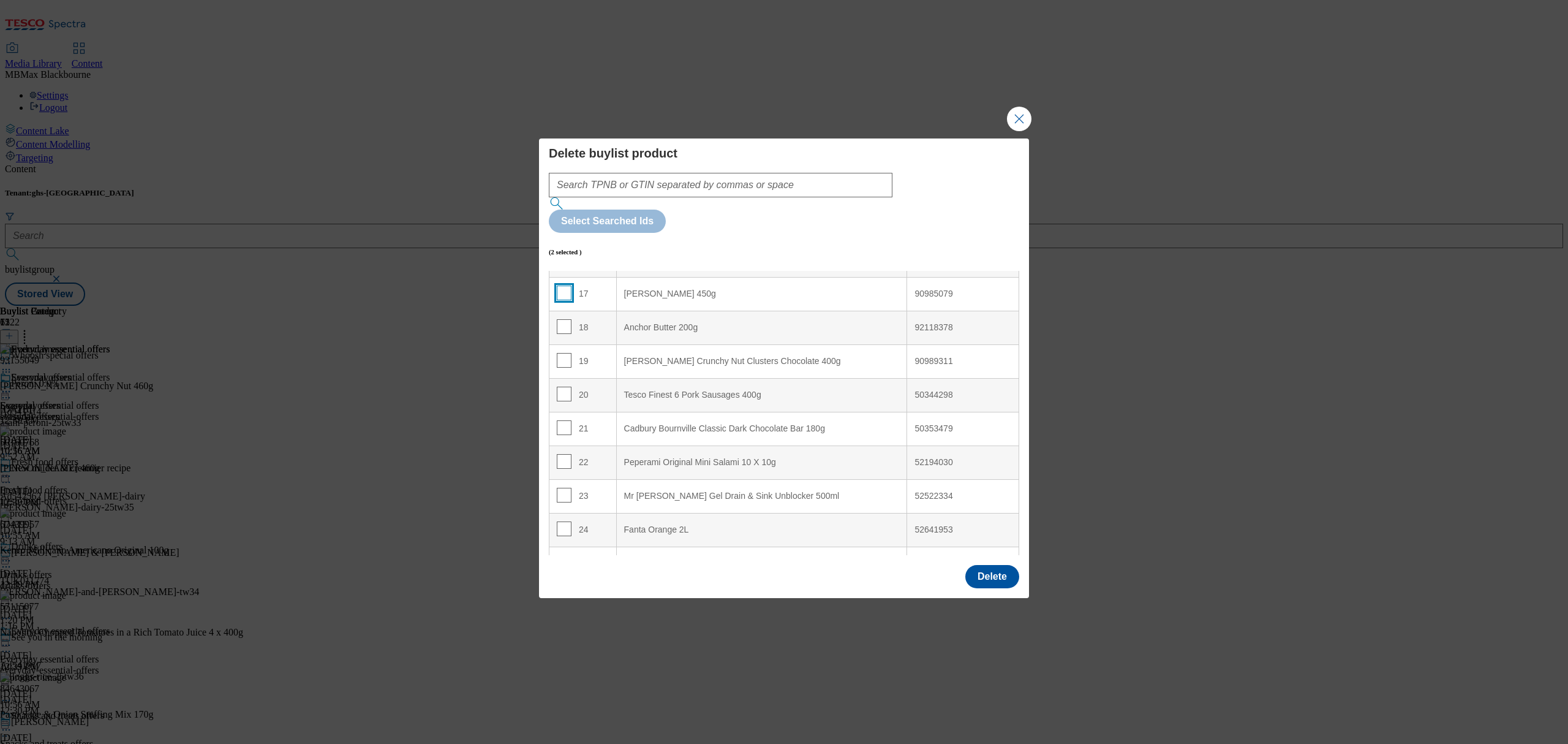
click at [562, 285] on input "Modal" at bounding box center [564, 292] width 15 height 15
checkbox input "true"
click at [562, 319] on input "Modal" at bounding box center [564, 326] width 15 height 15
checkbox input "true"
click at [566, 353] on input "Modal" at bounding box center [564, 360] width 15 height 15
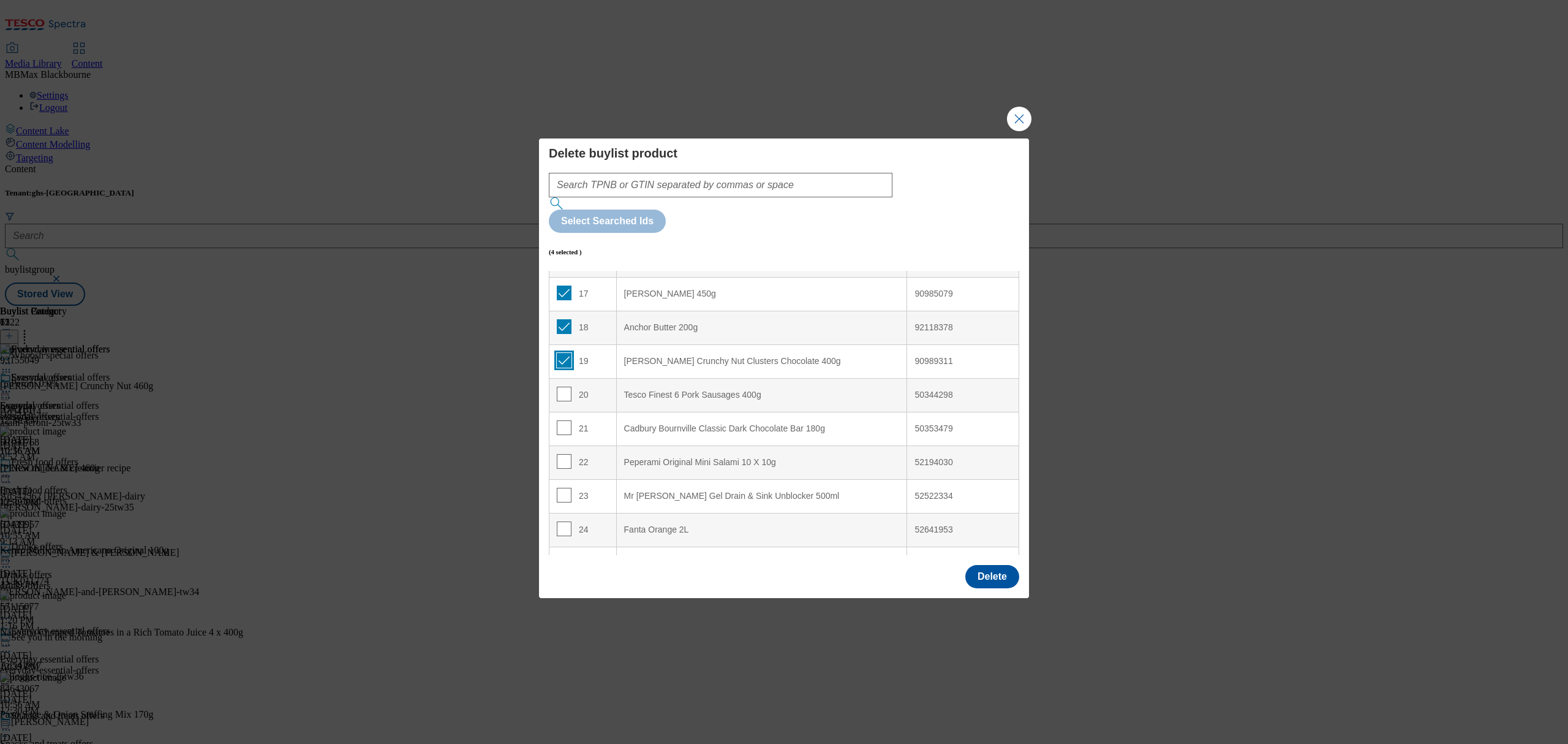
checkbox input "true"
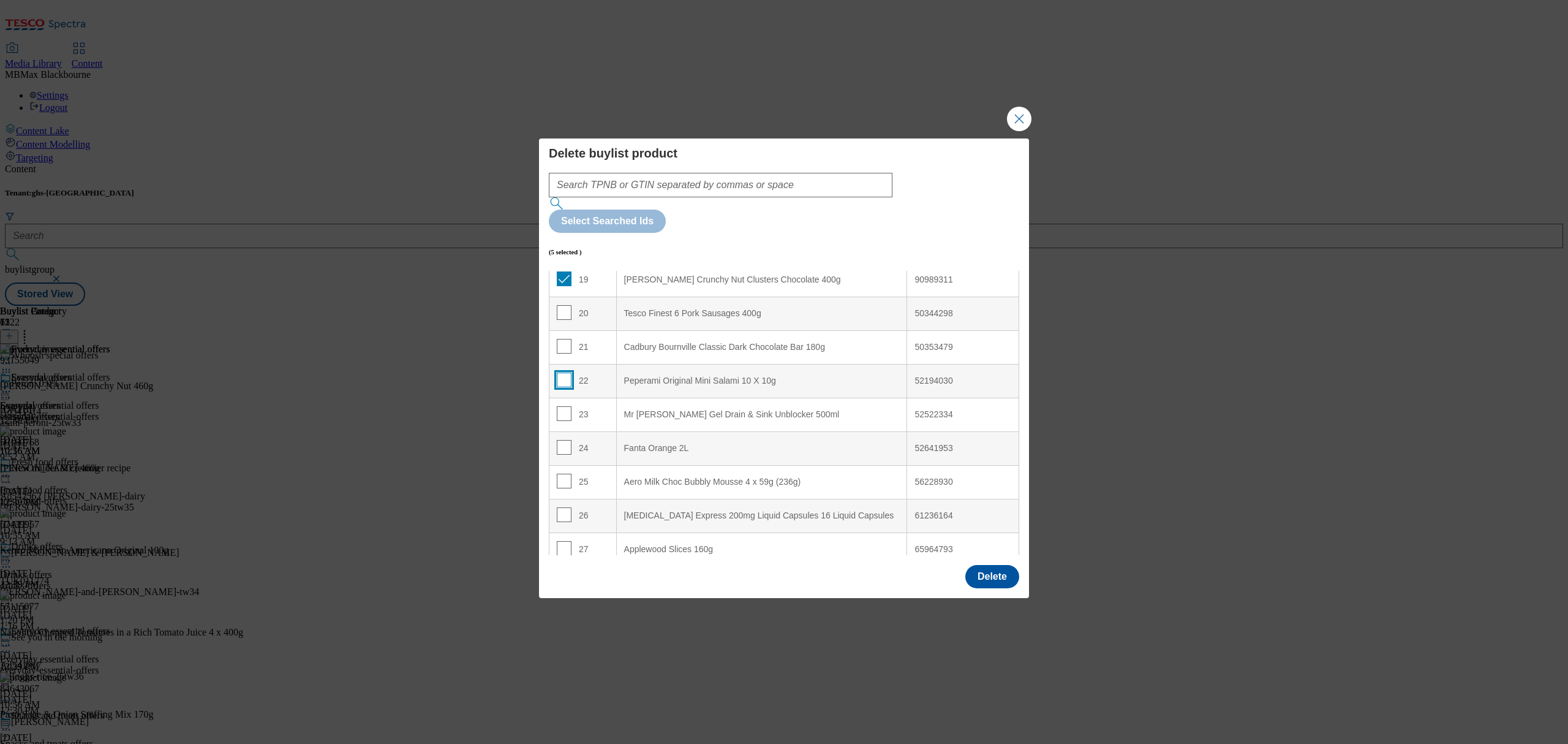
click at [566, 373] on input "Modal" at bounding box center [564, 380] width 15 height 15
checkbox input "true"
click at [568, 406] on input "Modal" at bounding box center [564, 413] width 15 height 15
checkbox input "true"
click at [562, 473] on input "Modal" at bounding box center [564, 480] width 15 height 15
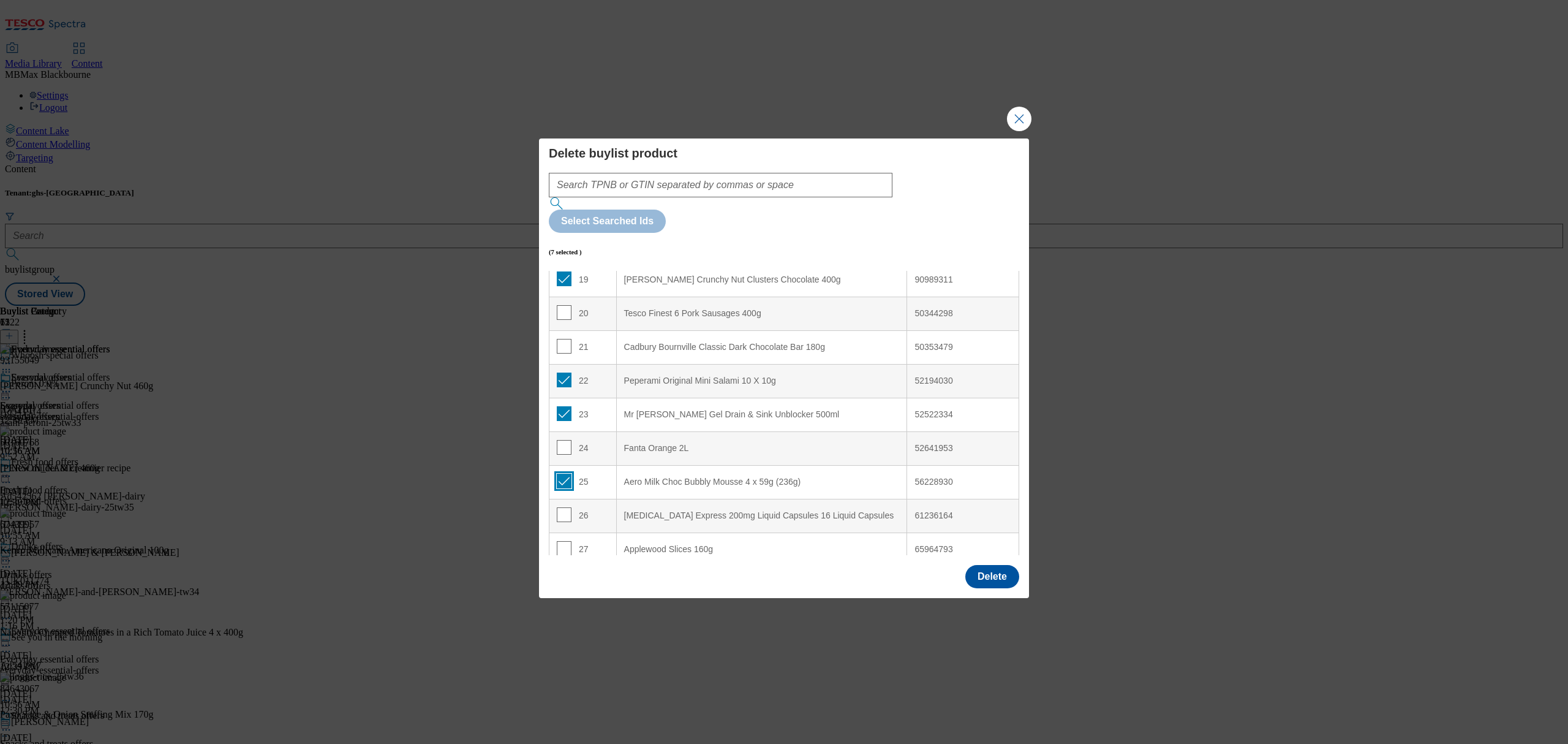
checkbox input "true"
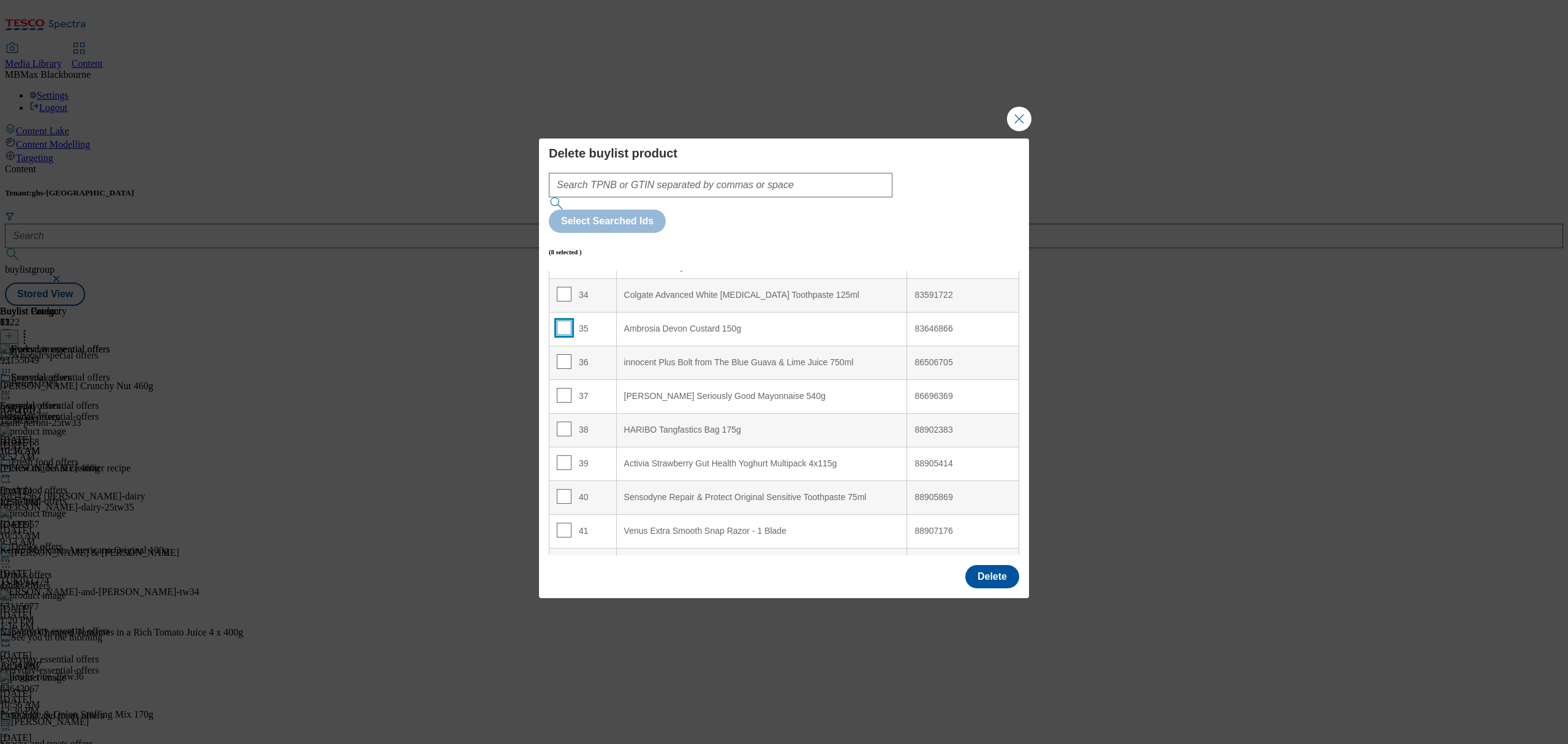
click at [564, 320] on input "Modal" at bounding box center [564, 327] width 15 height 15
checkbox input "true"
click at [566, 354] on input "Modal" at bounding box center [564, 361] width 15 height 15
checkbox input "true"
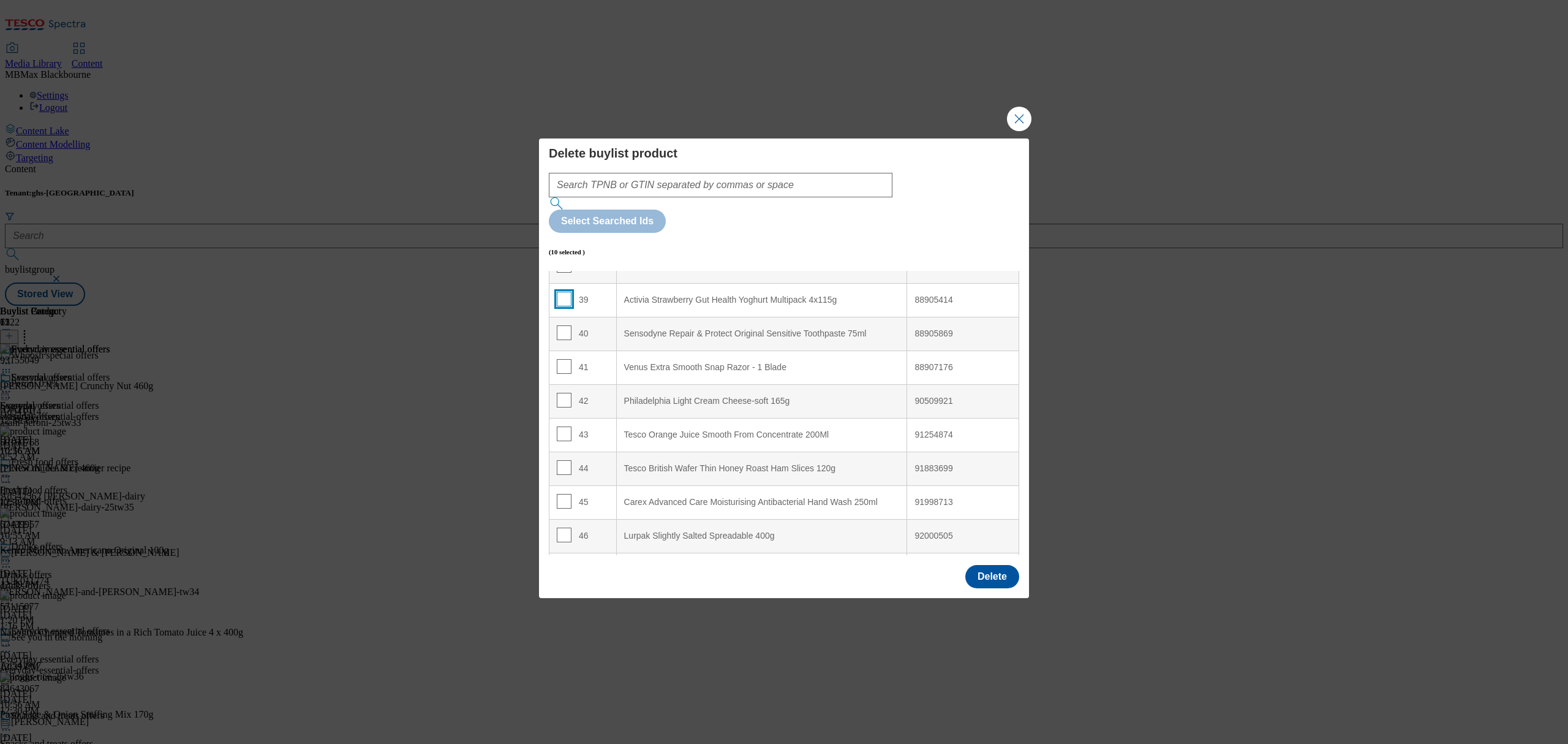
click at [562, 292] on input "Modal" at bounding box center [564, 299] width 15 height 15
checkbox input "true"
click at [567, 392] on input "Modal" at bounding box center [564, 399] width 15 height 15
checkbox input "true"
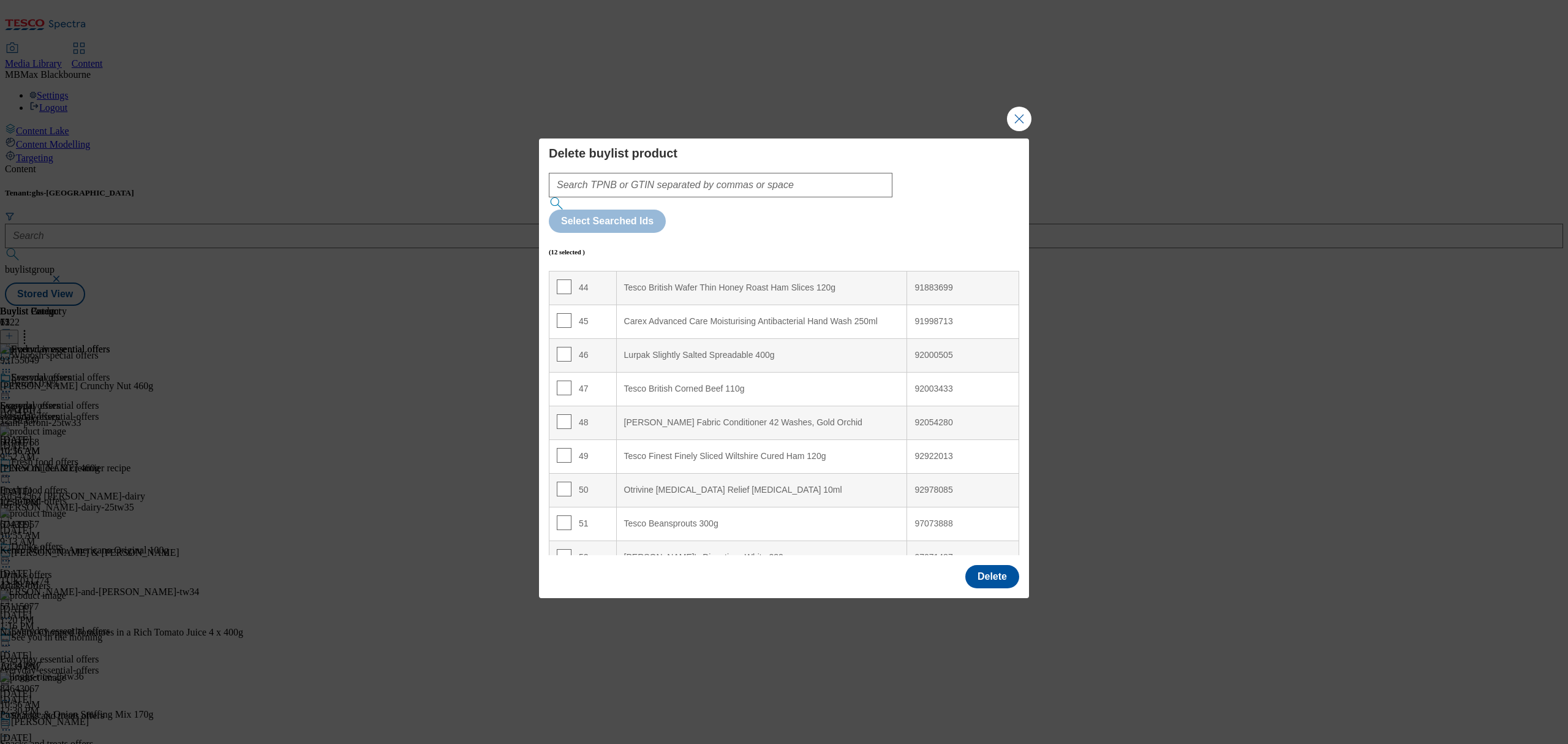
scroll to position [1552, 0]
click at [568, 282] on input "Modal" at bounding box center [564, 289] width 15 height 15
checkbox input "true"
click at [554, 341] on td "48" at bounding box center [583, 358] width 68 height 34
click at [557, 350] on input "Modal" at bounding box center [564, 357] width 15 height 15
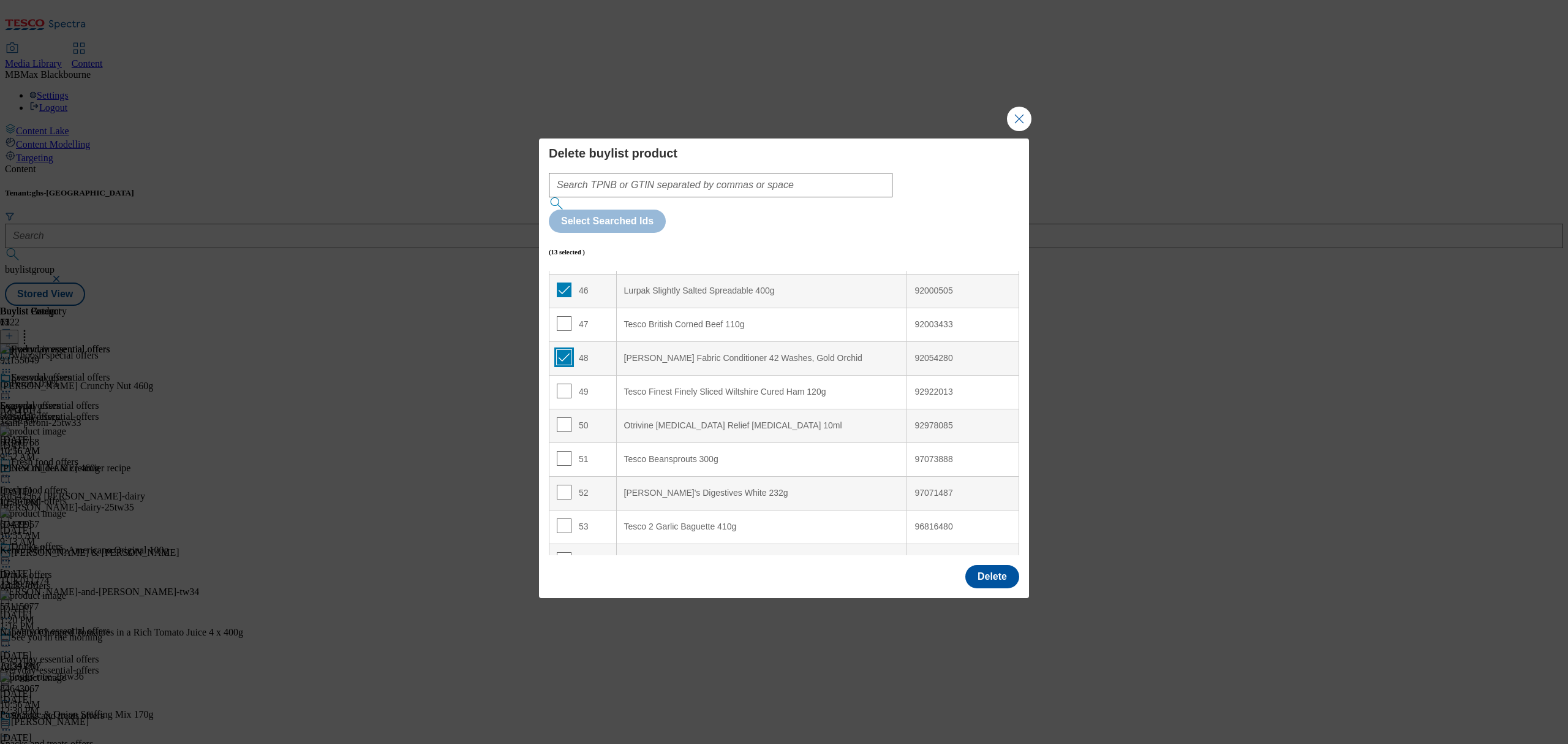
checkbox input "true"
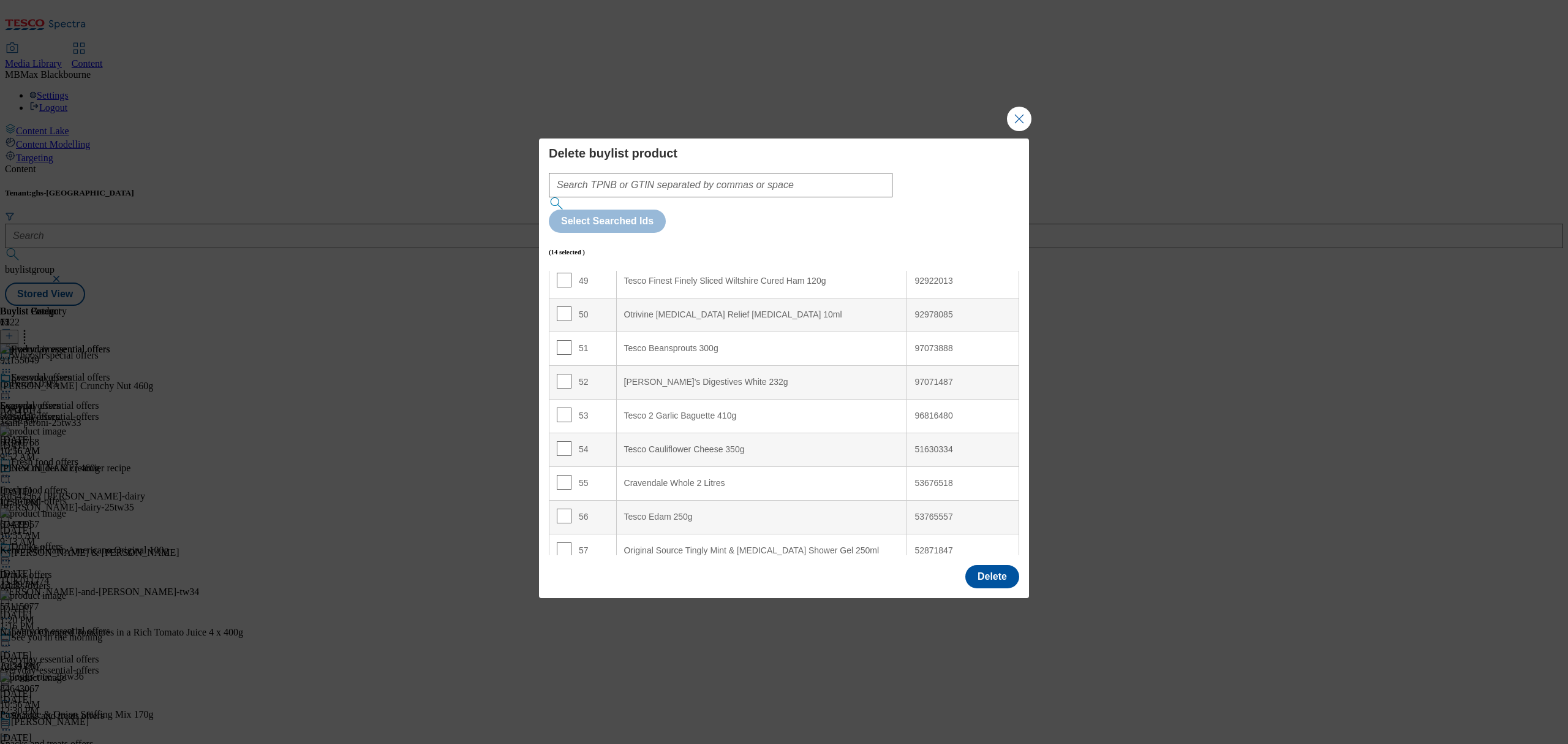
scroll to position [1633, 0]
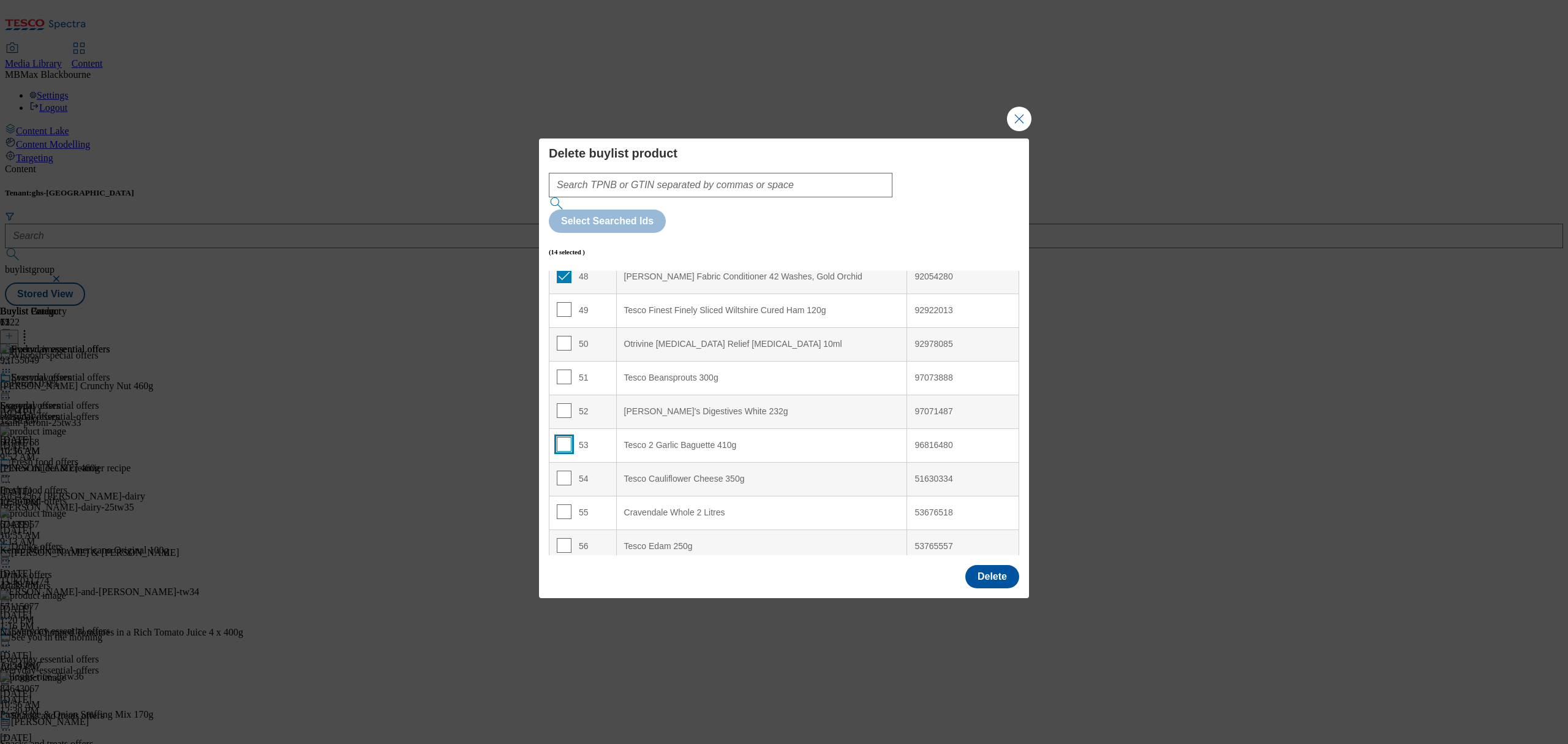
click at [557, 437] on input "Modal" at bounding box center [564, 444] width 15 height 15
checkbox input "true"
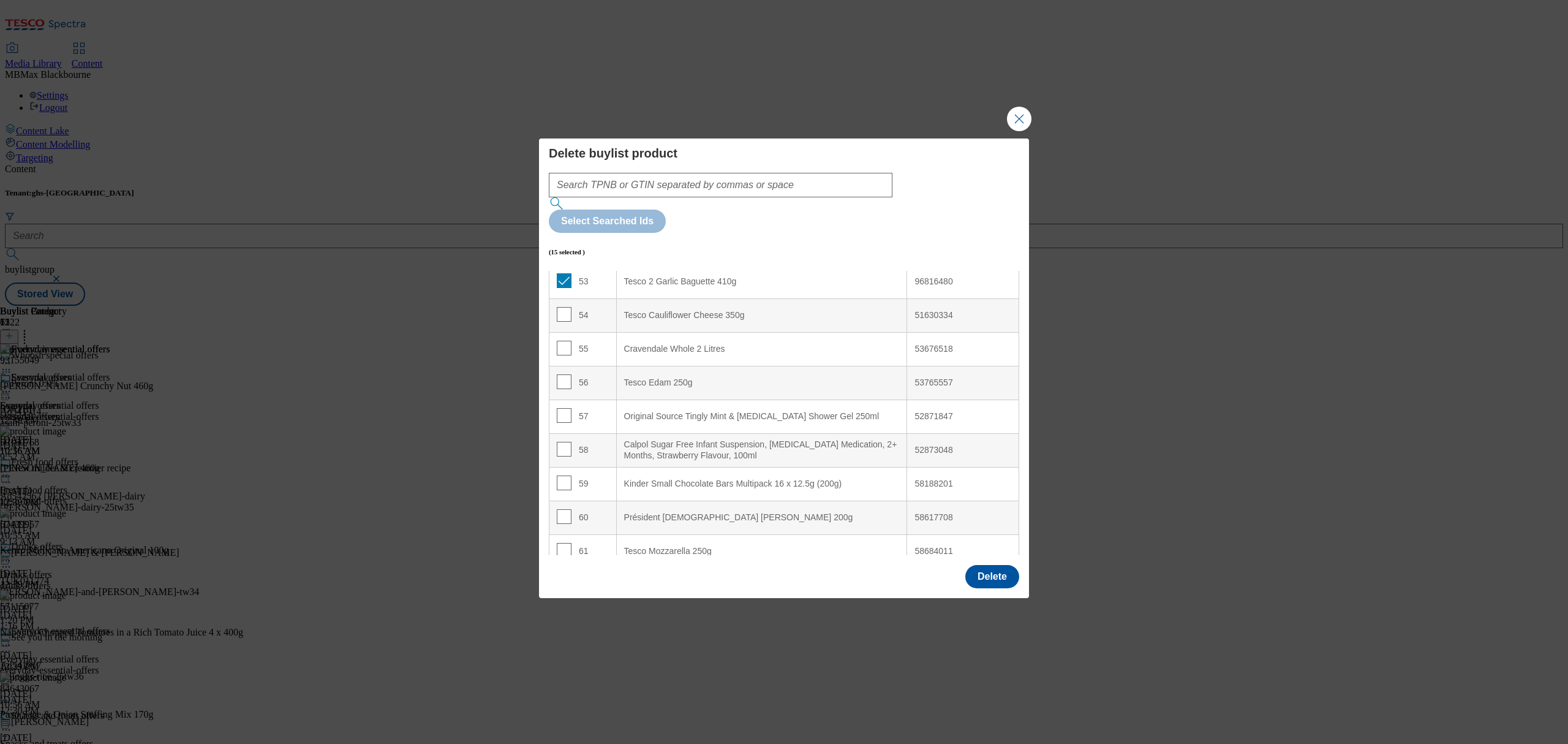
click at [554, 501] on td "60" at bounding box center [583, 517] width 68 height 34
click at [561, 509] on input "Modal" at bounding box center [564, 516] width 15 height 15
checkbox input "true"
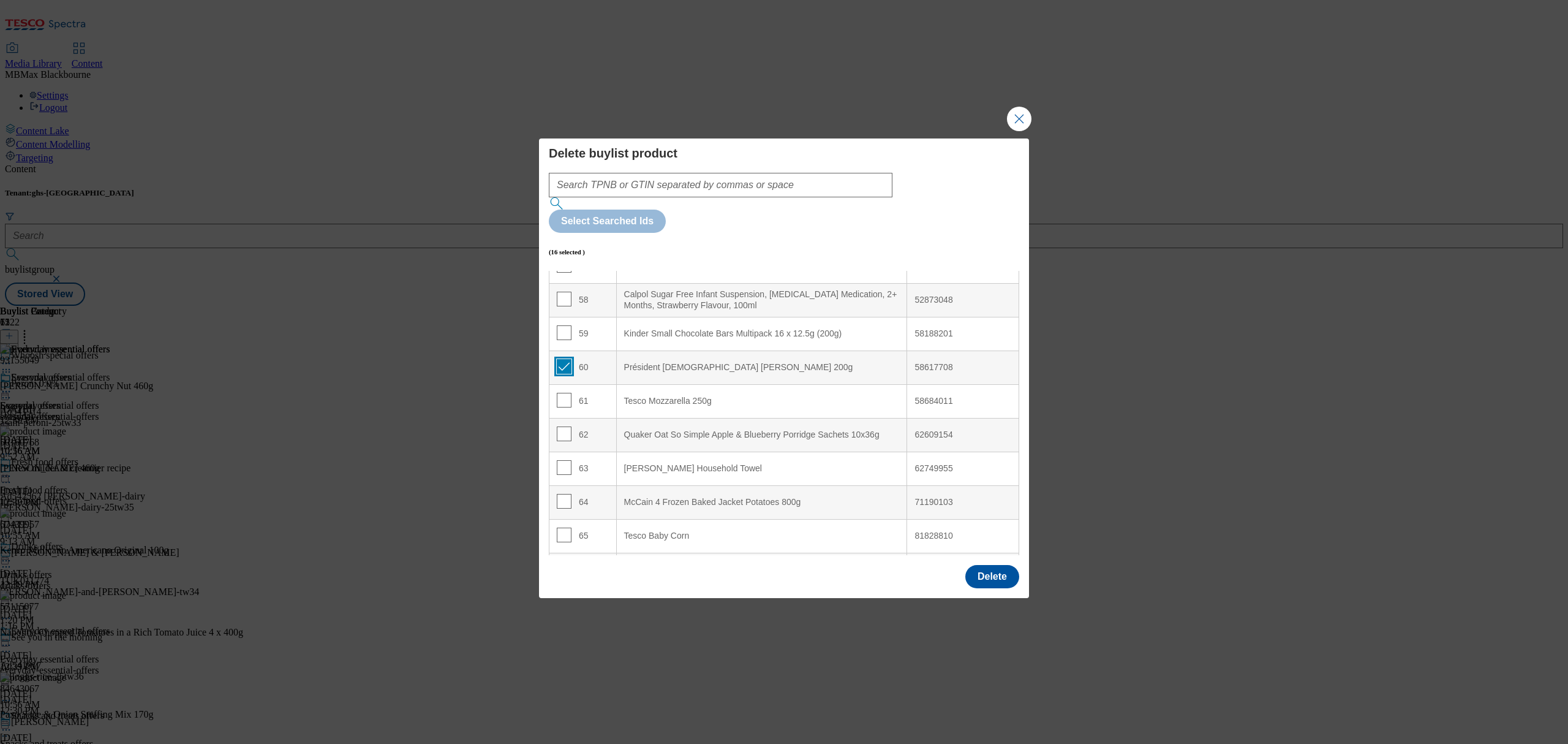
scroll to position [1960, 0]
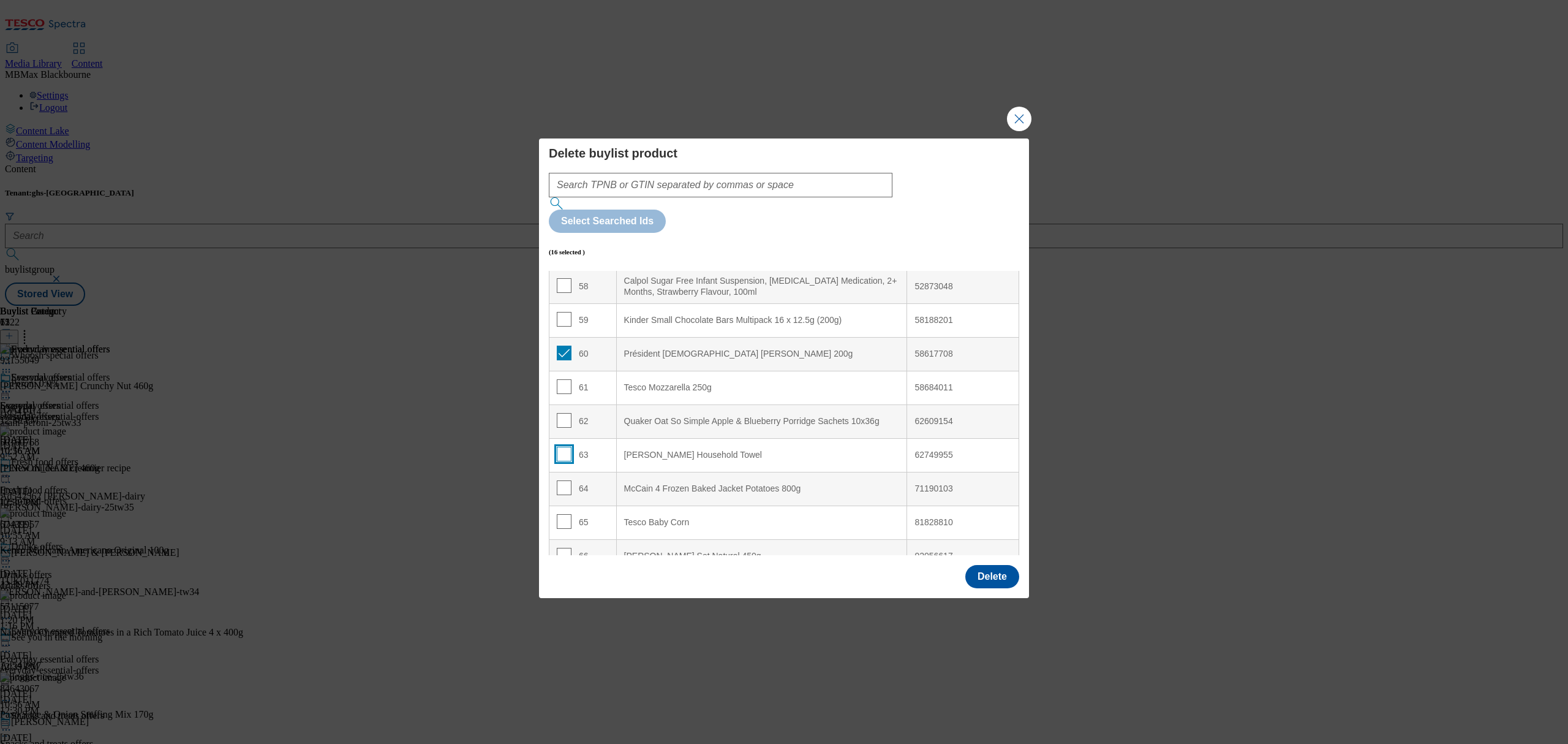
click at [568, 447] on input "Modal" at bounding box center [564, 454] width 15 height 15
checkbox input "true"
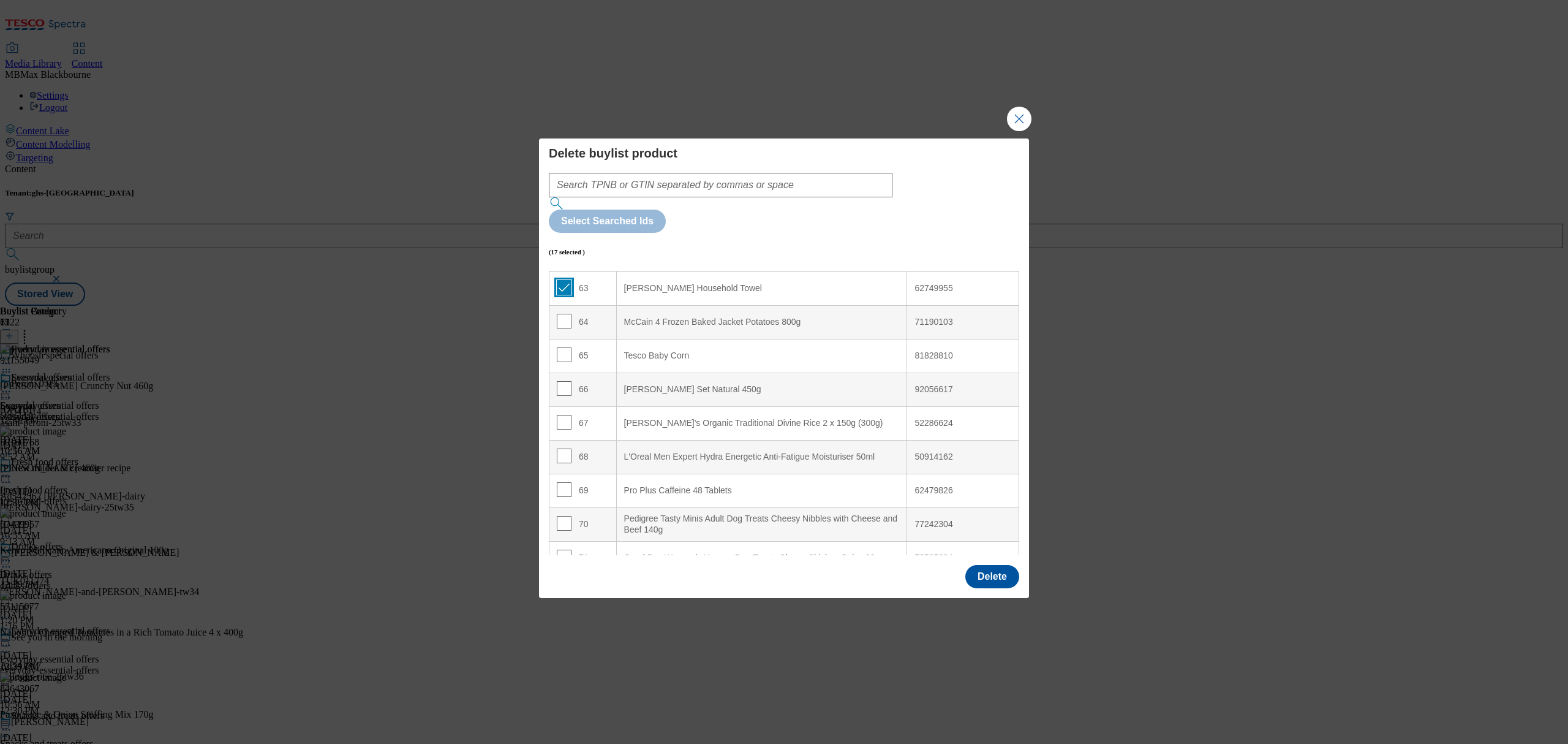
scroll to position [2142, 0]
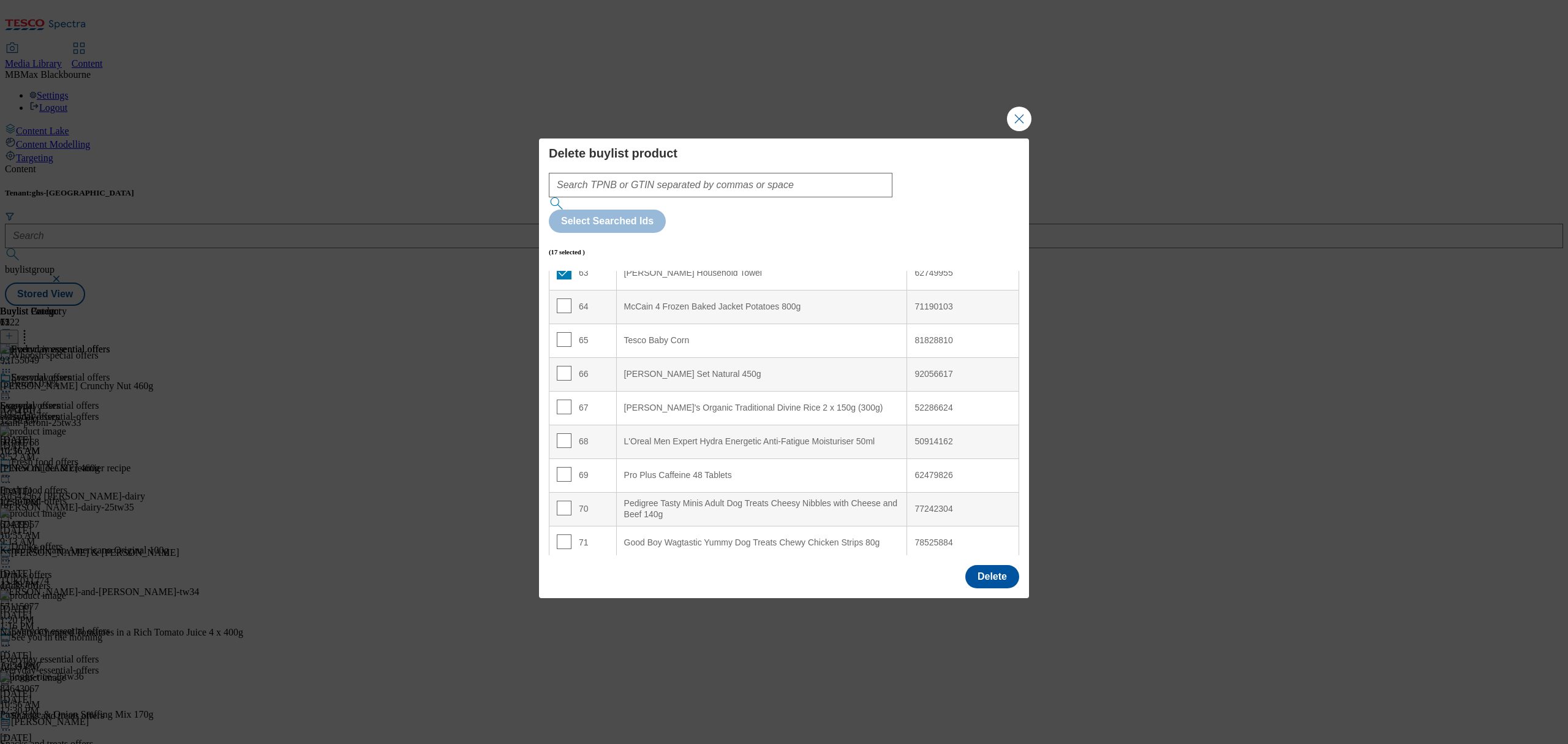
click at [571, 366] on div "66" at bounding box center [583, 375] width 52 height 18
click at [568, 366] on input "Modal" at bounding box center [564, 373] width 15 height 15
checkbox input "true"
click at [564, 399] on input "Modal" at bounding box center [564, 406] width 15 height 15
checkbox input "true"
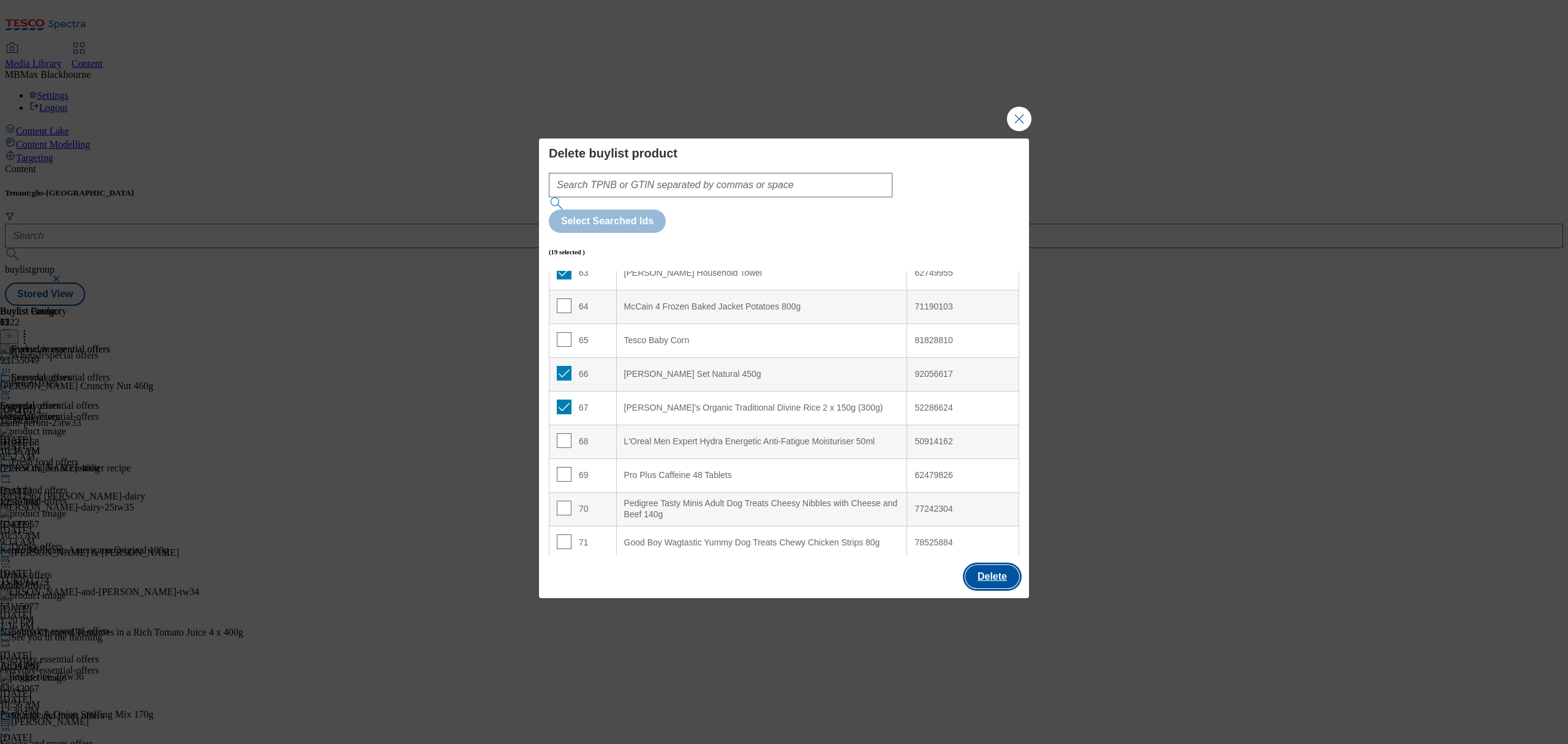
click at [1002, 565] on button "Delete" at bounding box center [992, 576] width 54 height 24
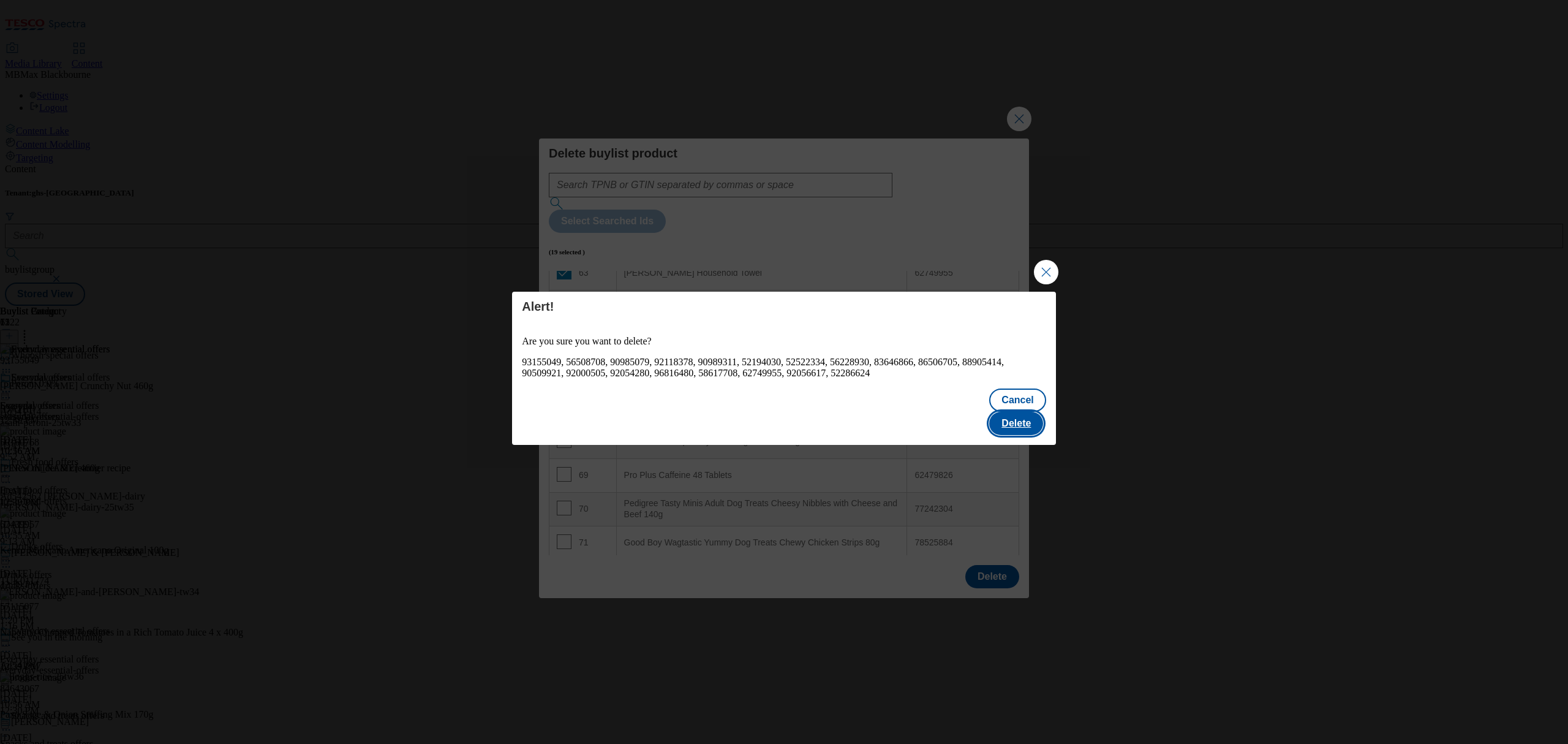
click at [1013, 411] on button "Delete" at bounding box center [1016, 423] width 54 height 24
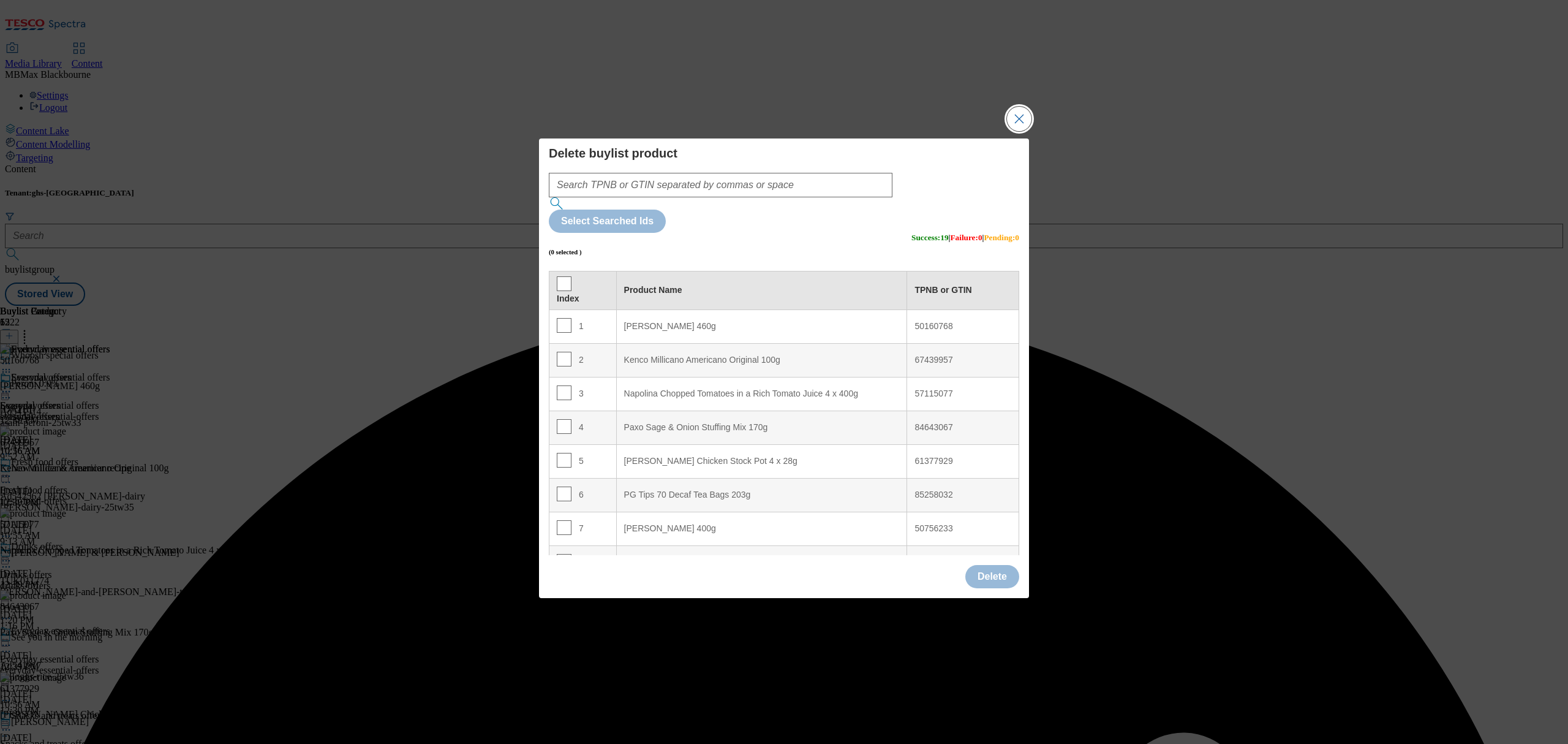
click at [1017, 131] on button "Close Modal" at bounding box center [1019, 118] width 24 height 24
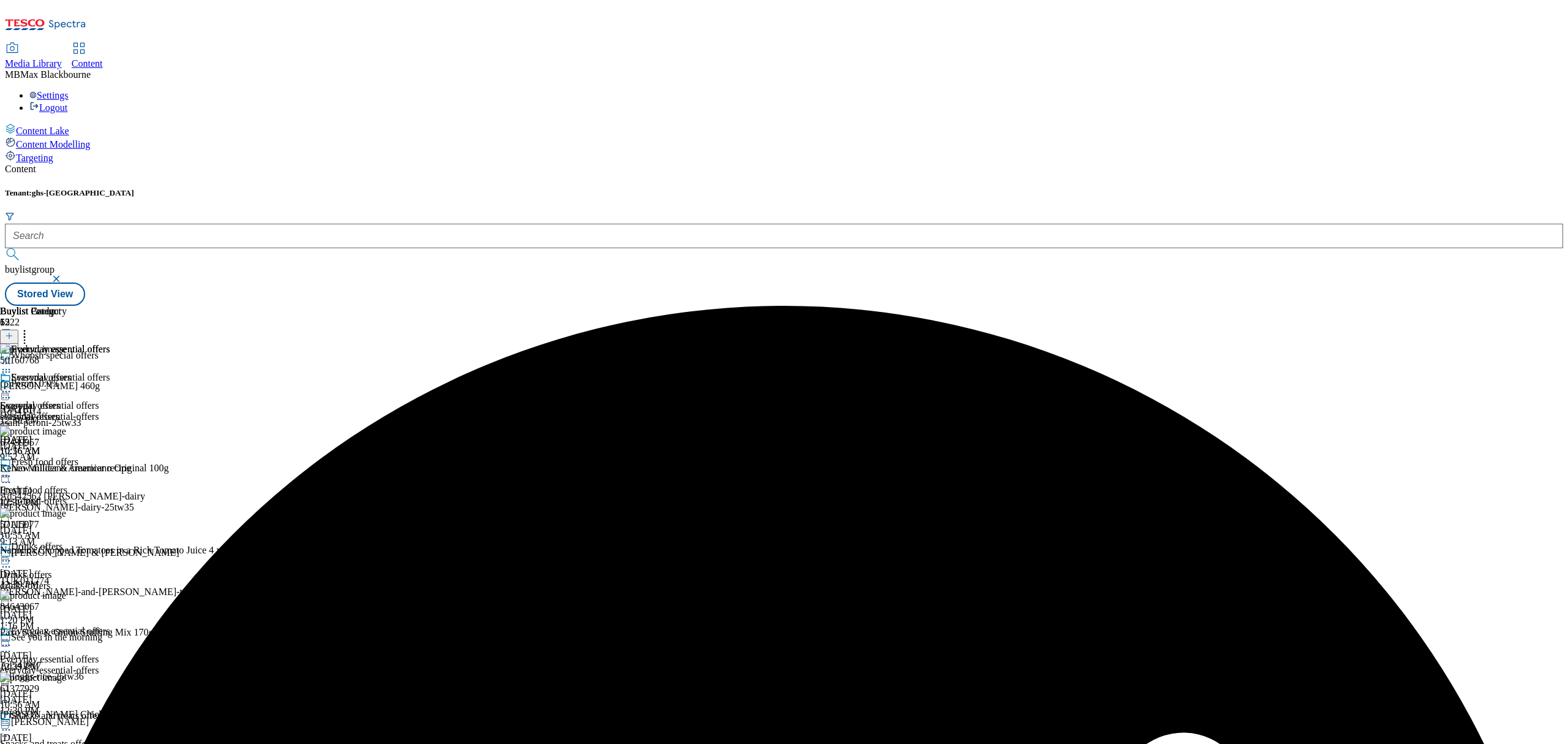
click at [12, 385] on icon at bounding box center [6, 391] width 12 height 12
click at [57, 410] on button "Edit" at bounding box center [40, 417] width 32 height 14
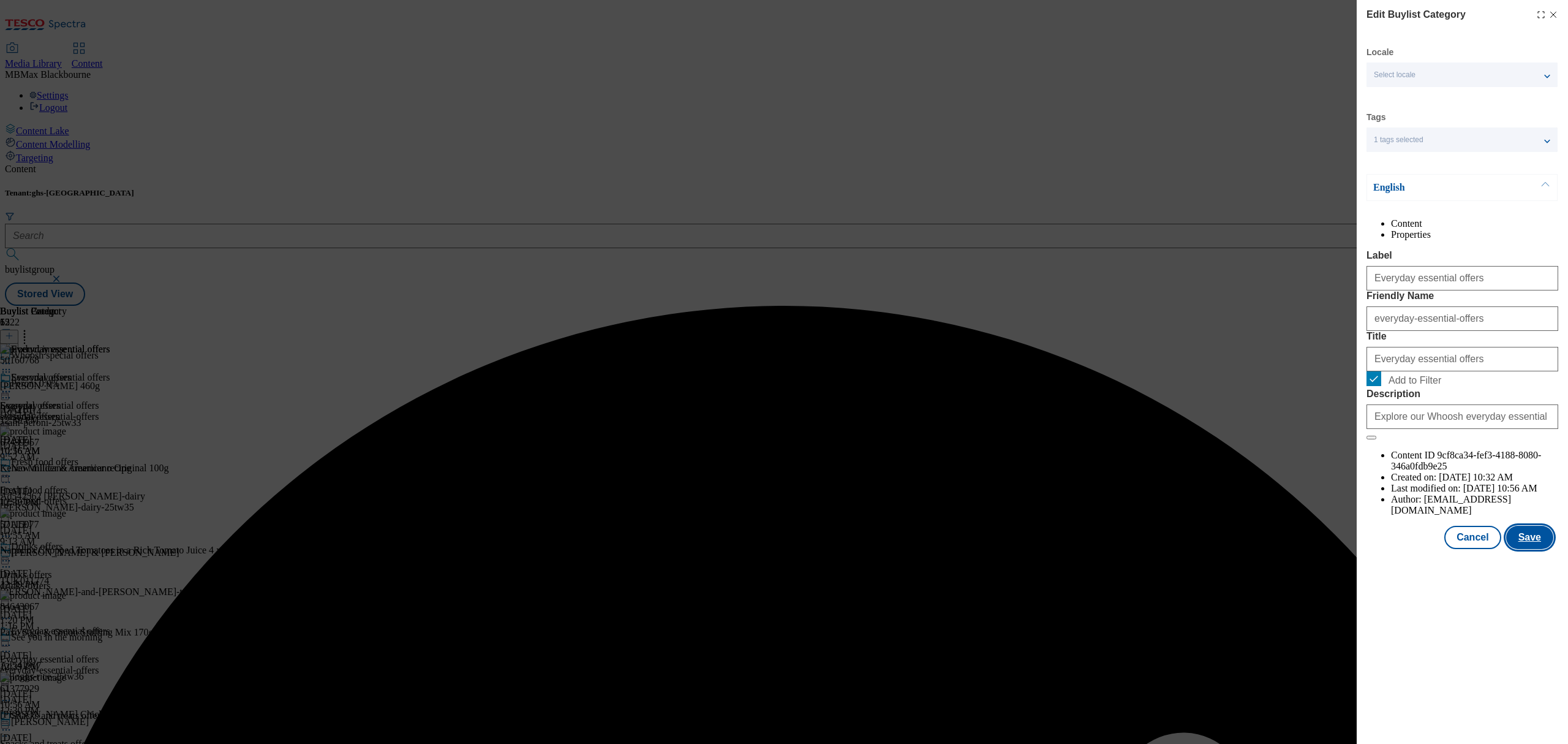
click at [1539, 549] on button "Save" at bounding box center [1530, 537] width 47 height 24
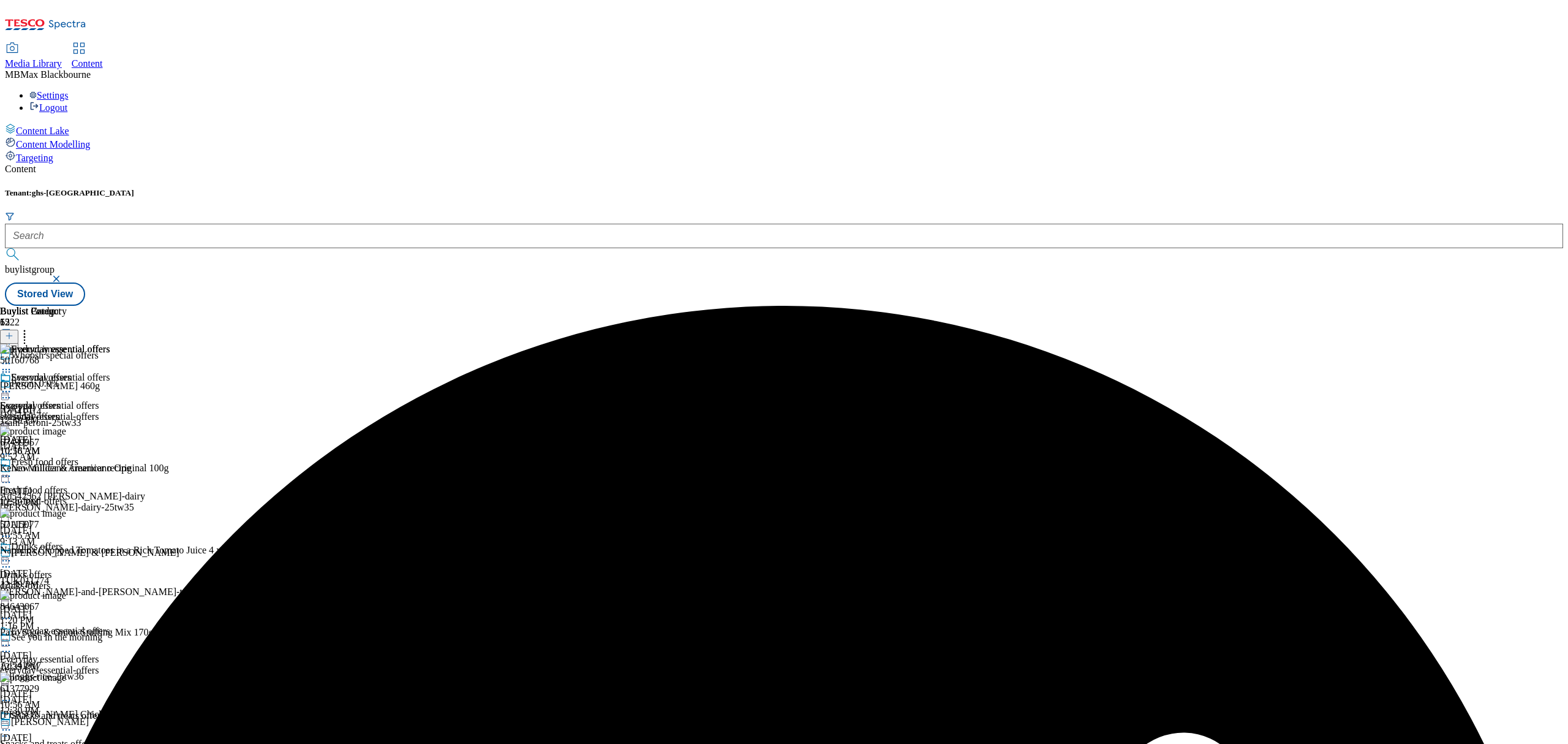
click at [110, 372] on div "Everyday essential offers" at bounding box center [55, 386] width 110 height 28
click at [12, 385] on icon at bounding box center [6, 391] width 12 height 12
click at [67, 469] on span "Preview" at bounding box center [52, 474] width 29 height 9
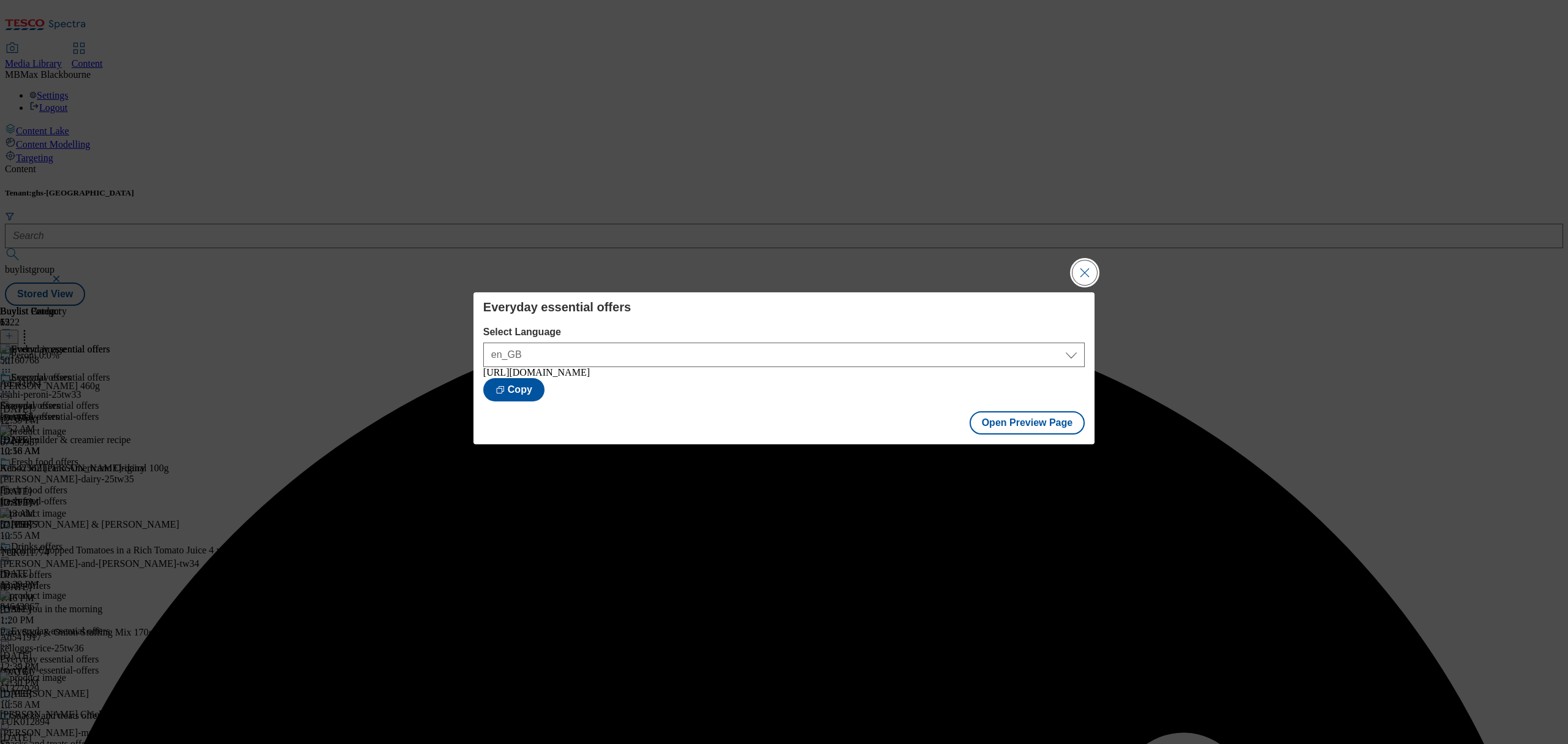
click at [1077, 261] on button "Close Modal" at bounding box center [1085, 273] width 24 height 24
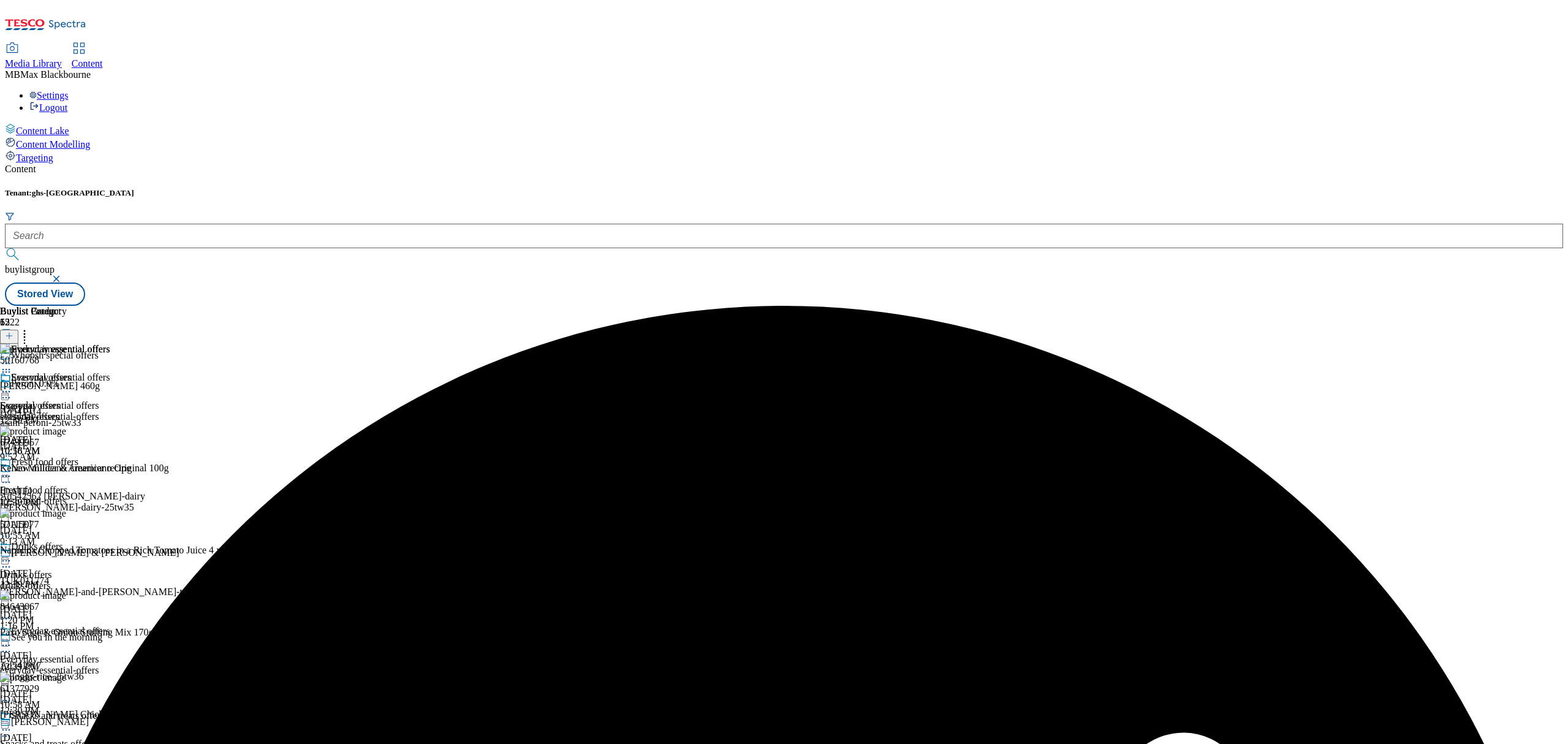
click at [12, 385] on icon at bounding box center [6, 391] width 12 height 12
click at [65, 512] on span "Publish" at bounding box center [52, 516] width 27 height 9
click at [93, 738] on div "Snacks and treats offers" at bounding box center [46, 743] width 93 height 11
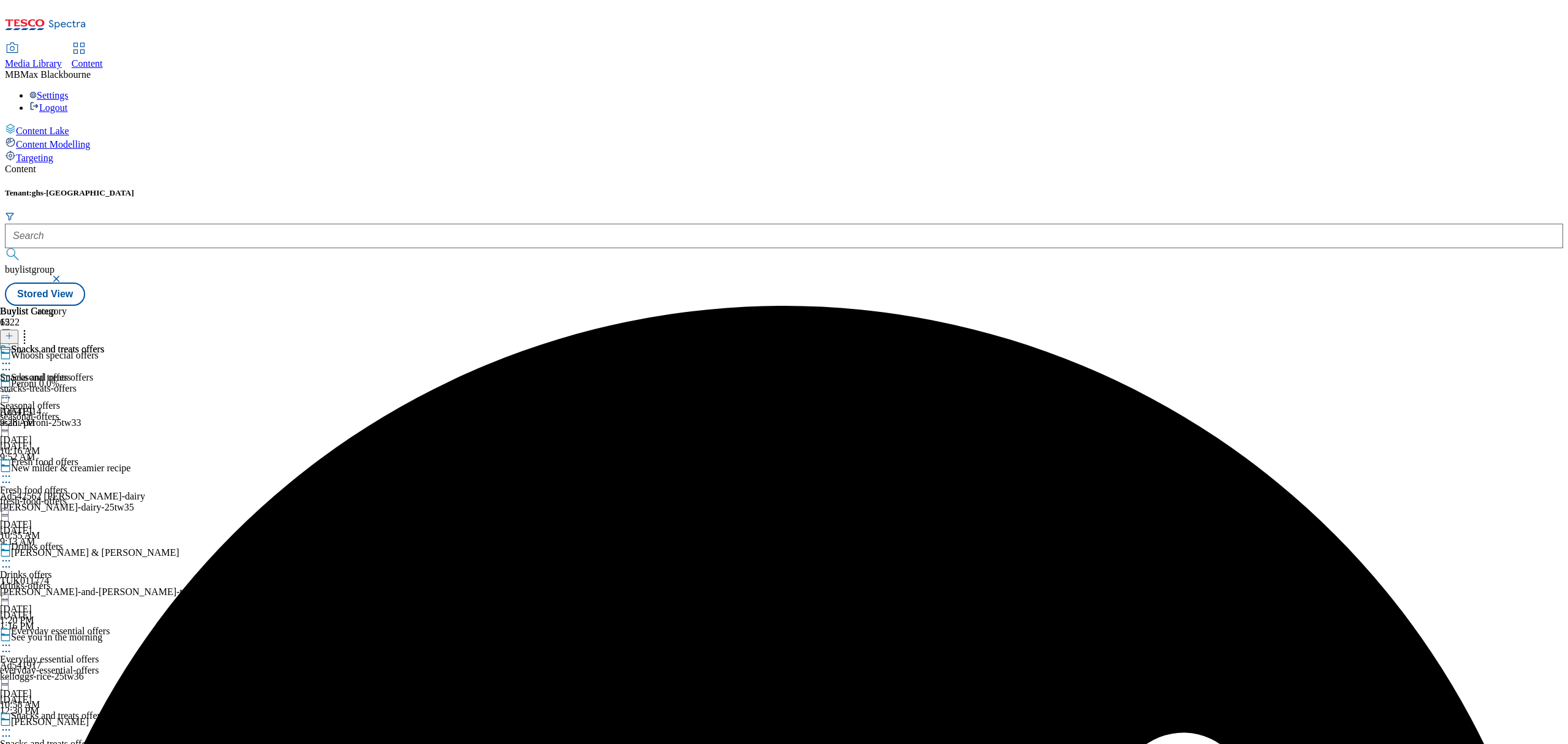
click at [104, 344] on div "Snacks and treats offers" at bounding box center [57, 349] width 93 height 11
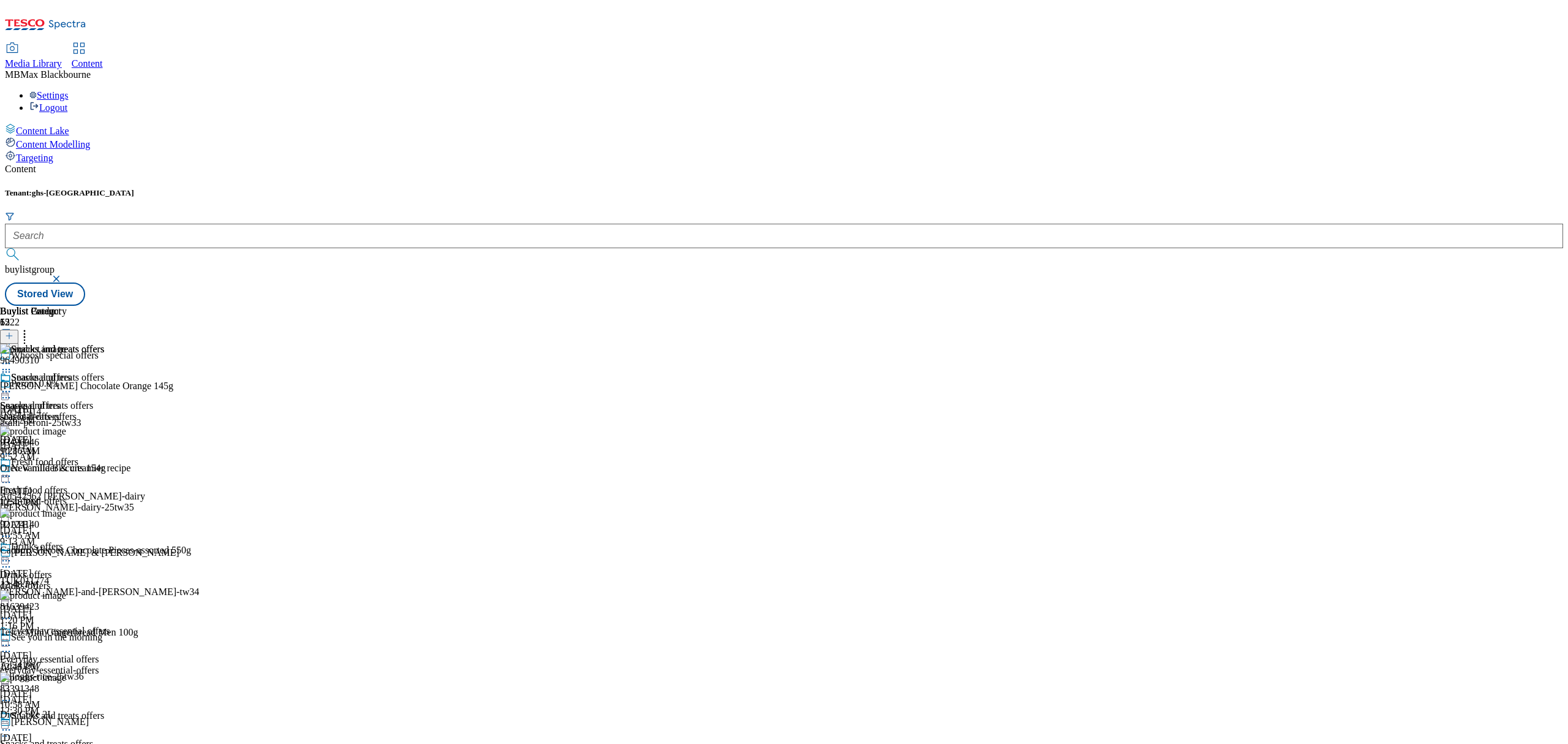
click at [12, 385] on icon at bounding box center [6, 391] width 12 height 12
click at [77, 526] on span "Un-publish" at bounding box center [58, 530] width 39 height 9
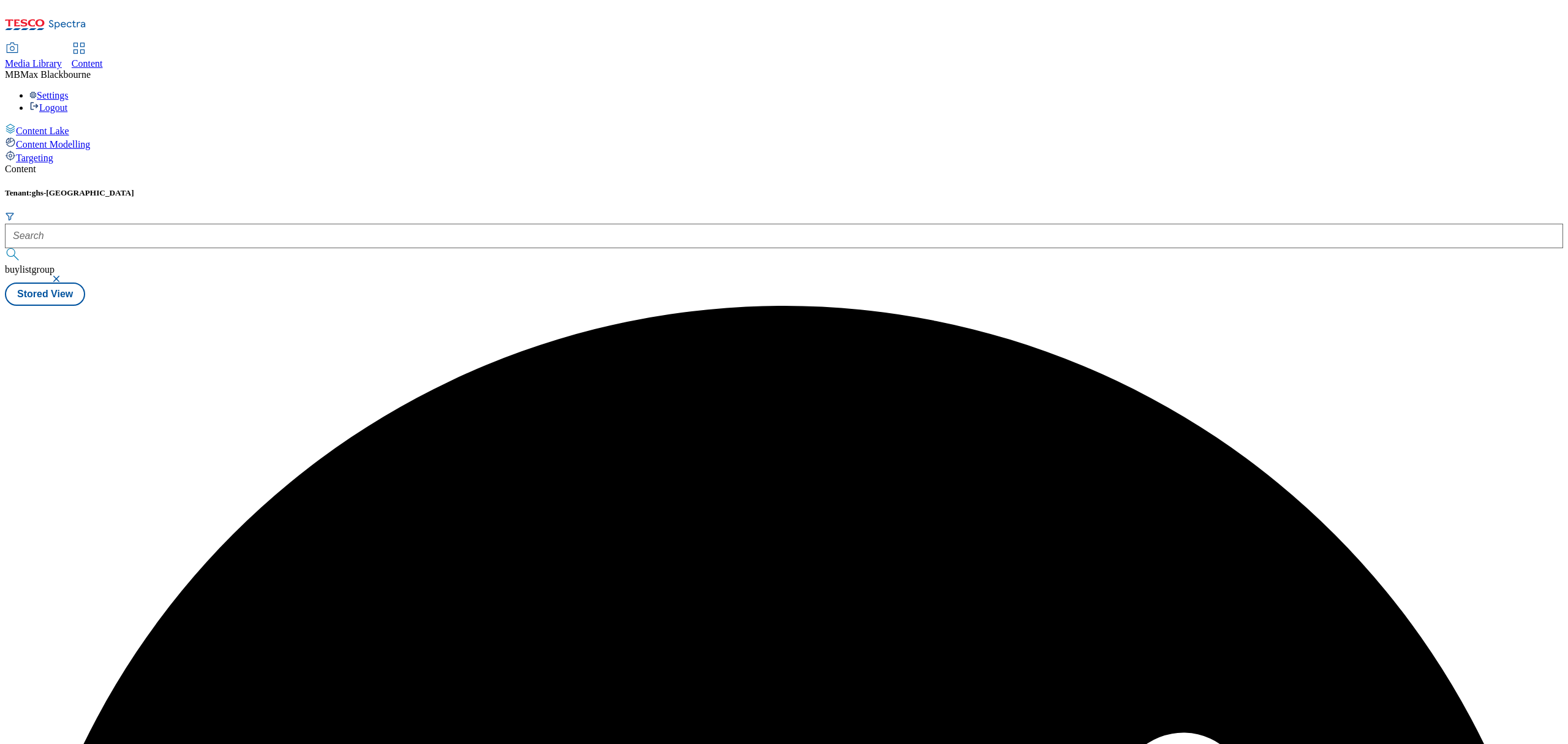
click at [799, 306] on div "Buylist Product 52 96490310 [PERSON_NAME] Chocolate Orange 145g [DATE] 9:26 AM …" at bounding box center [784, 306] width 1558 height 0
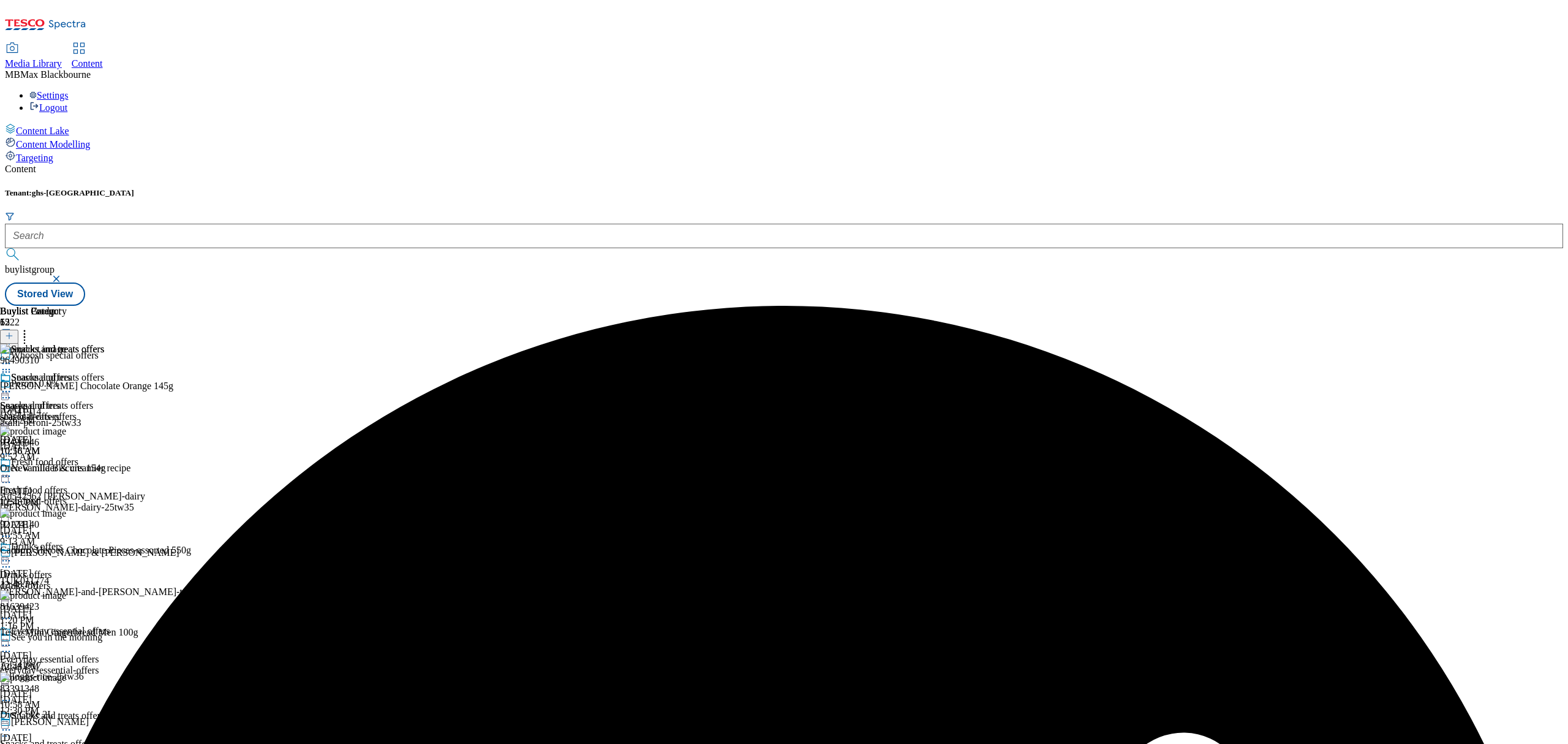
click at [12, 385] on icon at bounding box center [6, 391] width 12 height 12
click at [79, 483] on span "Un-preview" at bounding box center [59, 488] width 41 height 9
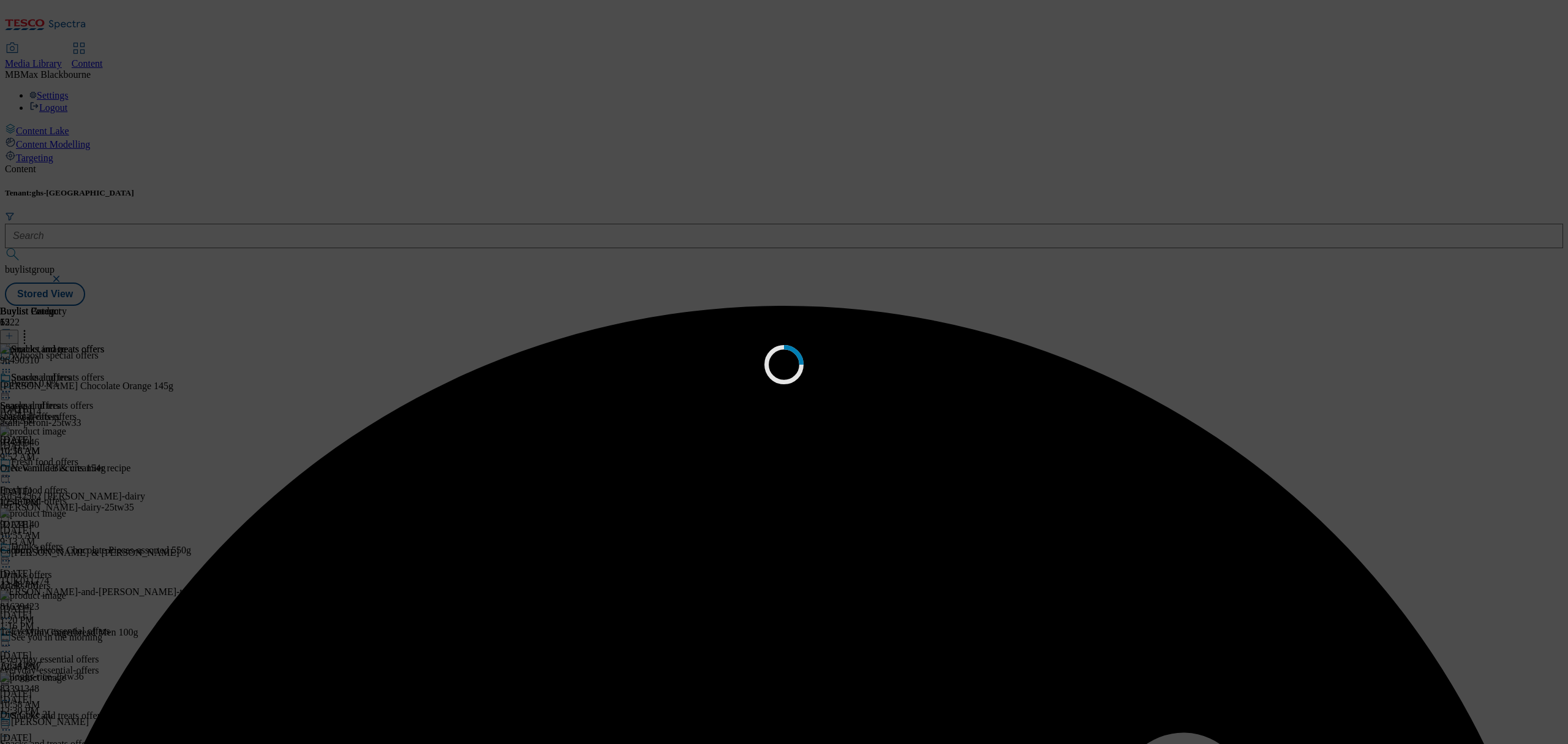
click at [1064, 143] on div "Loading" at bounding box center [784, 372] width 1568 height 744
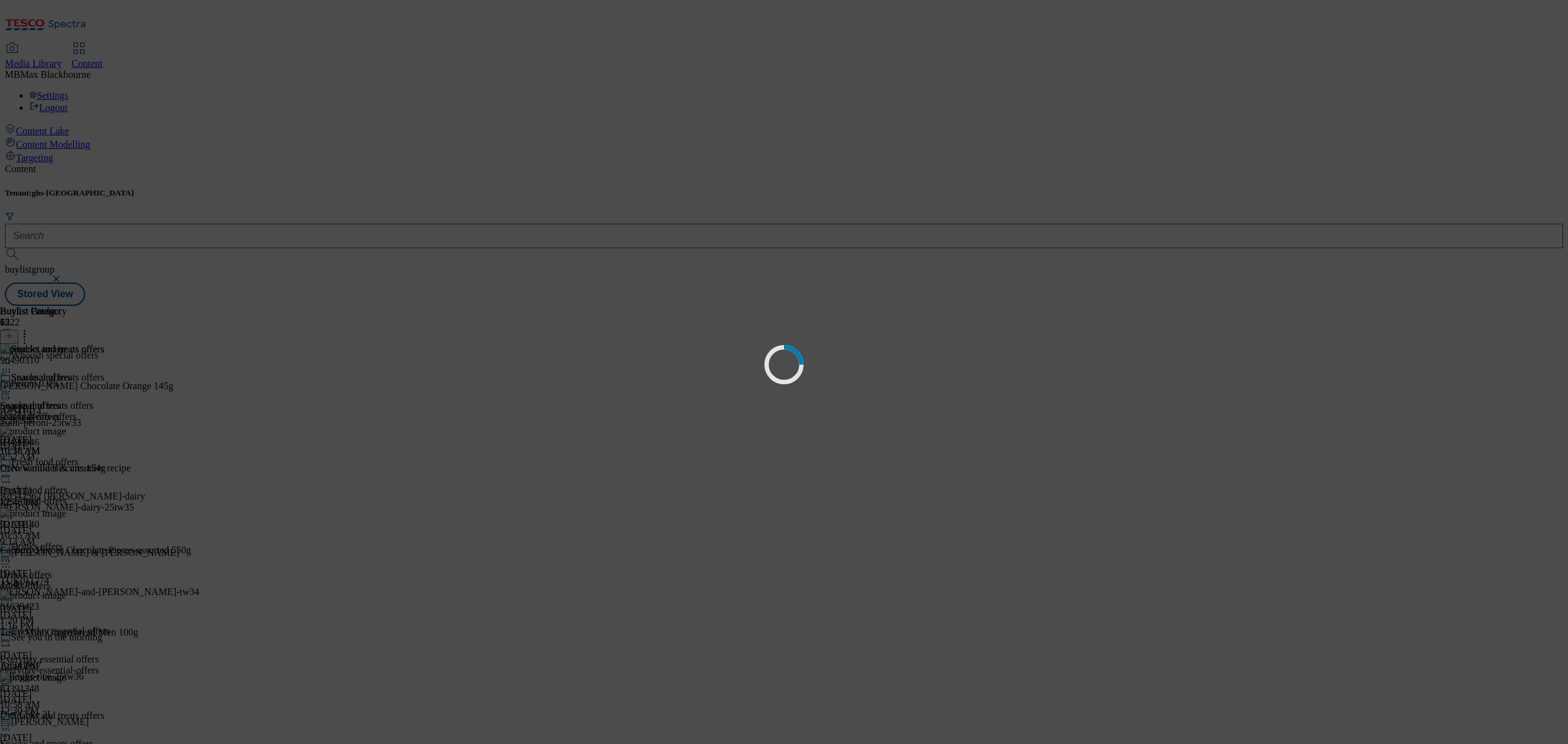
click at [1053, 164] on div "Content Tenant: ghs-uk buylistgroup Stored View Buylist Group 6522 Whoosh speci…" at bounding box center [784, 234] width 1558 height 142
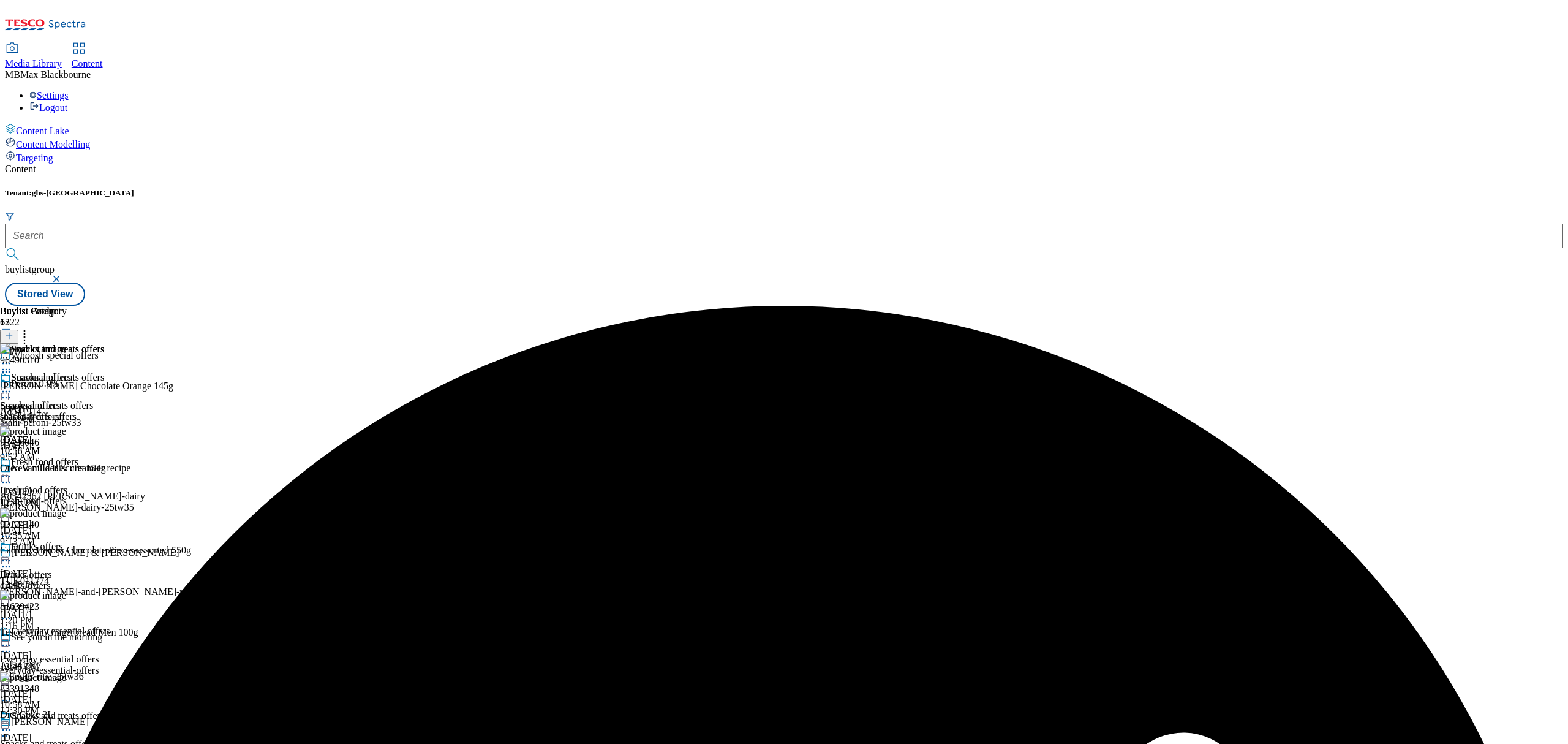
click at [191, 306] on header "Buylist Product 52" at bounding box center [96, 325] width 191 height 38
click at [31, 328] on icon at bounding box center [24, 334] width 12 height 12
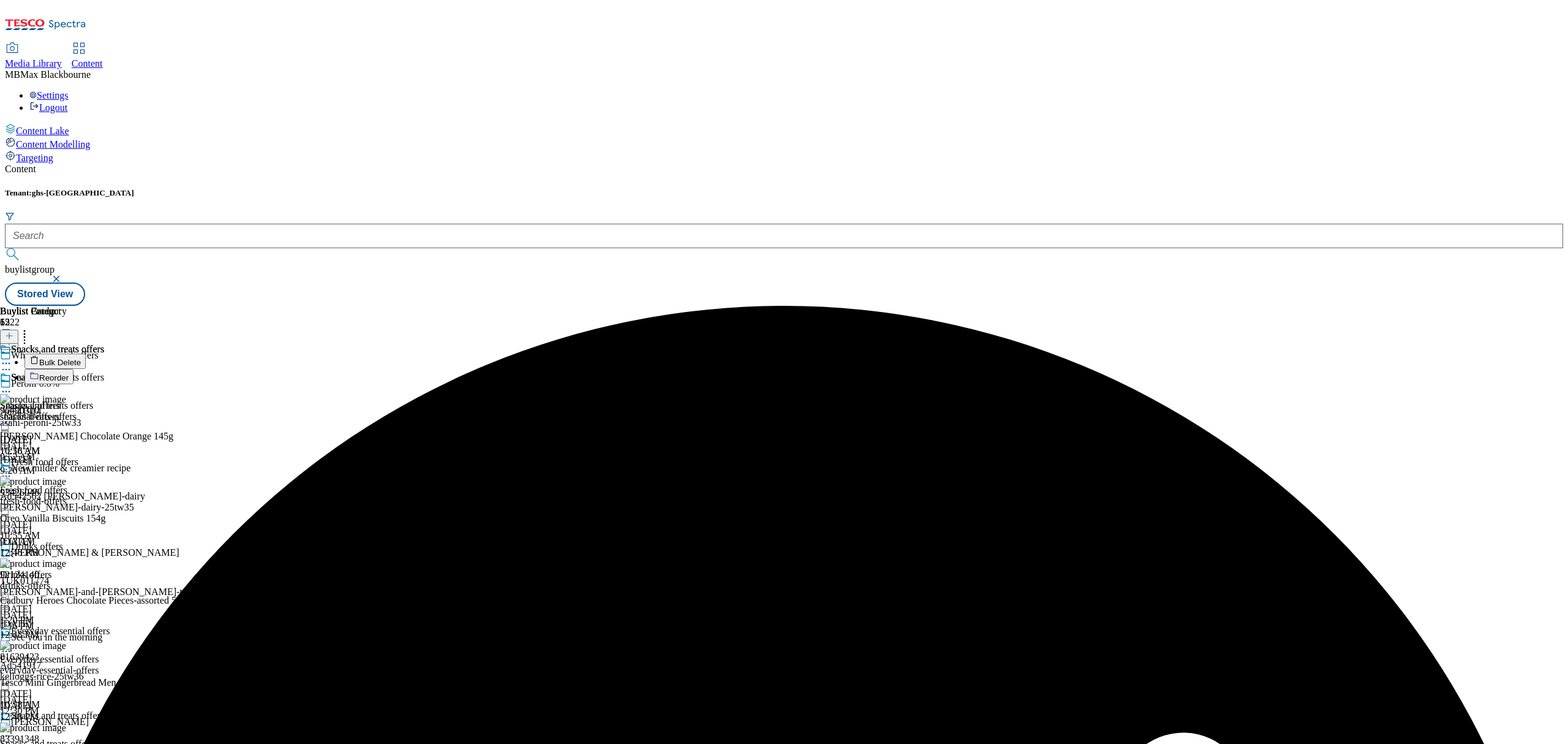
click at [81, 358] on span "Bulk Delete" at bounding box center [60, 362] width 41 height 9
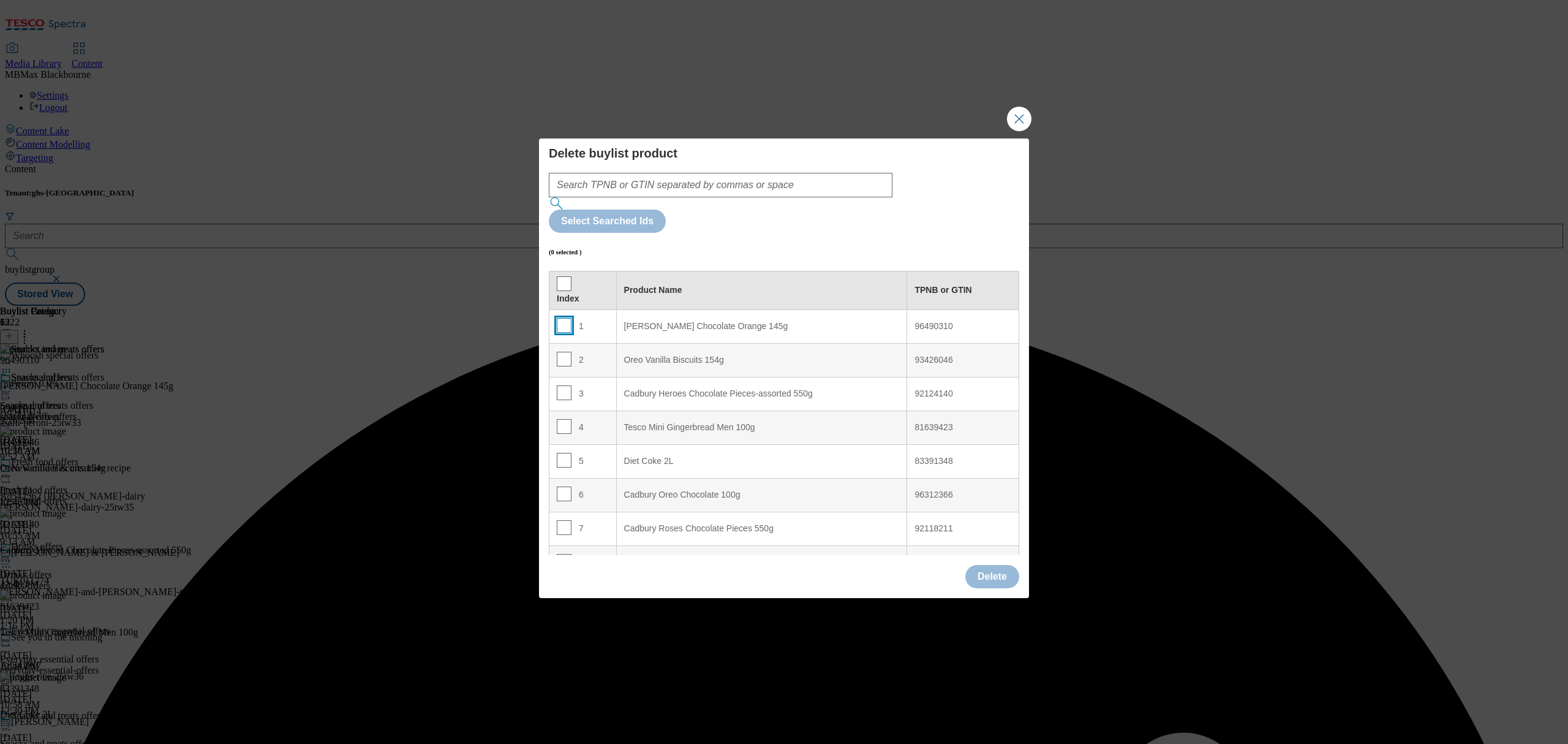
click at [557, 318] on input "Modal" at bounding box center [564, 325] width 15 height 15
checkbox input "true"
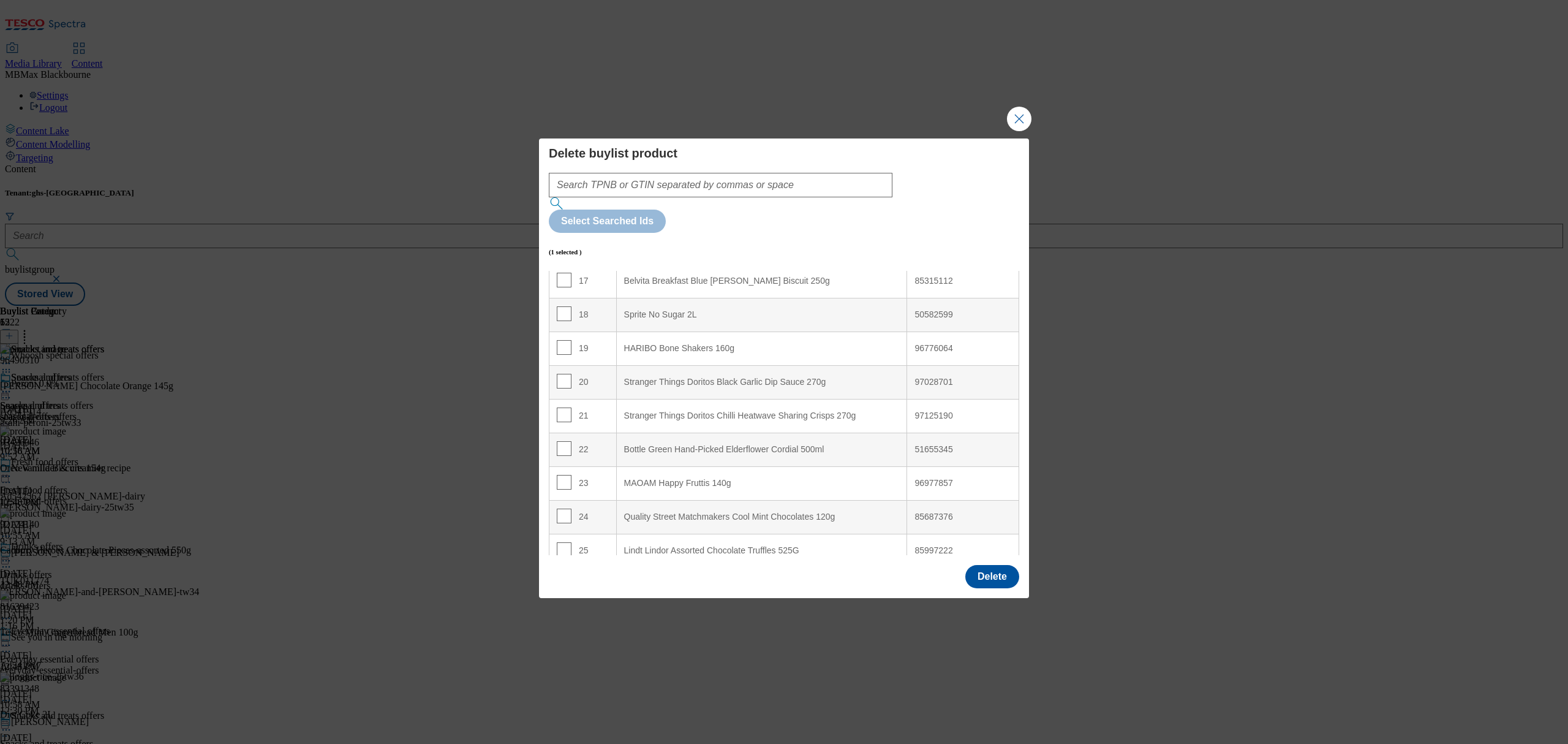
scroll to position [735, 0]
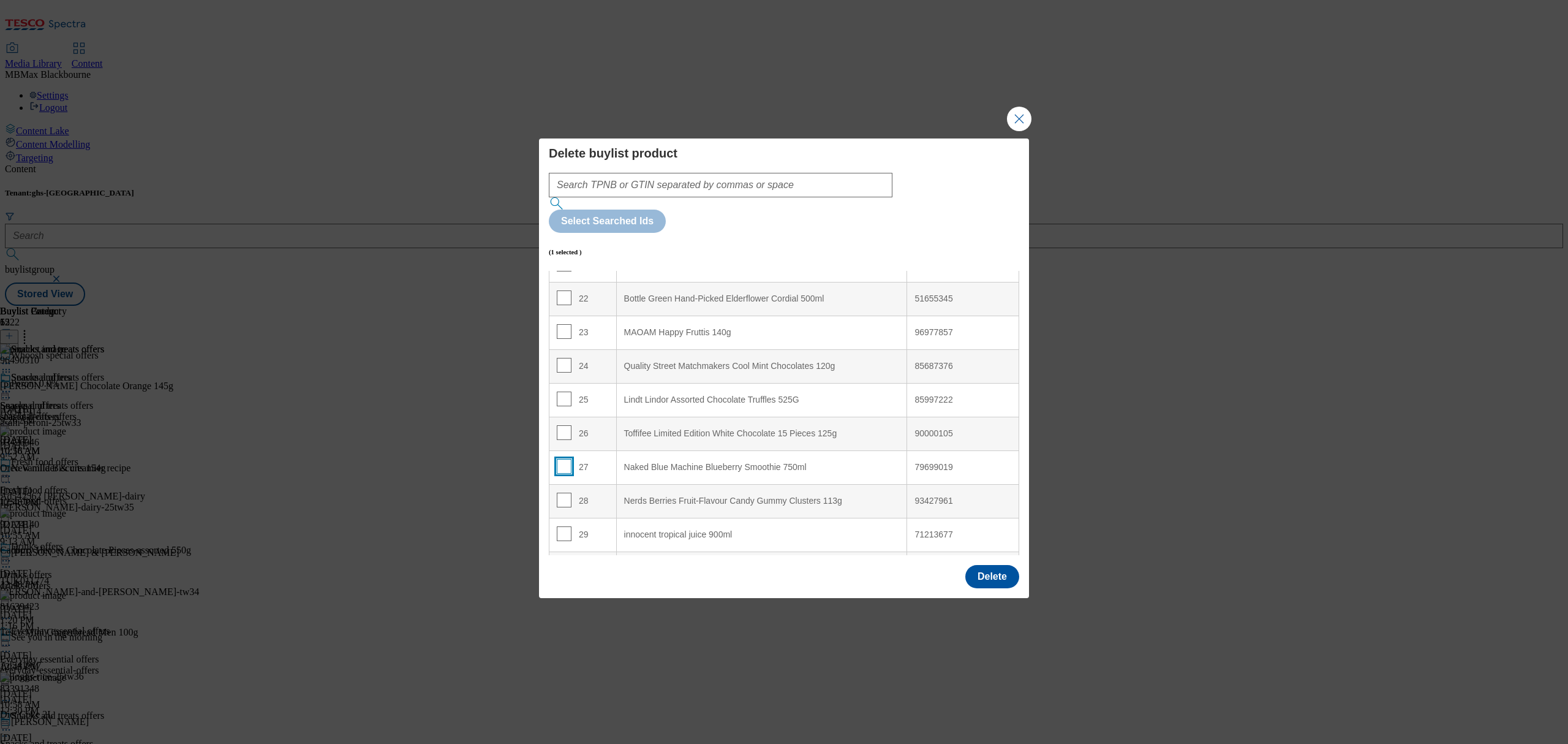
click at [561, 459] on input "Modal" at bounding box center [564, 466] width 15 height 15
checkbox input "true"
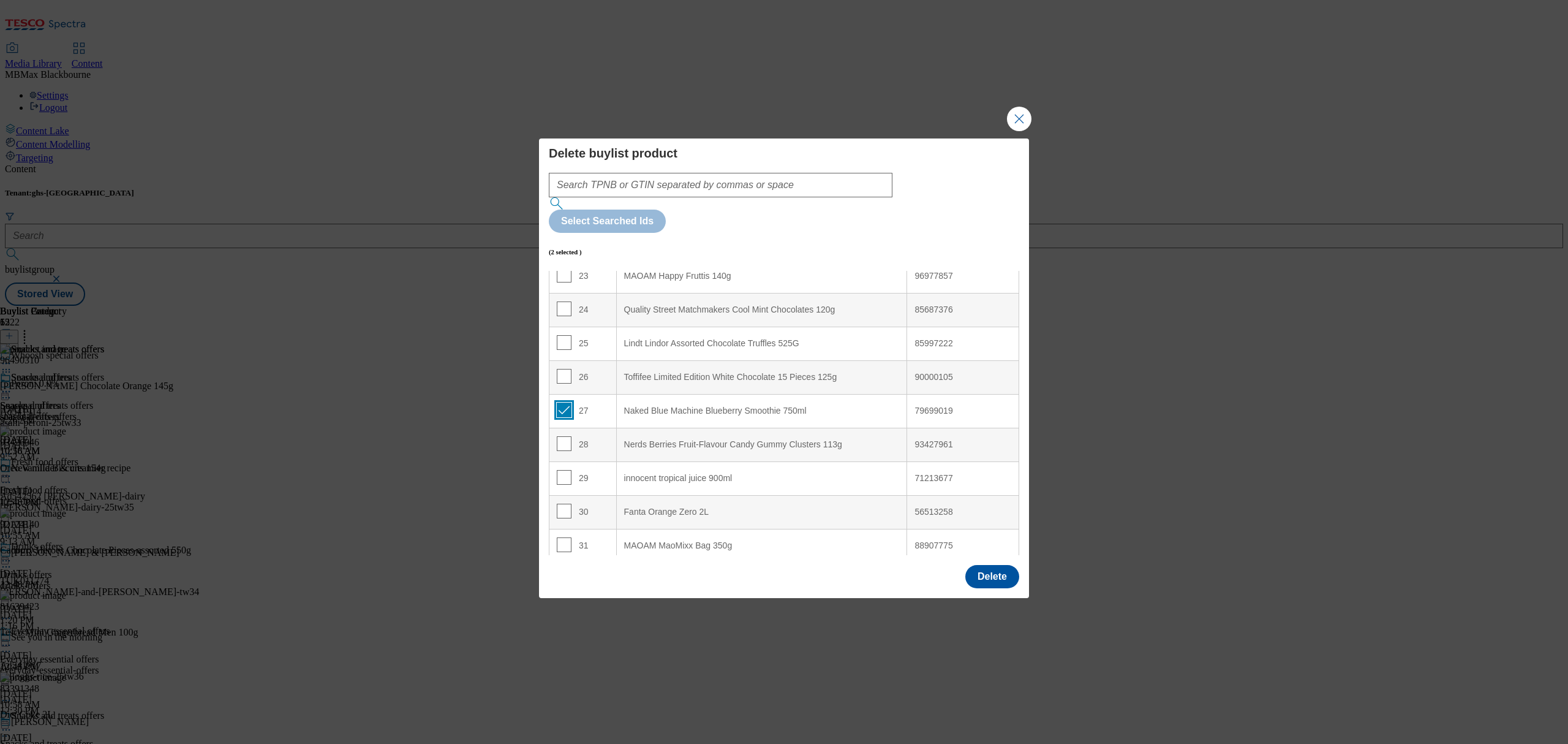
scroll to position [817, 0]
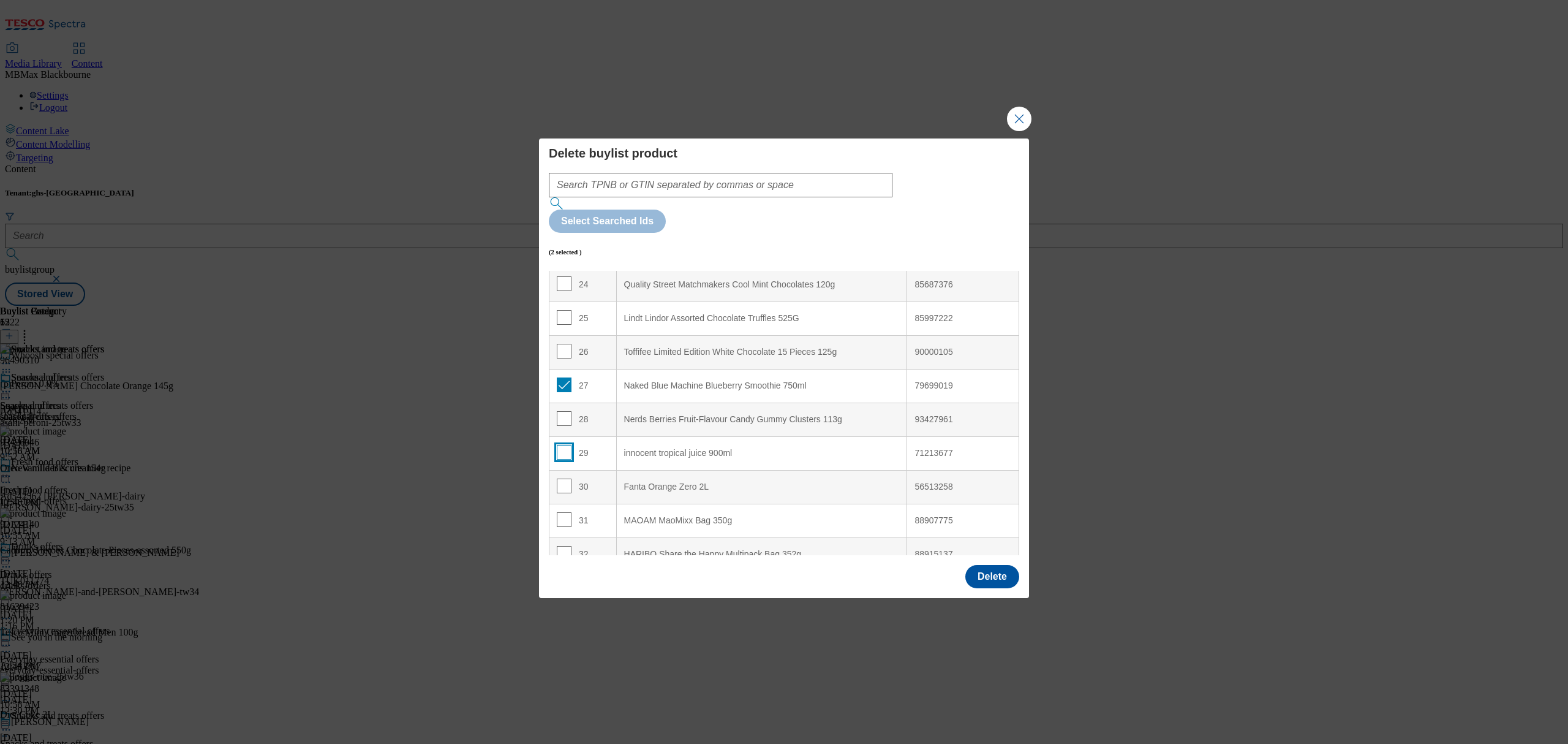
click at [564, 445] on input "Modal" at bounding box center [564, 452] width 15 height 15
checkbox input "true"
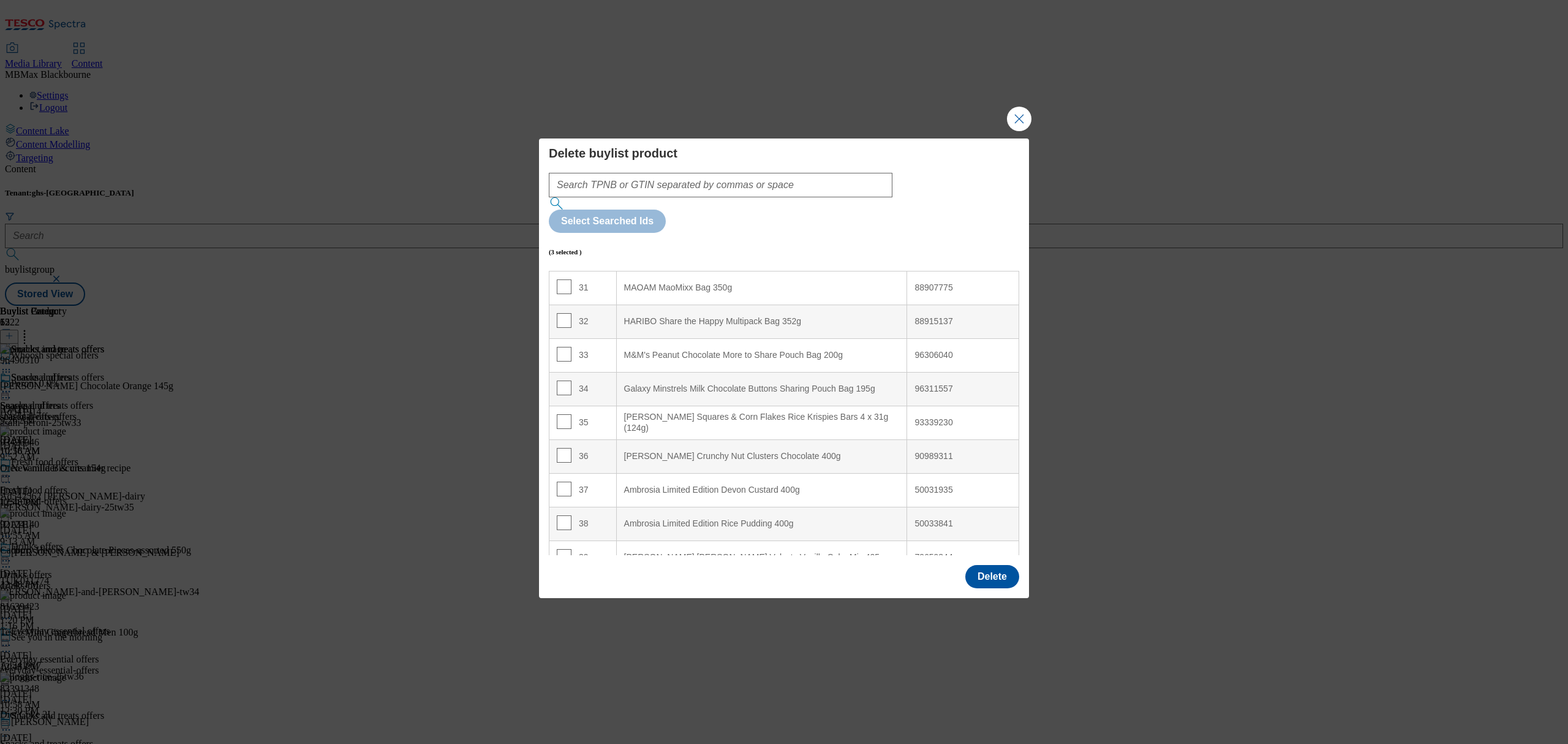
scroll to position [1143, 0]
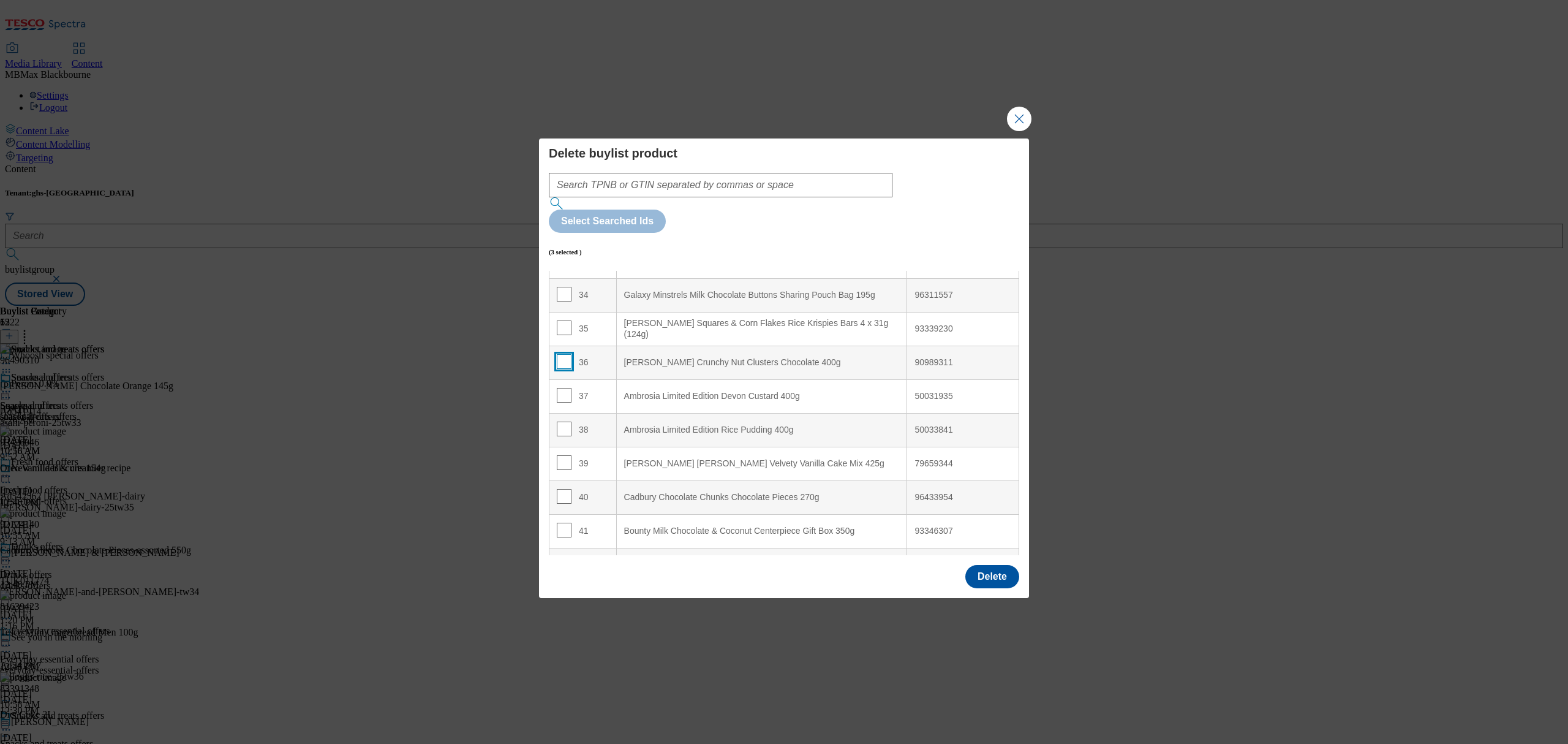
click at [565, 354] on input "Modal" at bounding box center [564, 361] width 15 height 15
checkbox input "true"
click at [1025, 557] on div "Delete" at bounding box center [783, 577] width 490 height 40
click at [1007, 565] on button "Delete" at bounding box center [992, 576] width 54 height 24
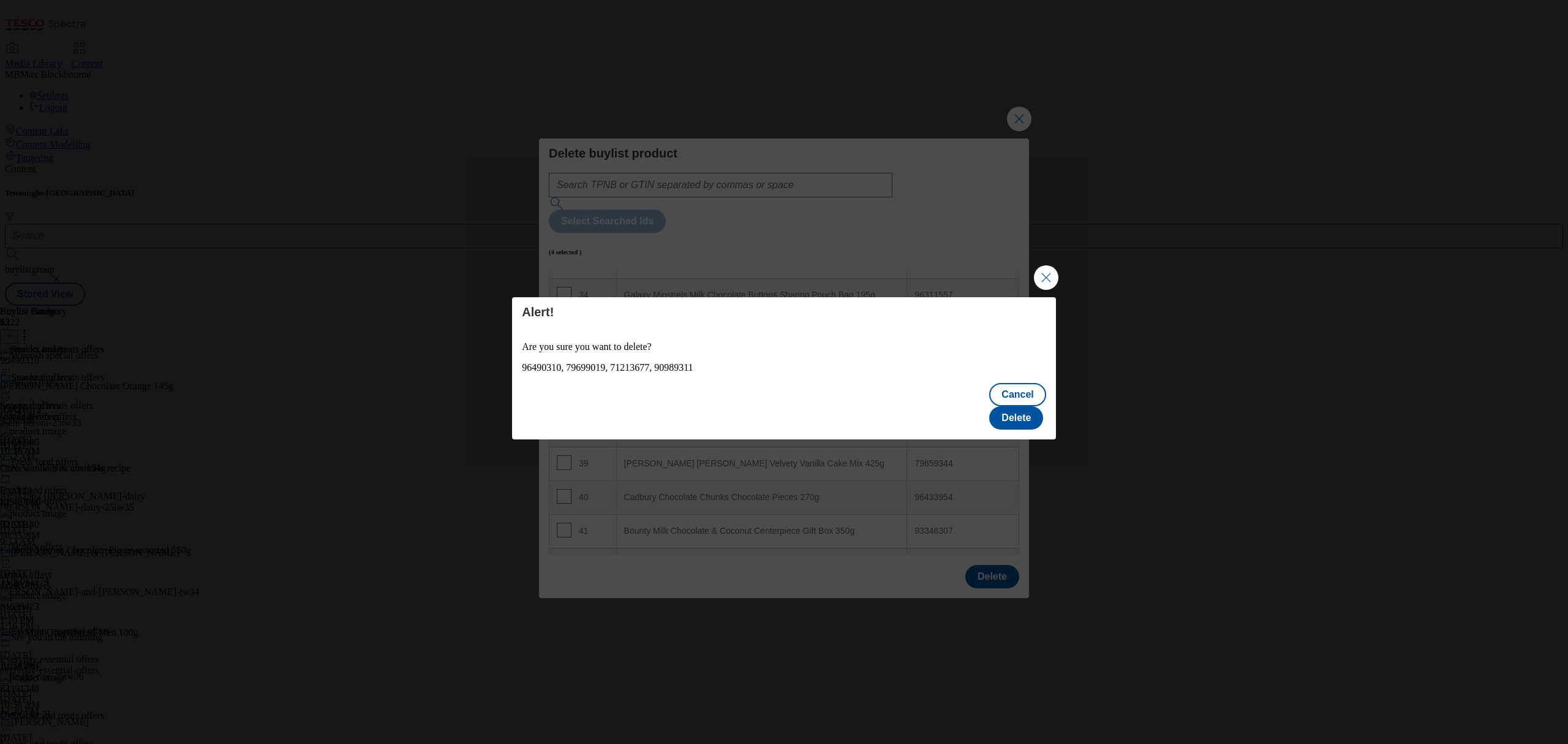
click at [1027, 420] on div "Cancel Delete" at bounding box center [784, 408] width 544 height 64
click at [1025, 417] on button "Delete" at bounding box center [1016, 418] width 54 height 24
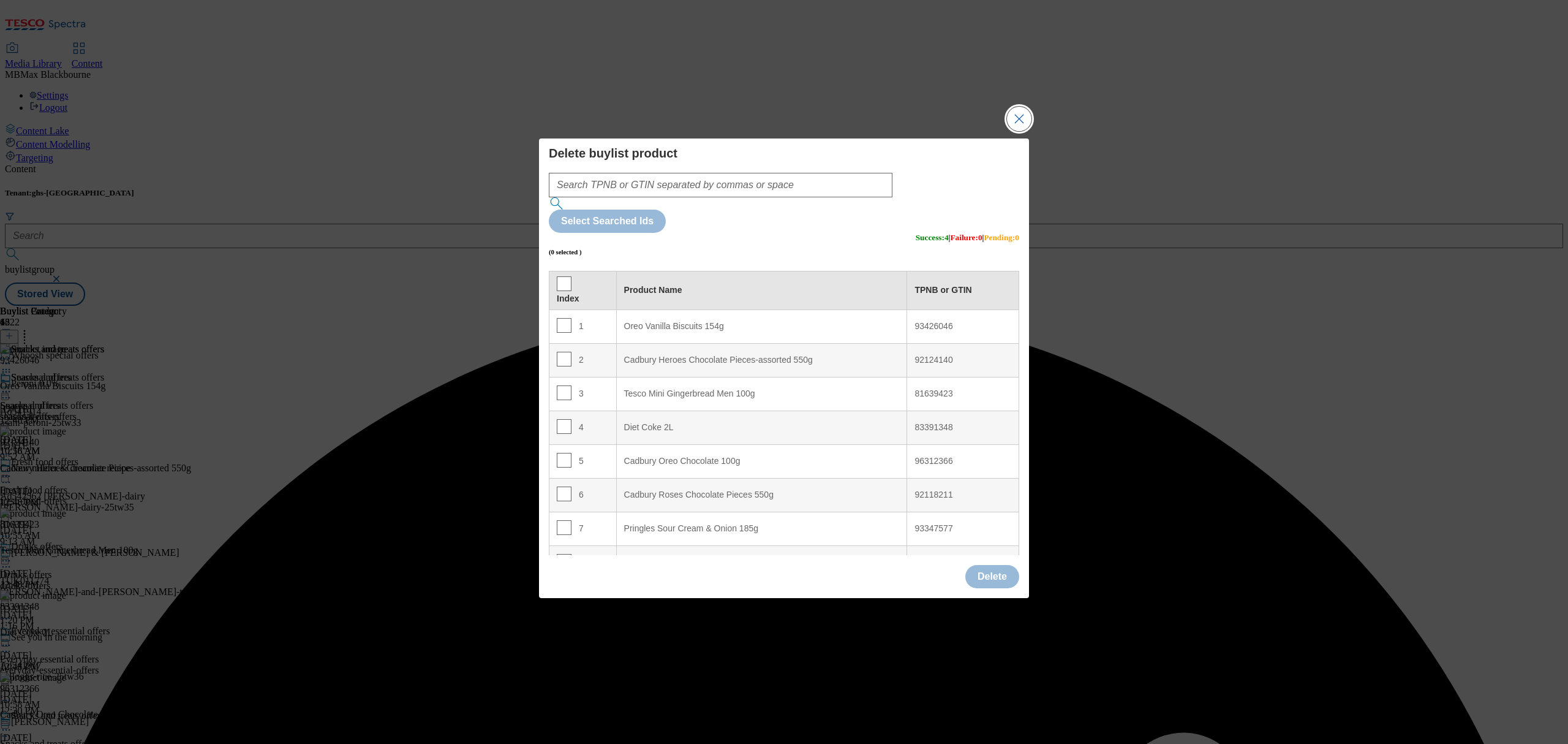
click at [1019, 131] on button "Close Modal" at bounding box center [1019, 118] width 24 height 24
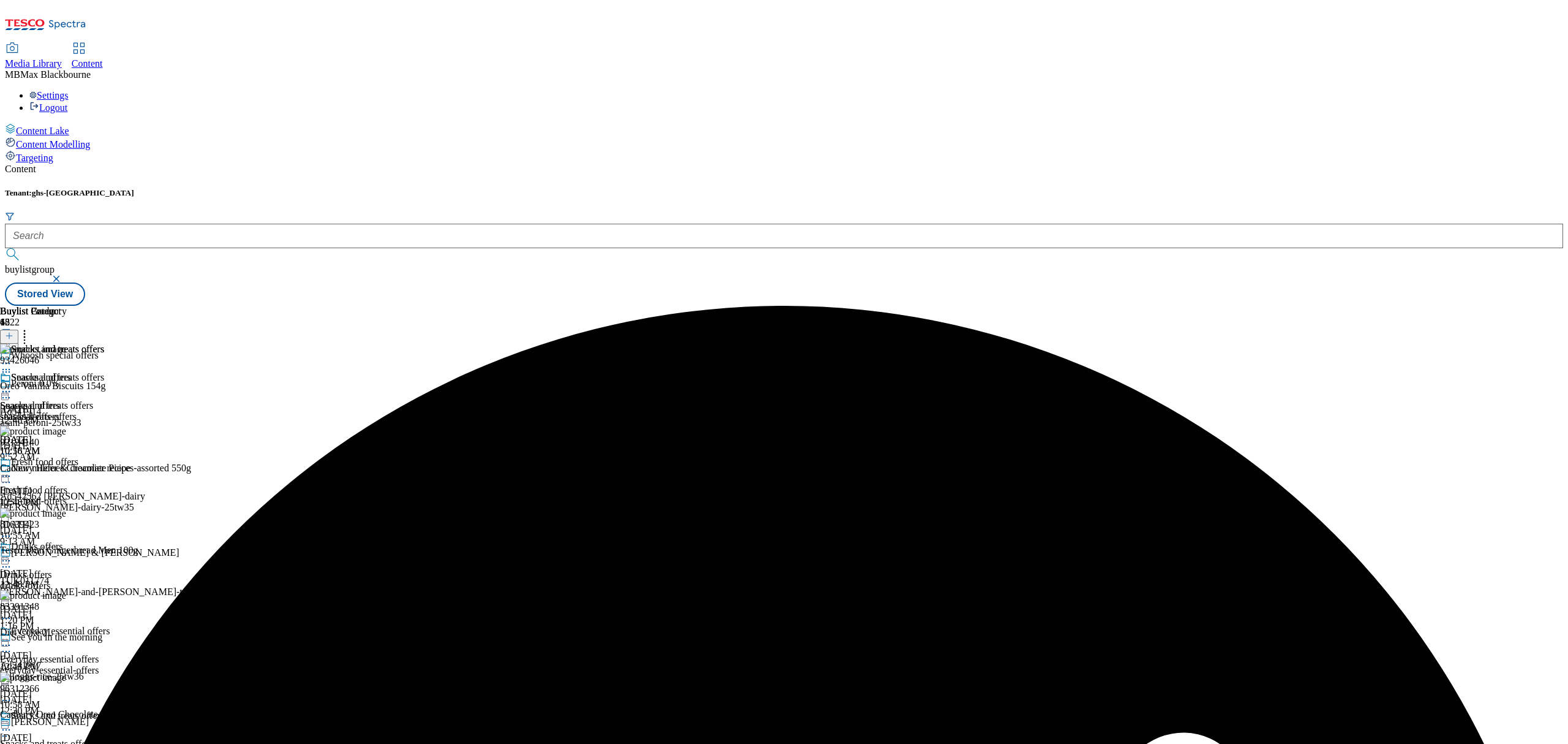
click at [12, 385] on icon at bounding box center [6, 391] width 12 height 12
click at [57, 410] on button "Edit" at bounding box center [40, 417] width 32 height 14
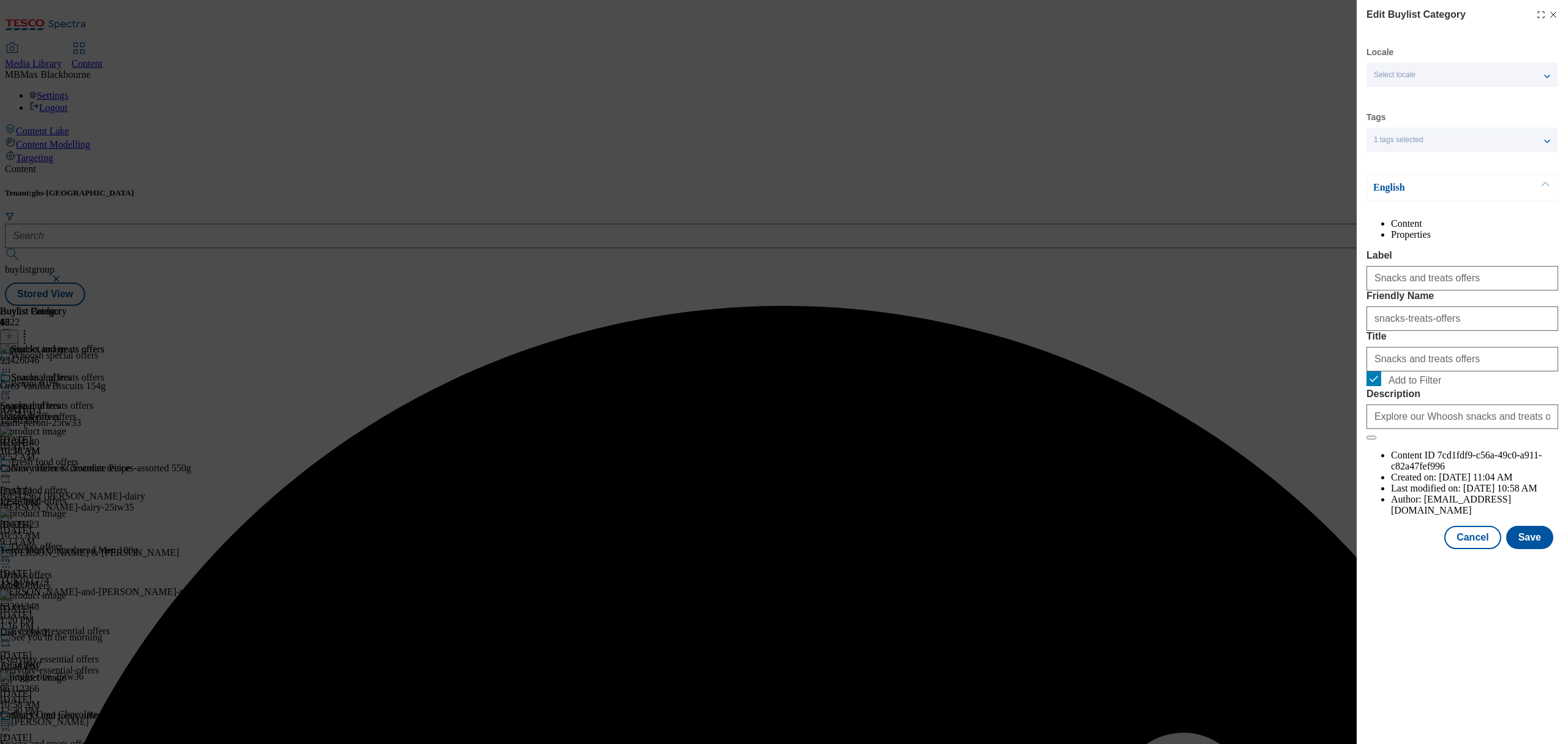
drag, startPoint x: 1506, startPoint y: 567, endPoint x: 1512, endPoint y: 576, distance: 10.8
click at [1506, 549] on div "Cancel Save" at bounding box center [1462, 537] width 192 height 24
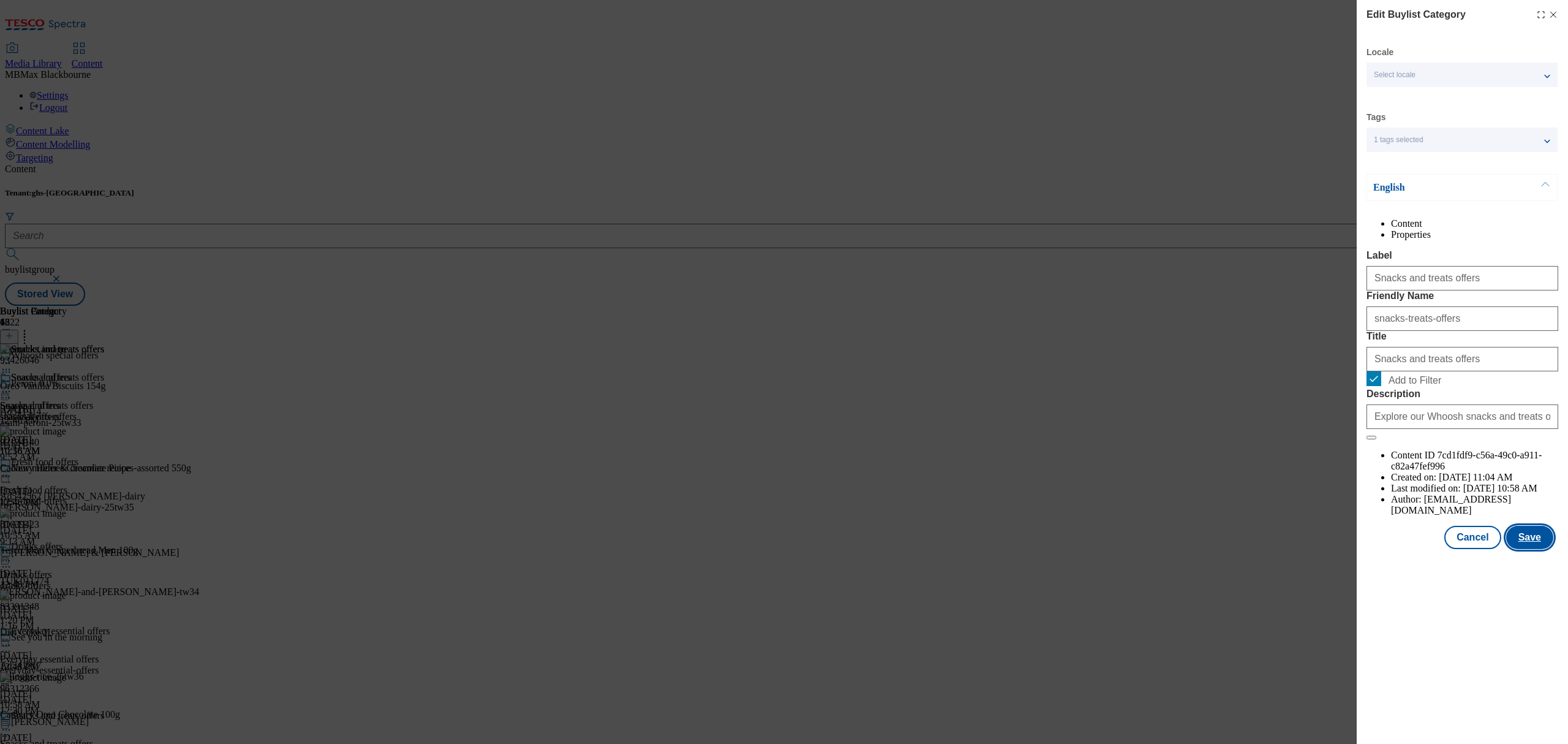
click at [1512, 549] on button "Save" at bounding box center [1530, 537] width 47 height 24
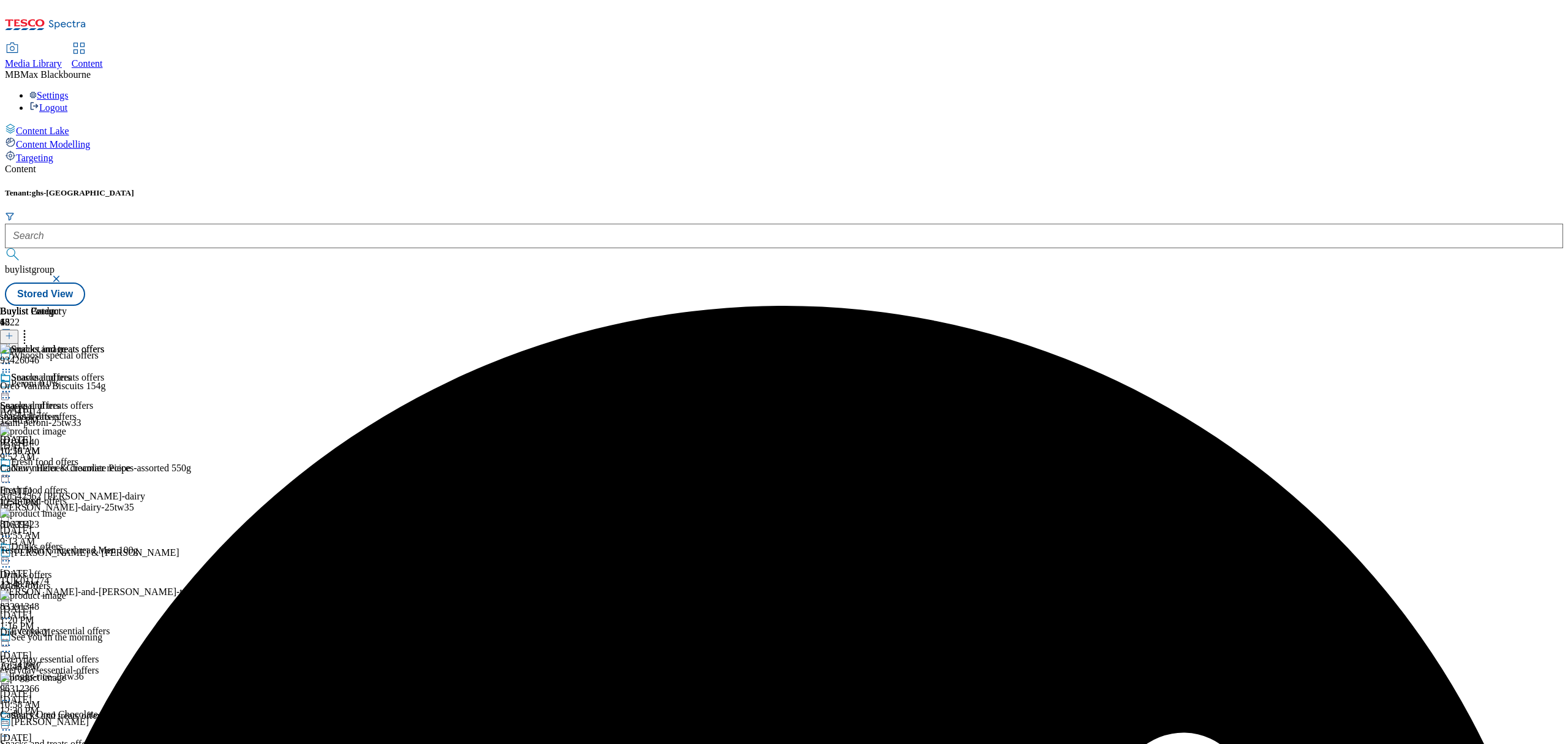
click at [104, 306] on div "Buylist Category 1 Snacks and treats offers Snacks and treats offers Snacks and…" at bounding box center [52, 381] width 104 height 151
click at [12, 385] on icon at bounding box center [6, 391] width 12 height 12
click at [104, 466] on li "Preview" at bounding box center [64, 473] width 80 height 14
click at [12, 385] on icon at bounding box center [6, 391] width 12 height 12
click at [67, 469] on span "Preview" at bounding box center [52, 474] width 29 height 9
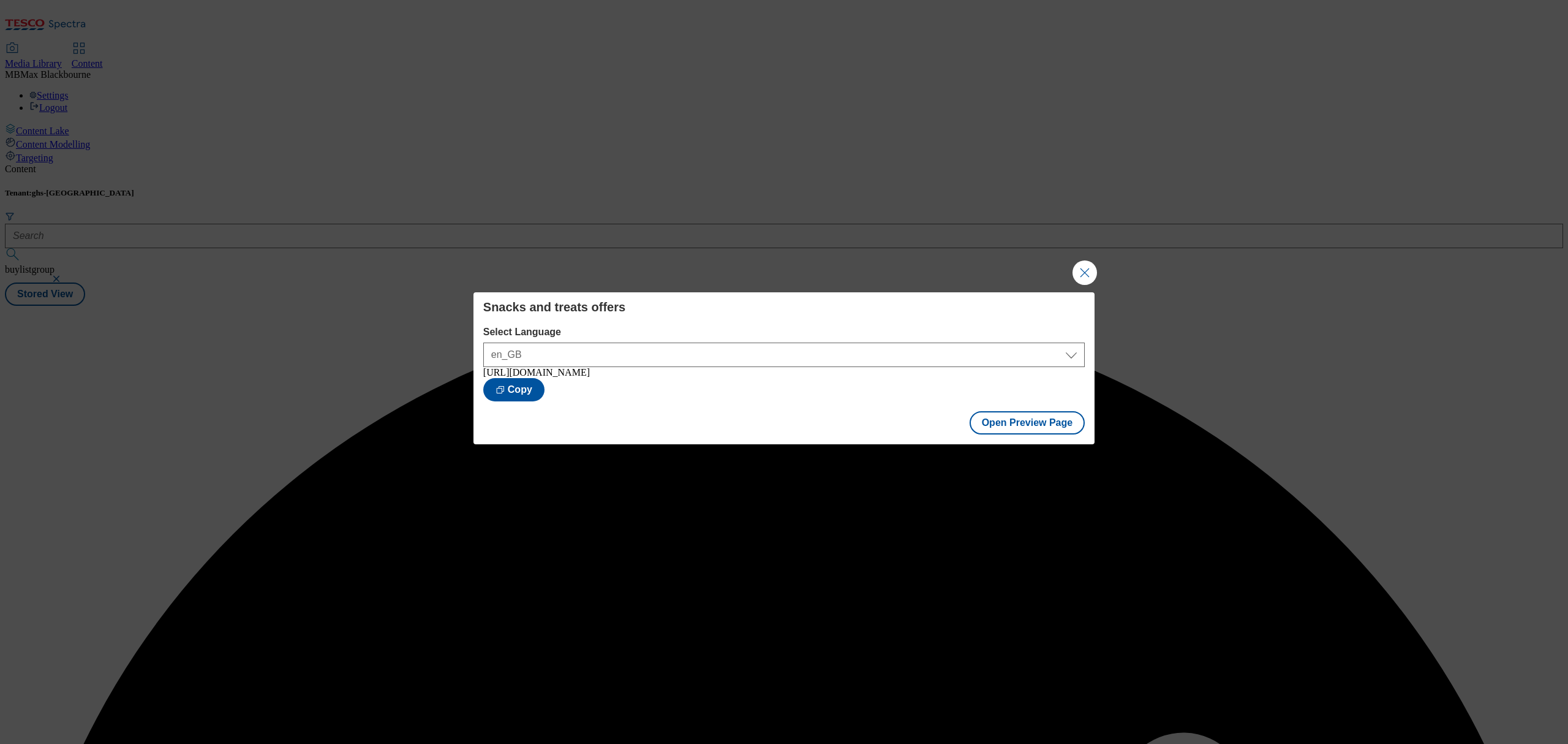
click at [797, 203] on div "Snacks and treats offers Select Language en_GB en_GB [URL][DOMAIN_NAME] Copy Op…" at bounding box center [784, 372] width 1568 height 744
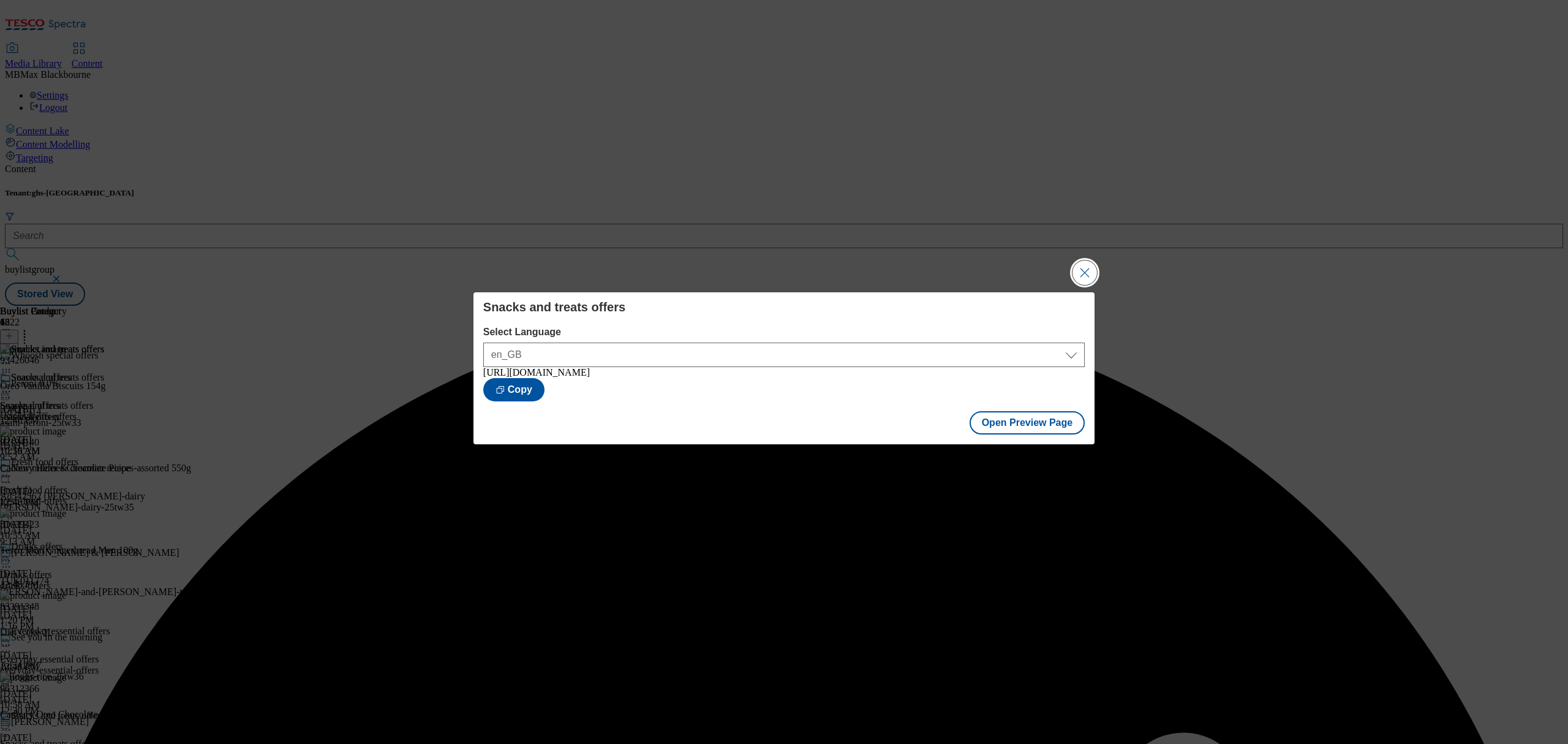
drag, startPoint x: 1064, startPoint y: 261, endPoint x: 1080, endPoint y: 267, distance: 17.1
click at [1066, 261] on div "Snacks and treats offers Select Language en_GB en_GB [URL][DOMAIN_NAME] Copy Op…" at bounding box center [784, 372] width 1568 height 744
click at [1083, 268] on button "Close Modal" at bounding box center [1085, 273] width 24 height 24
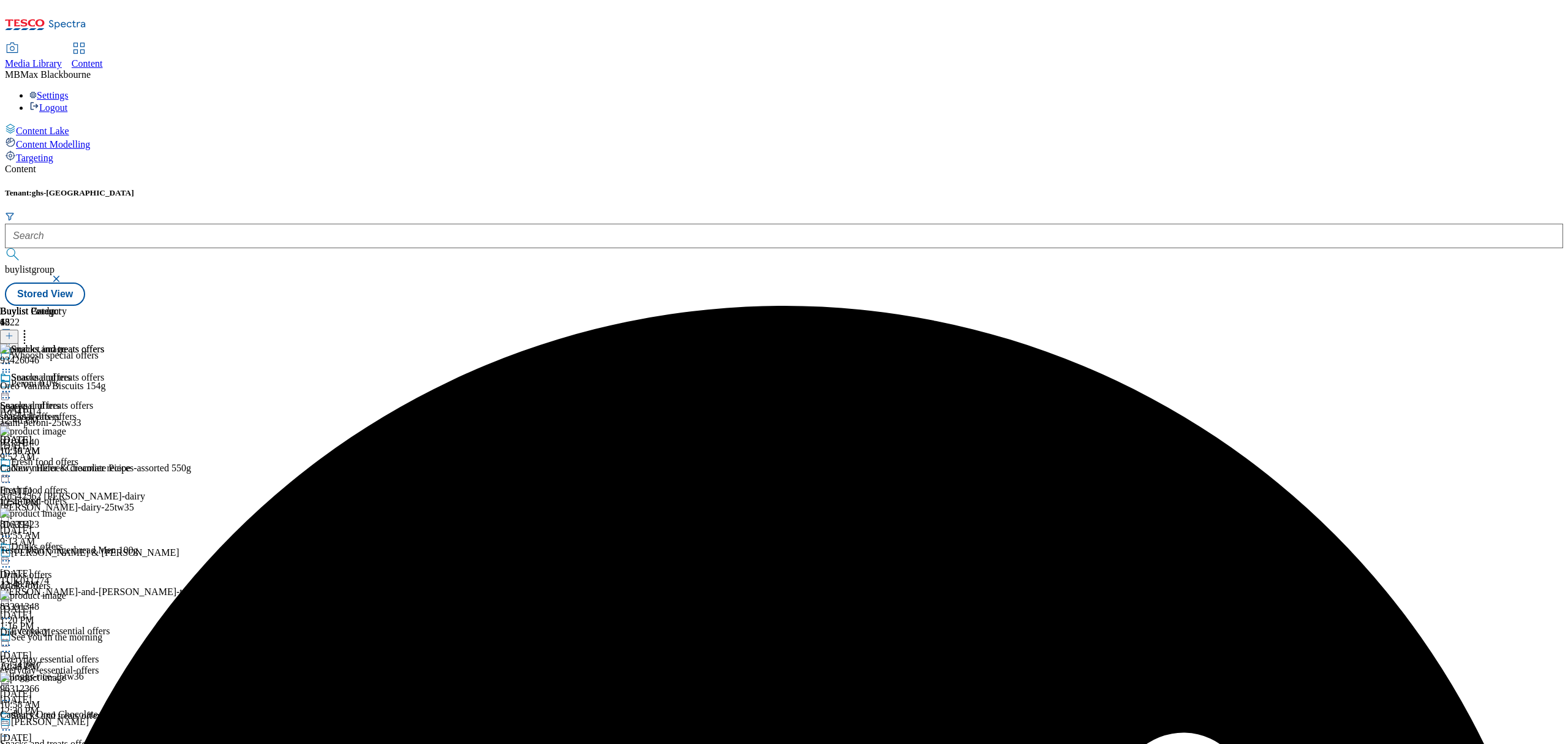
click at [12, 385] on icon at bounding box center [6, 391] width 12 height 12
click at [70, 508] on button "Publish" at bounding box center [46, 515] width 45 height 14
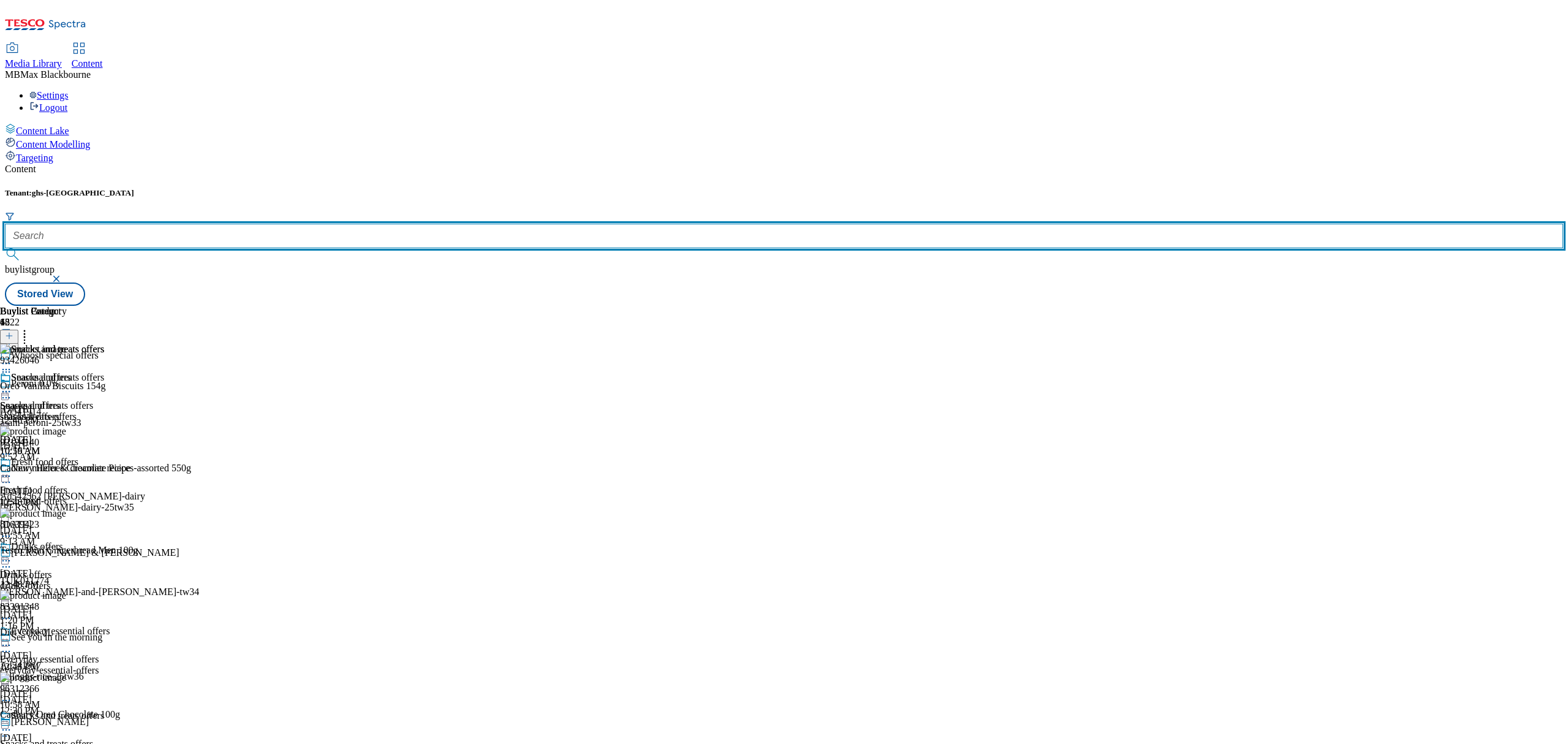
click at [288, 224] on input "text" at bounding box center [784, 236] width 1558 height 24
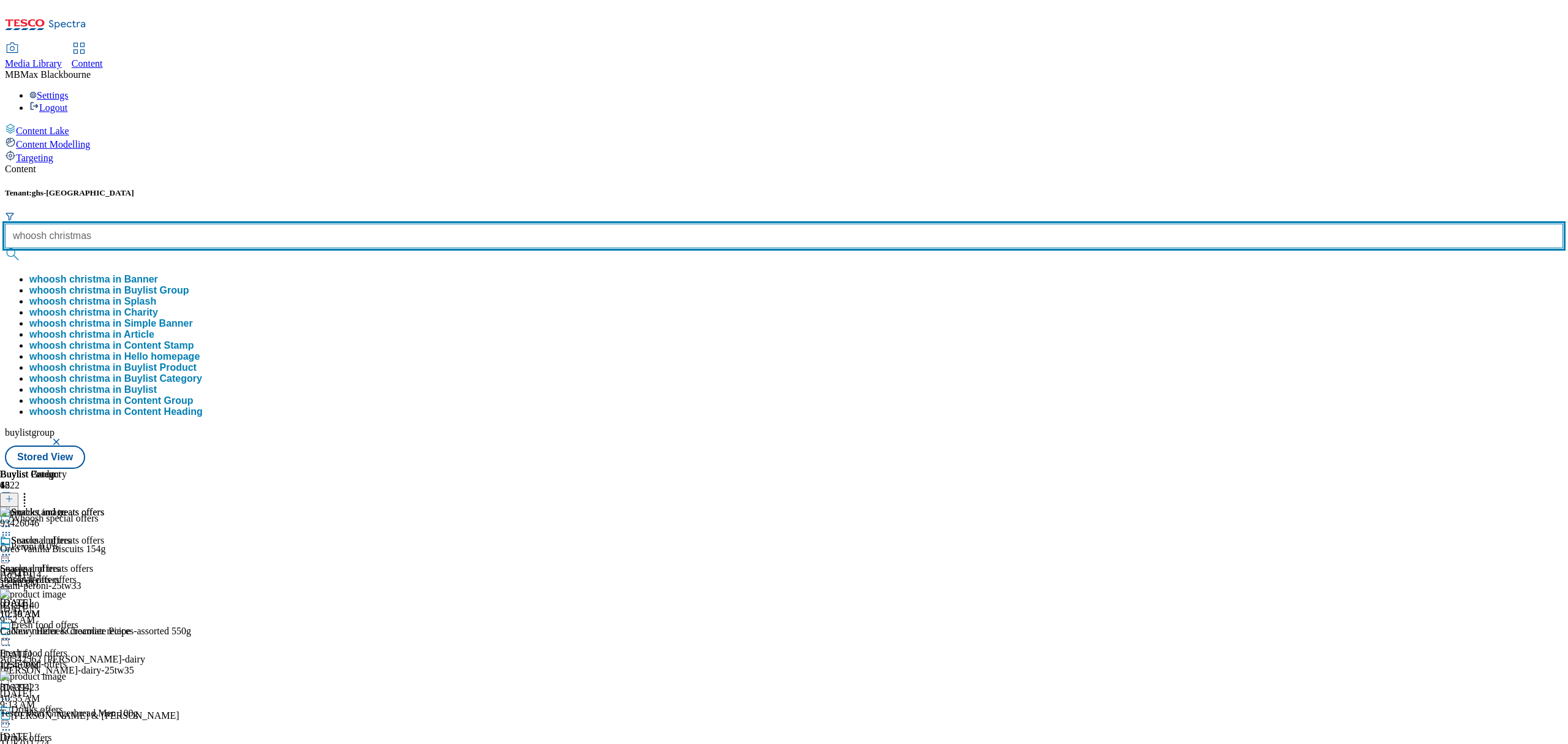
type input "whoosh christmas"
click at [5, 248] on button "submit" at bounding box center [13, 254] width 17 height 12
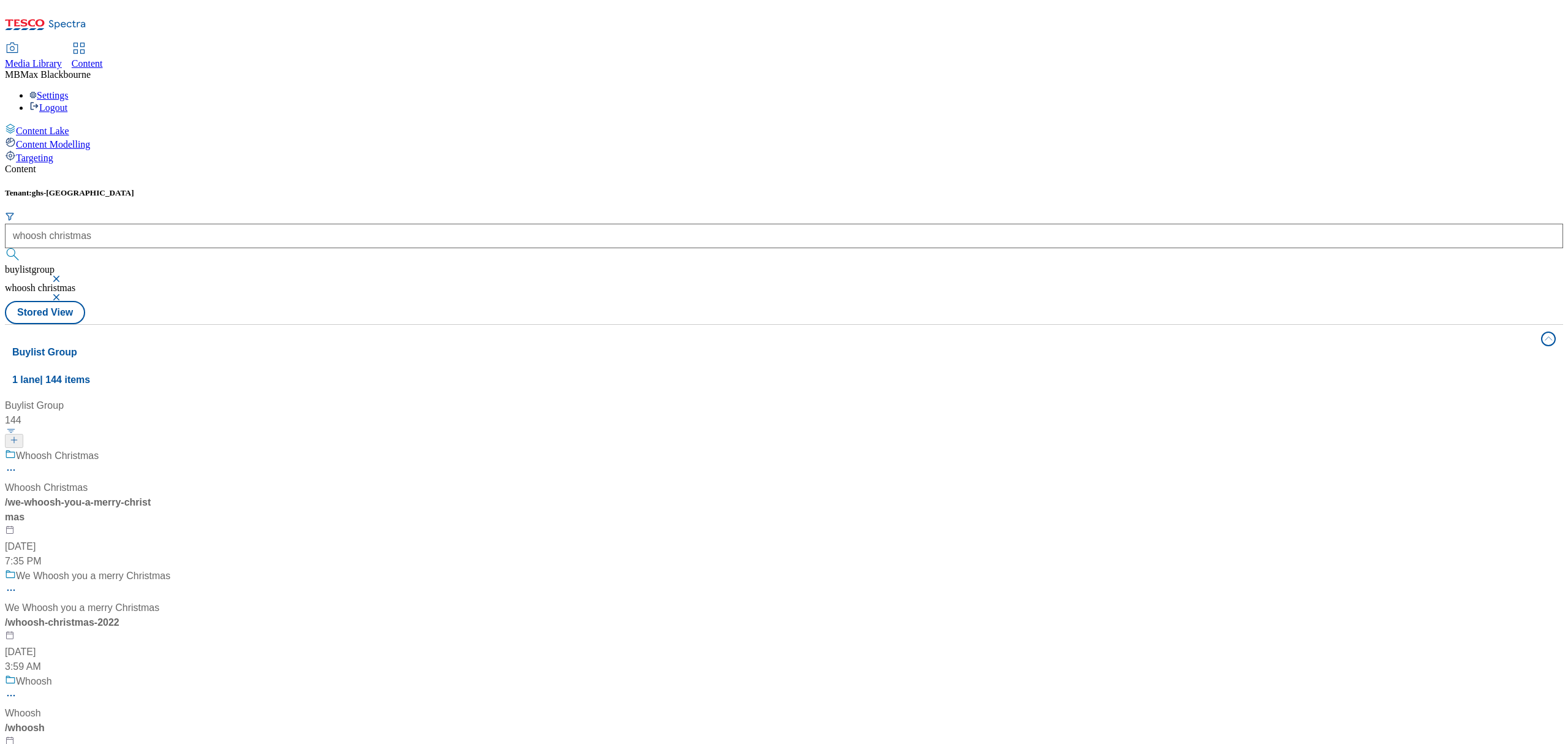
click at [415, 164] on div "Content Tenant: ghs-uk whoosh christmas buylistgroup whoosh christmas Stored Vi…" at bounding box center [784, 511] width 1558 height 695
click at [99, 448] on div "Whoosh Christmas" at bounding box center [57, 455] width 83 height 15
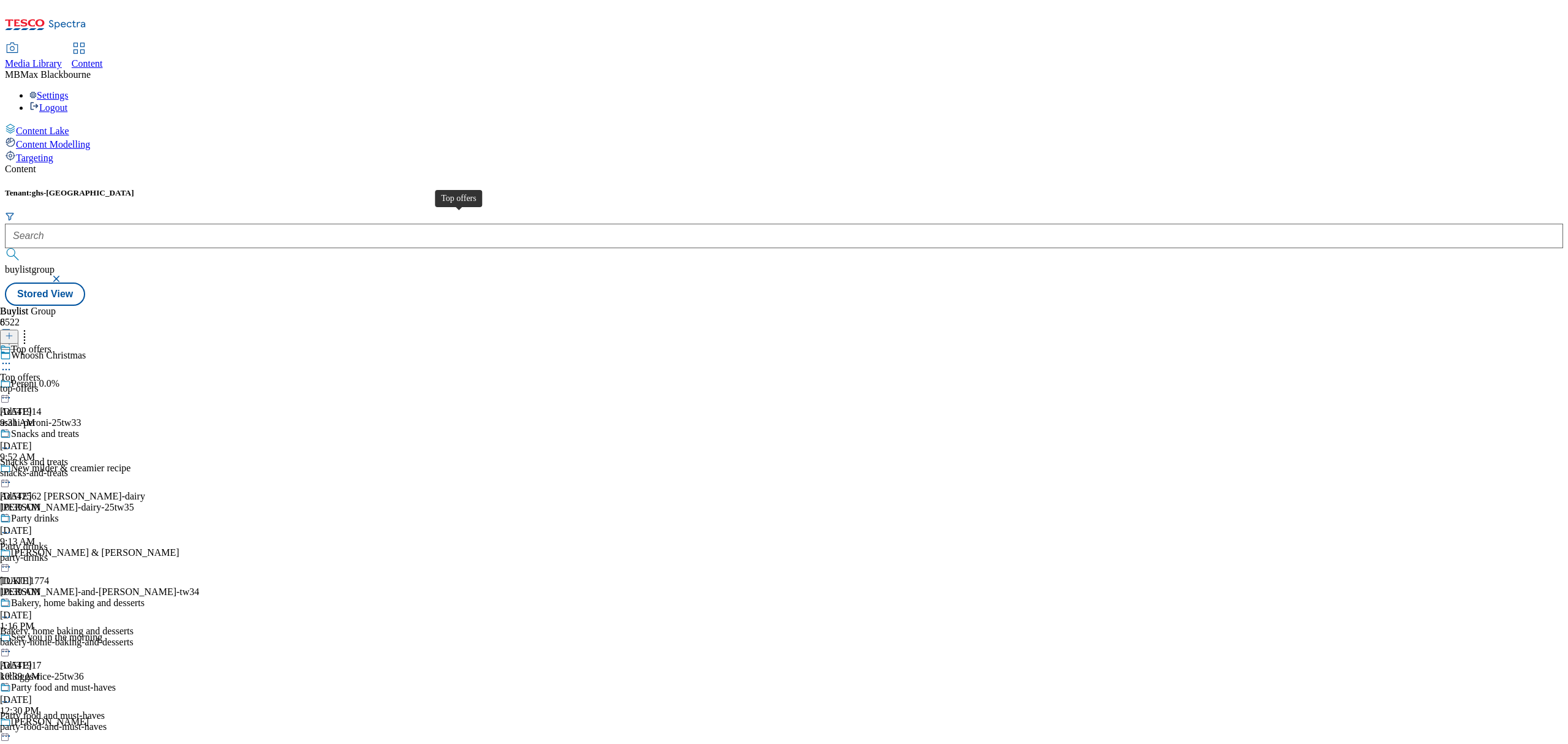
click at [40, 372] on div "Top offers" at bounding box center [20, 377] width 40 height 11
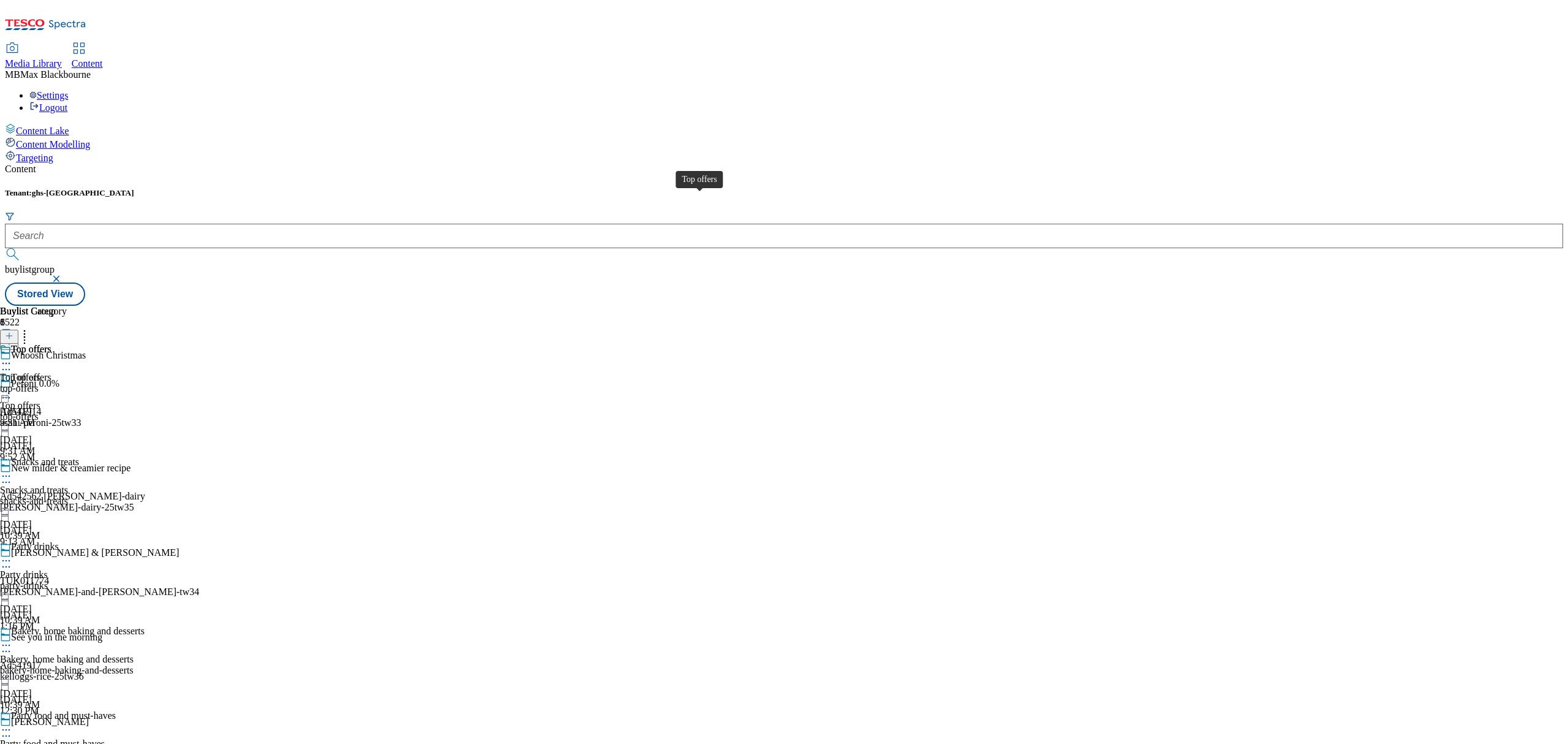
click at [52, 344] on div "Top offers" at bounding box center [31, 349] width 40 height 11
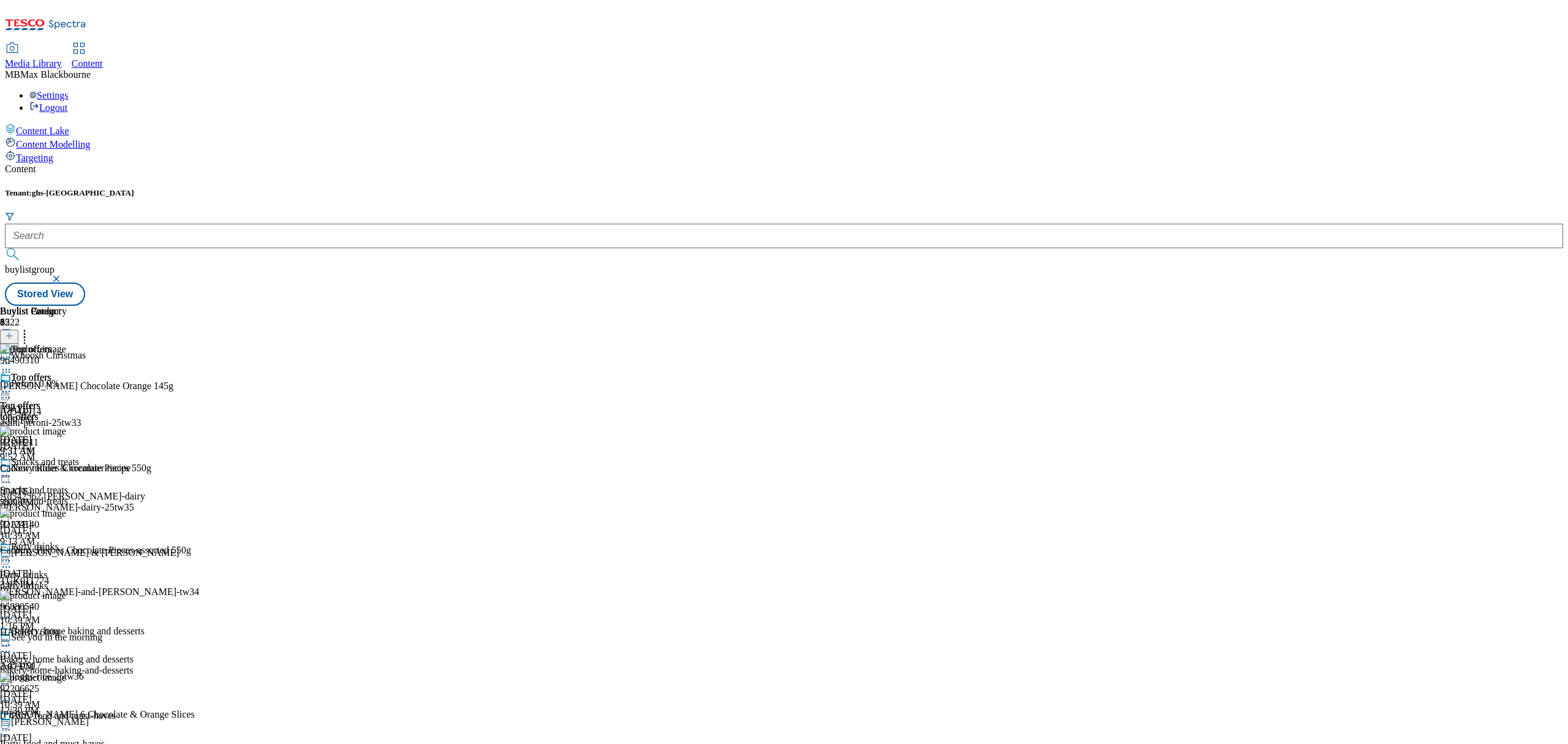
click at [67, 372] on div "Top offers Top offers top-offers [DATE] 9:31 AM" at bounding box center [33, 414] width 67 height 85
click at [12, 385] on icon at bounding box center [6, 391] width 12 height 12
click at [77, 526] on span "Un-publish" at bounding box center [58, 530] width 39 height 9
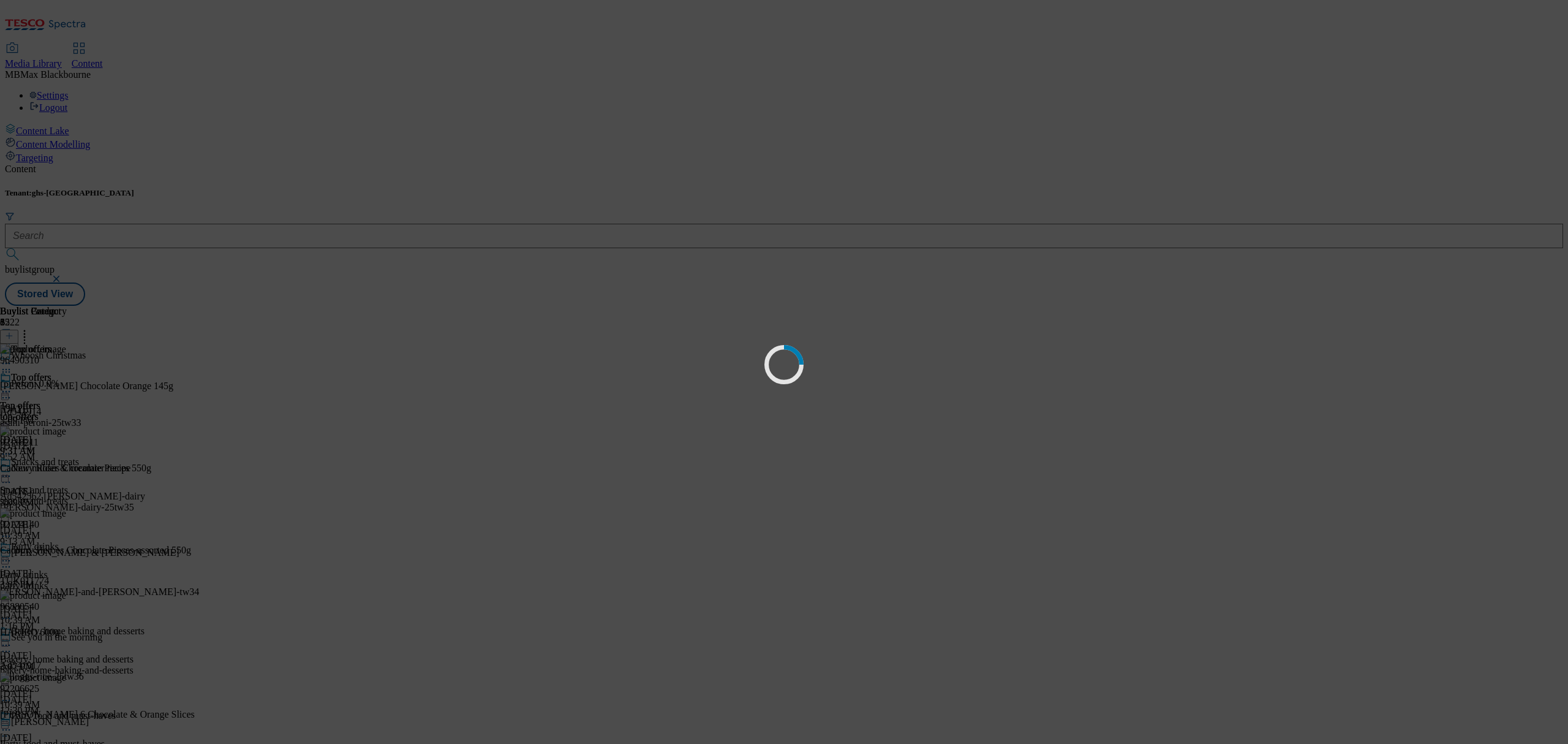
click at [789, 204] on div "Loading" at bounding box center [784, 372] width 1568 height 744
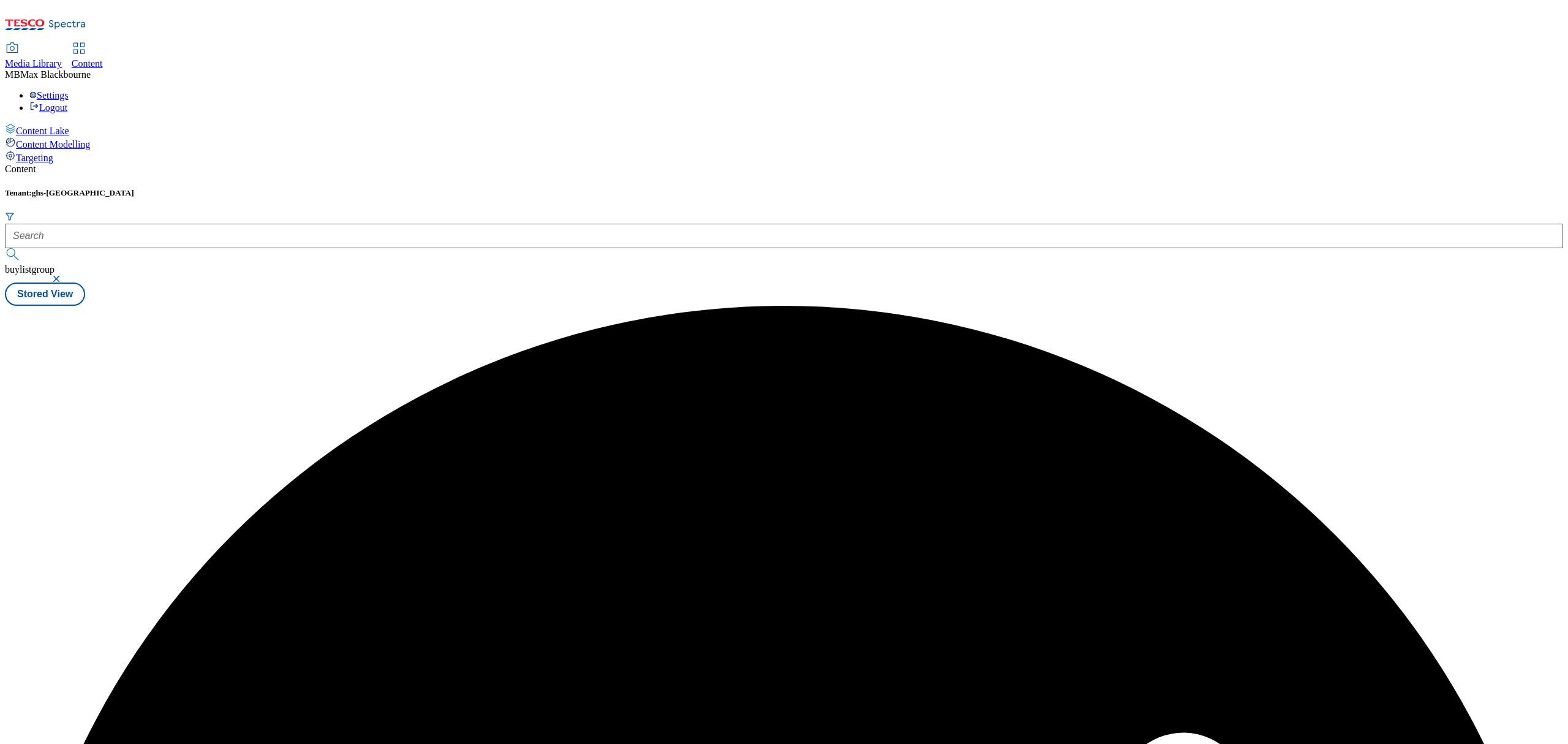
click at [794, 207] on div "Content Tenant: ghs-uk buylistgroup Stored View" at bounding box center [784, 234] width 1558 height 142
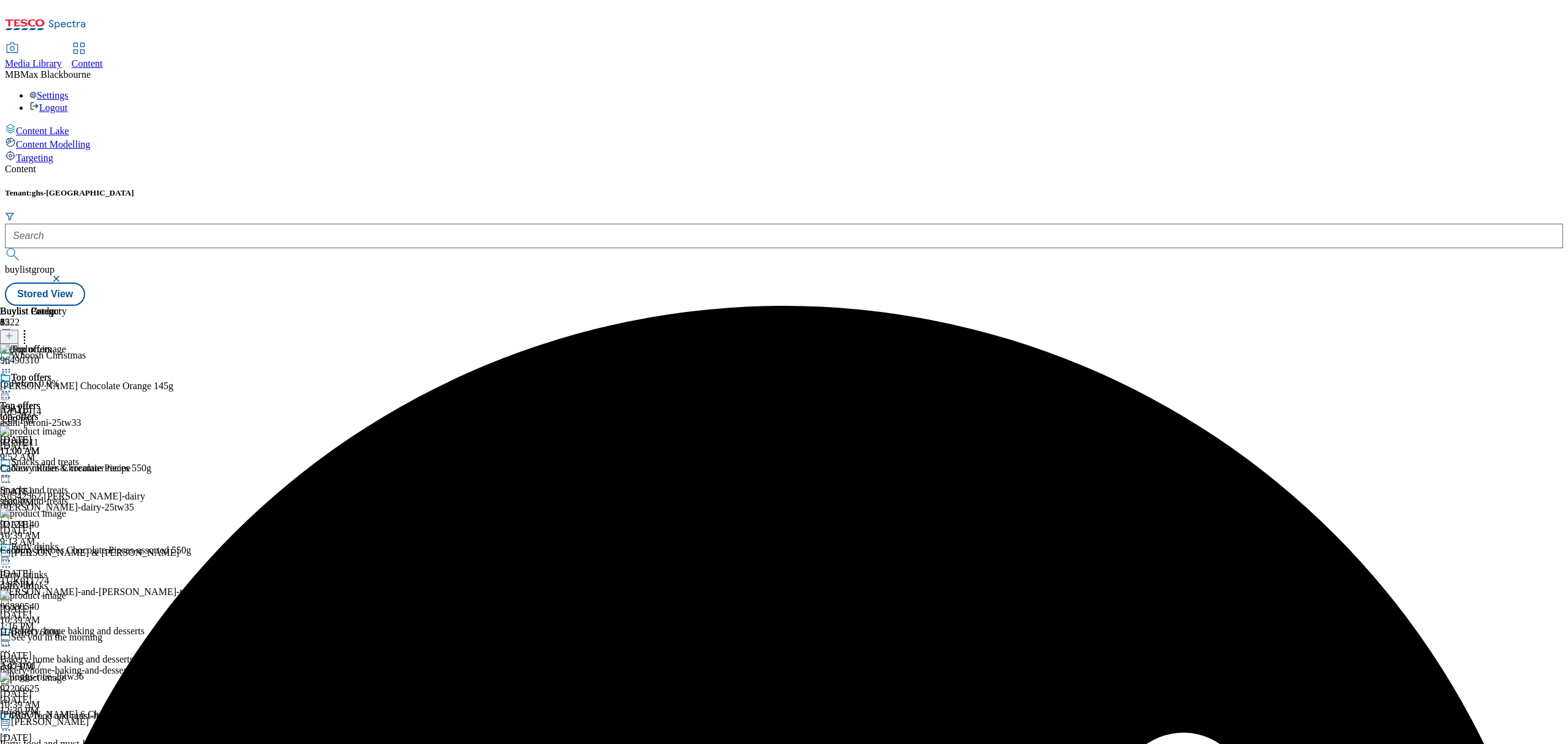
click at [12, 385] on icon at bounding box center [6, 391] width 12 height 12
click at [79, 483] on span "Un-preview" at bounding box center [59, 488] width 41 height 9
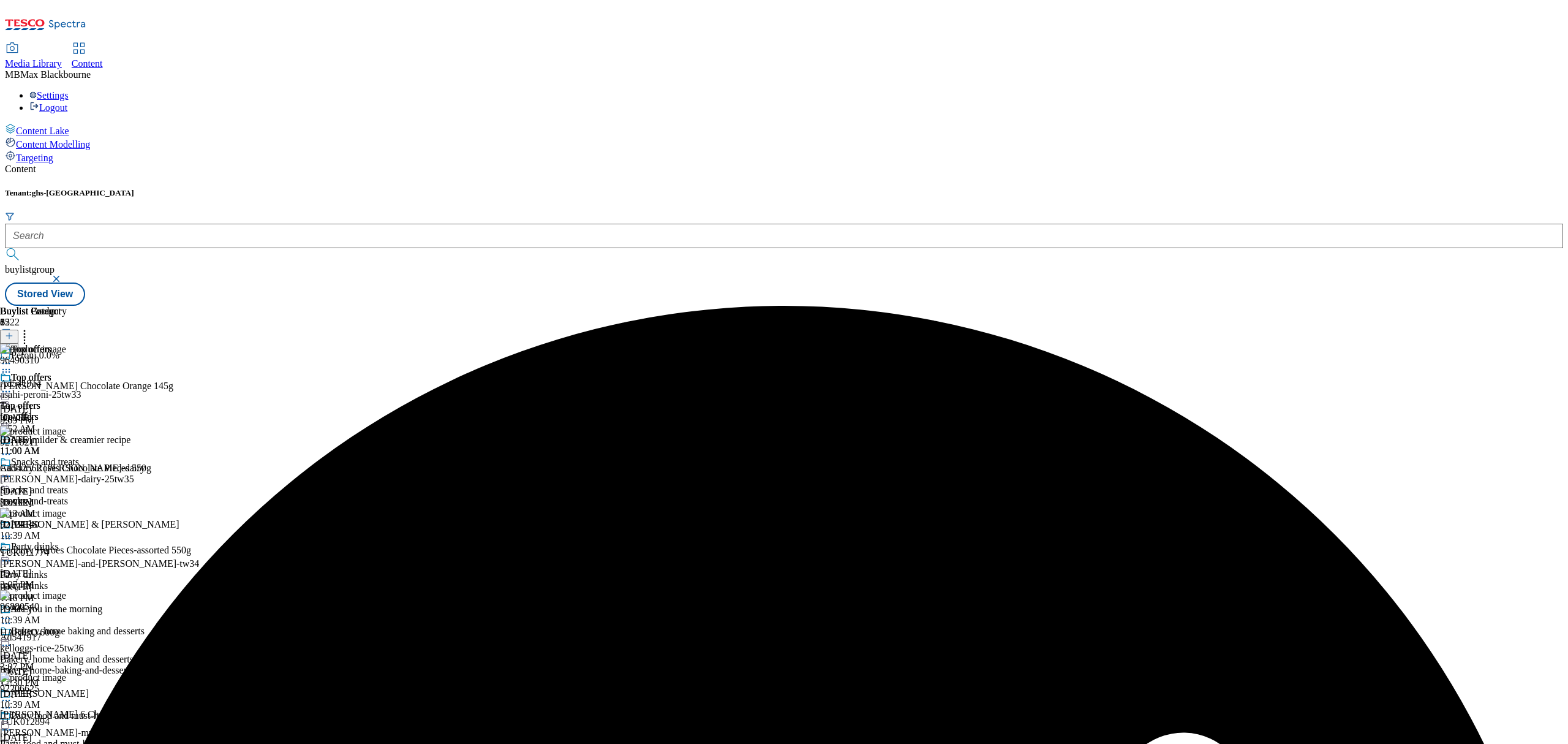
click at [1012, 306] on div "Buylist Product 32 96490310 [PERSON_NAME] Chocolate Orange 145g [DATE] 3:09 PM …" at bounding box center [784, 306] width 1558 height 0
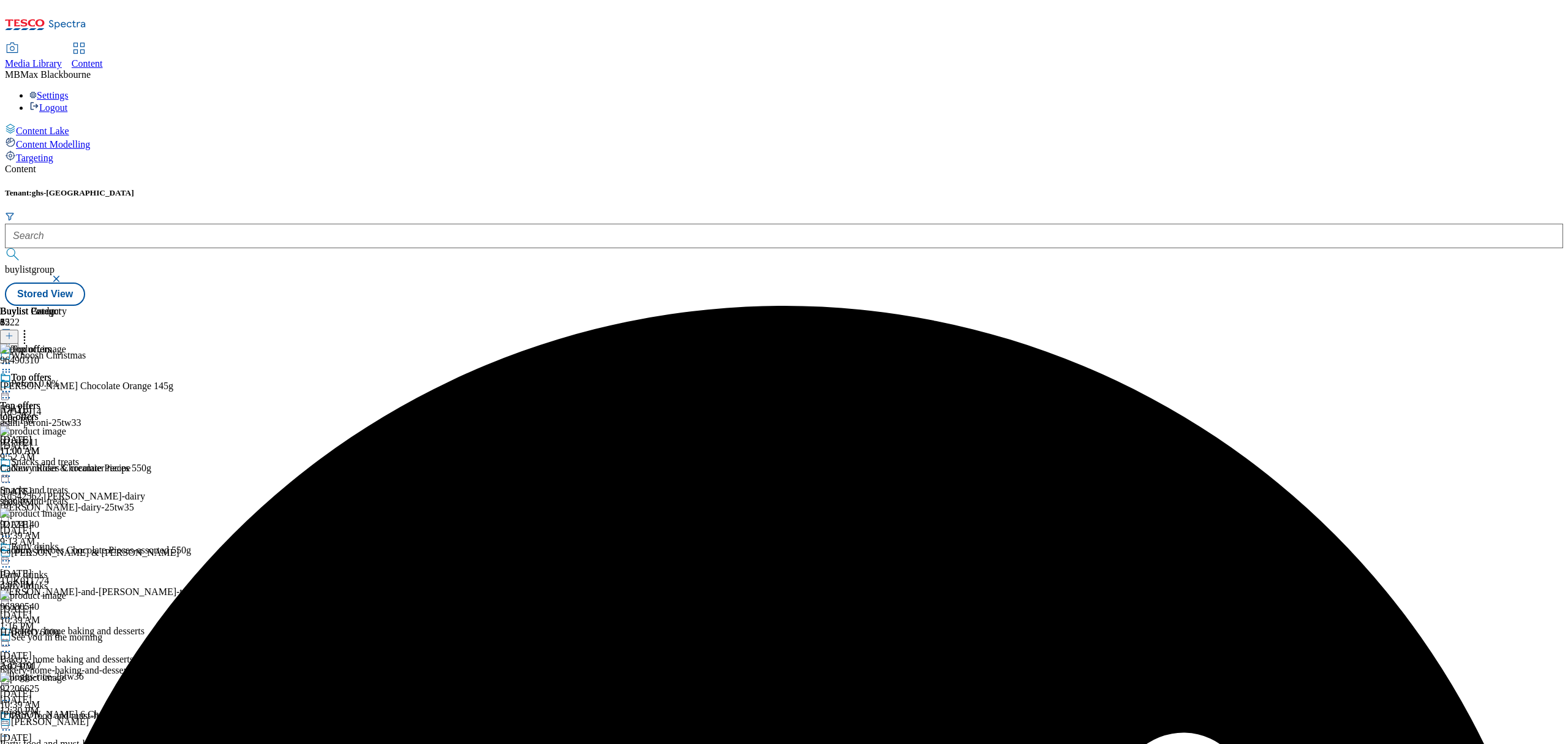
click at [297, 380] on div "[PERSON_NAME] Chocolate Orange 145g [DATE] 3:09 PM" at bounding box center [148, 403] width 297 height 45
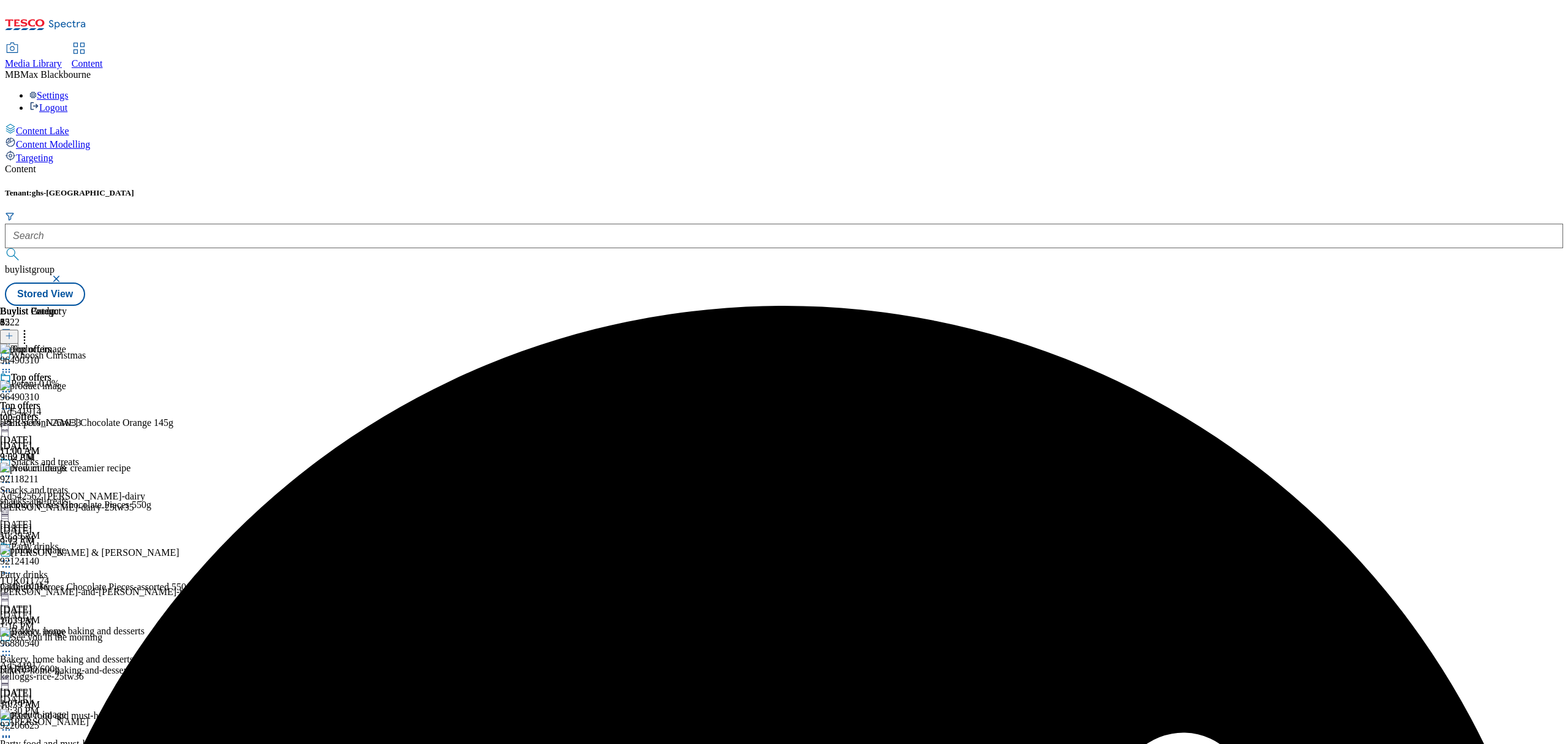
click at [12, 403] on icon at bounding box center [6, 408] width 12 height 12
click at [62, 487] on span "Delete" at bounding box center [50, 491] width 24 height 9
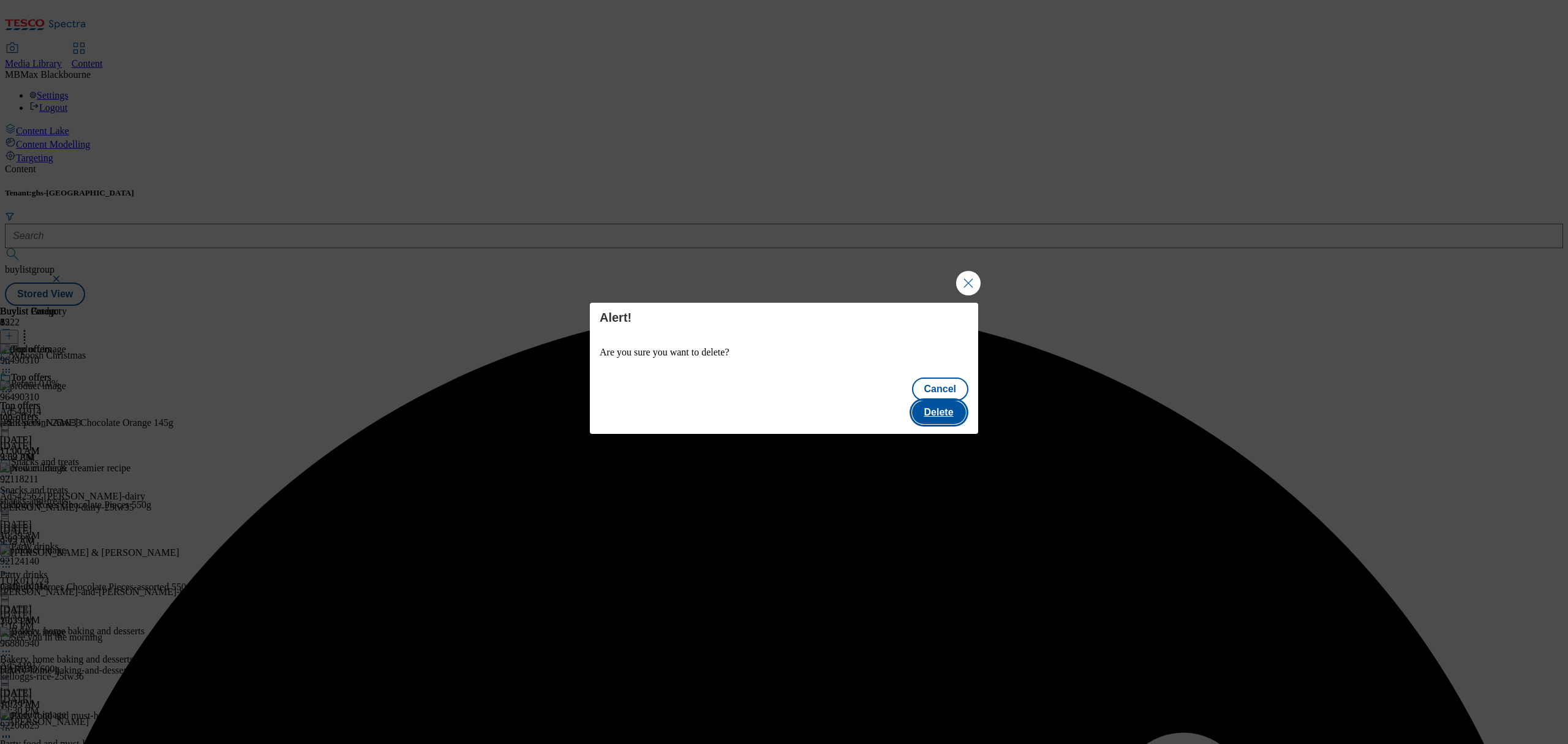
click at [955, 412] on button "Delete" at bounding box center [939, 412] width 54 height 24
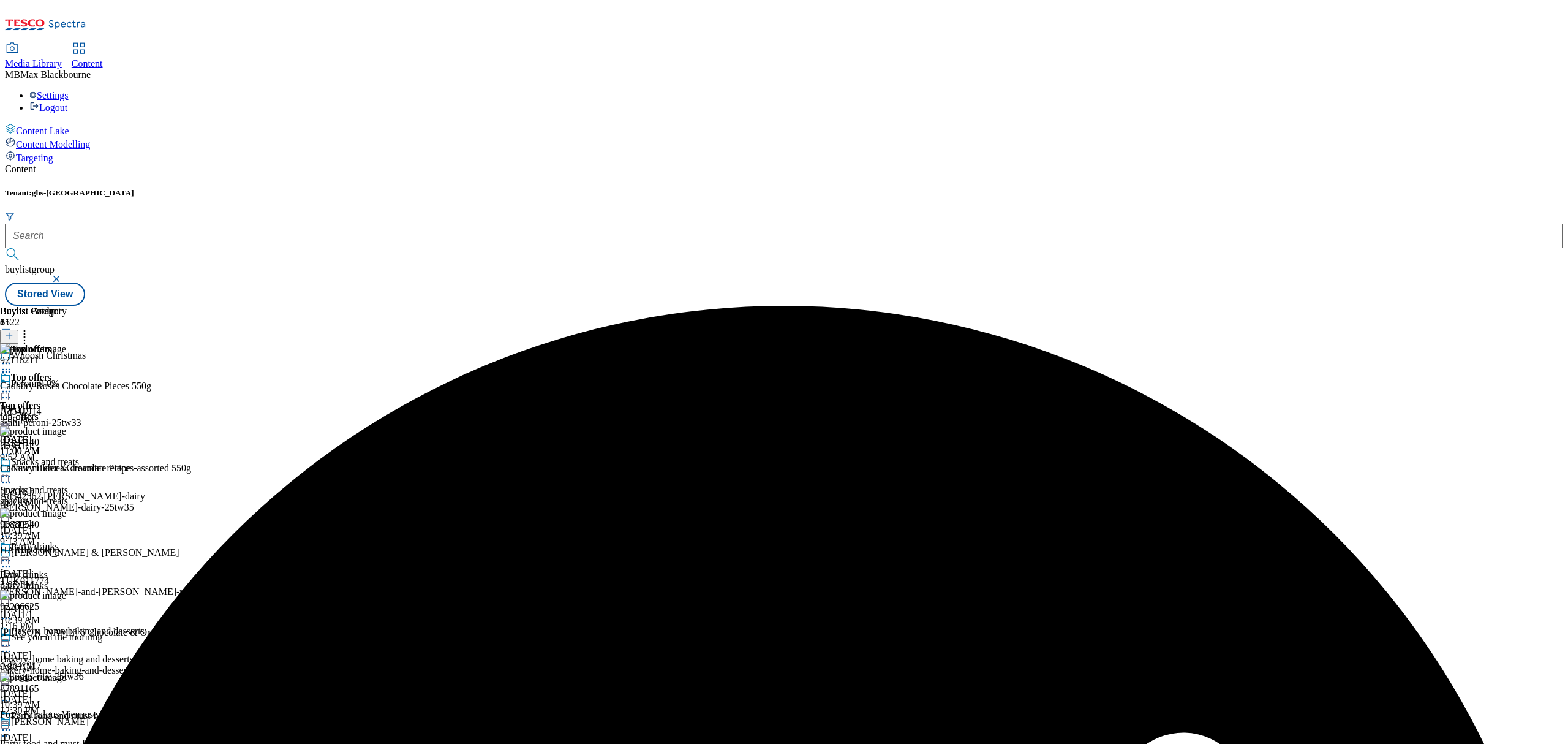
click at [12, 385] on icon at bounding box center [6, 391] width 12 height 12
click at [57, 410] on button "Edit" at bounding box center [40, 417] width 32 height 14
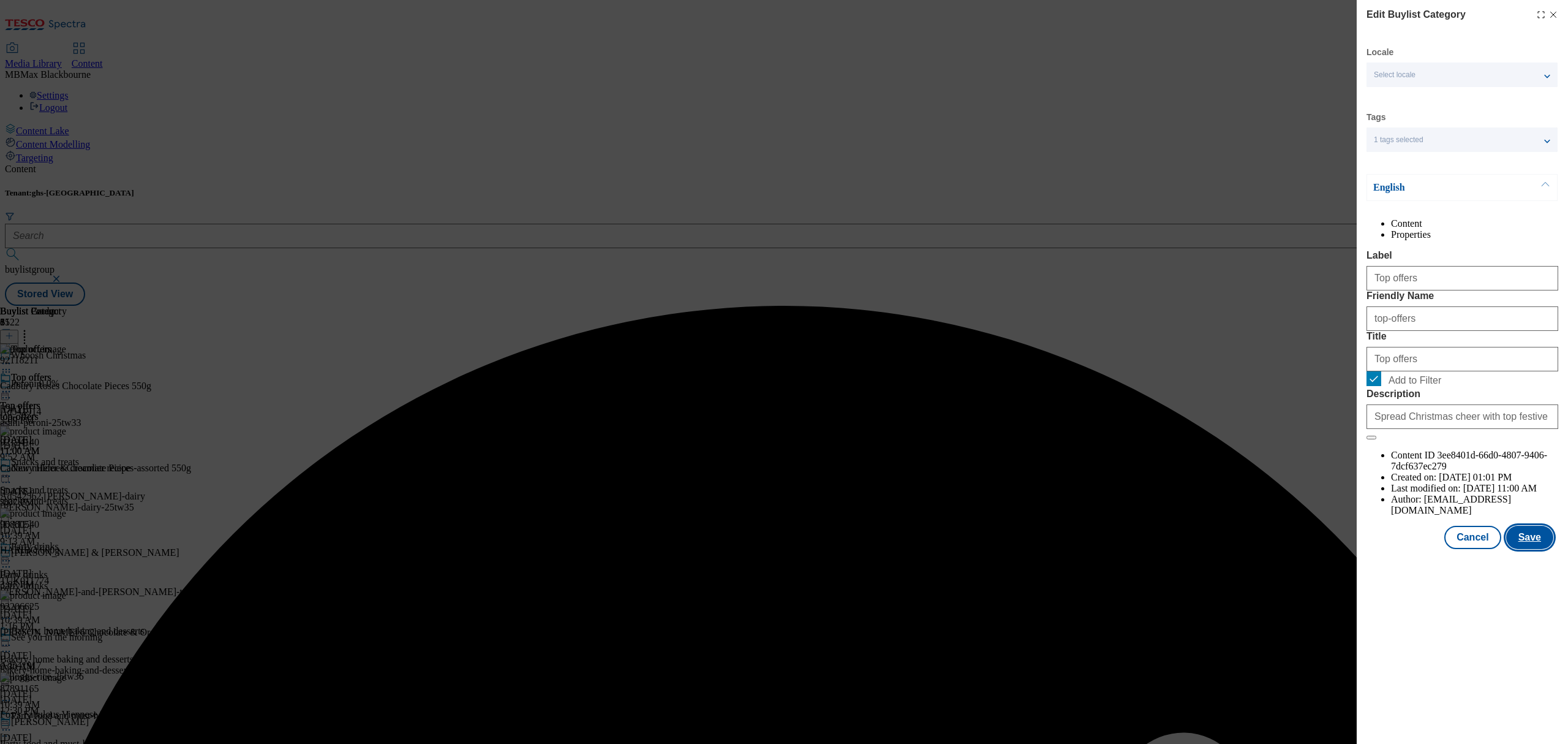
click at [1519, 549] on button "Save" at bounding box center [1530, 537] width 47 height 24
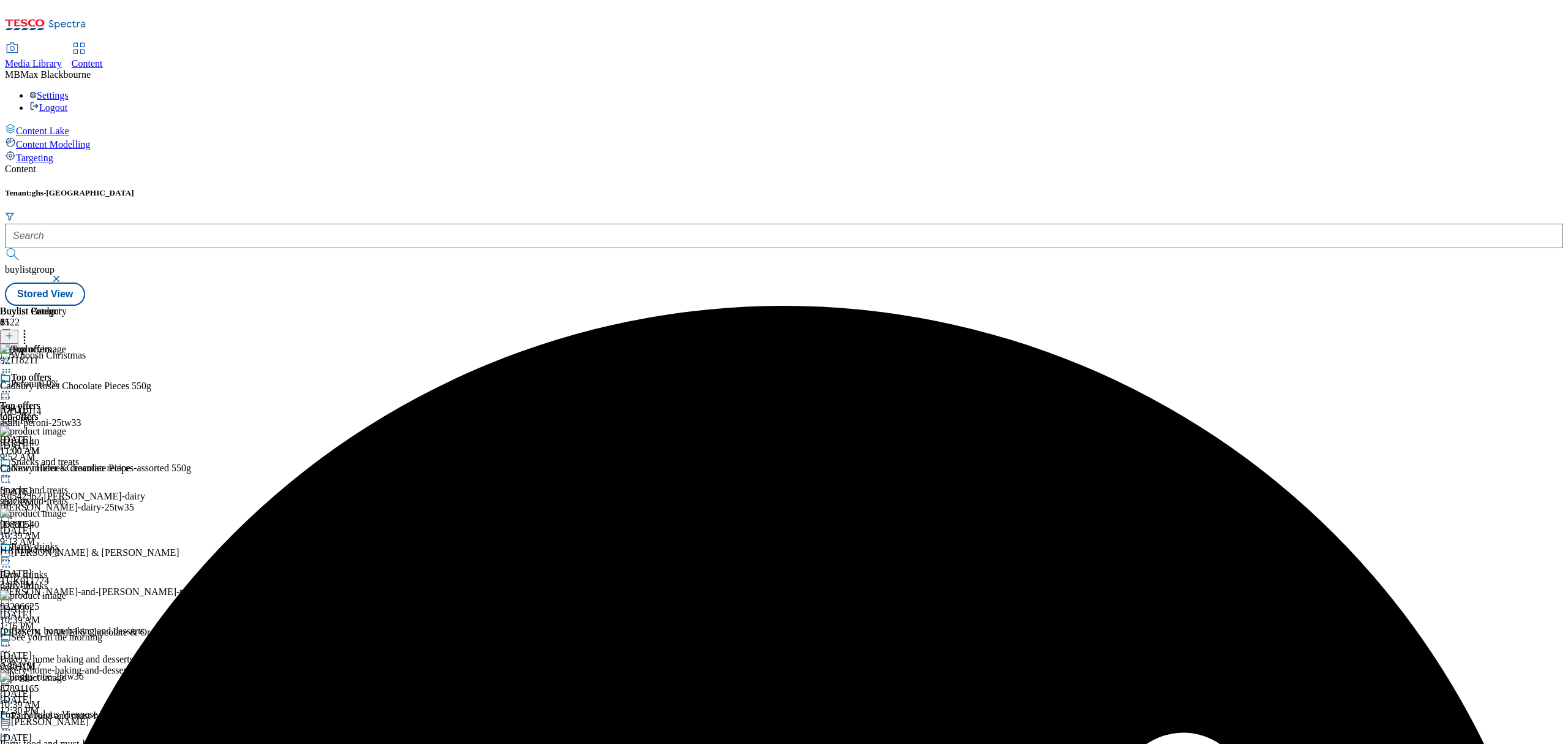
click at [12, 385] on icon at bounding box center [6, 391] width 12 height 12
click at [67, 469] on span "Preview" at bounding box center [52, 474] width 29 height 9
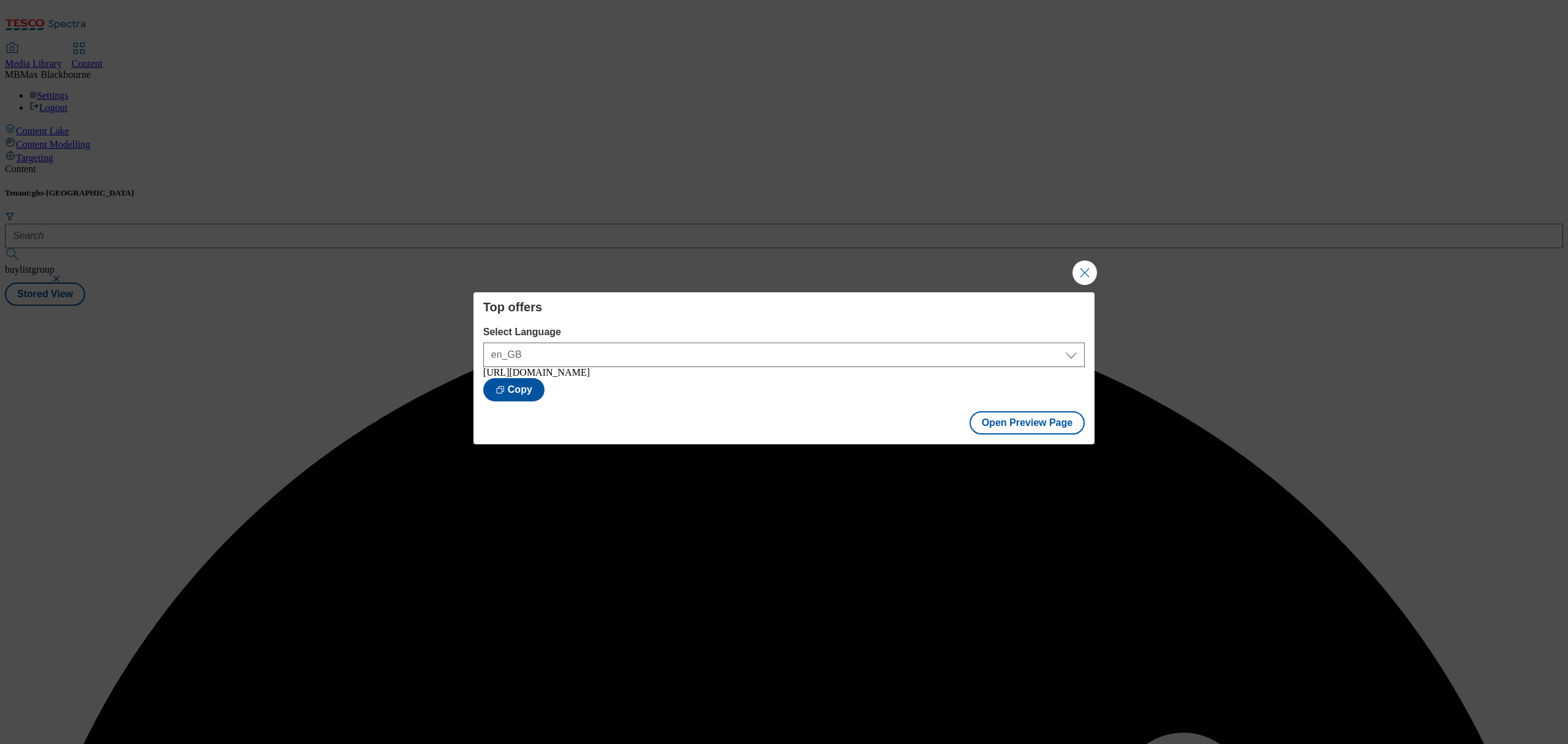
click at [794, 210] on div "Top offers Select Language en_GB en_GB [URL][DOMAIN_NAME] Copy Open Preview Page" at bounding box center [784, 372] width 1568 height 744
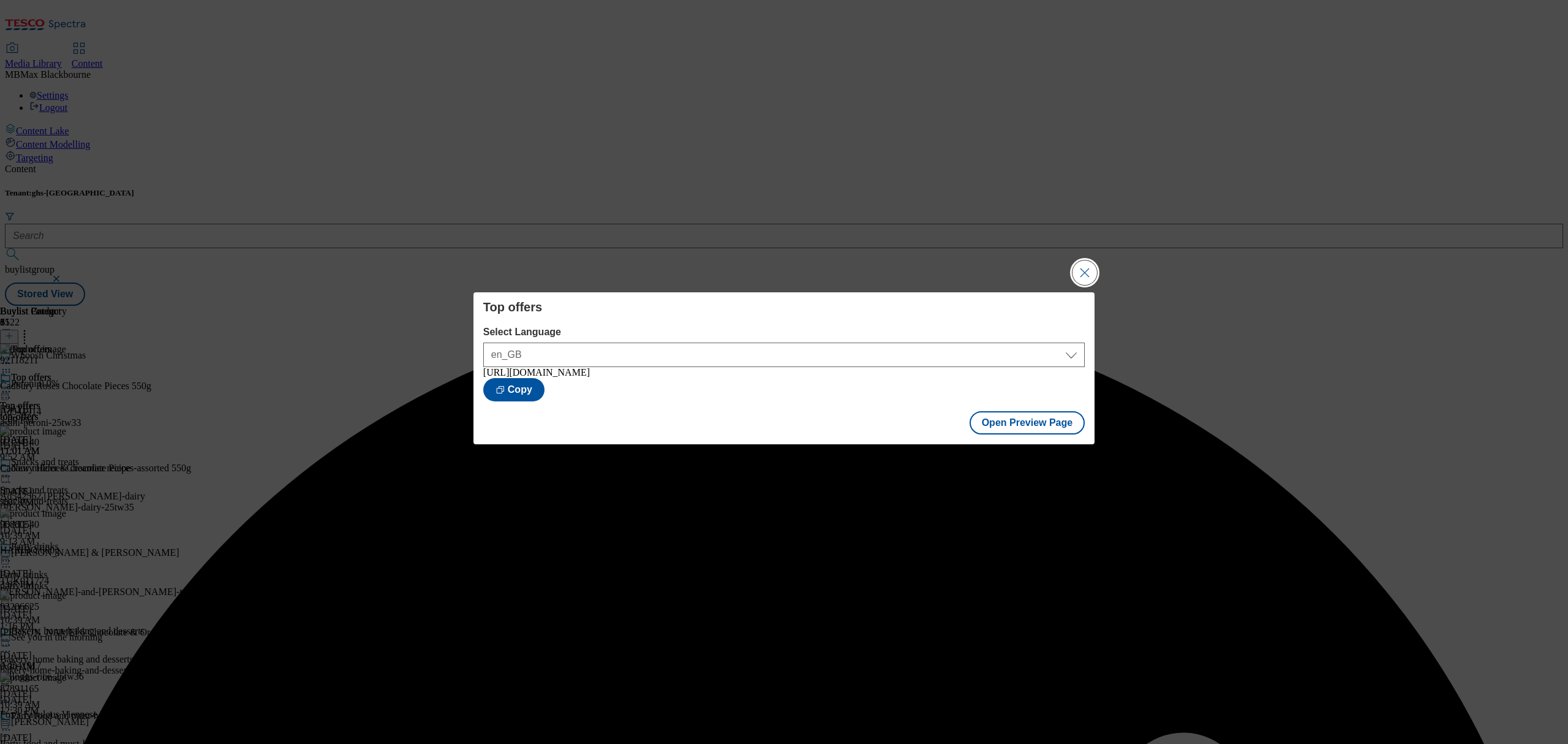
click at [1073, 268] on button "Close Modal" at bounding box center [1085, 273] width 24 height 24
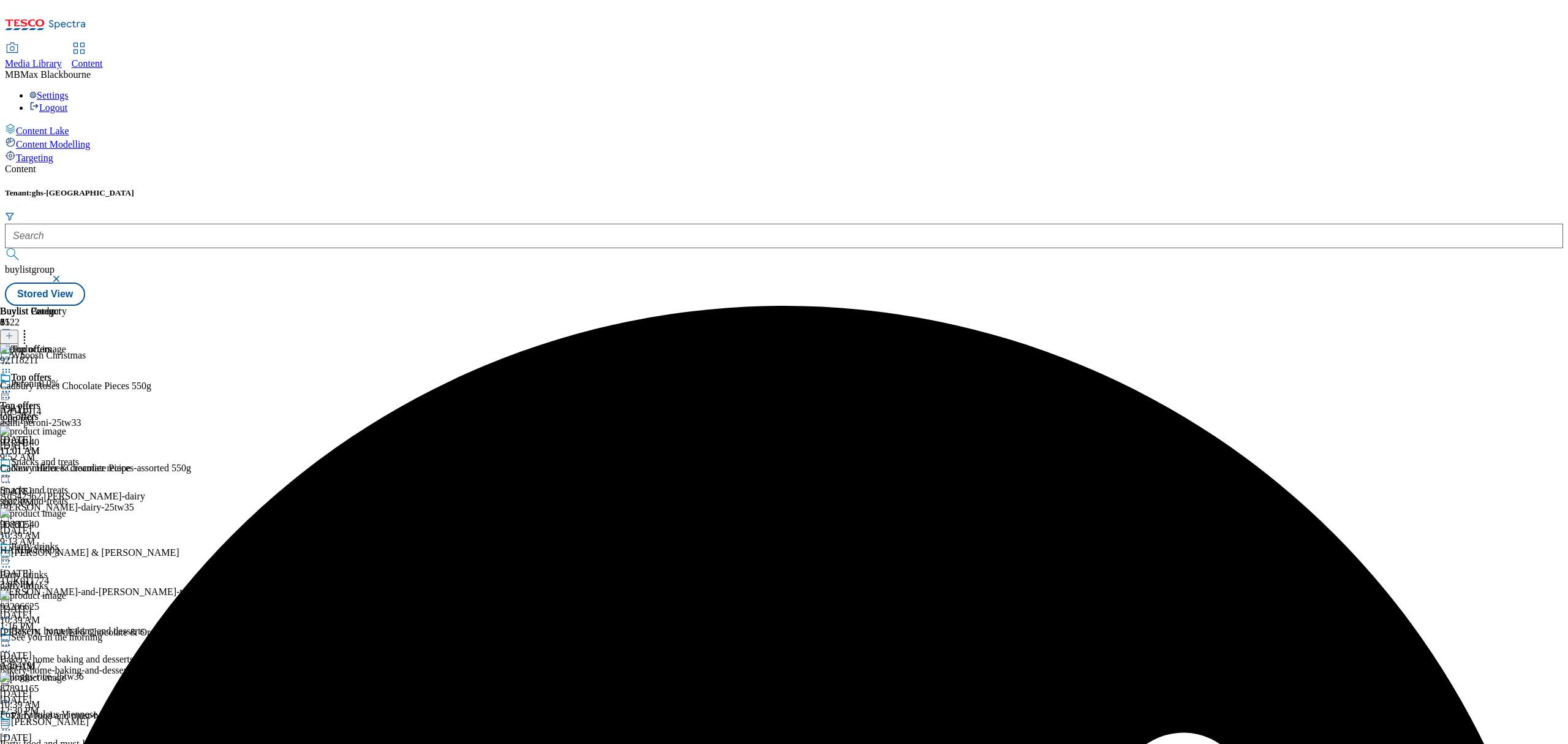
click at [12, 385] on icon at bounding box center [6, 391] width 12 height 12
click at [65, 512] on span "Publish" at bounding box center [52, 516] width 27 height 9
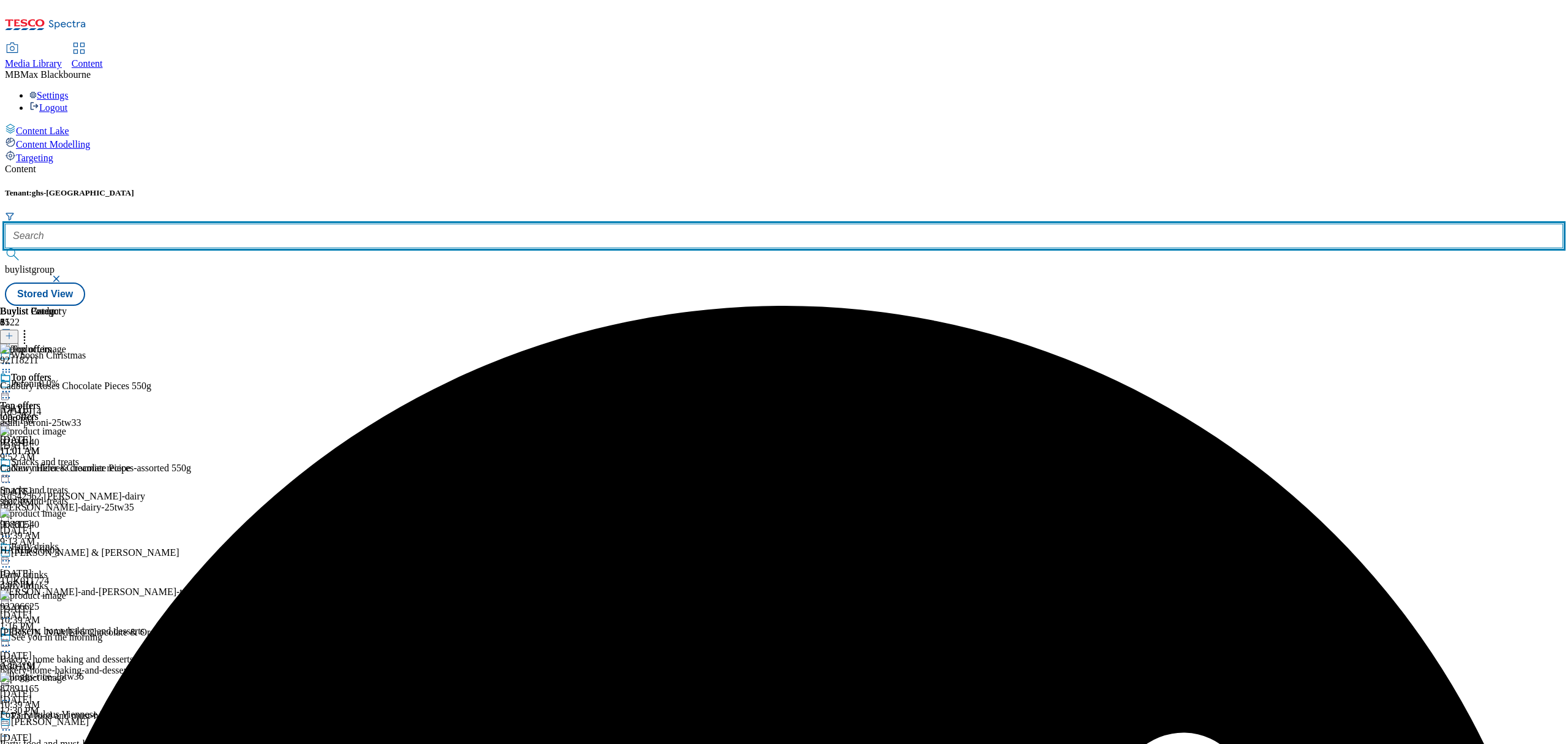
click at [292, 224] on input "text" at bounding box center [784, 236] width 1558 height 24
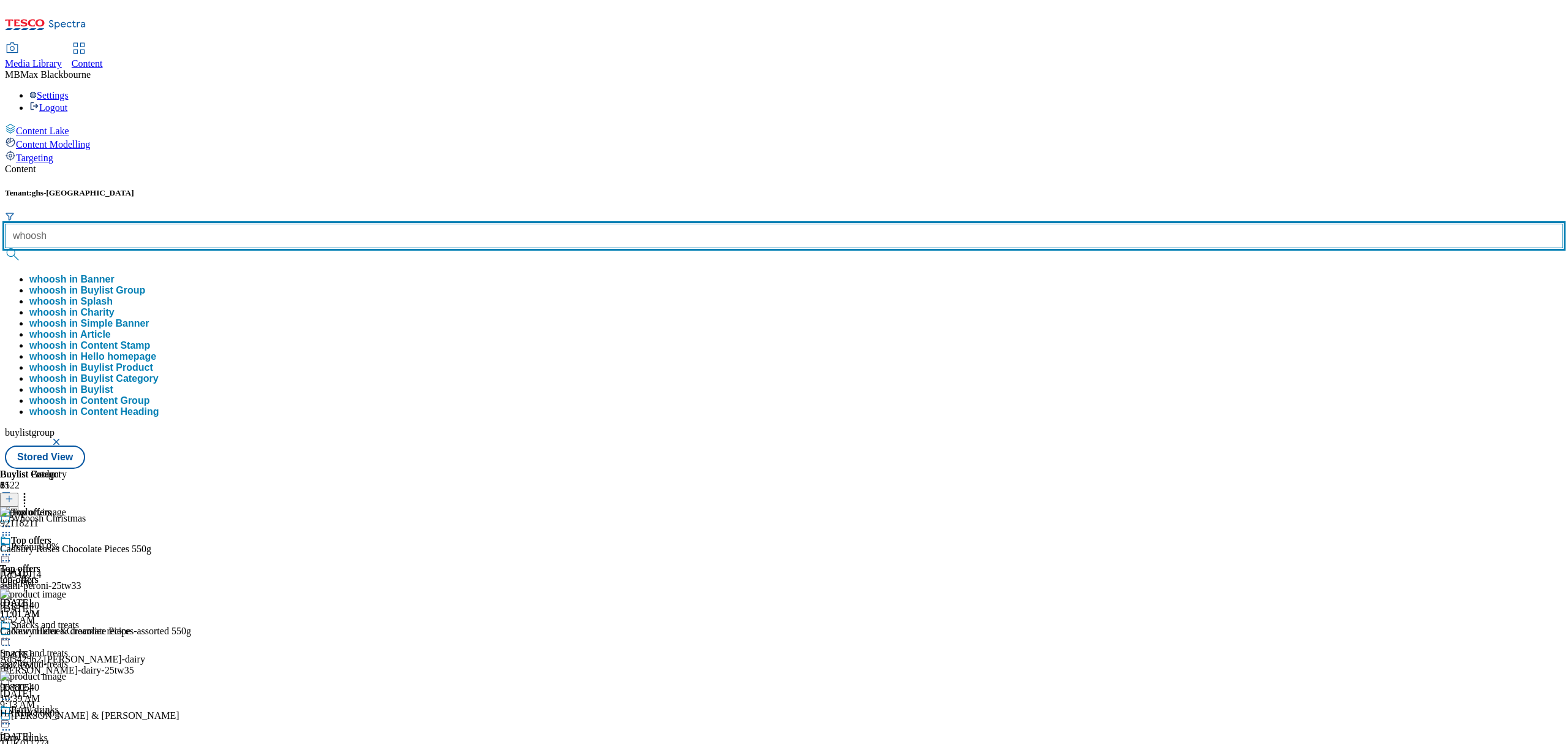
type input "whoosh"
click at [5, 248] on button "submit" at bounding box center [13, 254] width 17 height 12
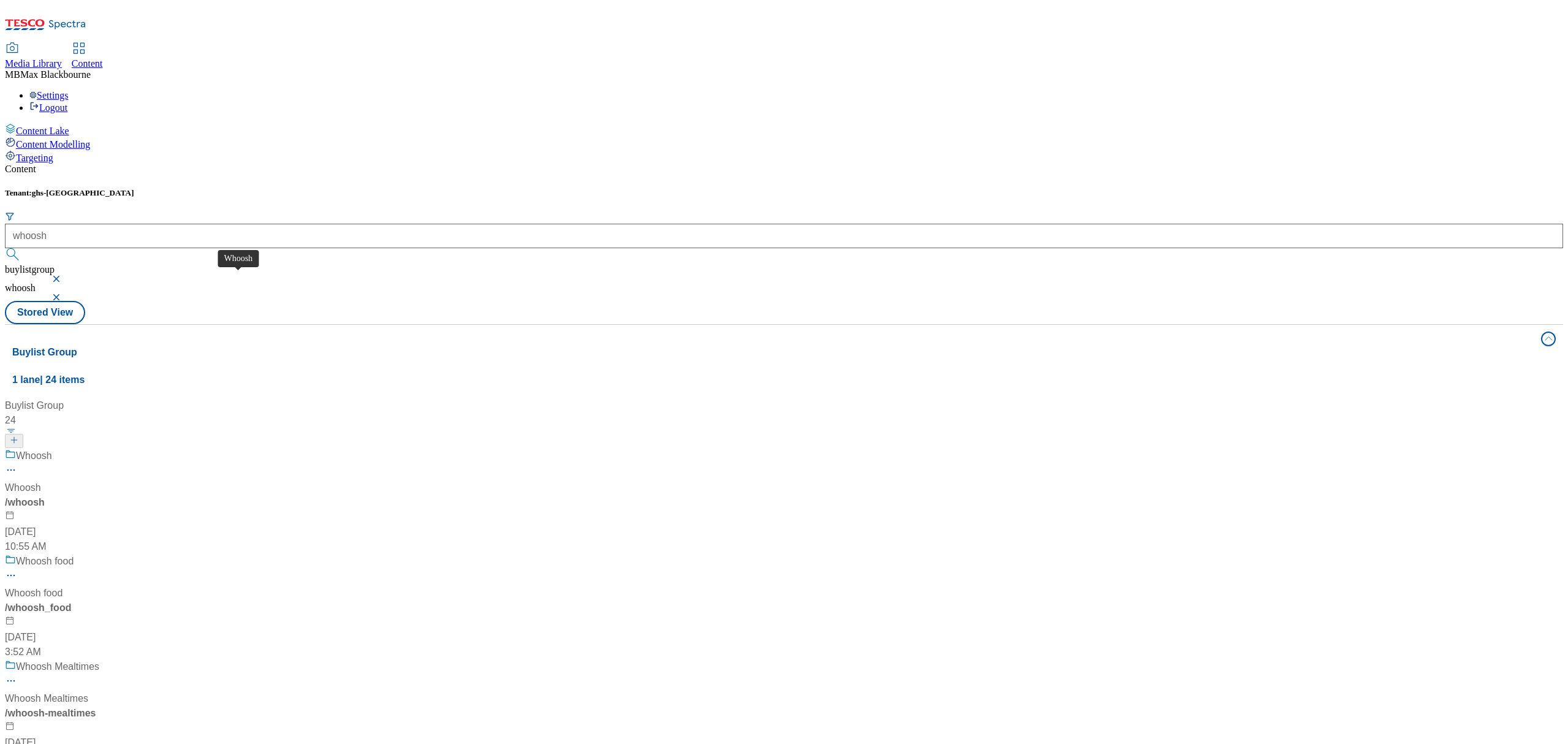
click at [41, 480] on div "Whoosh" at bounding box center [23, 487] width 36 height 15
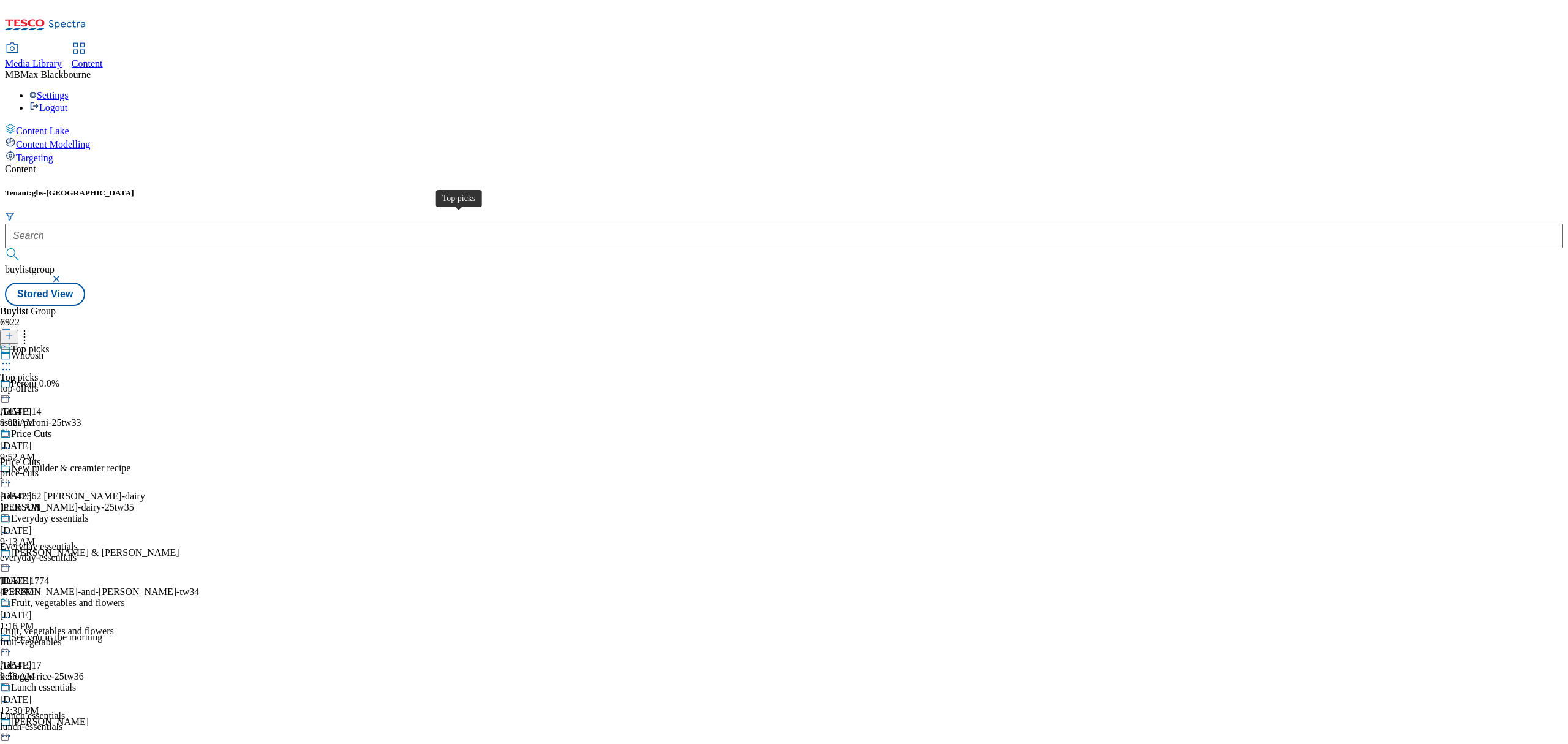
click at [49, 344] on span "Top picks" at bounding box center [30, 350] width 38 height 13
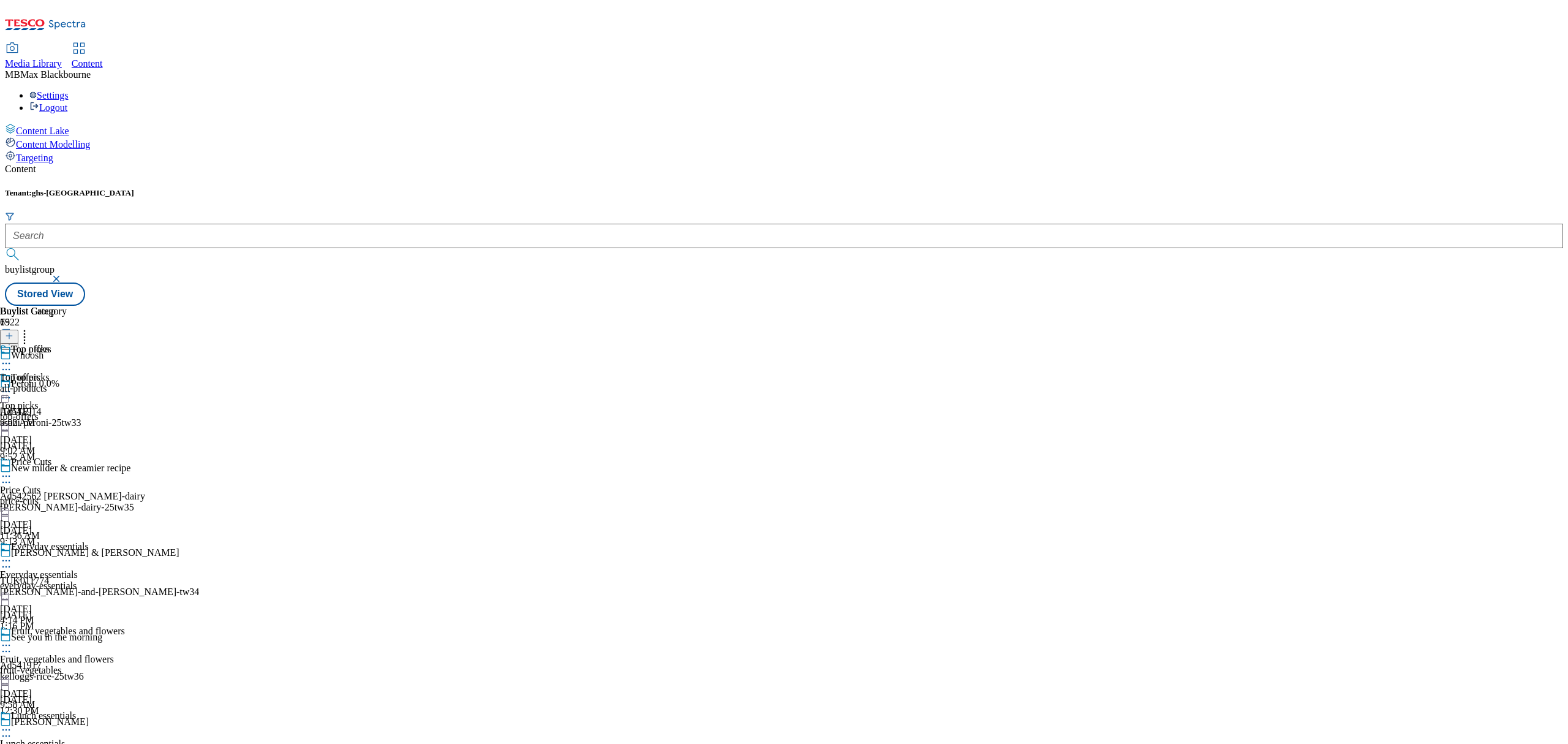
click at [67, 383] on div "all-products" at bounding box center [33, 388] width 67 height 11
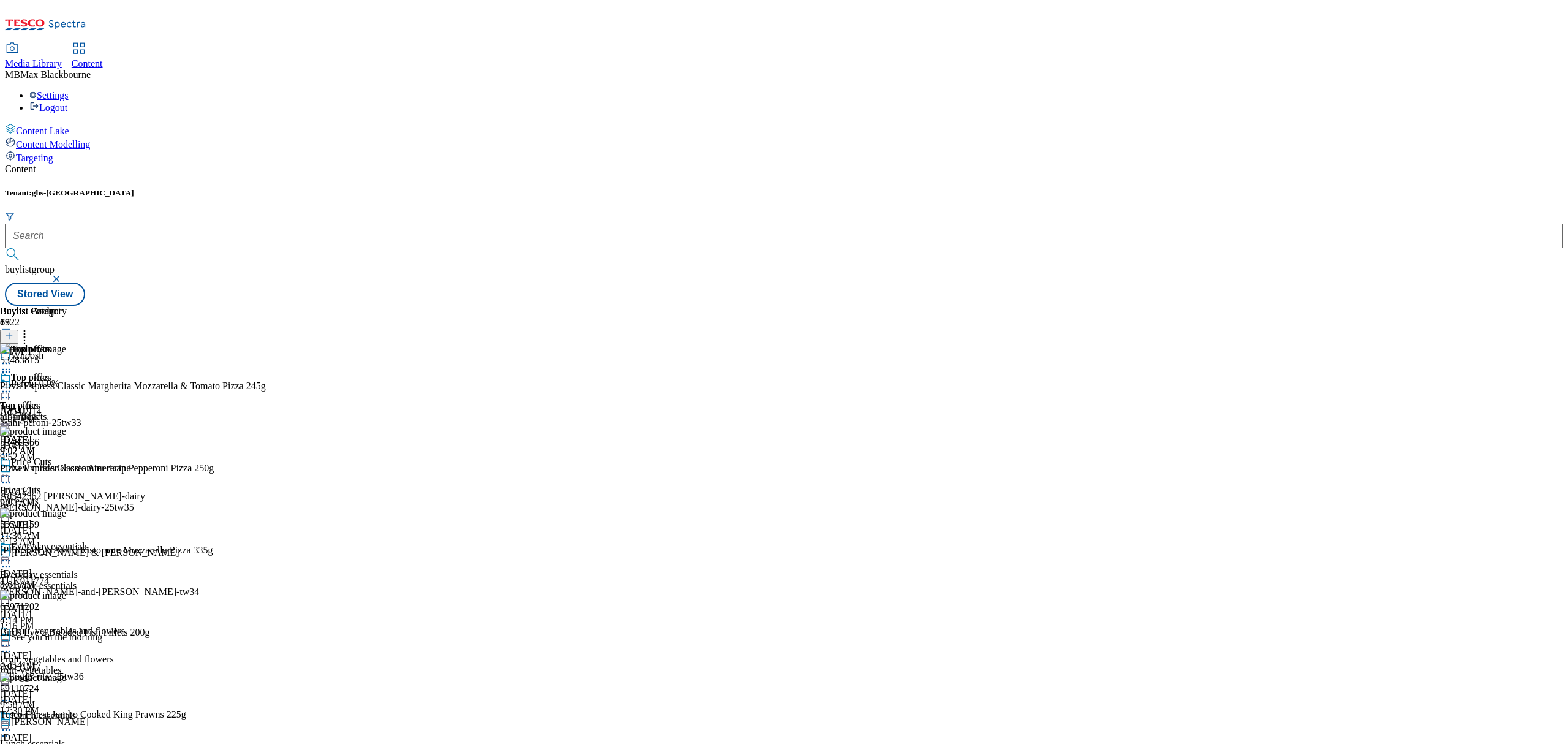
click at [12, 385] on icon at bounding box center [6, 391] width 12 height 12
click at [77, 526] on span "Un-publish" at bounding box center [58, 530] width 39 height 9
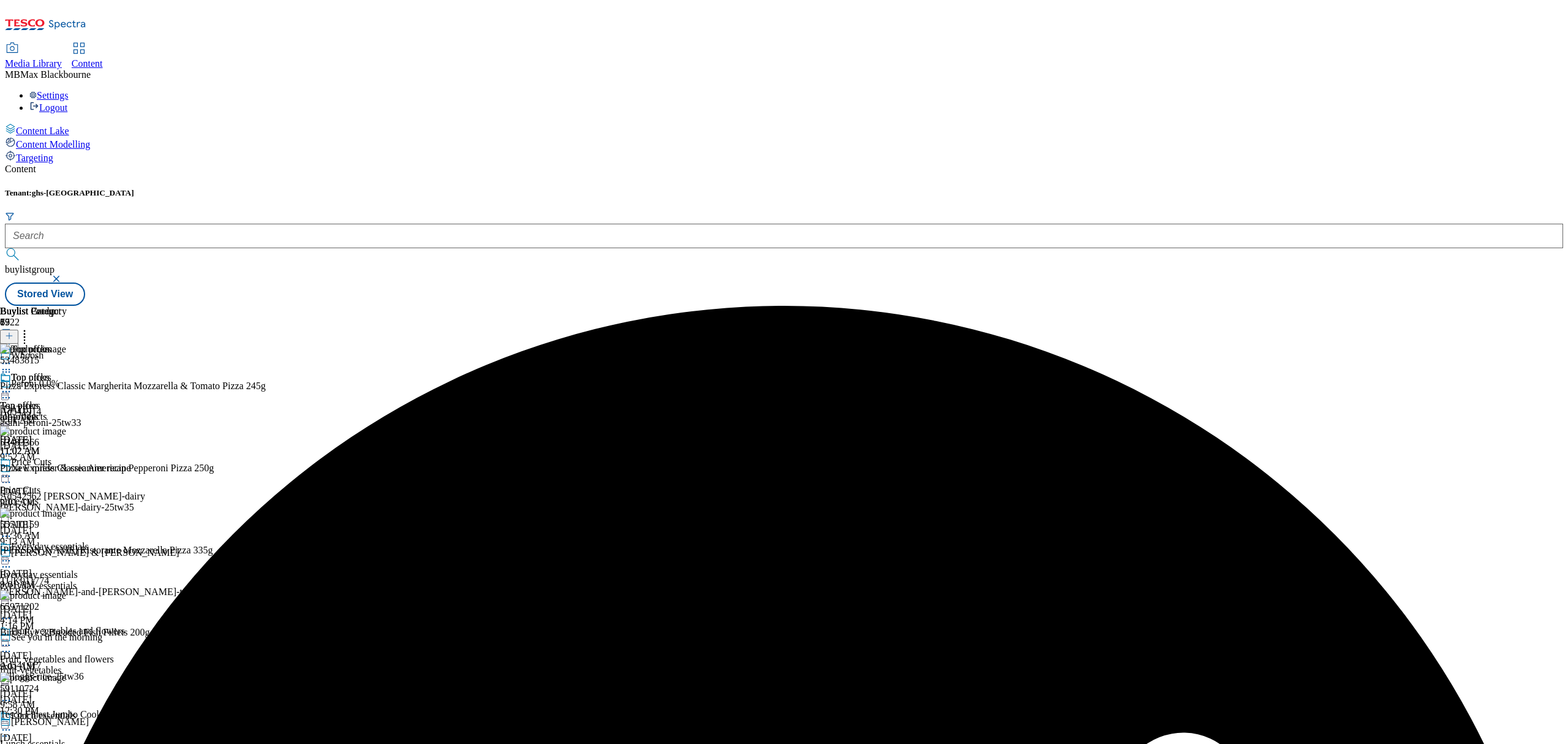
click at [12, 385] on icon at bounding box center [6, 391] width 12 height 12
click at [79, 483] on span "Un-preview" at bounding box center [59, 488] width 41 height 9
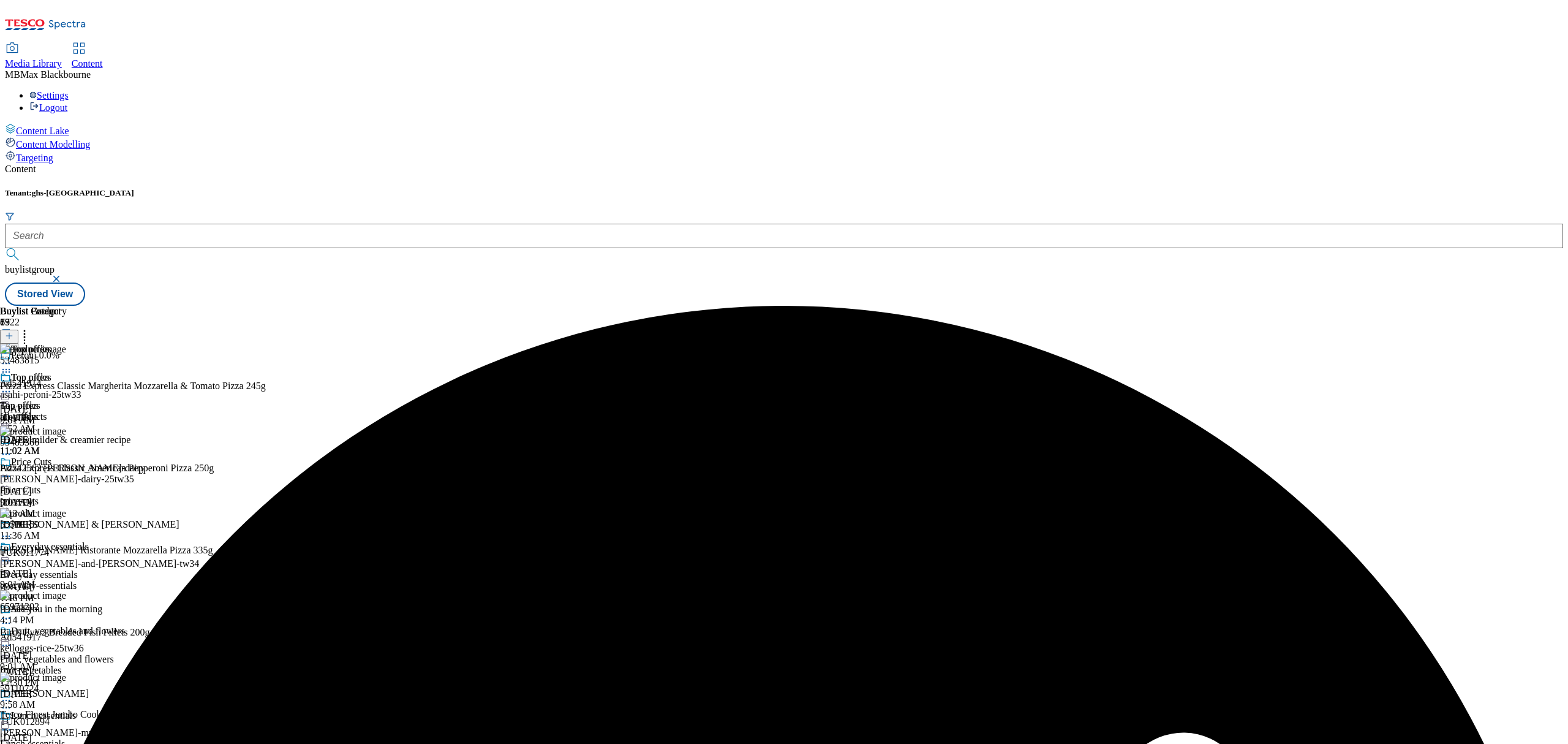
click at [31, 328] on icon at bounding box center [24, 334] width 12 height 12
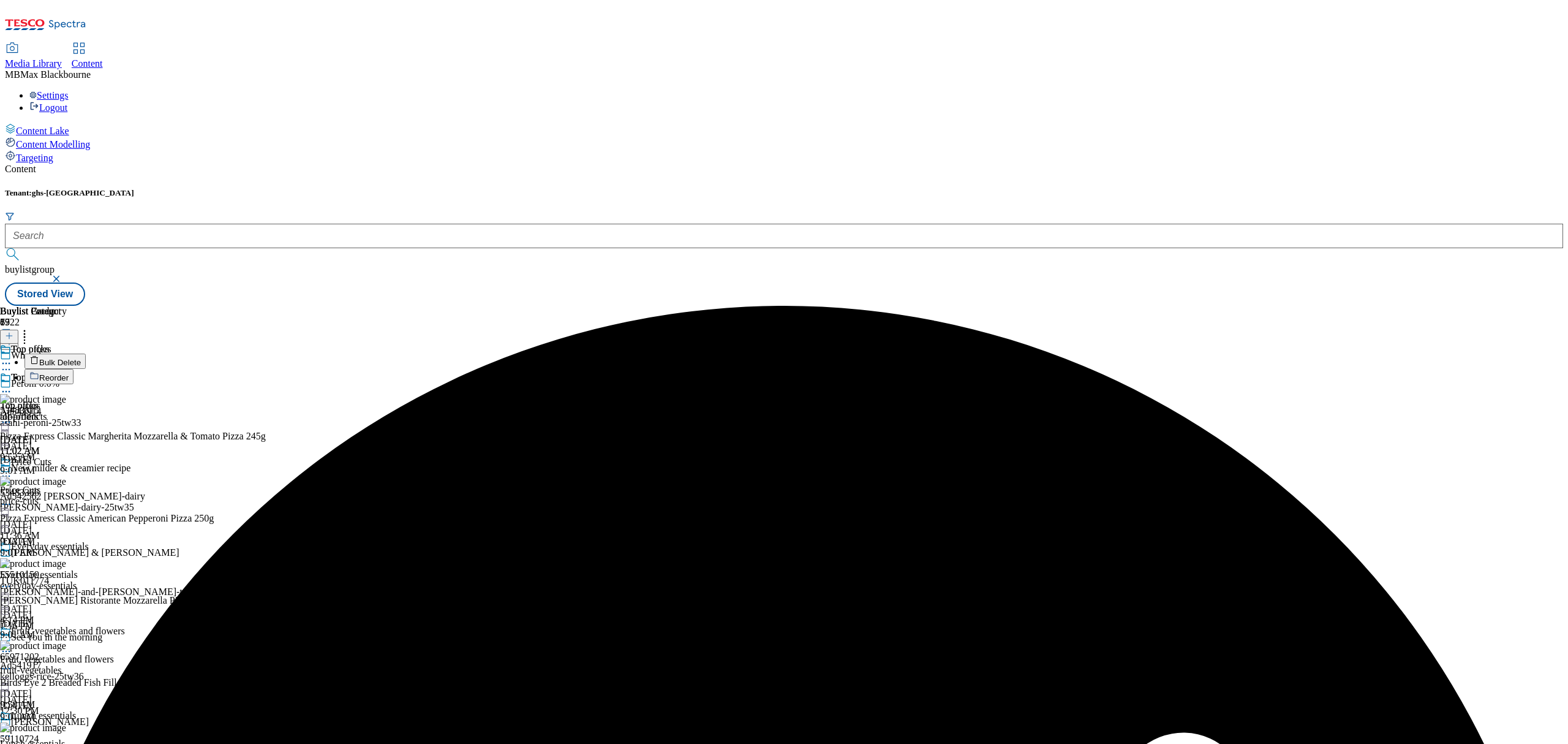
click at [31, 328] on icon at bounding box center [24, 334] width 12 height 12
click at [266, 354] on li "Bulk Delete" at bounding box center [145, 361] width 241 height 15
click at [81, 358] on span "Bulk Delete" at bounding box center [60, 362] width 41 height 9
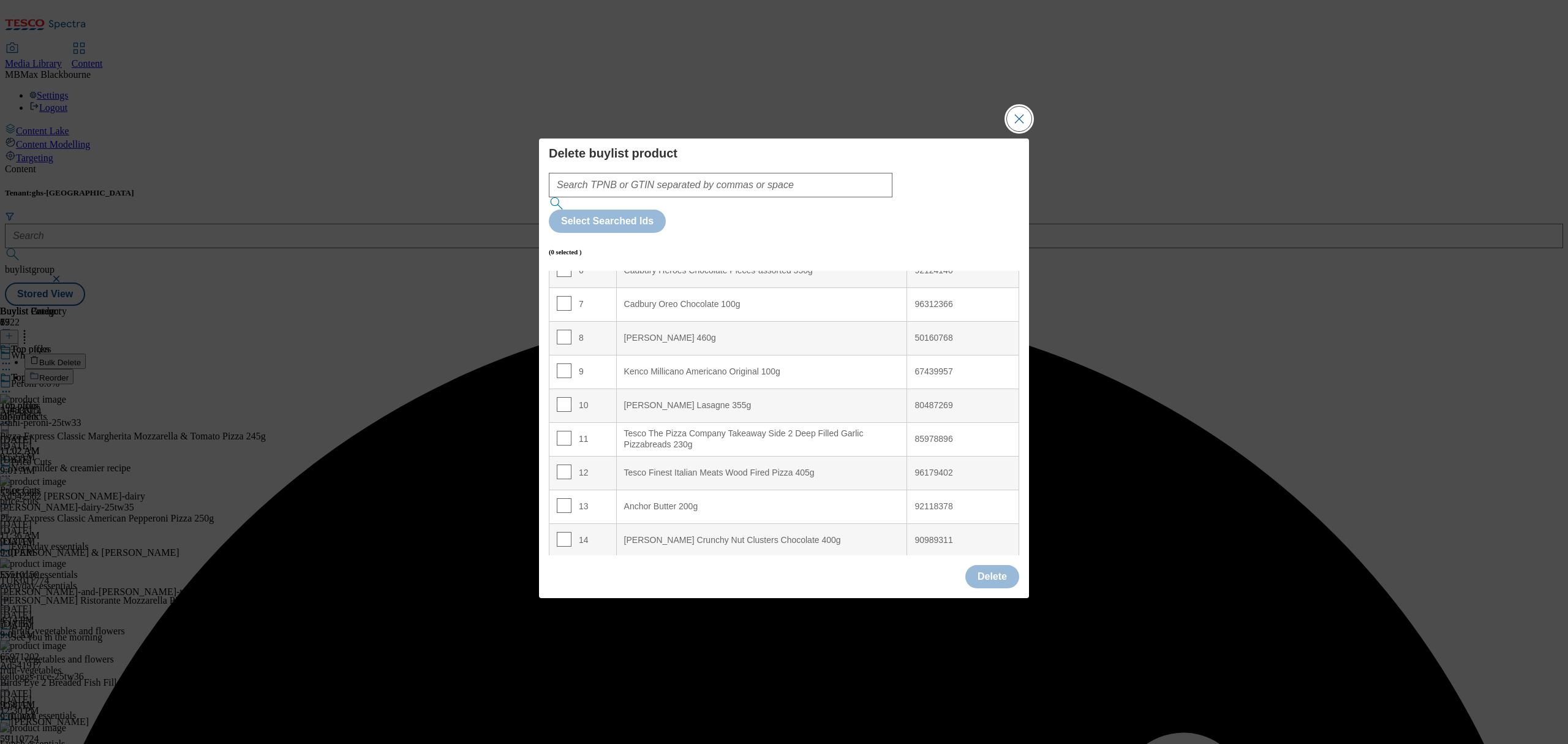
scroll to position [245, 0]
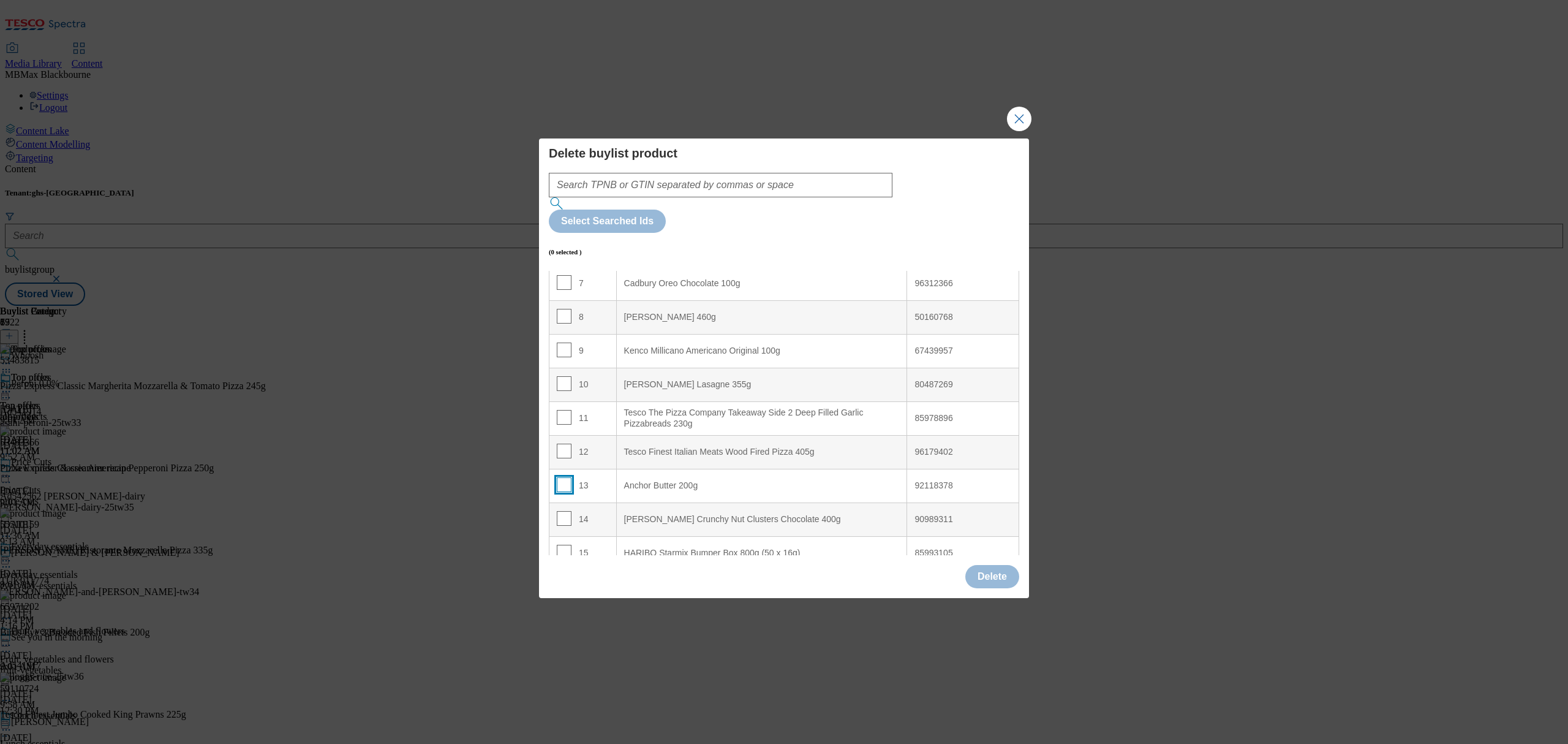
click at [561, 477] on input "Modal" at bounding box center [564, 484] width 15 height 15
checkbox input "true"
click at [562, 511] on input "Modal" at bounding box center [564, 518] width 15 height 15
checkbox input "true"
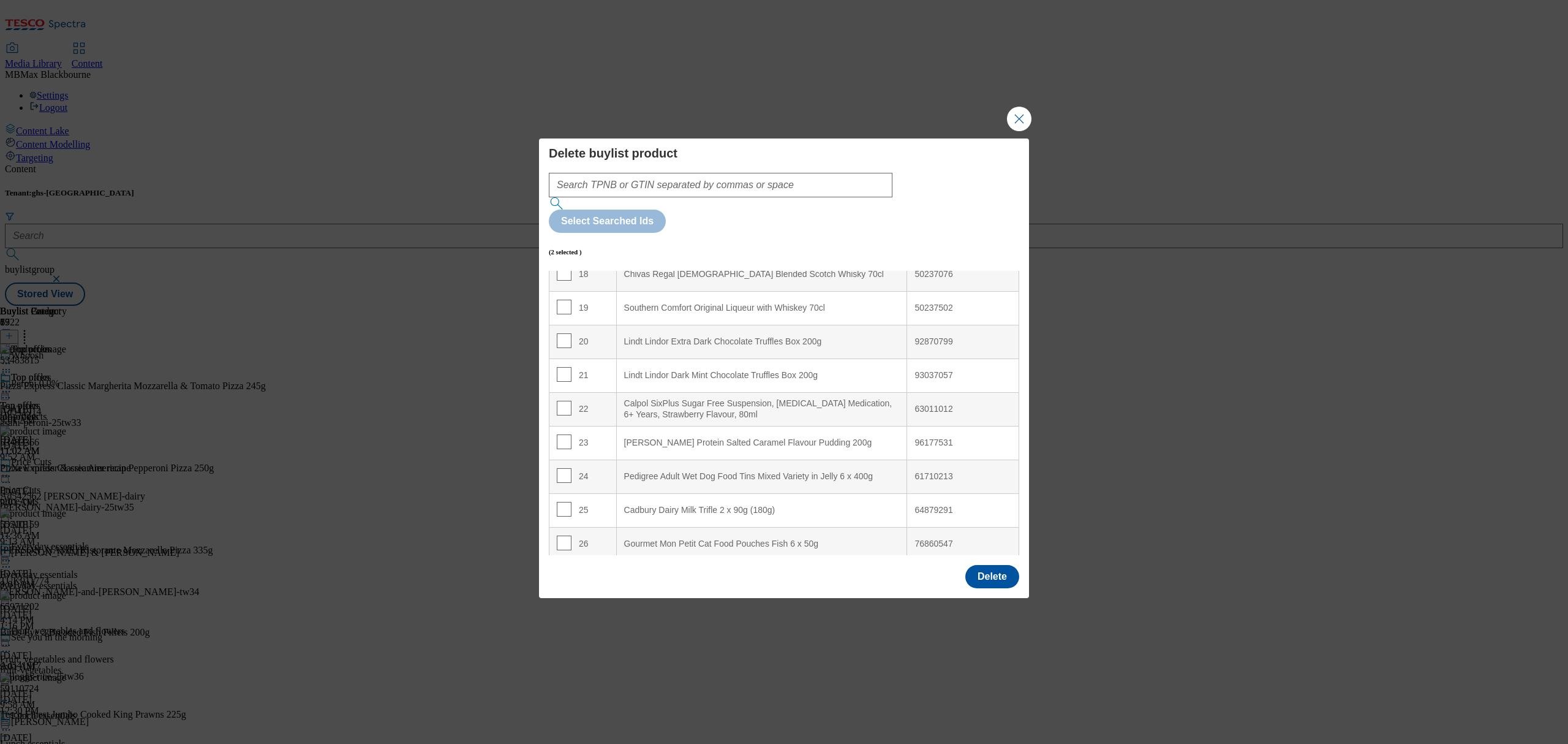
scroll to position [653, 0]
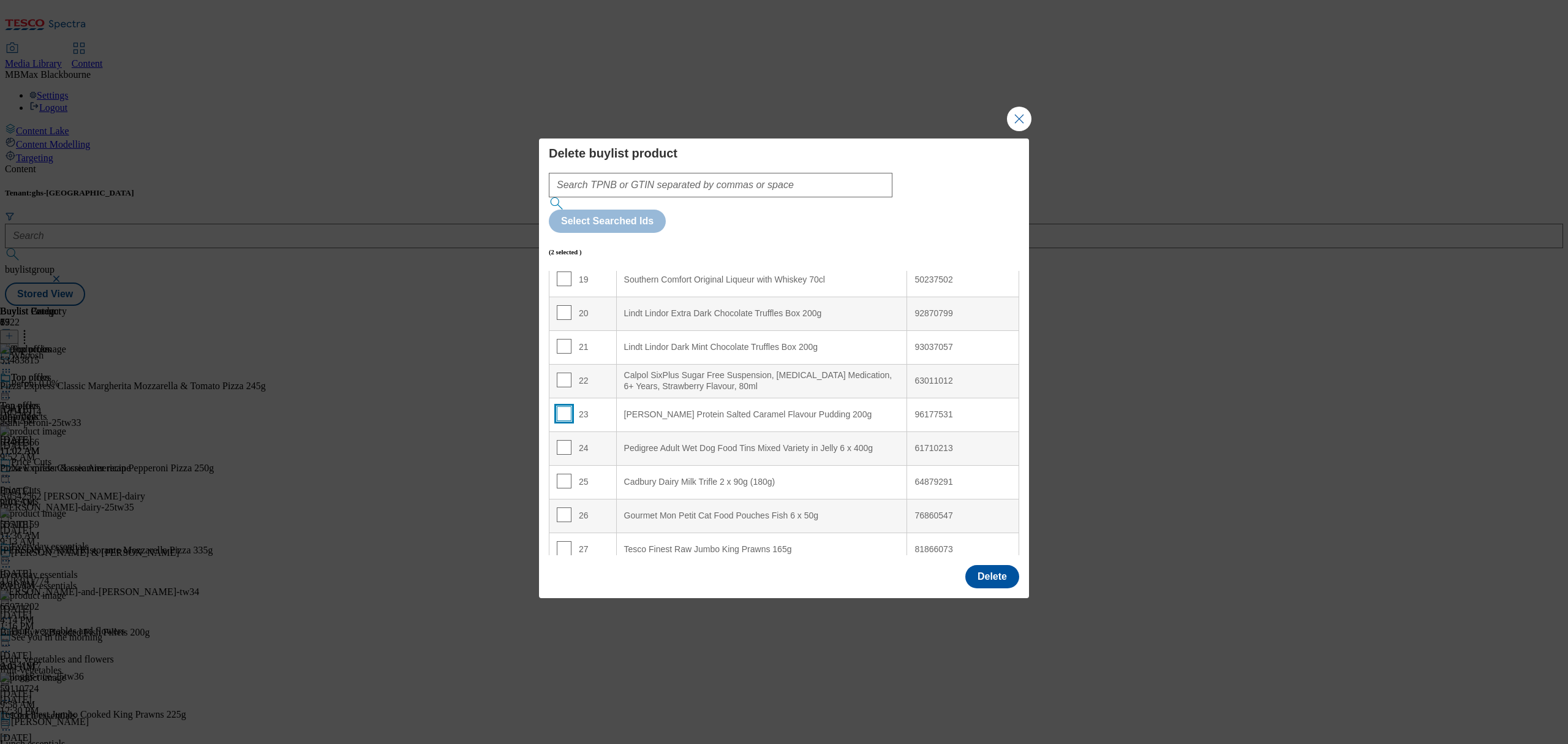
click at [565, 406] on input "Modal" at bounding box center [564, 413] width 15 height 15
checkbox input "true"
click at [568, 440] on input "Modal" at bounding box center [564, 447] width 15 height 15
checkbox input "true"
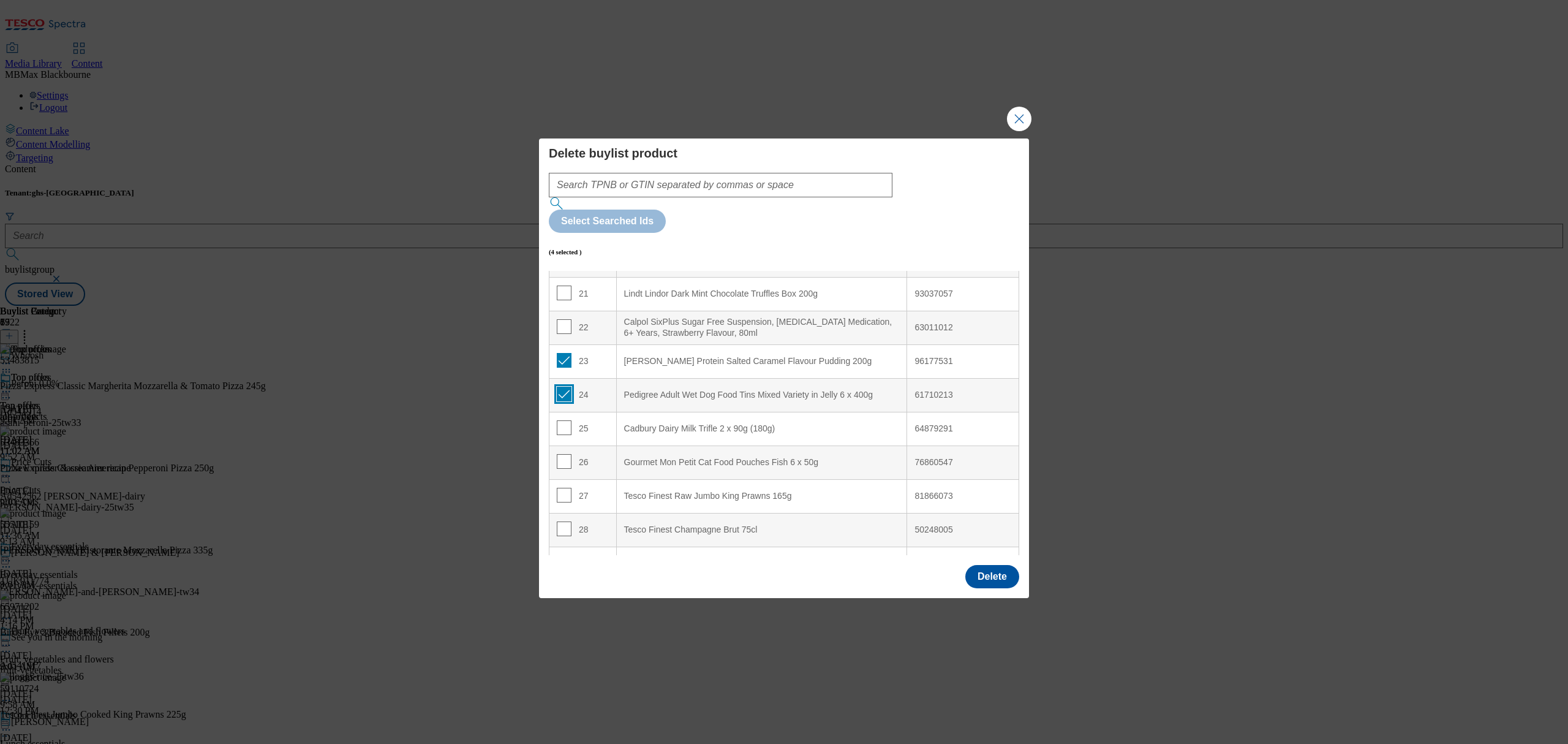
scroll to position [735, 0]
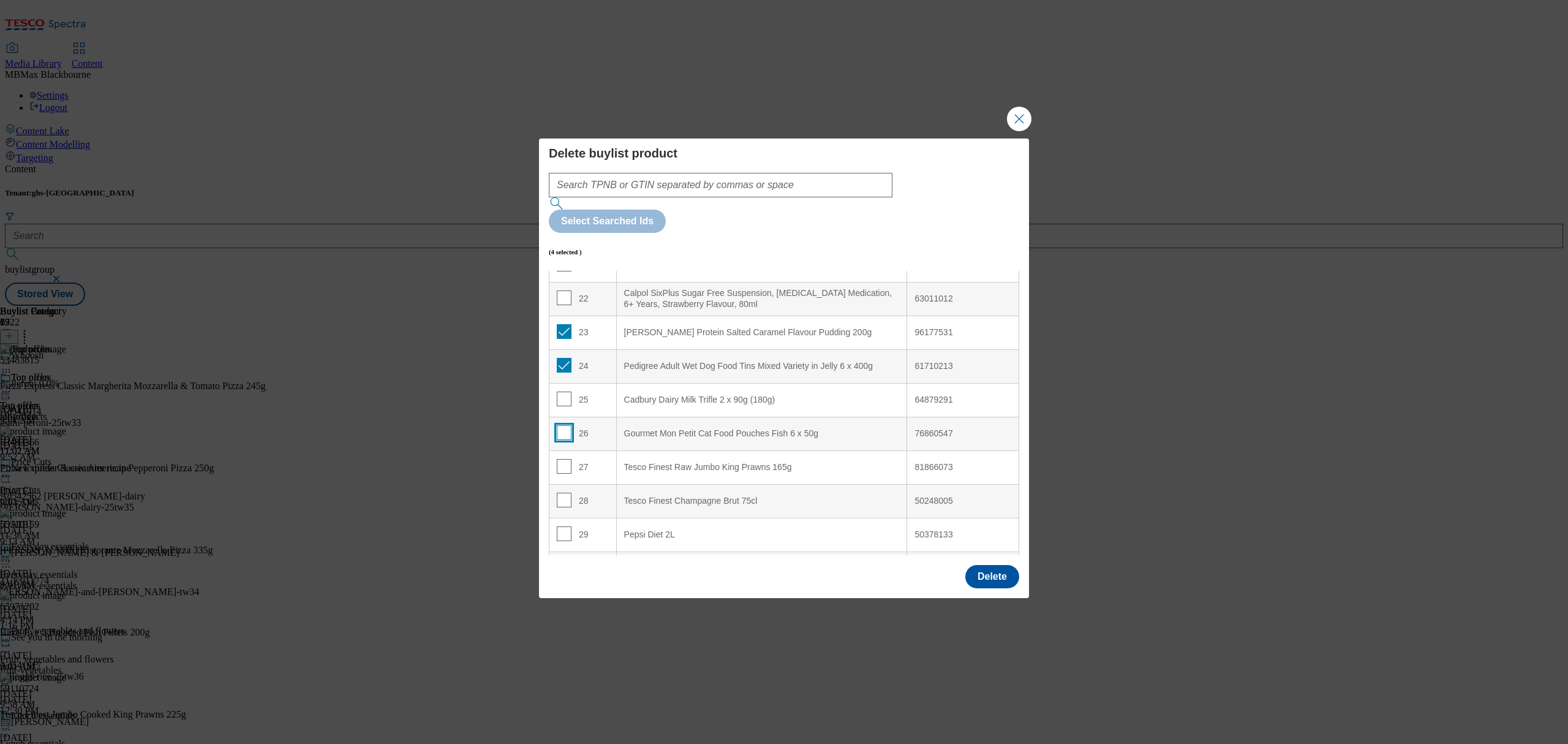
click at [561, 425] on input "Modal" at bounding box center [564, 432] width 15 height 15
checkbox input "true"
click at [559, 459] on input "Modal" at bounding box center [564, 466] width 15 height 15
checkbox input "true"
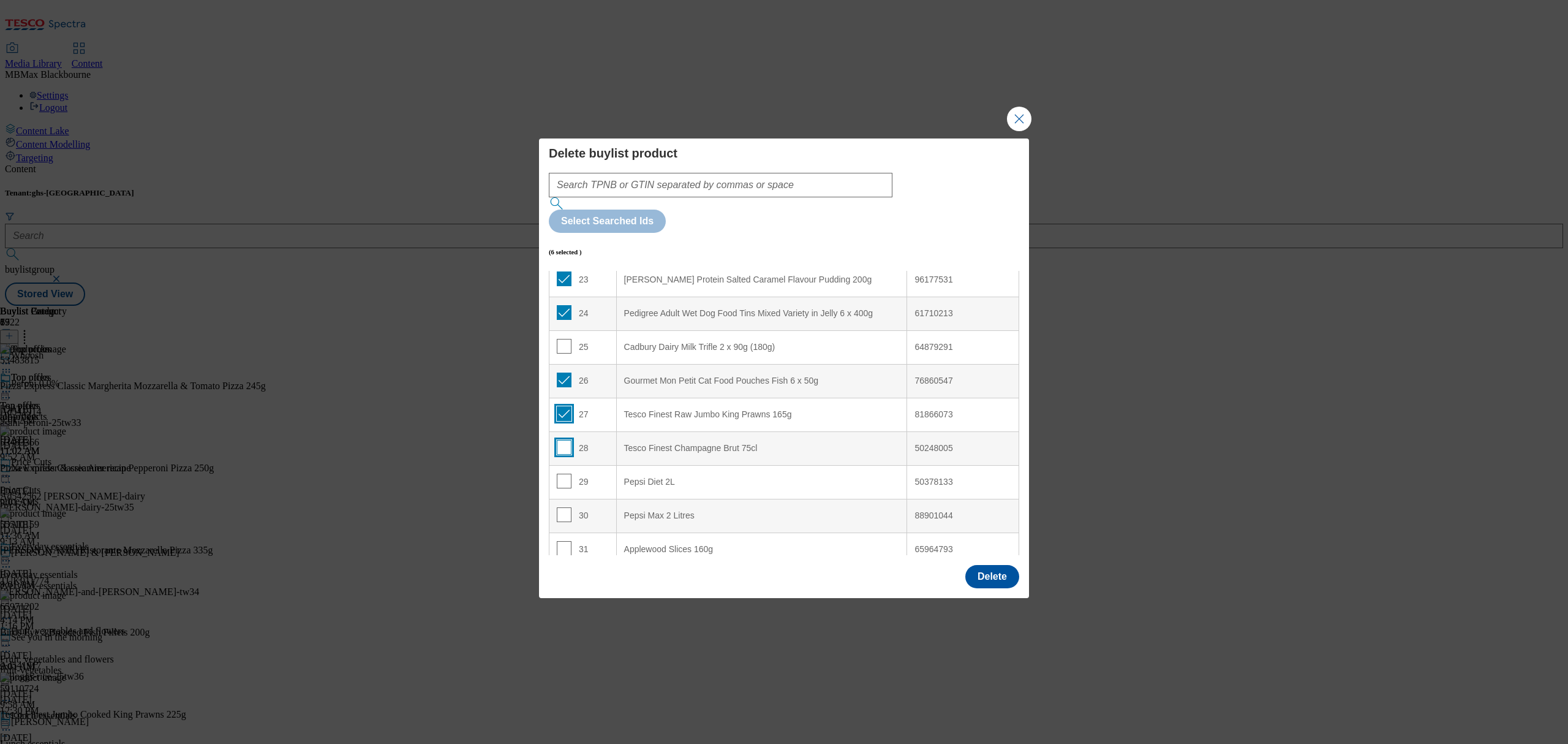
scroll to position [817, 0]
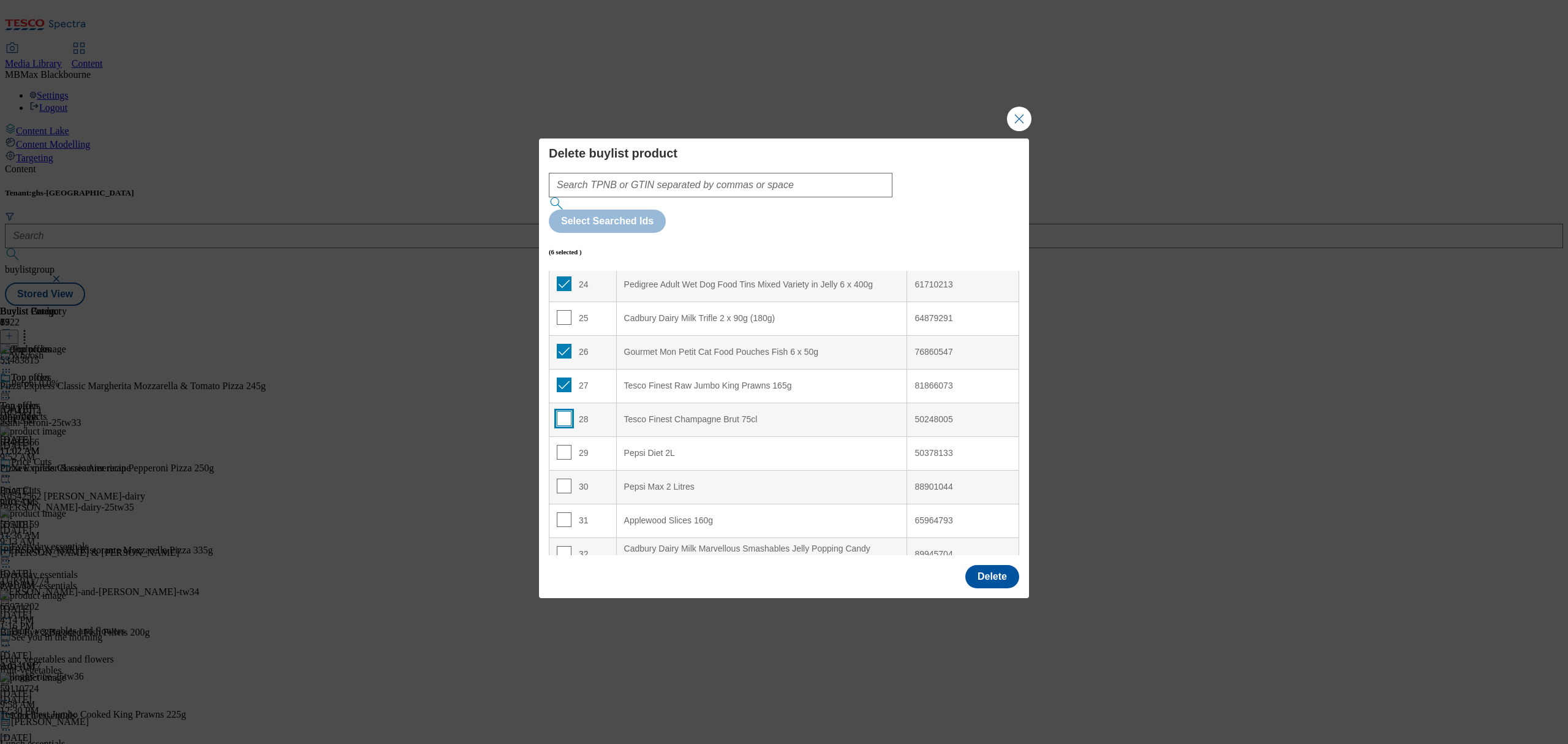
click at [565, 411] on input "Modal" at bounding box center [564, 418] width 15 height 15
checkbox input "true"
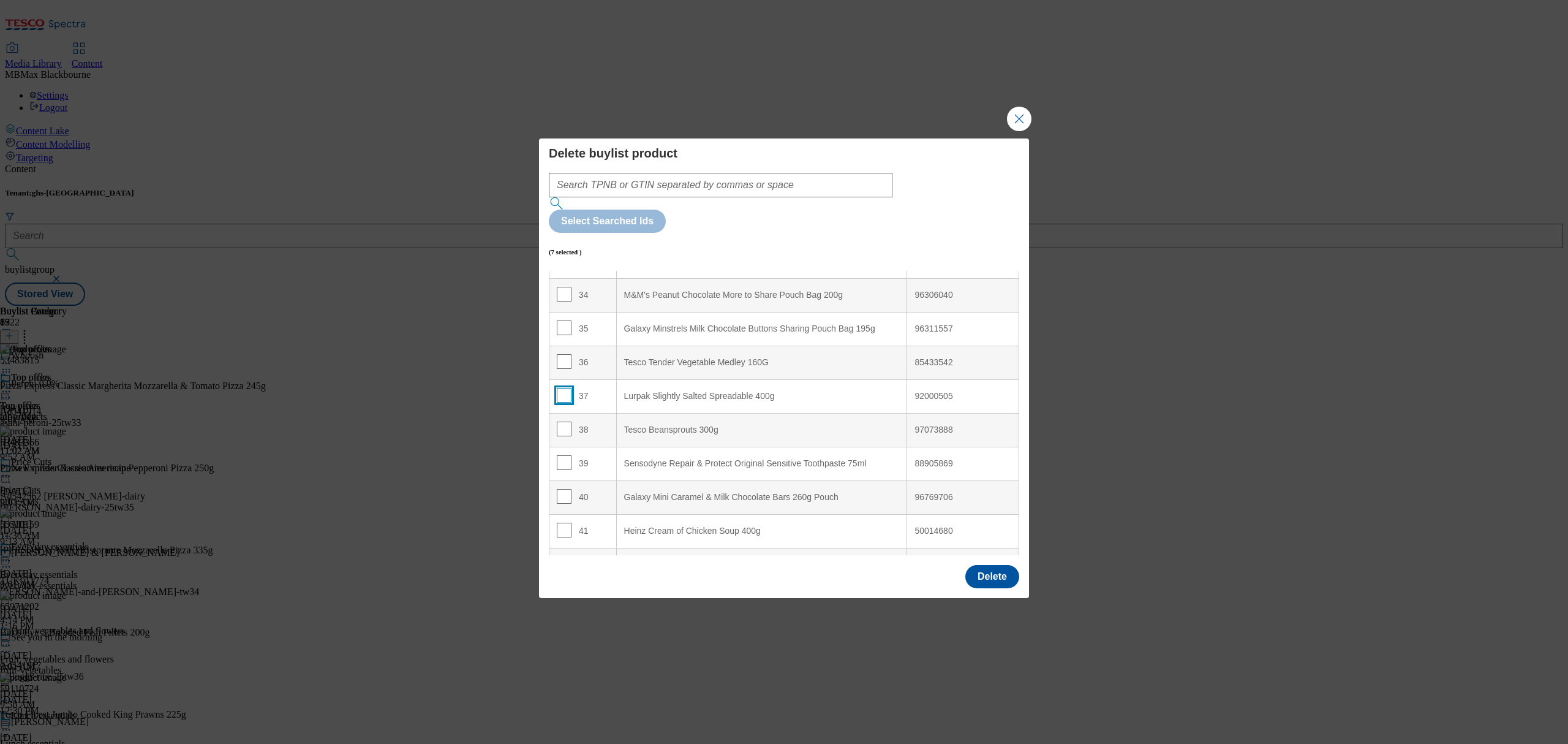
click at [561, 388] on input "Modal" at bounding box center [564, 395] width 15 height 15
checkbox input "true"
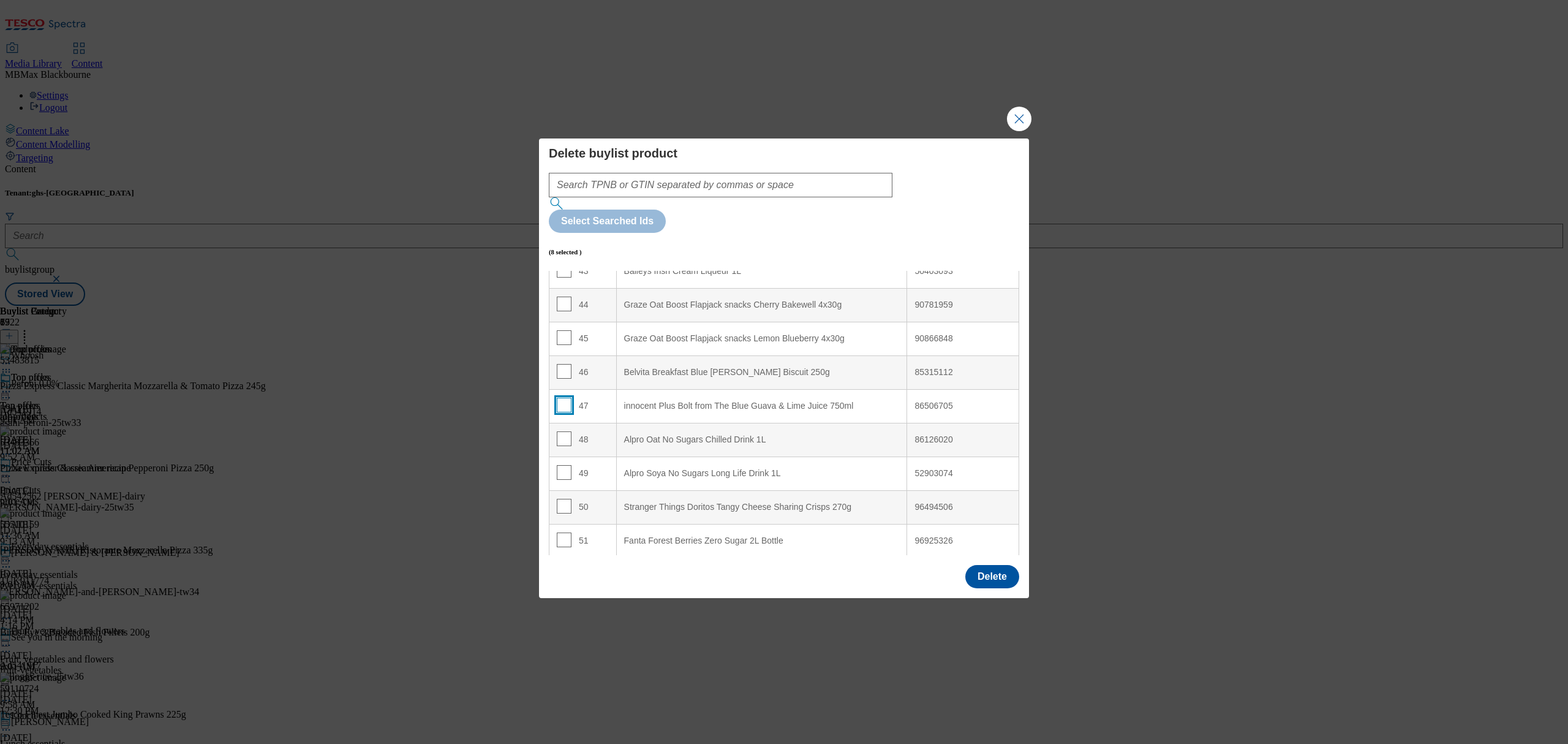
click at [559, 397] on input "Modal" at bounding box center [564, 404] width 15 height 15
checkbox input "true"
click at [564, 431] on input "Modal" at bounding box center [564, 438] width 15 height 15
checkbox input "true"
click at [565, 465] on input "Modal" at bounding box center [564, 472] width 15 height 15
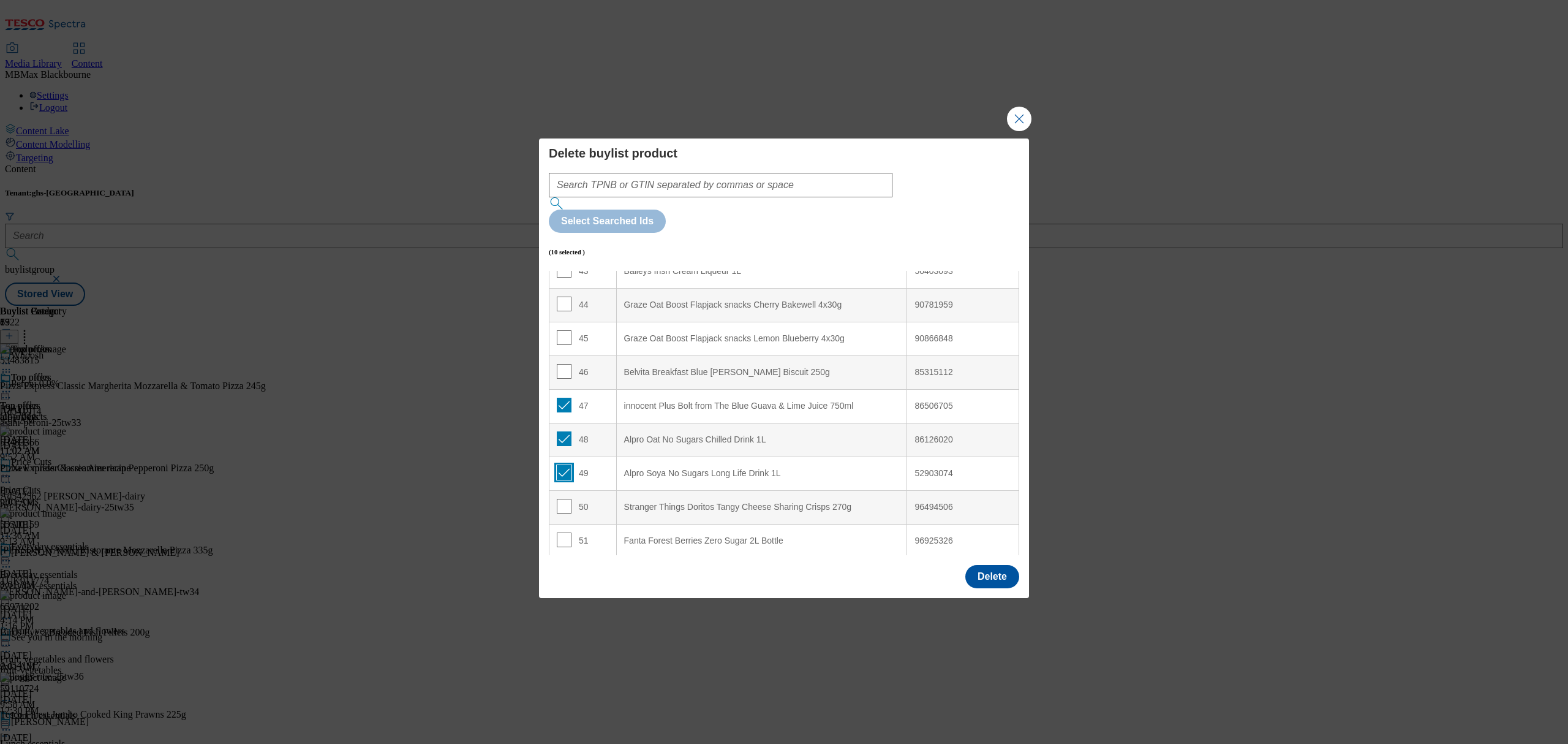
checkbox input "true"
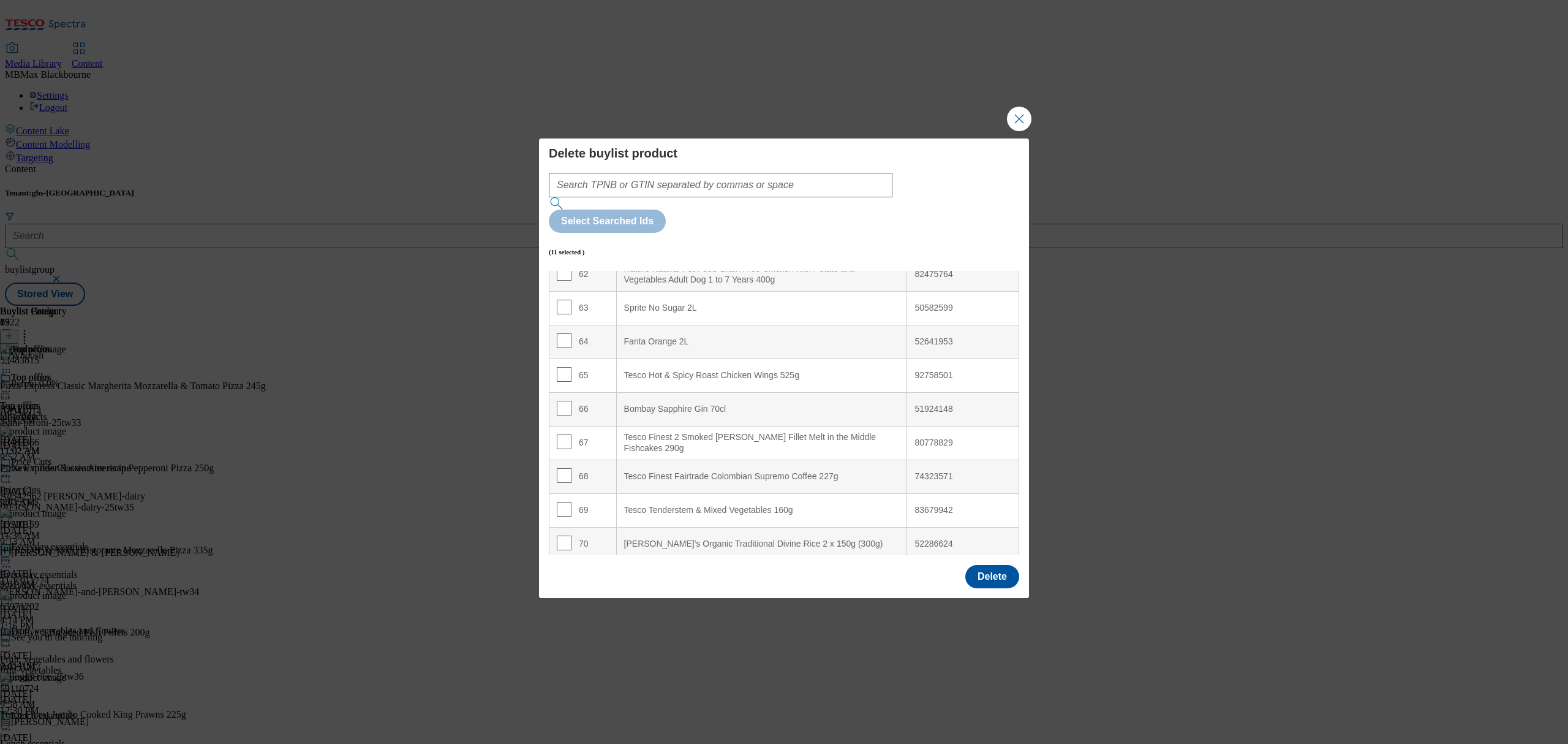
scroll to position [2205, 0]
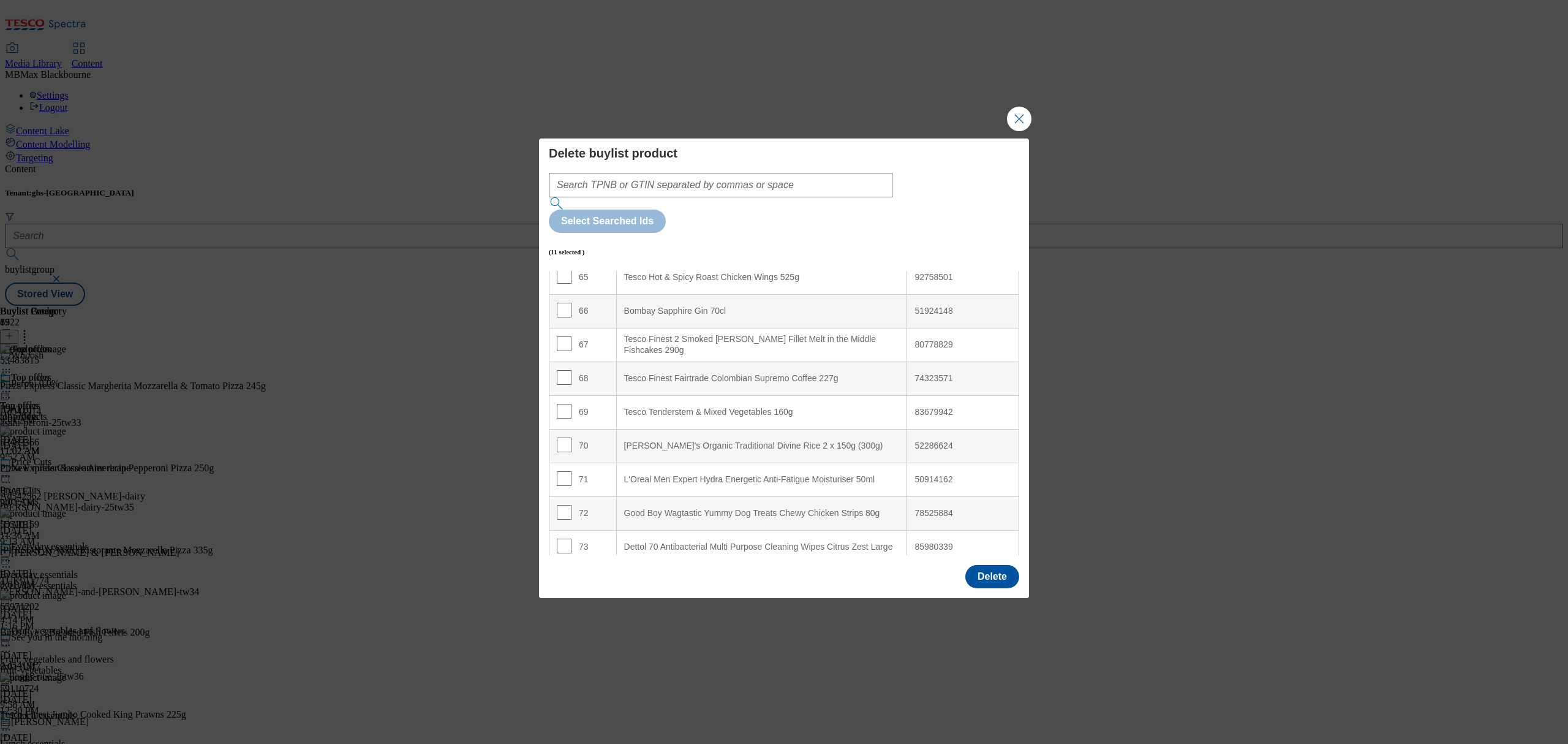
click at [555, 429] on td "70" at bounding box center [583, 445] width 68 height 34
click at [557, 438] on input "Modal" at bounding box center [564, 445] width 15 height 15
checkbox input "true"
click at [976, 565] on button "Delete" at bounding box center [992, 576] width 54 height 24
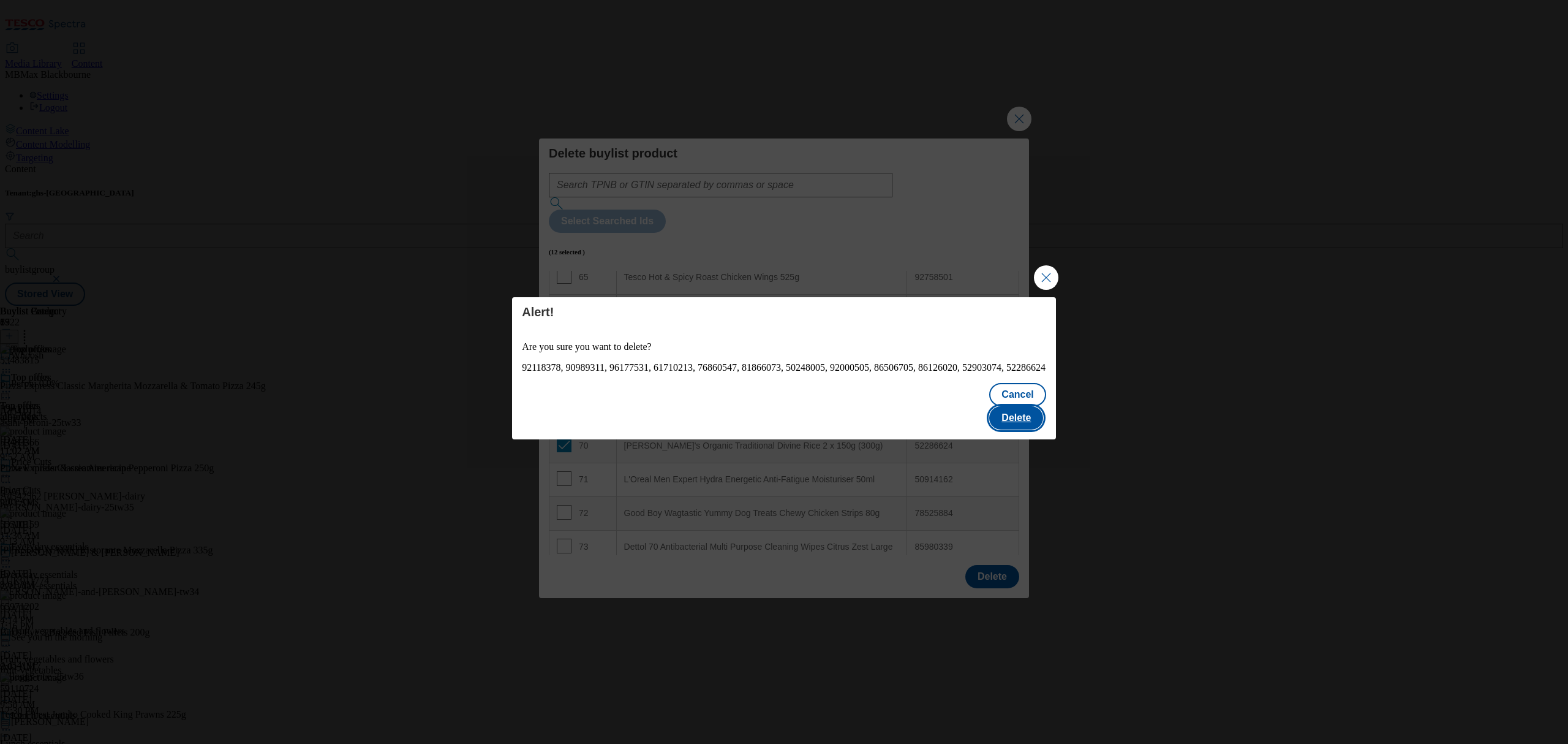
click at [1016, 420] on button "Delete" at bounding box center [1016, 418] width 54 height 24
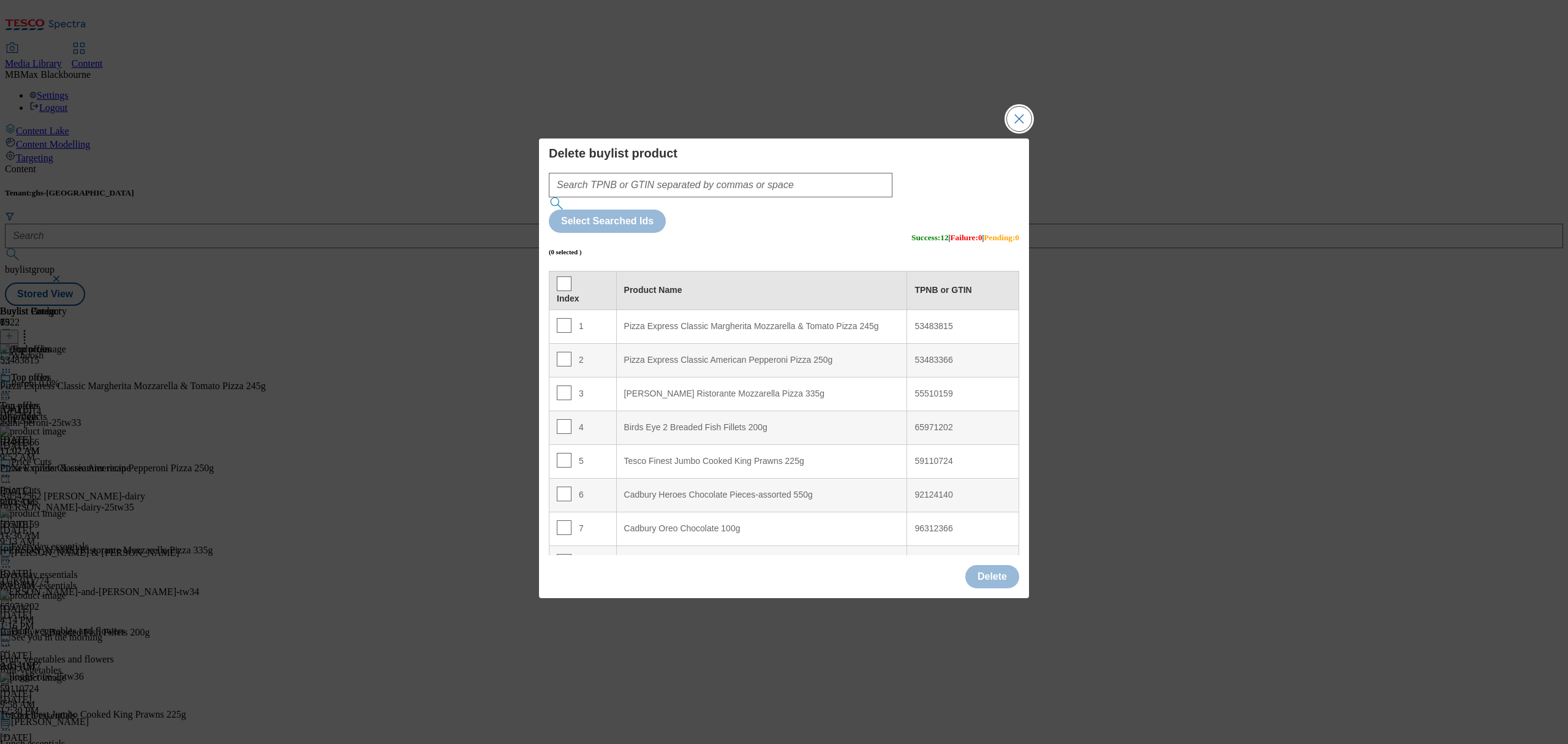
click at [1022, 131] on button "Close Modal" at bounding box center [1019, 118] width 24 height 24
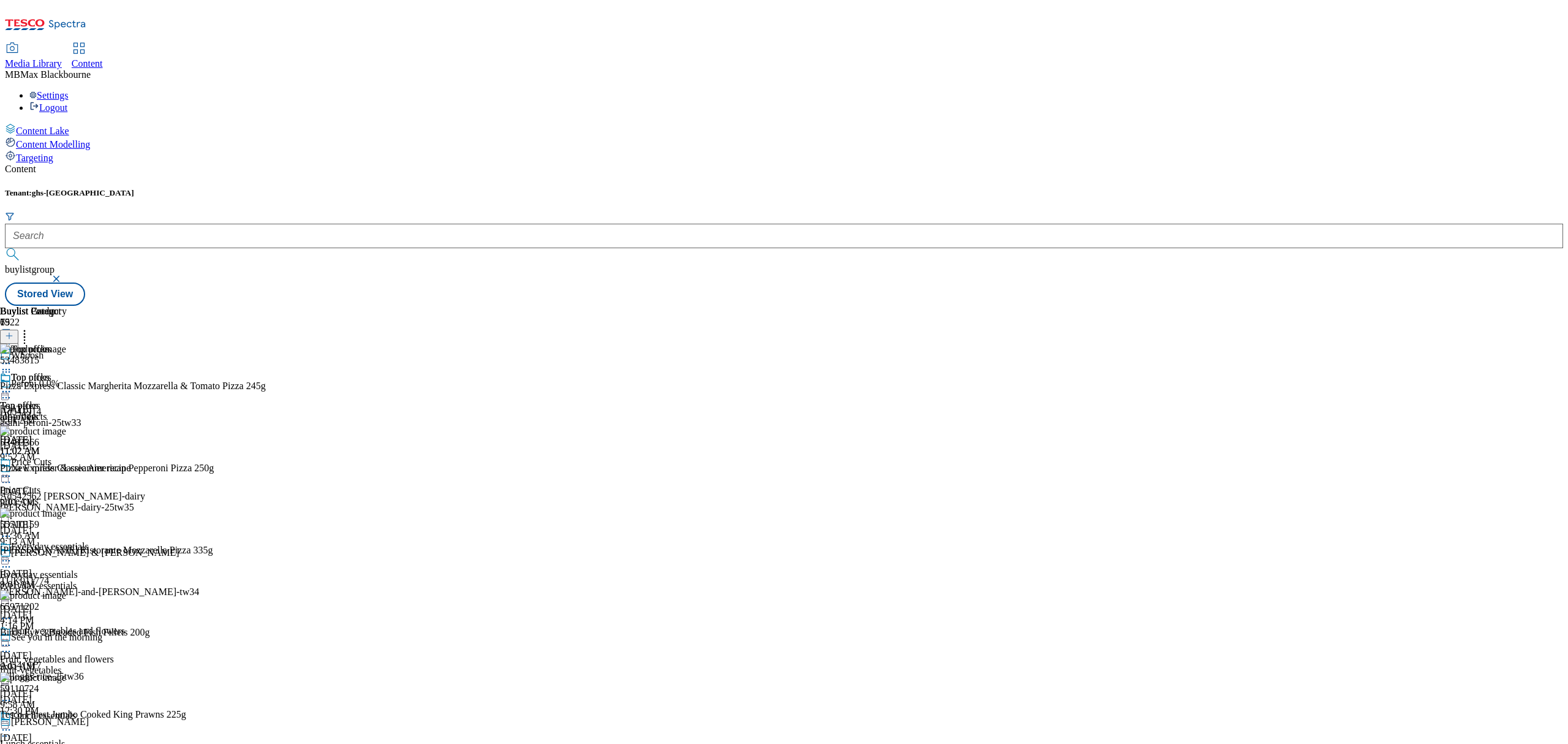
click at [12, 385] on icon at bounding box center [6, 391] width 12 height 12
click at [57, 410] on button "Edit" at bounding box center [40, 417] width 32 height 14
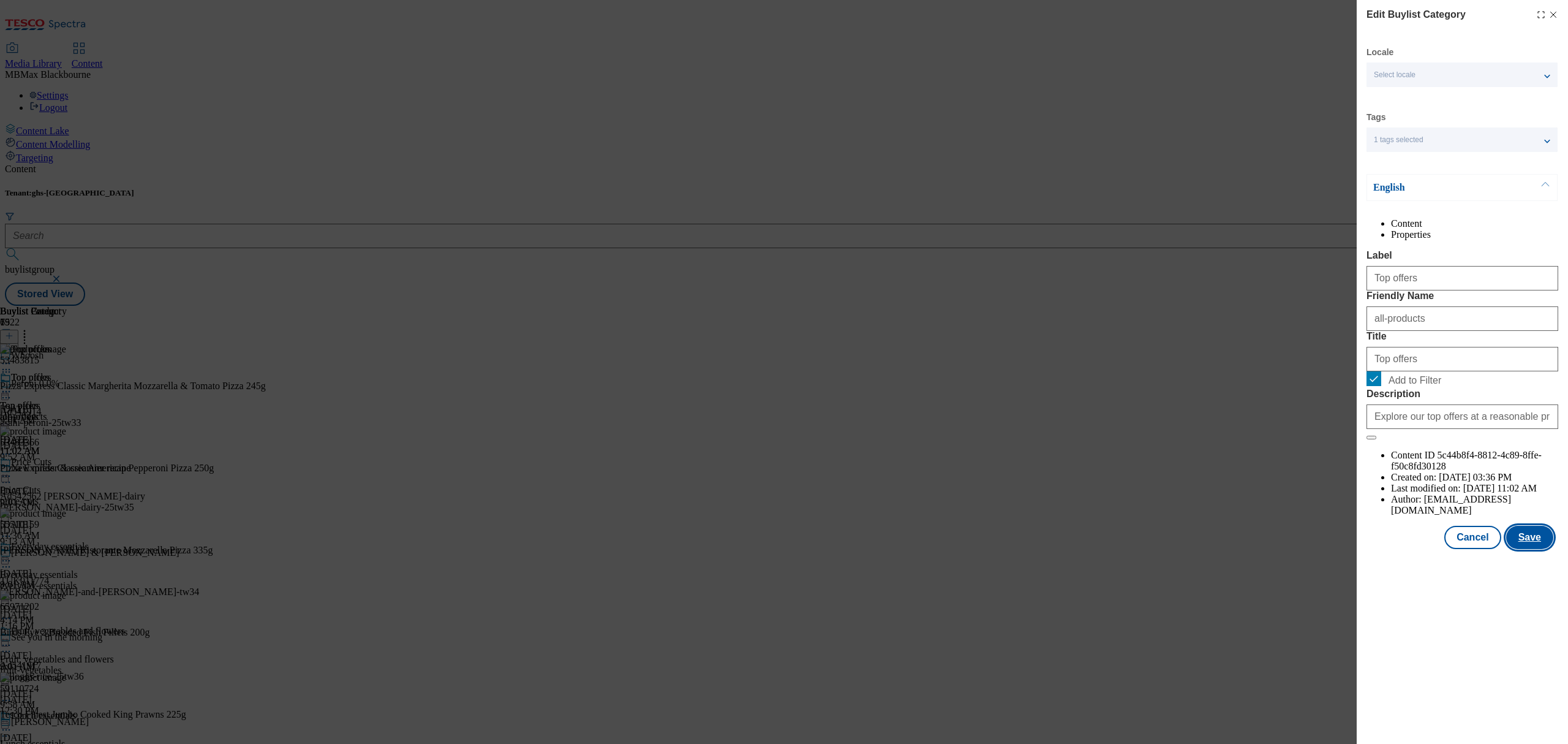
click at [1512, 549] on button "Save" at bounding box center [1530, 537] width 47 height 24
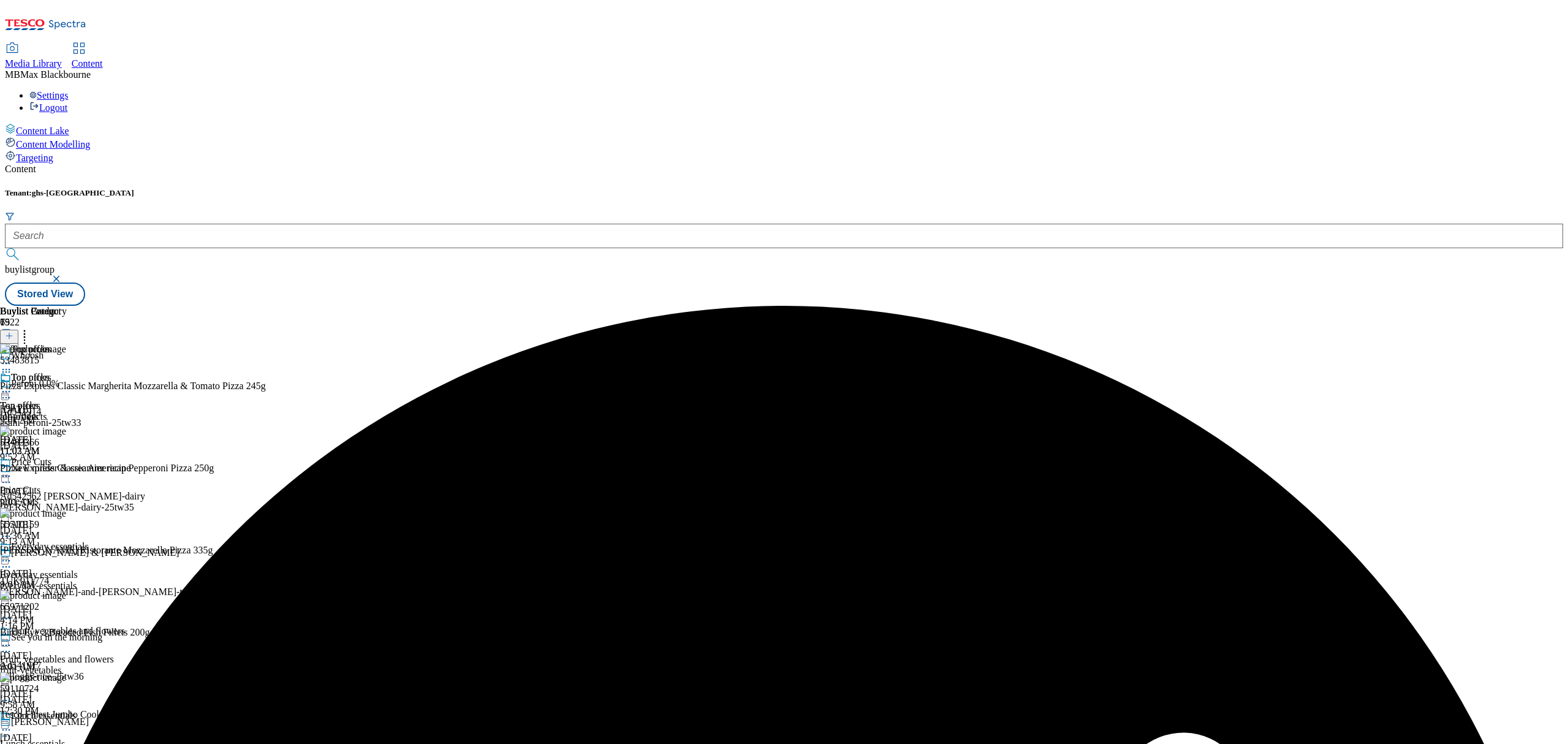
click at [12, 385] on icon at bounding box center [6, 391] width 12 height 12
click at [67, 469] on span "Preview" at bounding box center [52, 474] width 29 height 9
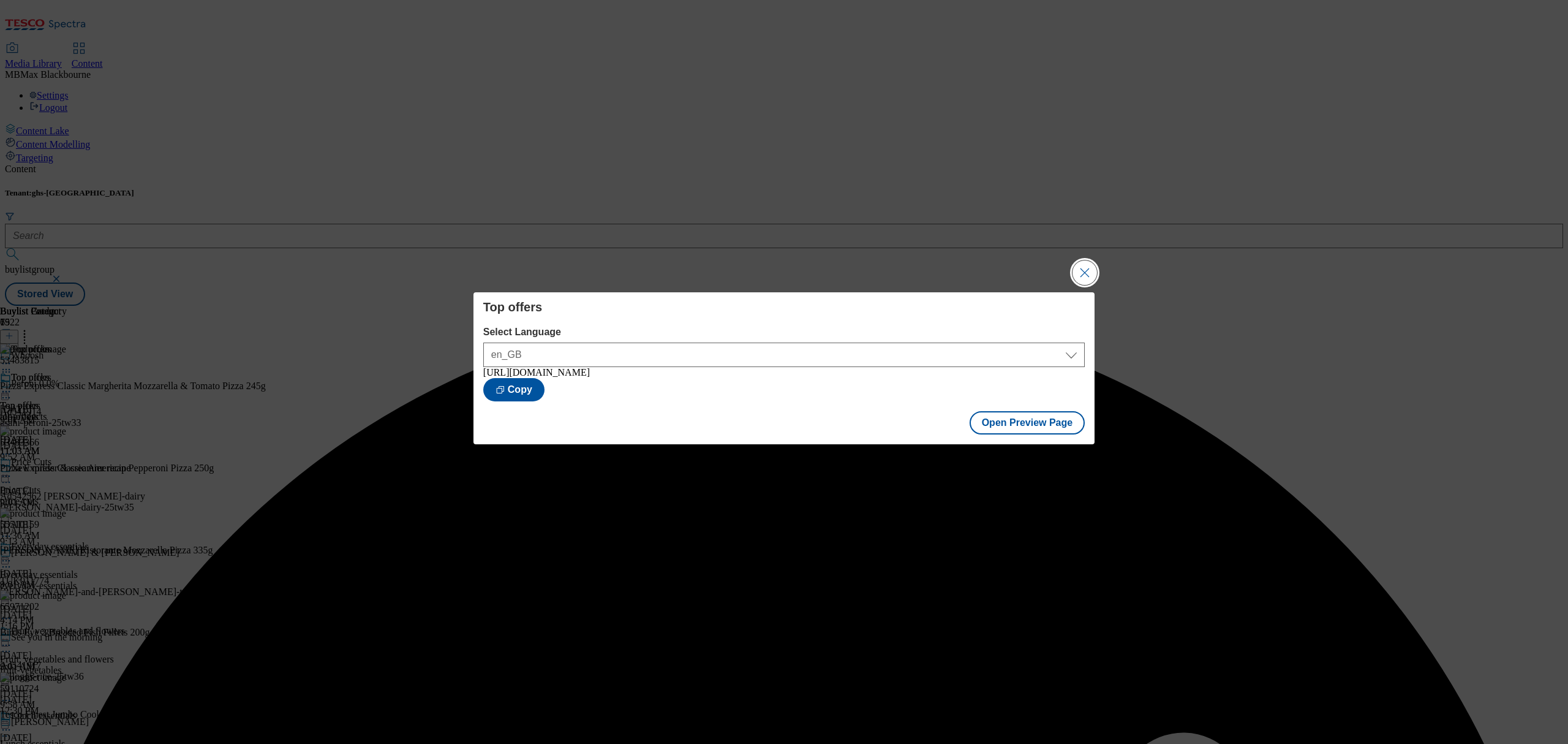
click at [1077, 261] on button "Close Modal" at bounding box center [1085, 273] width 24 height 24
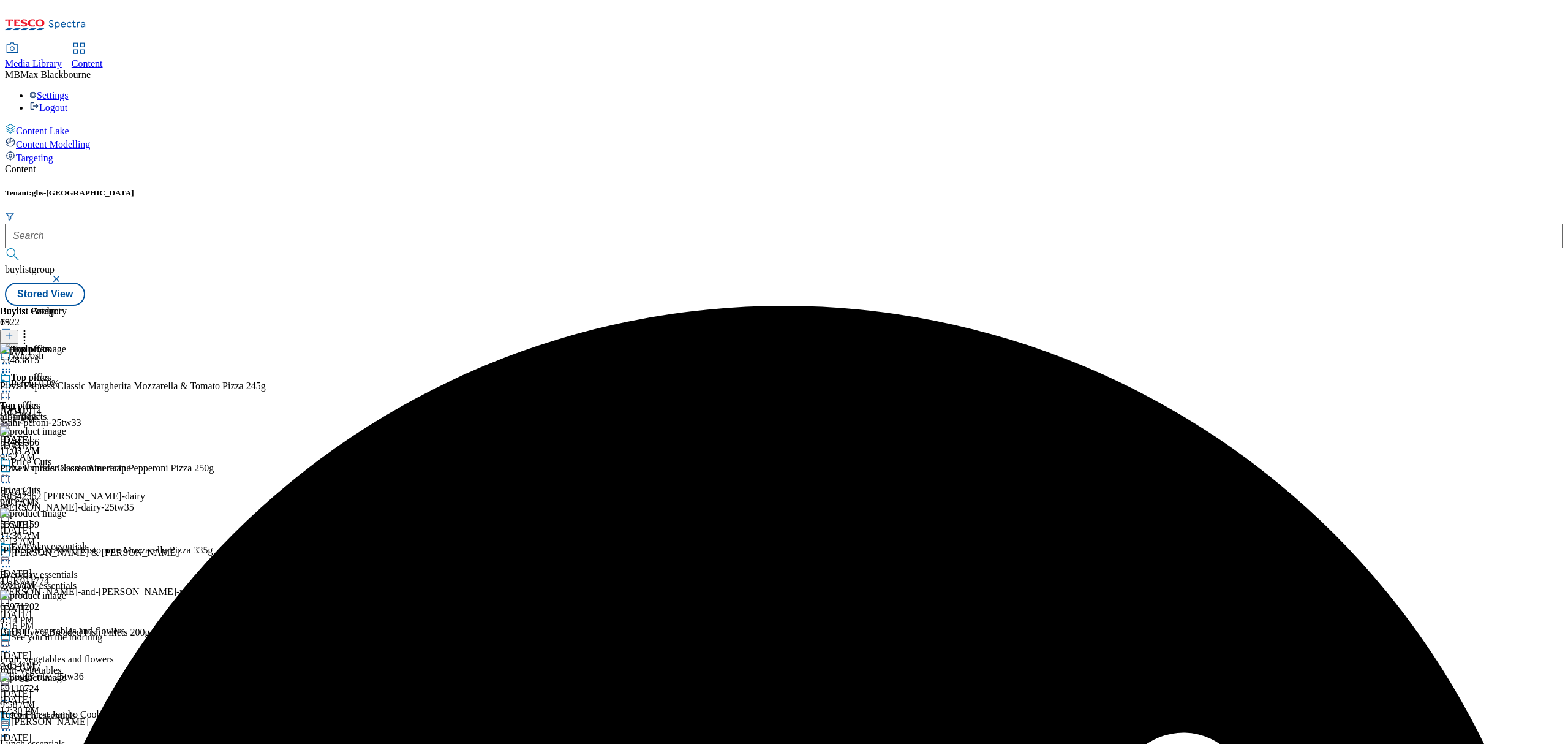
click at [12, 385] on icon at bounding box center [6, 391] width 12 height 12
click at [65, 512] on span "Publish" at bounding box center [52, 516] width 27 height 9
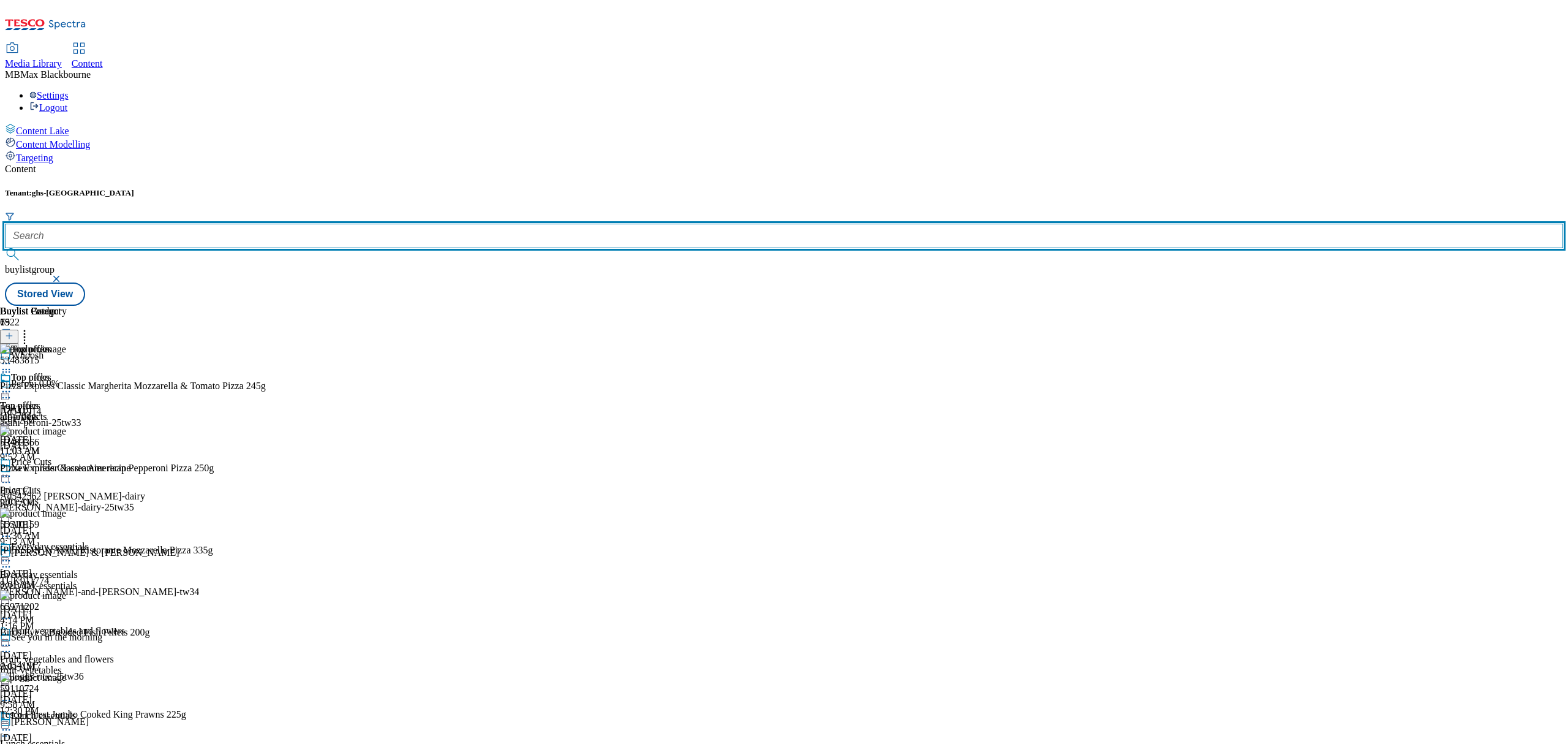
click at [260, 224] on input "text" at bounding box center [784, 236] width 1558 height 24
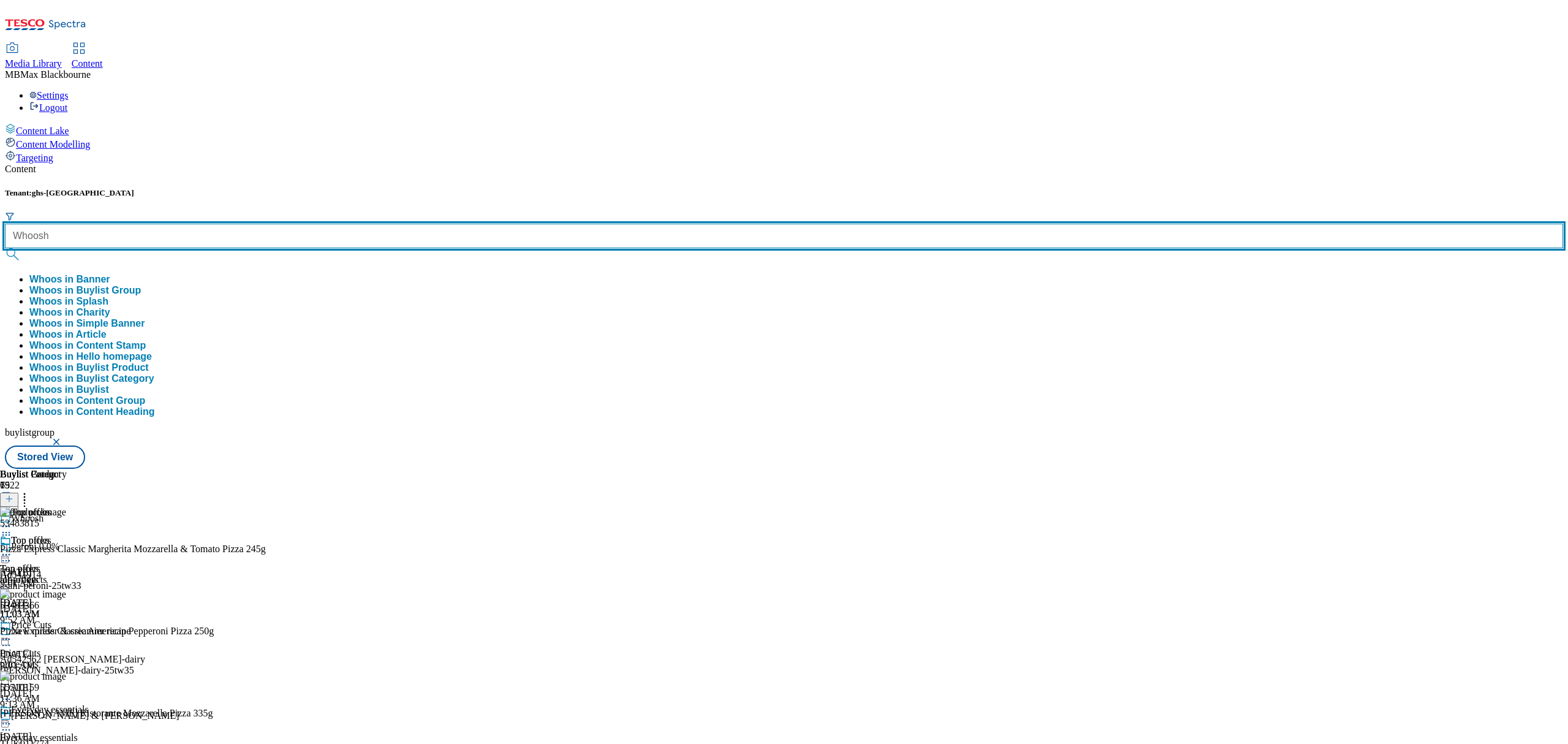
type input "Whoosh"
click at [5, 248] on button "submit" at bounding box center [13, 254] width 17 height 12
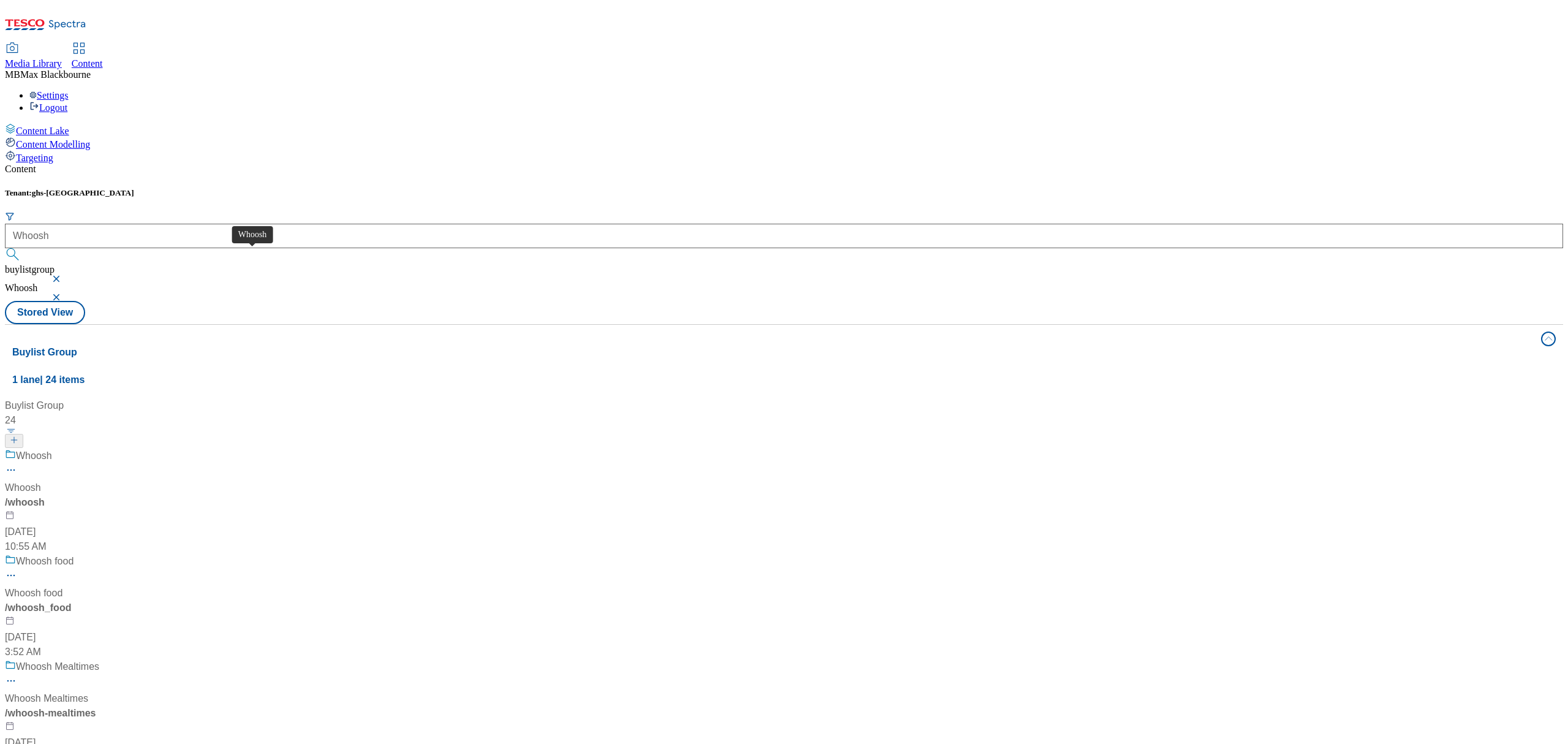
click at [52, 448] on div "Whoosh" at bounding box center [34, 455] width 36 height 15
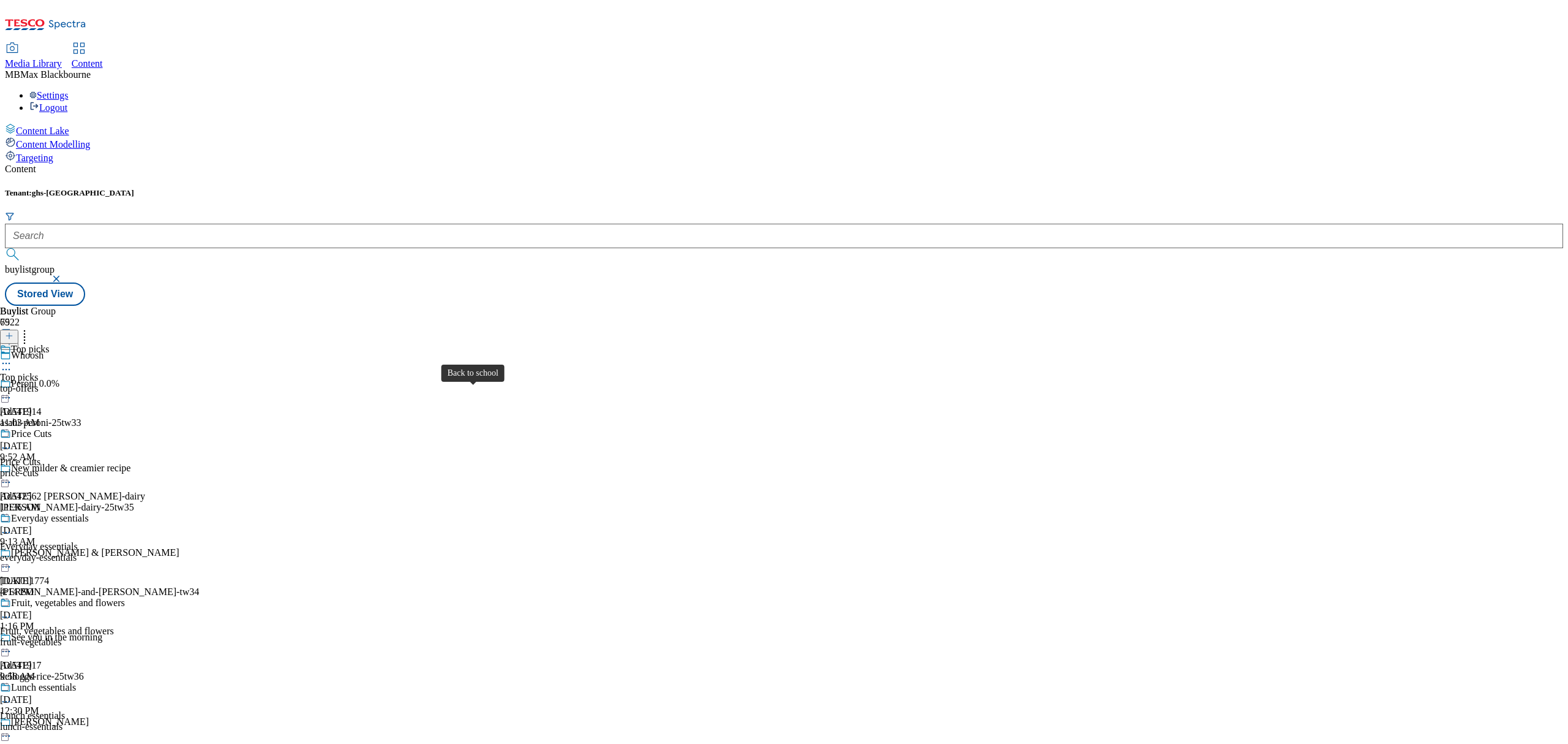
scroll to position [769, 0]
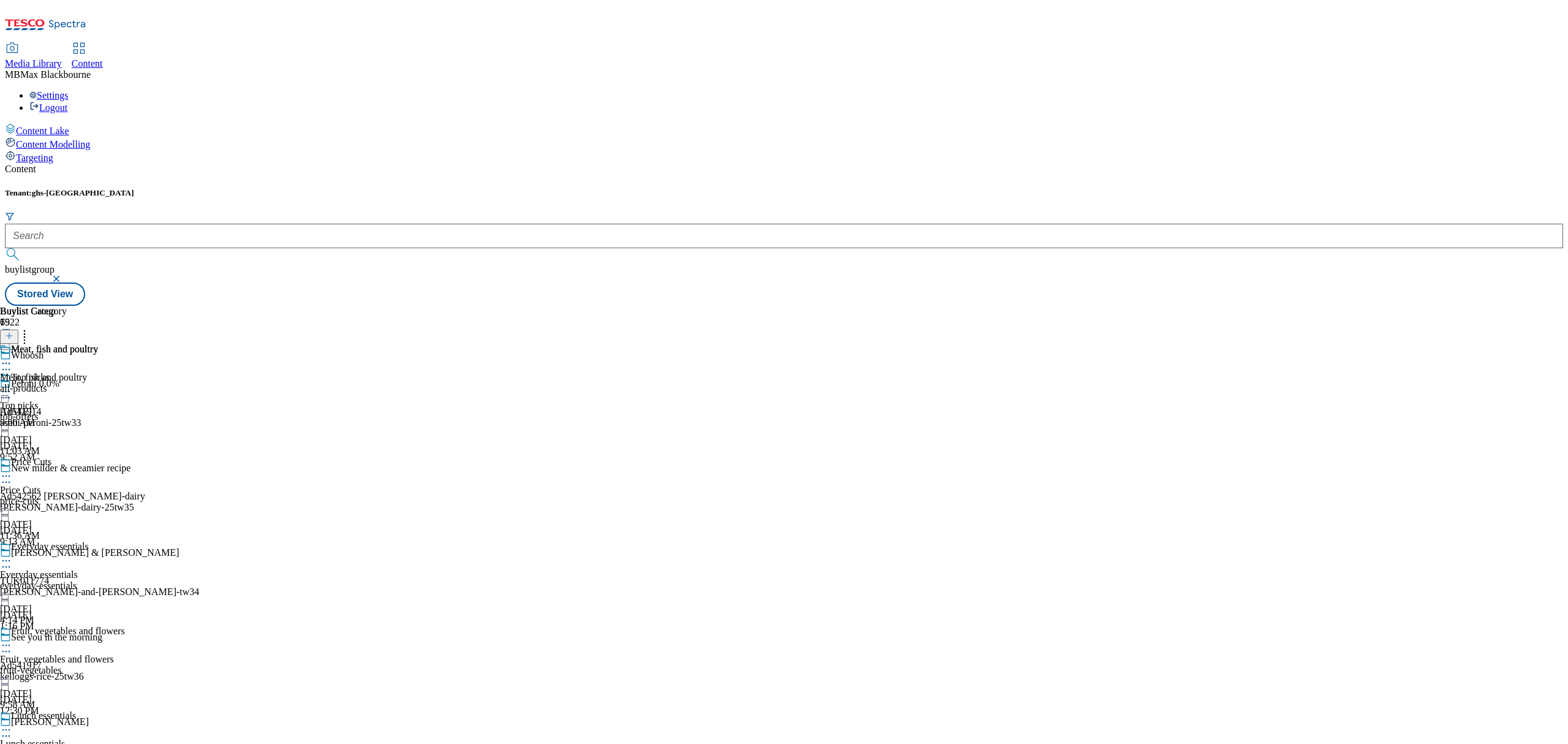
click at [98, 344] on span "Meat, fish and poultry" at bounding box center [54, 350] width 87 height 13
